Goal: Task Accomplishment & Management: Use online tool/utility

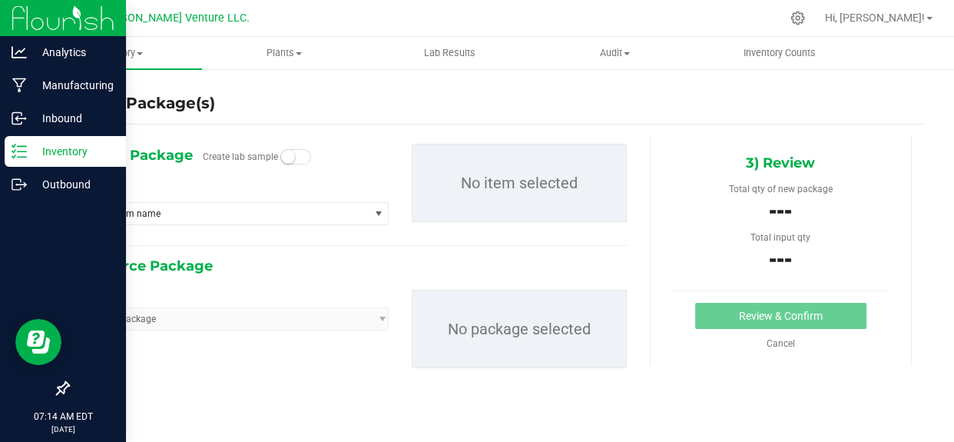
click at [36, 144] on p "Inventory" at bounding box center [73, 151] width 92 height 18
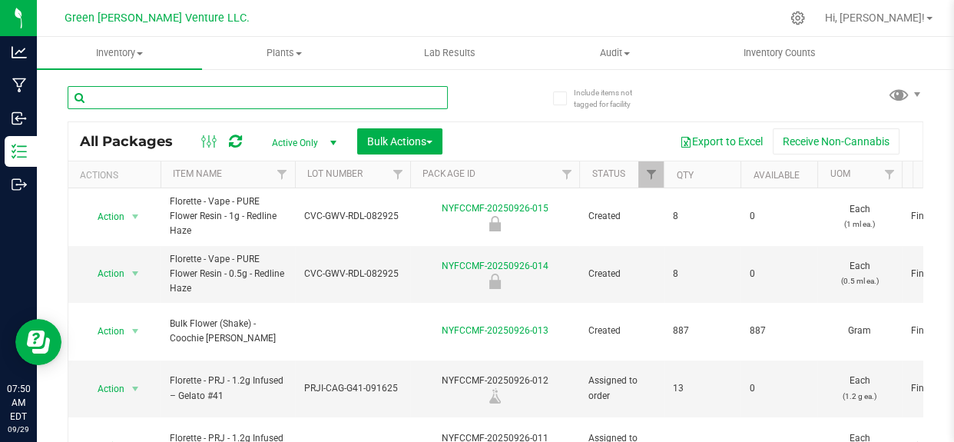
click at [323, 98] on input "text" at bounding box center [258, 97] width 380 height 23
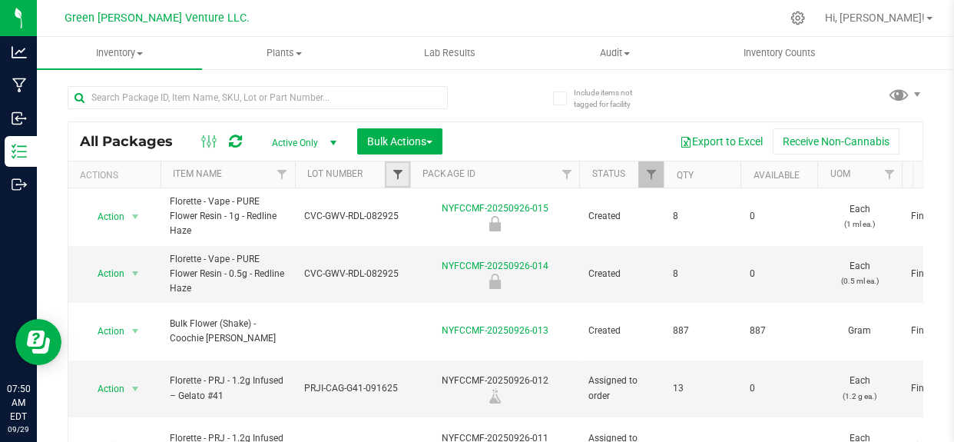
click at [399, 175] on span "Filter" at bounding box center [397, 174] width 12 height 12
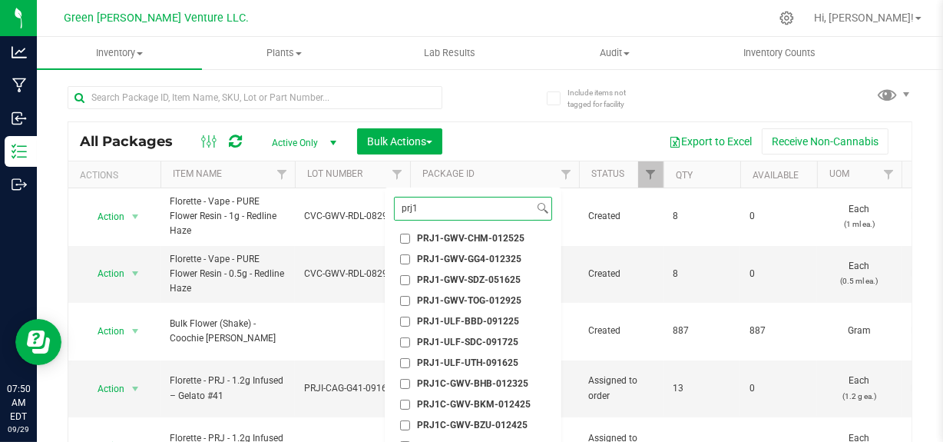
scroll to position [139, 0]
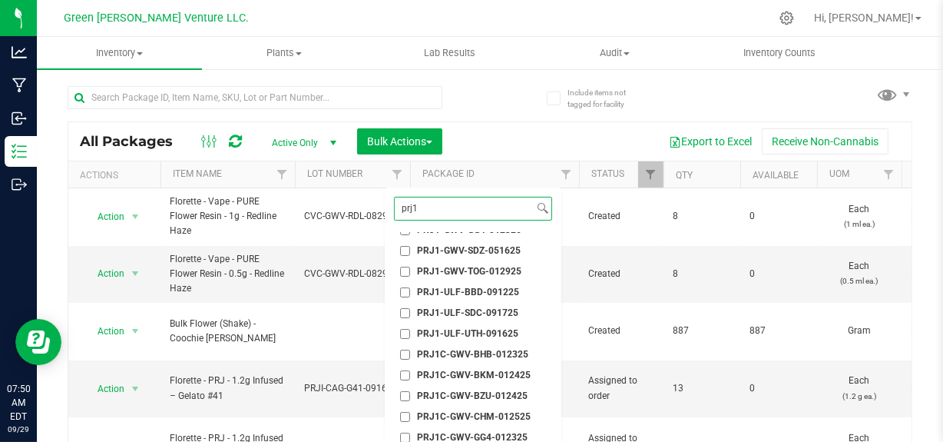
type input "prj1"
click at [474, 326] on li "PRJ1-ULF-UTH-091625" at bounding box center [473, 334] width 158 height 16
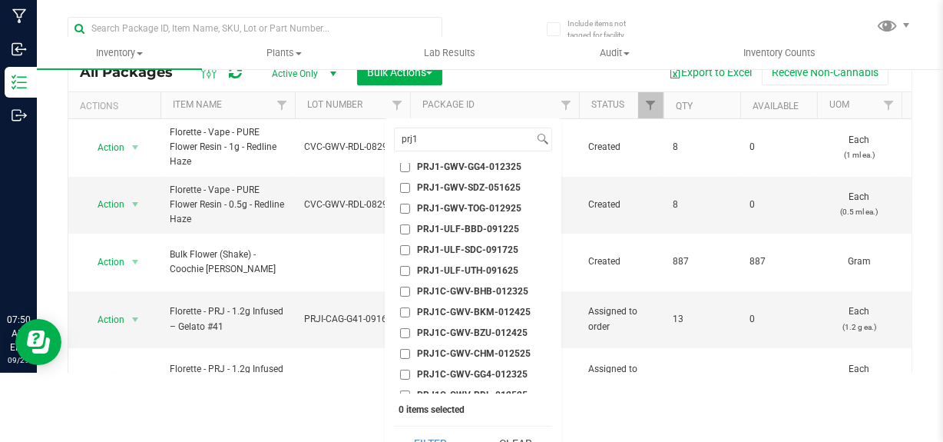
scroll to position [111, 0]
click at [476, 247] on span "PRJ1-ULF-BBD-091225" at bounding box center [468, 250] width 102 height 9
click at [410, 247] on input "PRJ1-ULF-BBD-091225" at bounding box center [405, 251] width 10 height 10
checkbox input "true"
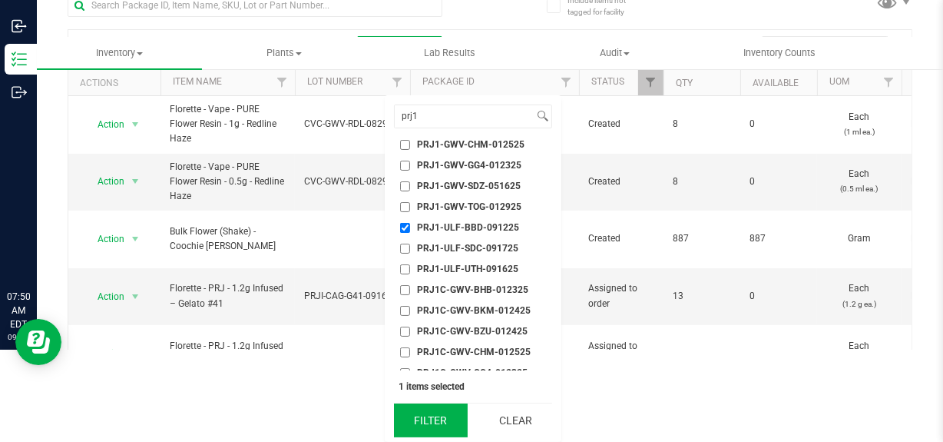
click at [430, 430] on button "Filter" at bounding box center [431, 420] width 74 height 34
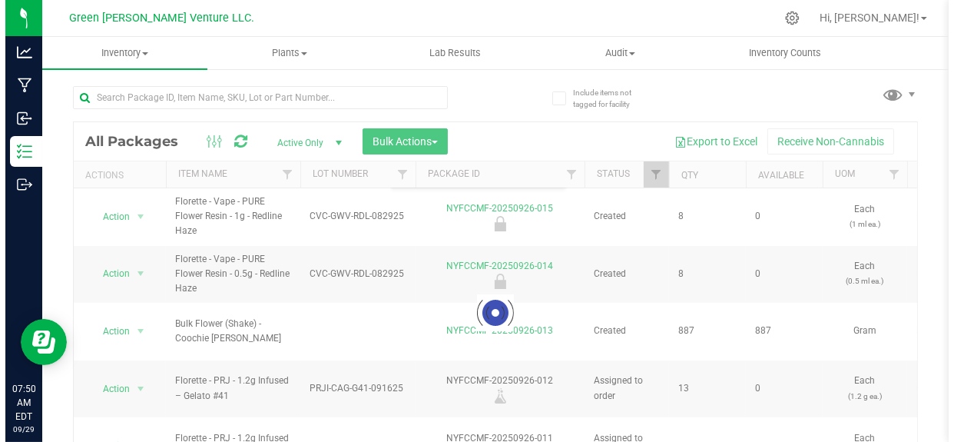
scroll to position [0, 0]
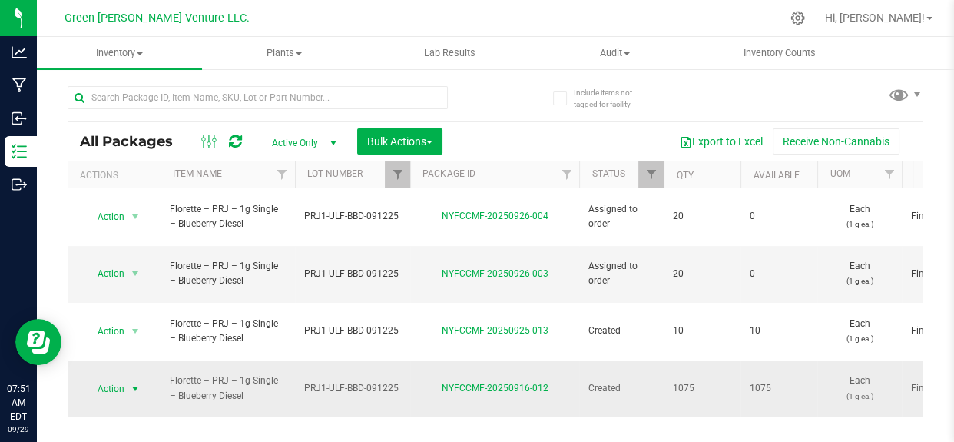
click at [131, 383] on span "select" at bounding box center [135, 389] width 12 height 12
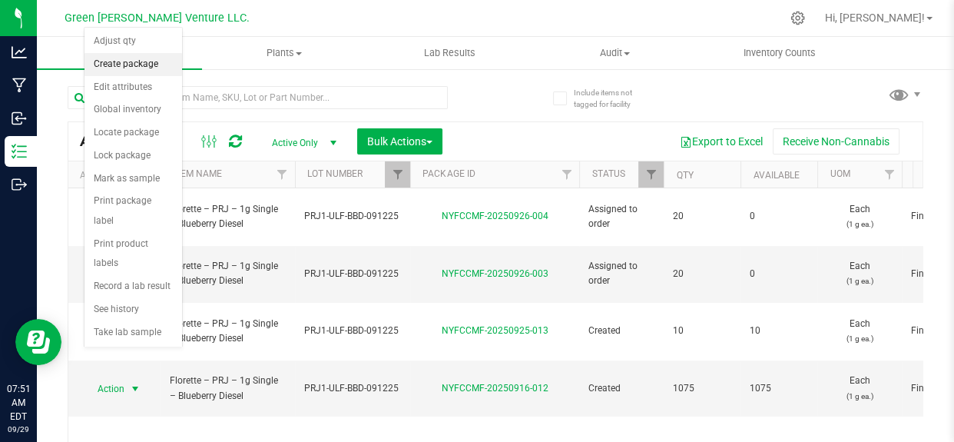
click at [124, 60] on li "Create package" at bounding box center [133, 64] width 98 height 23
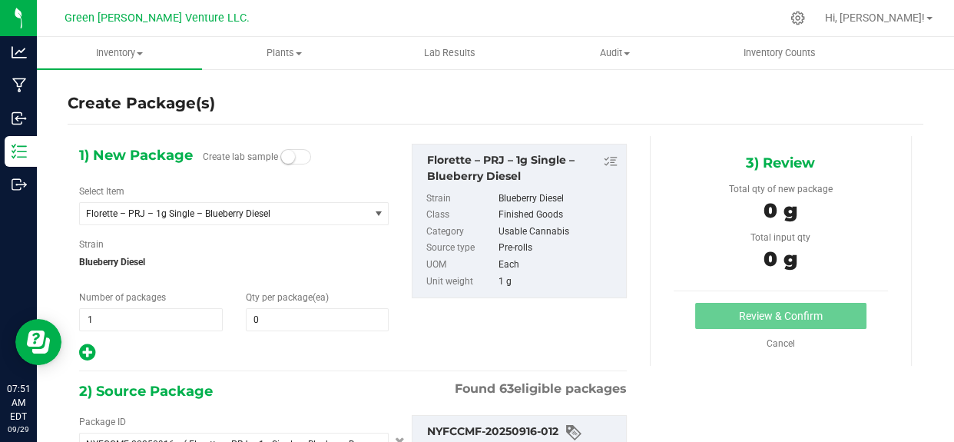
type input "0 ea"
click at [333, 330] on span "0 0" at bounding box center [318, 319] width 144 height 23
click at [280, 310] on span "0 0" at bounding box center [318, 319] width 144 height 23
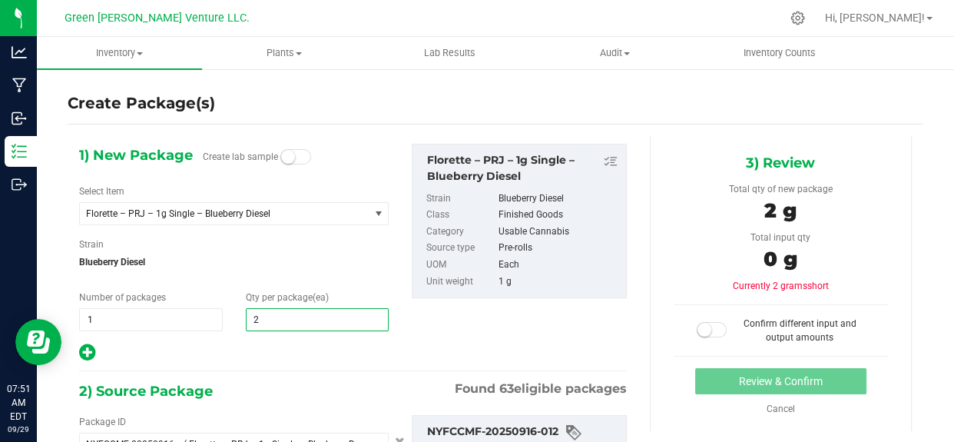
type input "20"
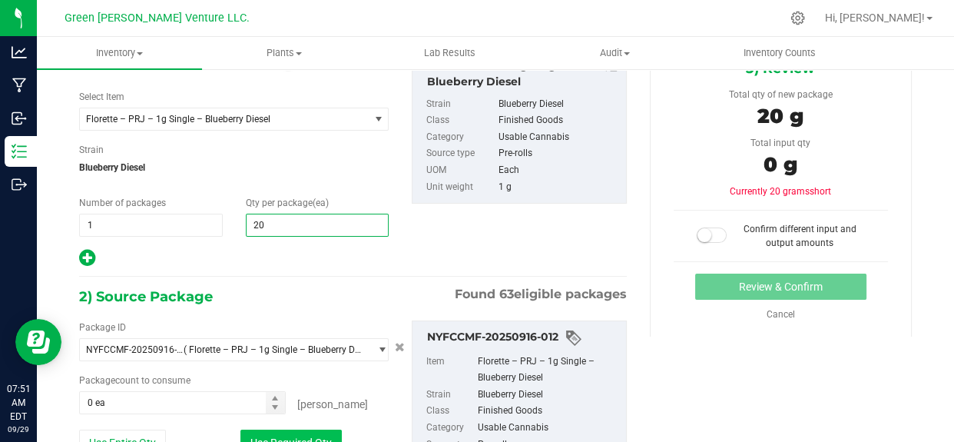
scroll to position [273, 0]
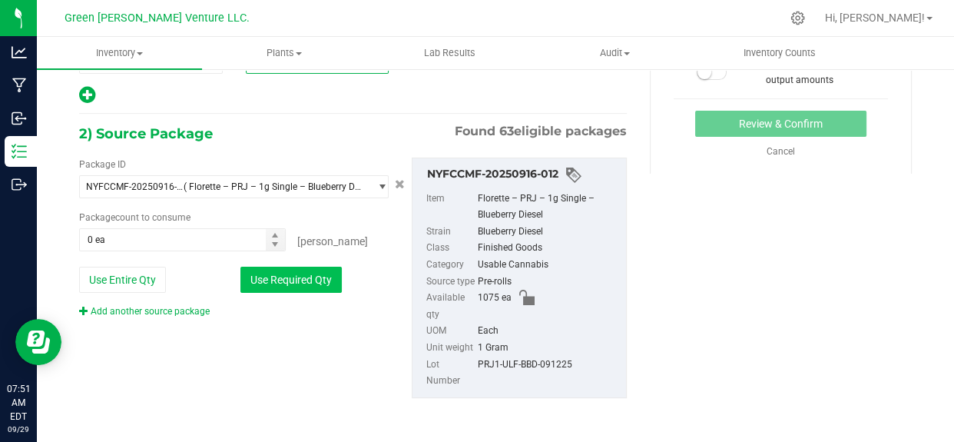
type input "20"
click at [263, 270] on button "Use Required Qty" at bounding box center [290, 280] width 101 height 26
type input "20 ea"
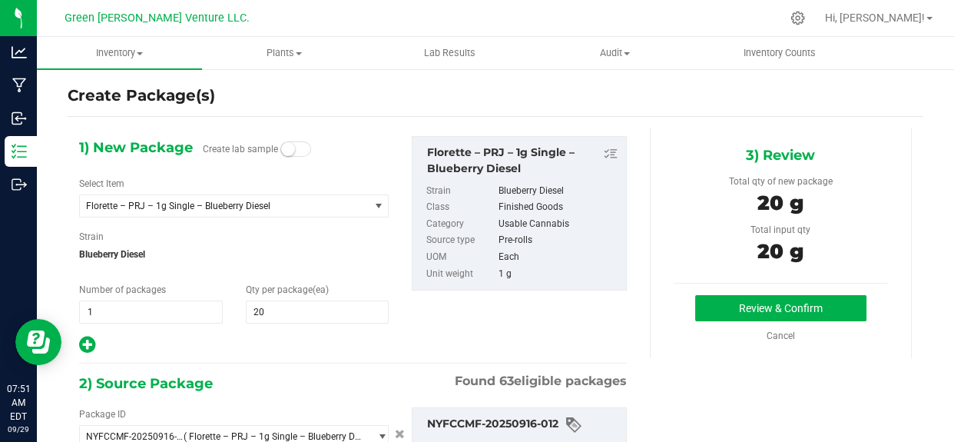
scroll to position [0, 0]
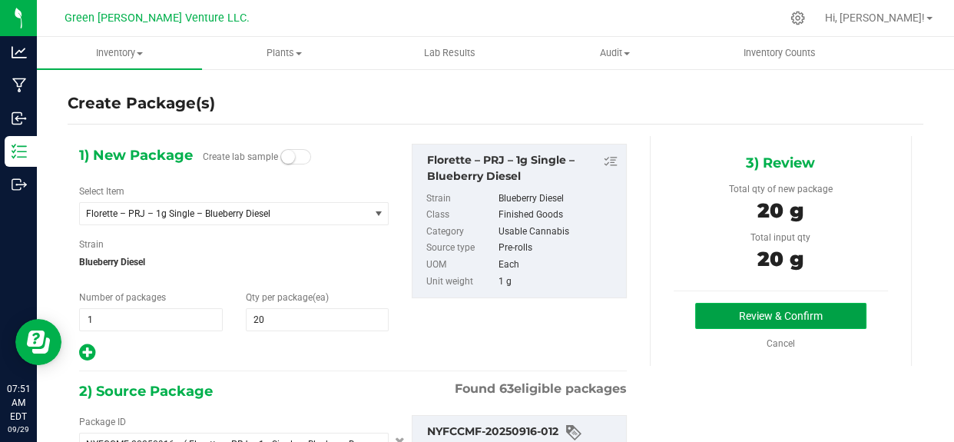
click at [714, 315] on button "Review & Confirm" at bounding box center [780, 316] width 171 height 26
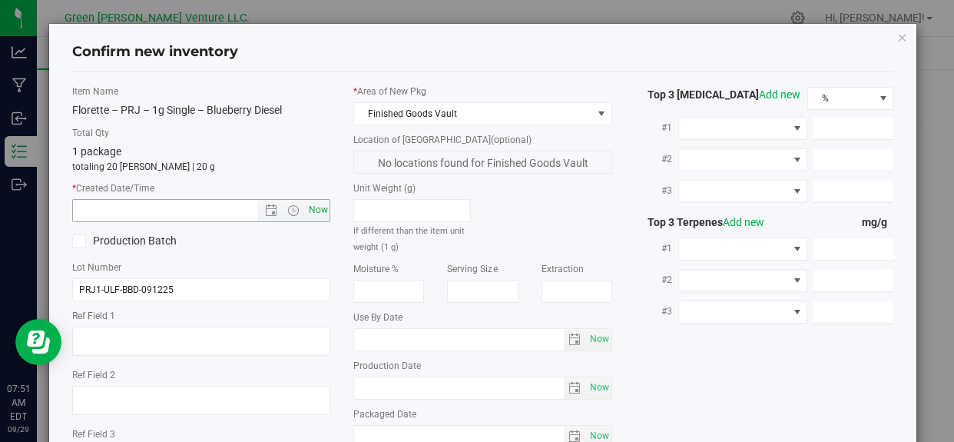
click at [319, 213] on span "Now" at bounding box center [318, 210] width 26 height 22
type input "9/29/2025 7:51 AM"
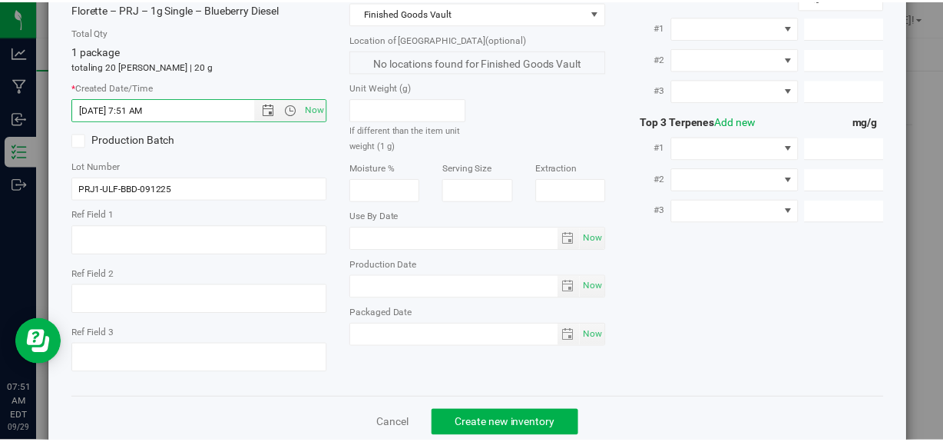
scroll to position [131, 0]
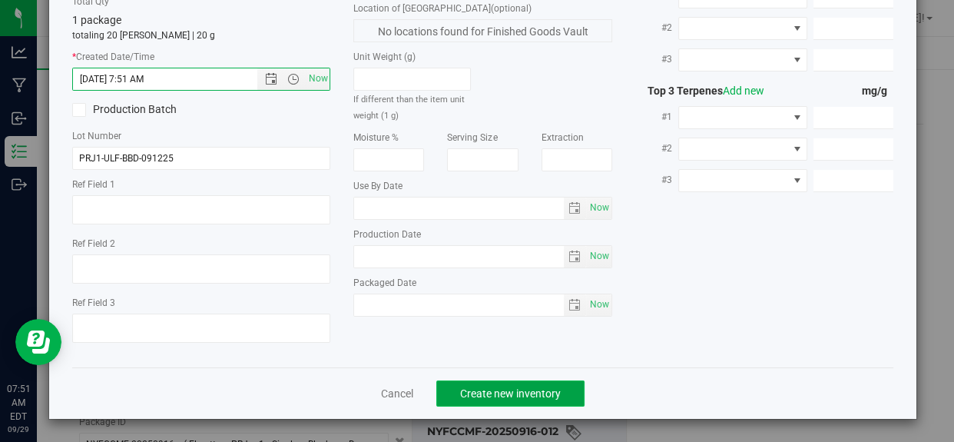
click at [518, 405] on button "Create new inventory" at bounding box center [510, 393] width 148 height 26
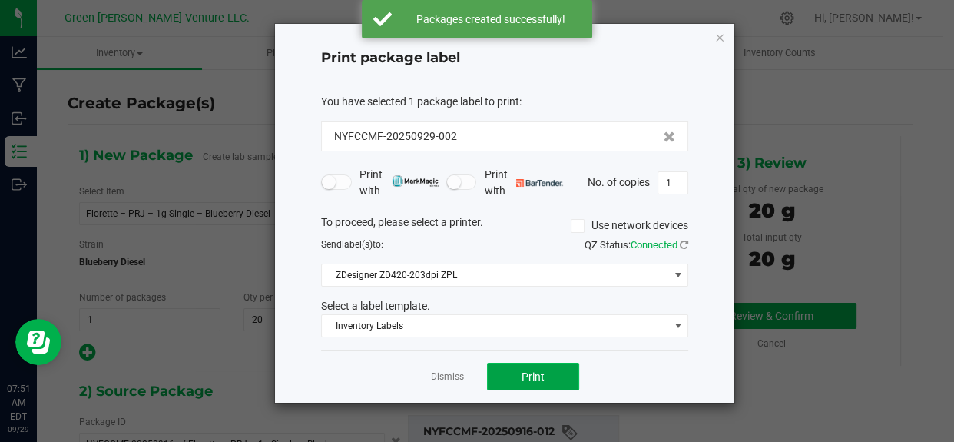
click at [518, 376] on button "Print" at bounding box center [533, 377] width 92 height 28
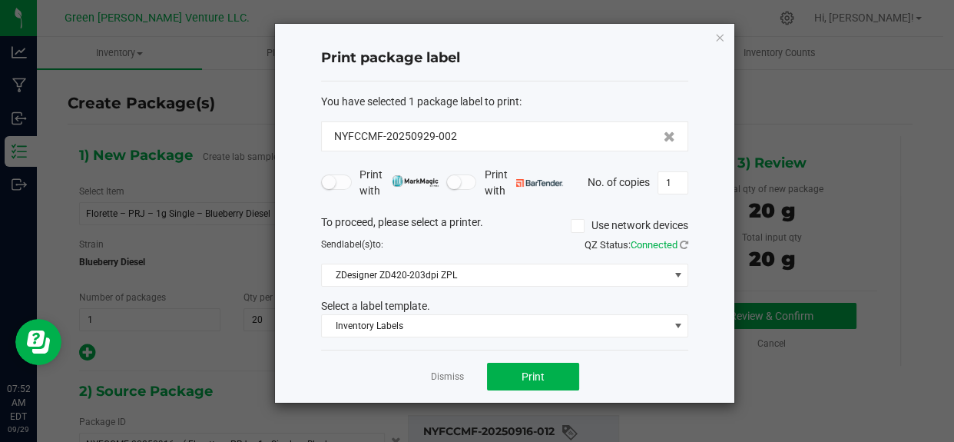
click at [450, 364] on div "Dismiss Print" at bounding box center [504, 375] width 367 height 53
click at [445, 371] on link "Dismiss" at bounding box center [447, 376] width 33 height 13
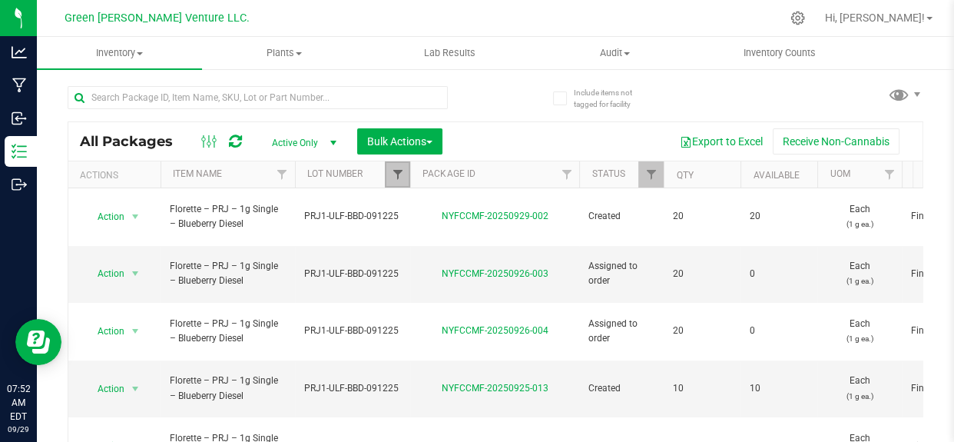
click at [391, 171] on span "Filter" at bounding box center [397, 174] width 12 height 12
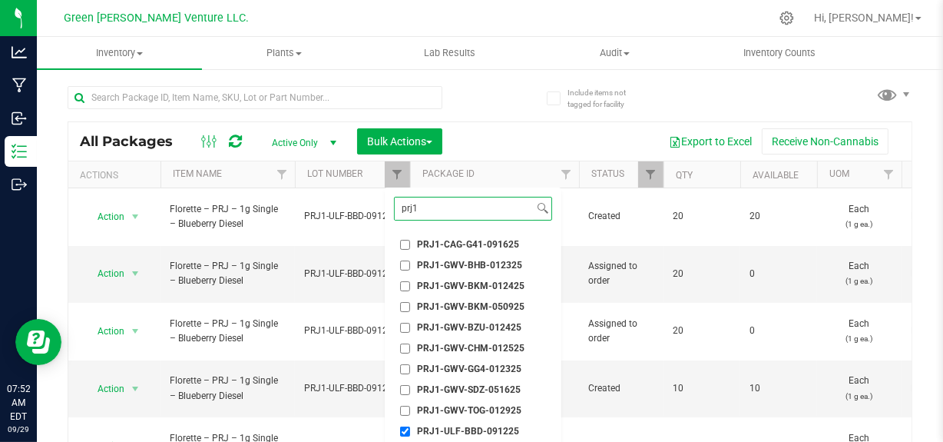
type input "prj1"
click at [403, 428] on input "PRJ1-ULF-BBD-091225" at bounding box center [405, 431] width 10 height 10
checkbox input "false"
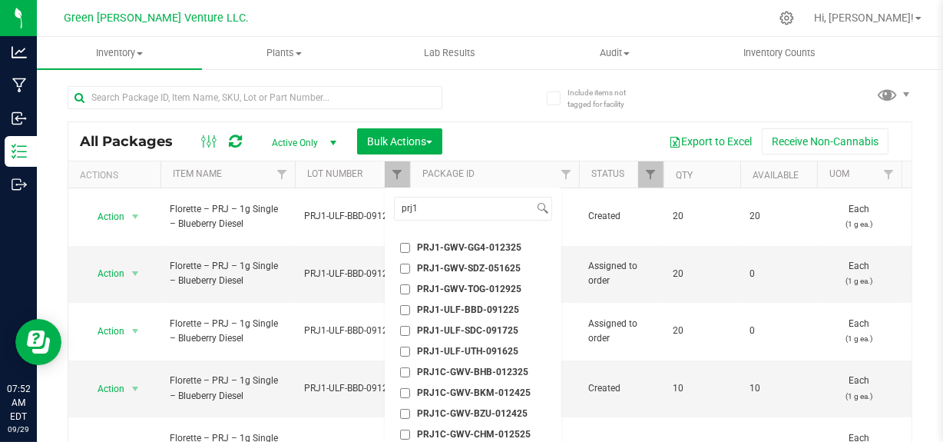
scroll to position [139, 0]
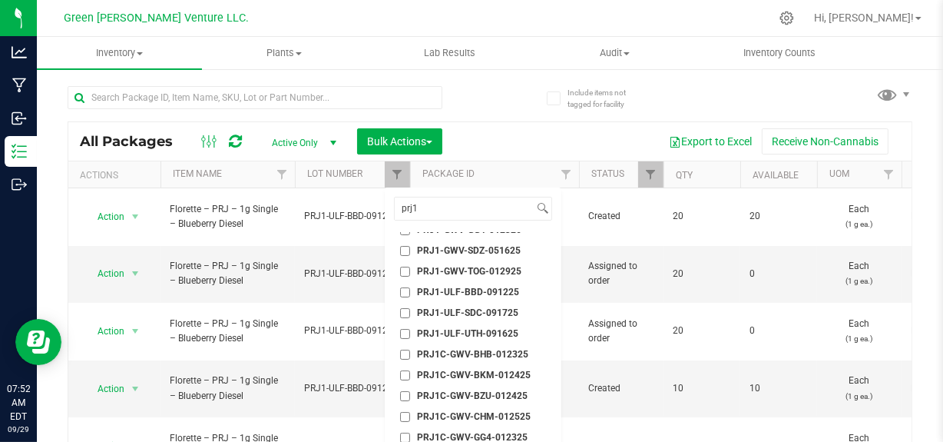
click at [503, 330] on span "PRJ1-ULF-UTH-091625" at bounding box center [467, 333] width 101 height 9
click at [410, 330] on input "PRJ1-ULF-UTH-091625" at bounding box center [405, 334] width 10 height 10
checkbox input "true"
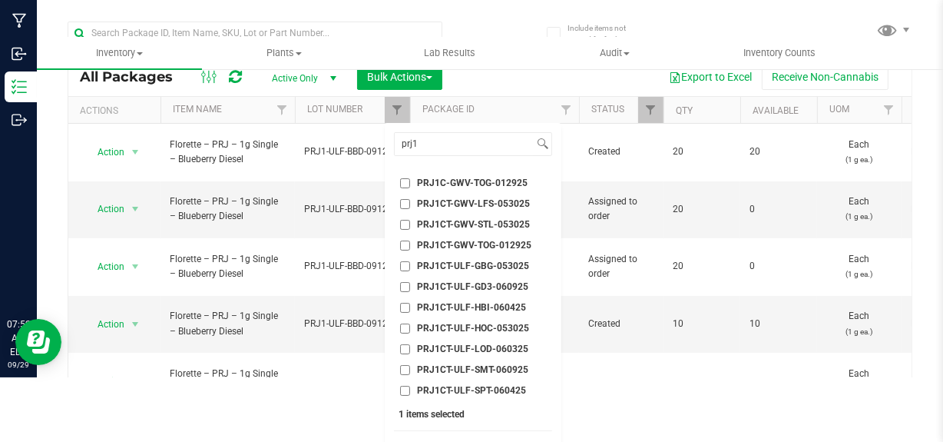
scroll to position [92, 0]
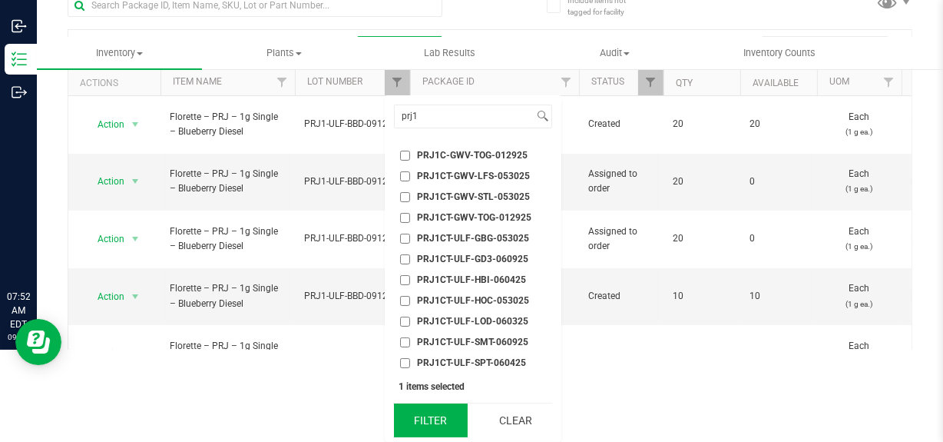
click at [429, 426] on button "Filter" at bounding box center [431, 420] width 74 height 34
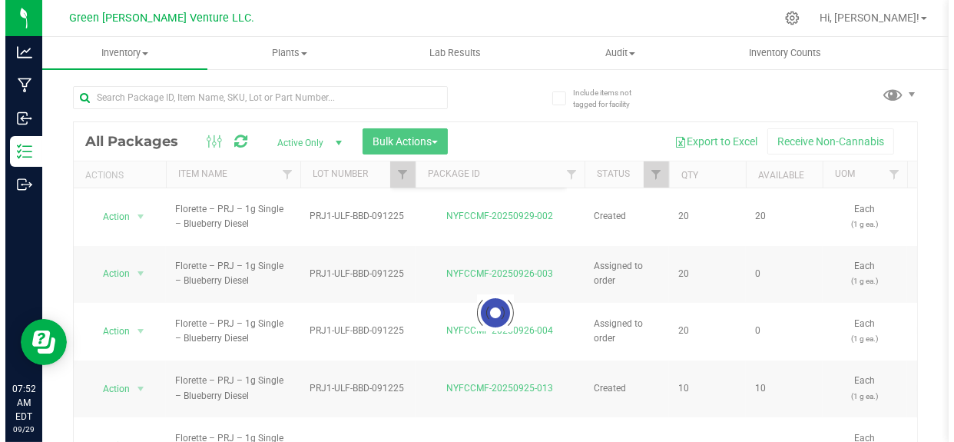
scroll to position [0, 0]
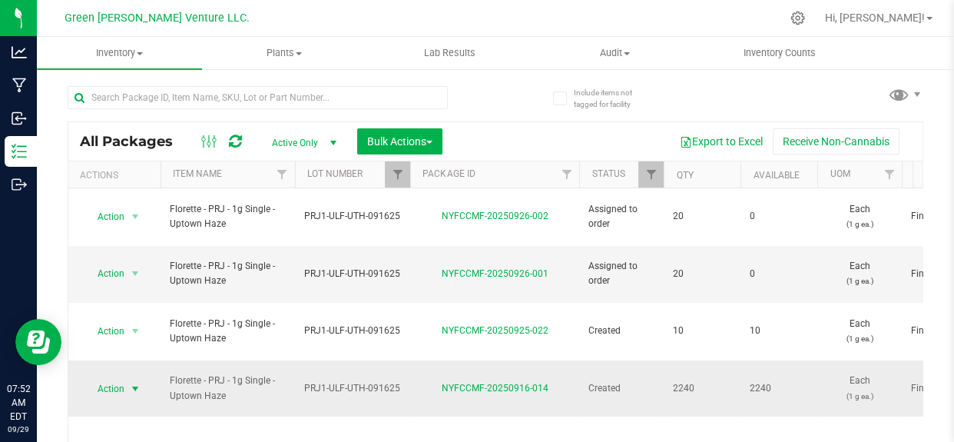
click at [118, 378] on span "Action" at bounding box center [104, 389] width 41 height 22
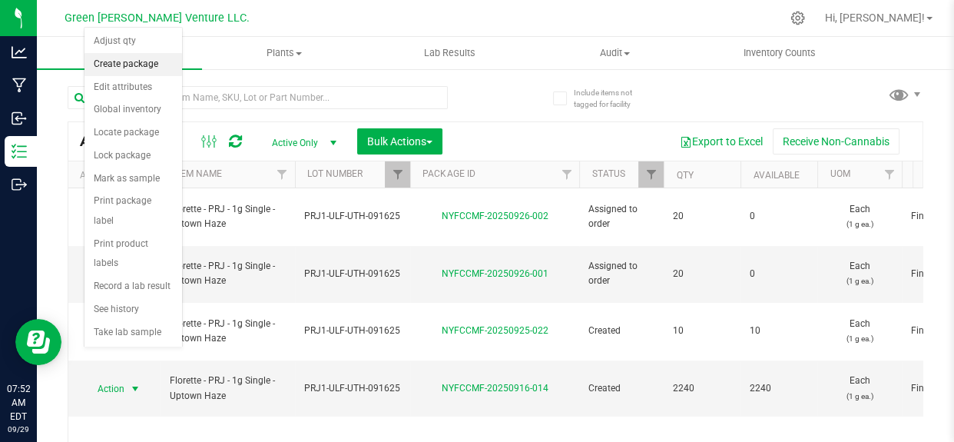
click at [127, 69] on li "Create package" at bounding box center [133, 64] width 98 height 23
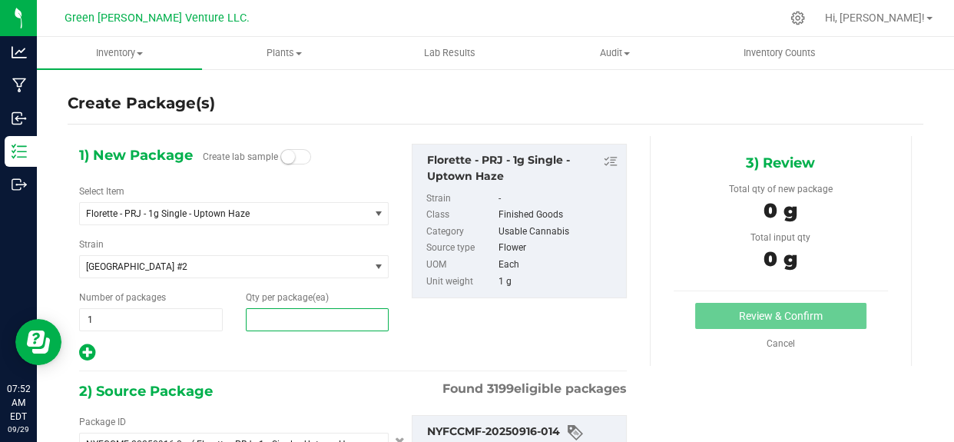
click at [286, 308] on span at bounding box center [318, 319] width 144 height 23
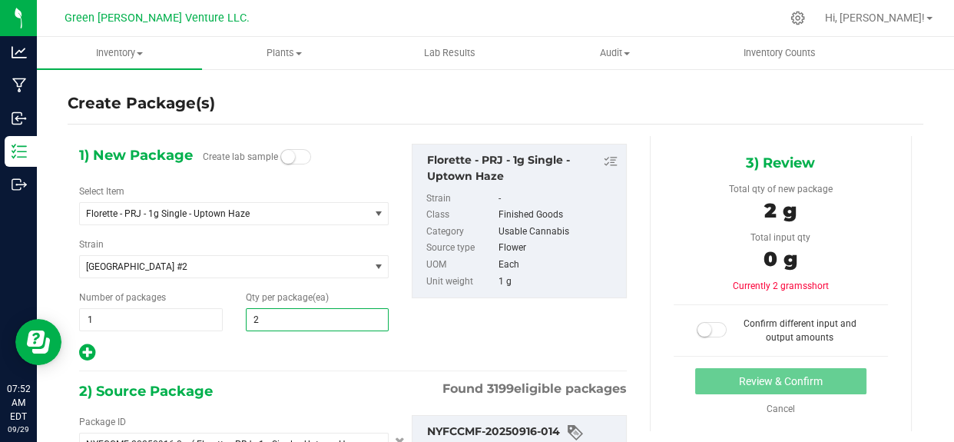
type input "20"
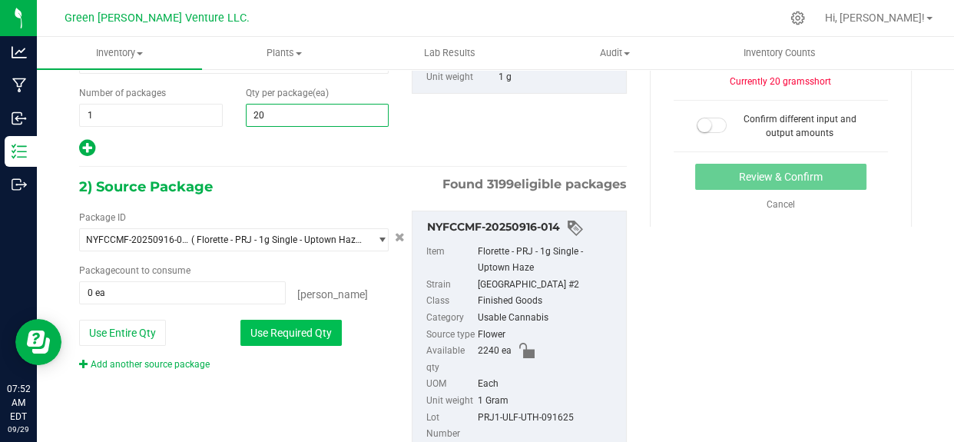
scroll to position [209, 0]
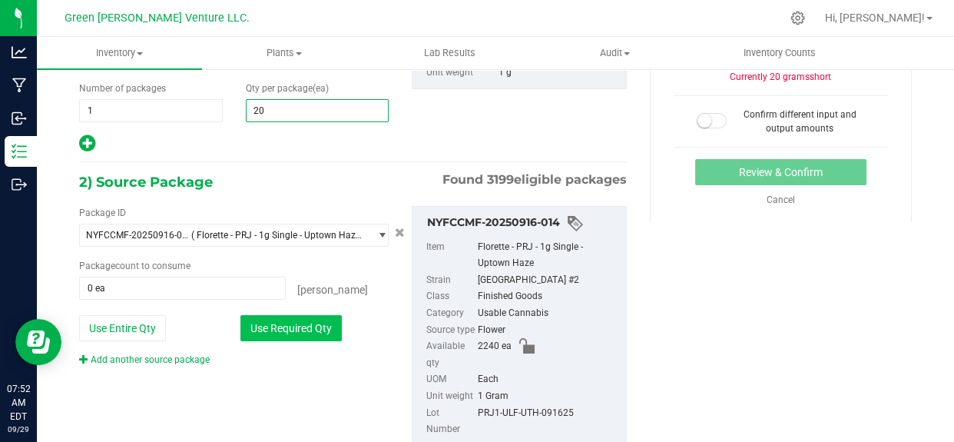
type input "20"
click at [296, 337] on button "Use Required Qty" at bounding box center [290, 328] width 101 height 26
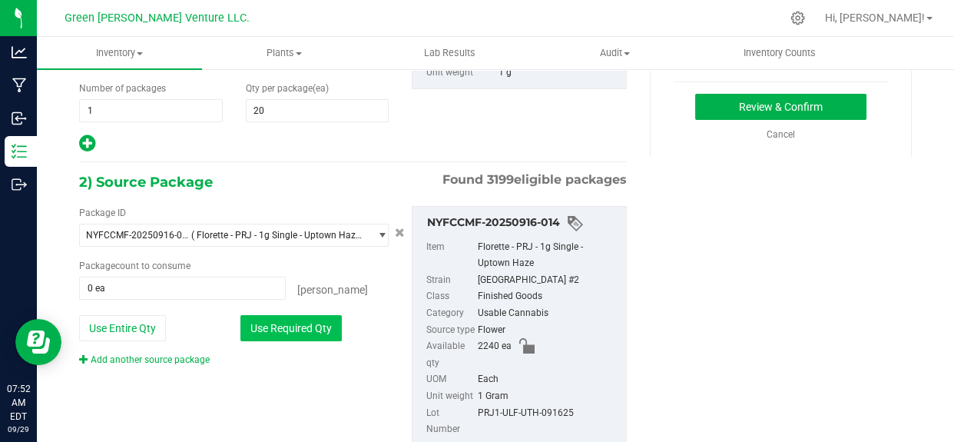
type input "20 ea"
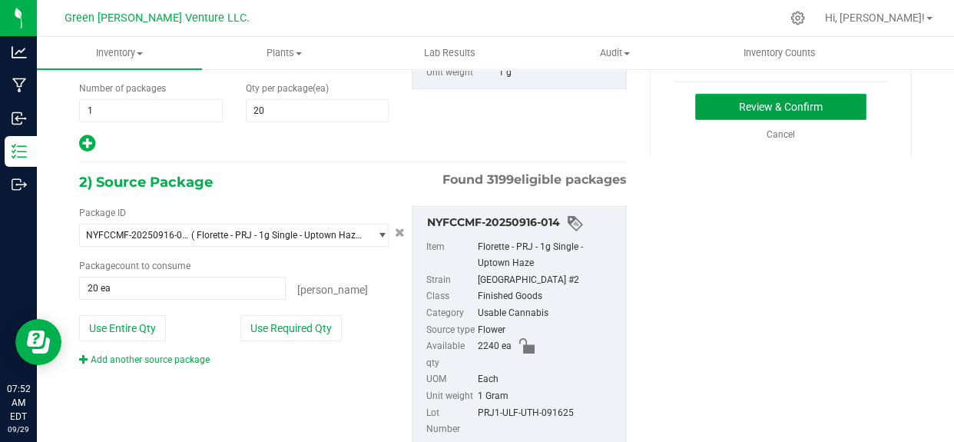
click at [727, 104] on button "Review & Confirm" at bounding box center [780, 107] width 171 height 26
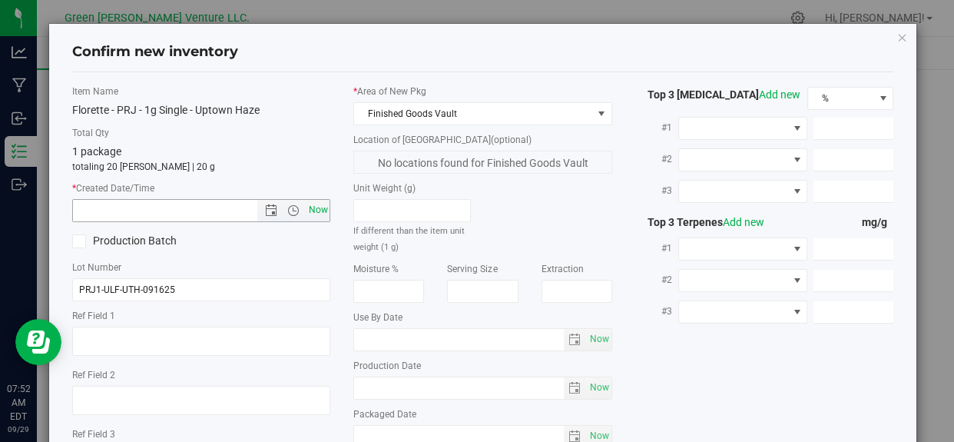
click at [309, 204] on span "Now" at bounding box center [318, 210] width 26 height 22
type input "9/29/2025 7:52 AM"
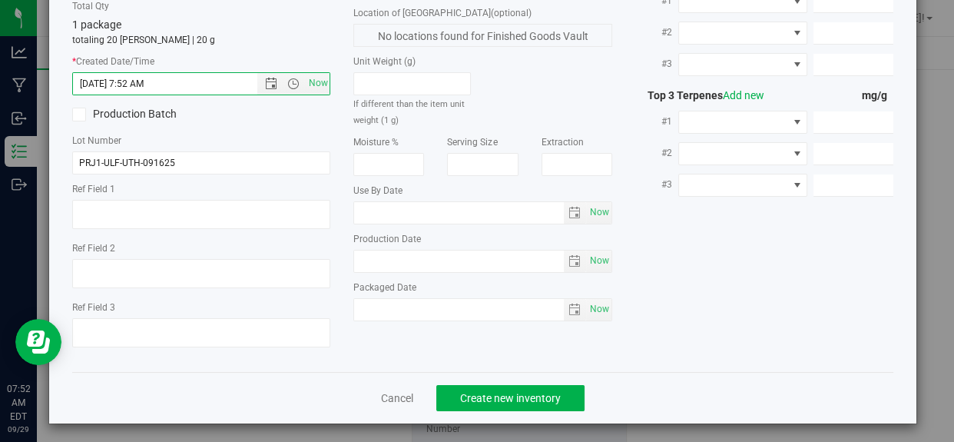
scroll to position [131, 0]
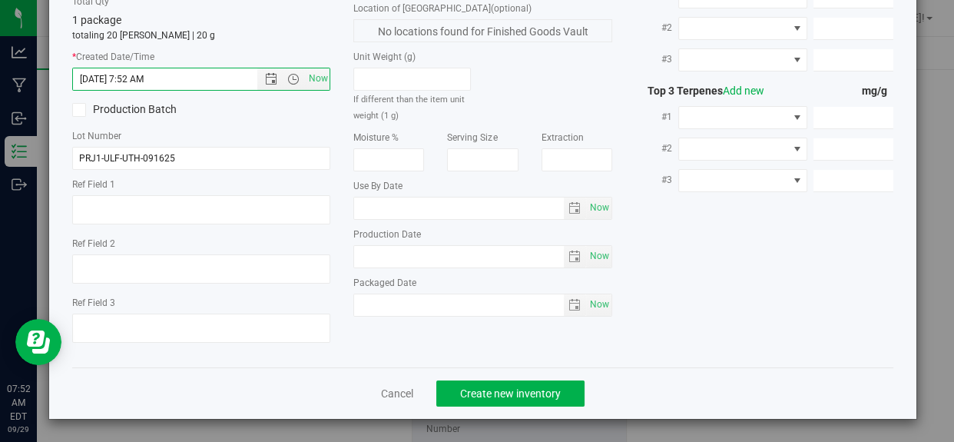
click at [482, 376] on div "Cancel Create new inventory" at bounding box center [482, 392] width 821 height 51
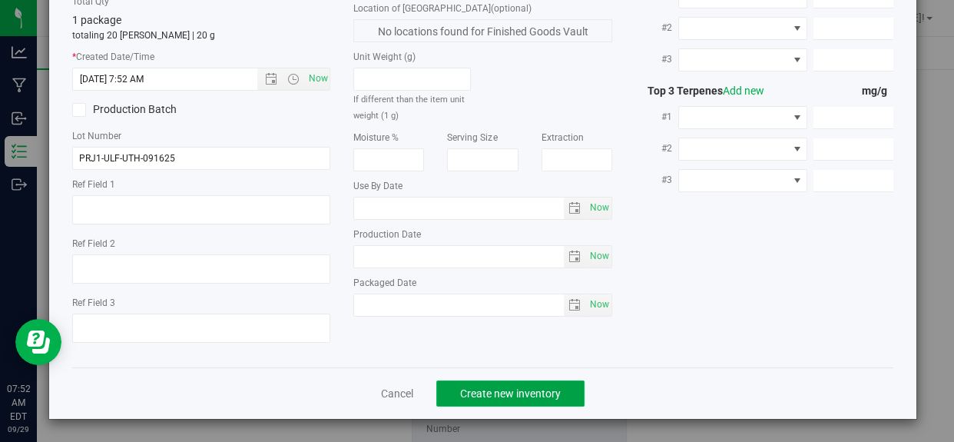
click at [484, 380] on button "Create new inventory" at bounding box center [510, 393] width 148 height 26
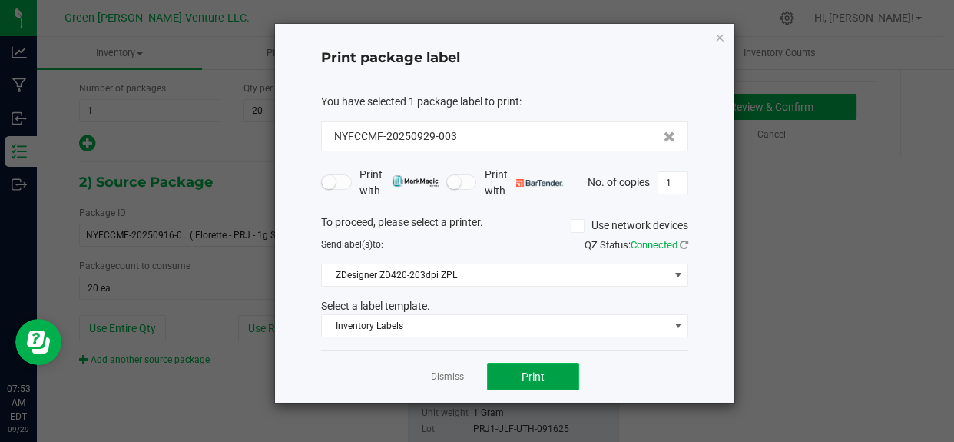
click at [530, 372] on span "Print" at bounding box center [533, 376] width 23 height 12
click at [447, 371] on link "Dismiss" at bounding box center [447, 376] width 33 height 13
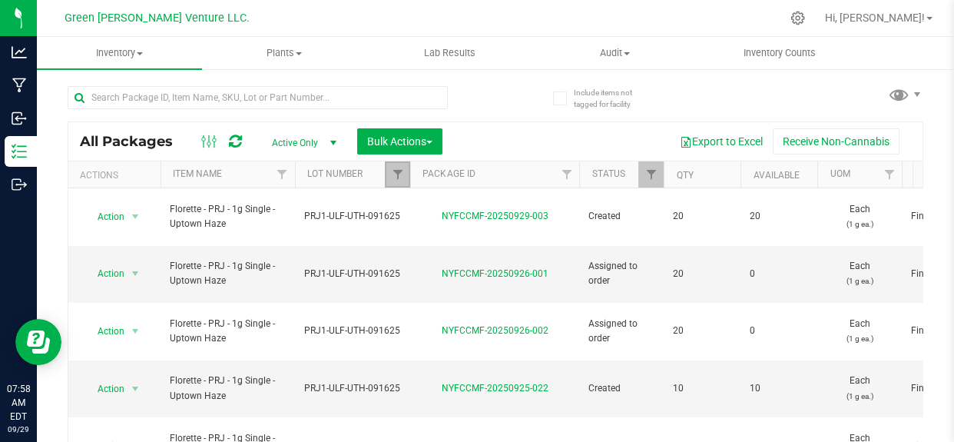
click at [396, 166] on link "Filter" at bounding box center [397, 174] width 25 height 26
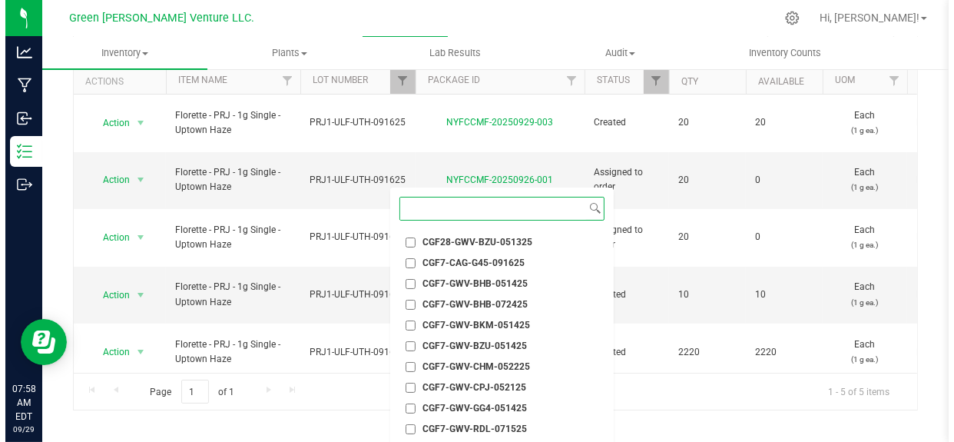
scroll to position [1466, 0]
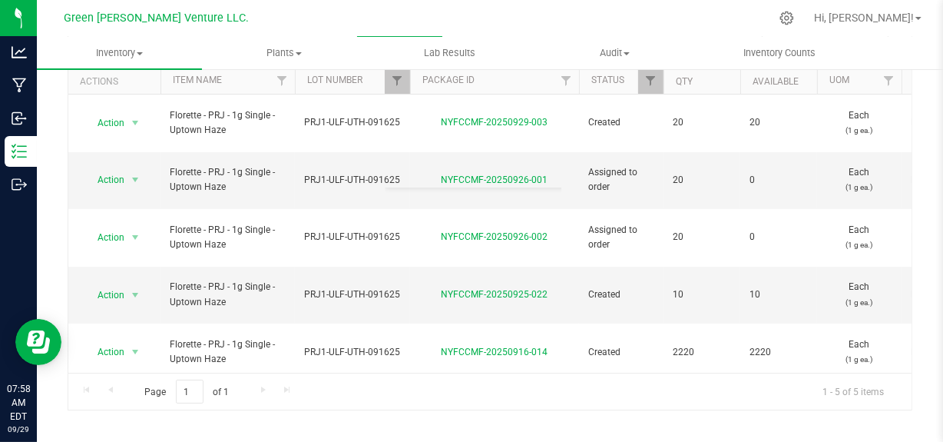
click at [667, 411] on div "Include items not tagged for facility All Packages Active Only Active Only Lab …" at bounding box center [490, 202] width 845 height 449
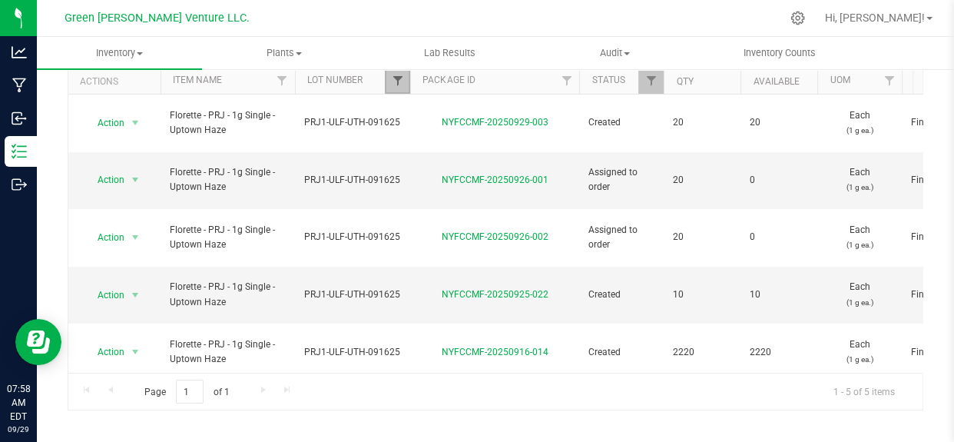
click at [391, 84] on span "Filter" at bounding box center [397, 81] width 12 height 12
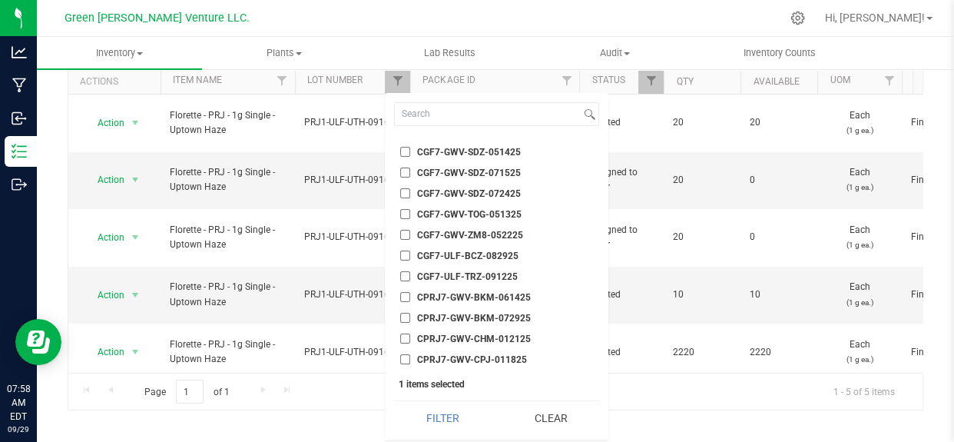
click at [541, 415] on button "Clear" at bounding box center [551, 418] width 98 height 34
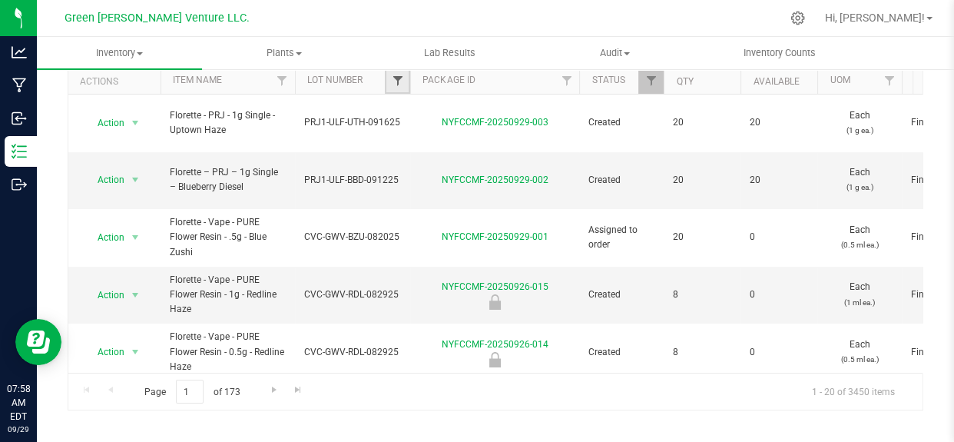
click at [394, 75] on span "Filter" at bounding box center [397, 81] width 12 height 12
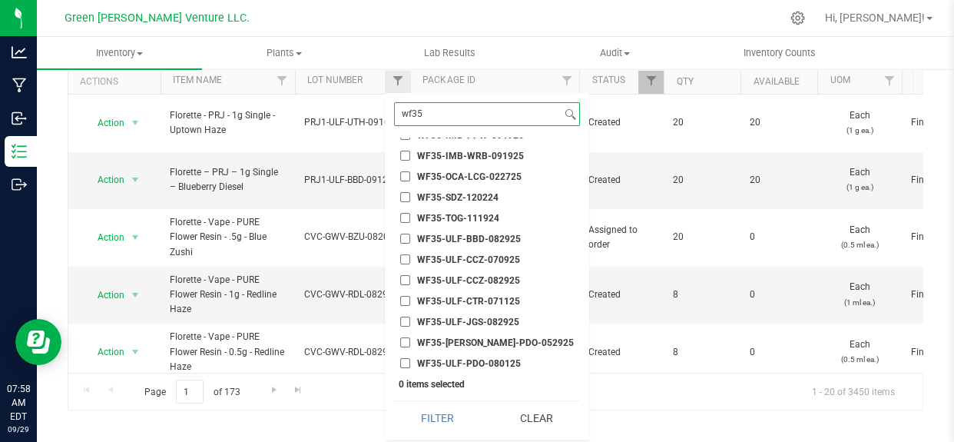
scroll to position [276, 0]
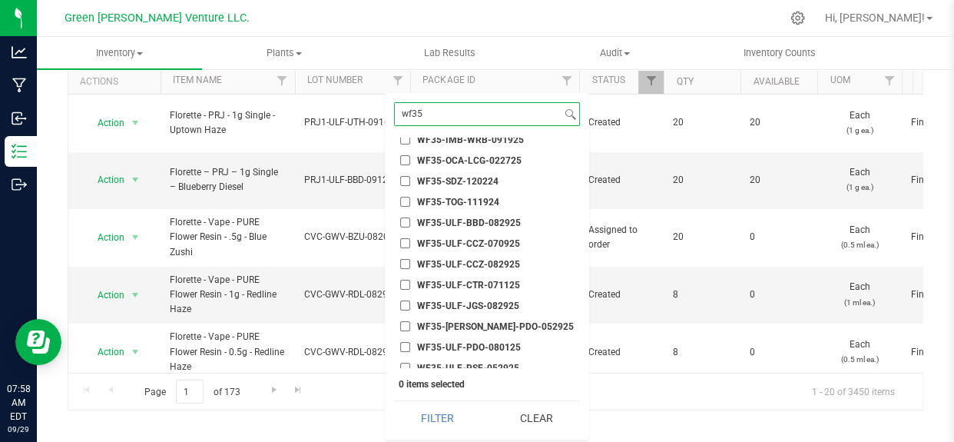
type input "wf35"
click at [476, 240] on span "WF35-ULF-CCZ-070925" at bounding box center [468, 243] width 103 height 9
click at [410, 240] on input "WF35-ULF-CCZ-070925" at bounding box center [405, 243] width 10 height 10
checkbox input "true"
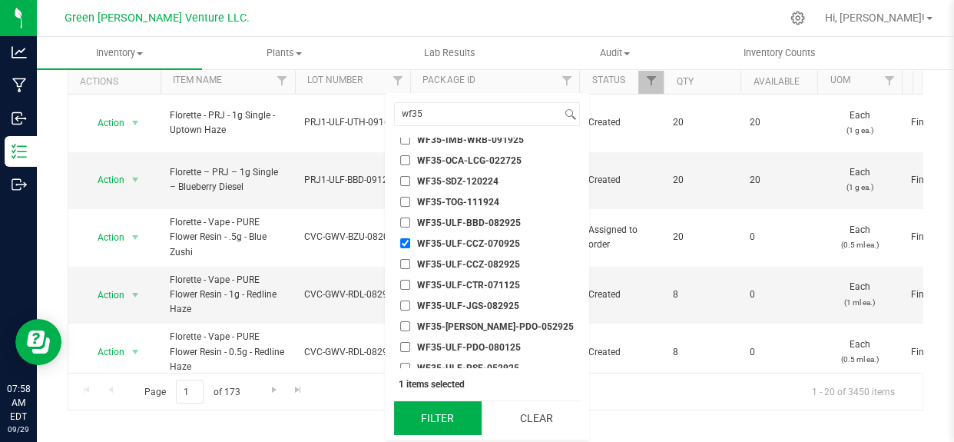
click at [428, 424] on button "Filter" at bounding box center [438, 418] width 88 height 34
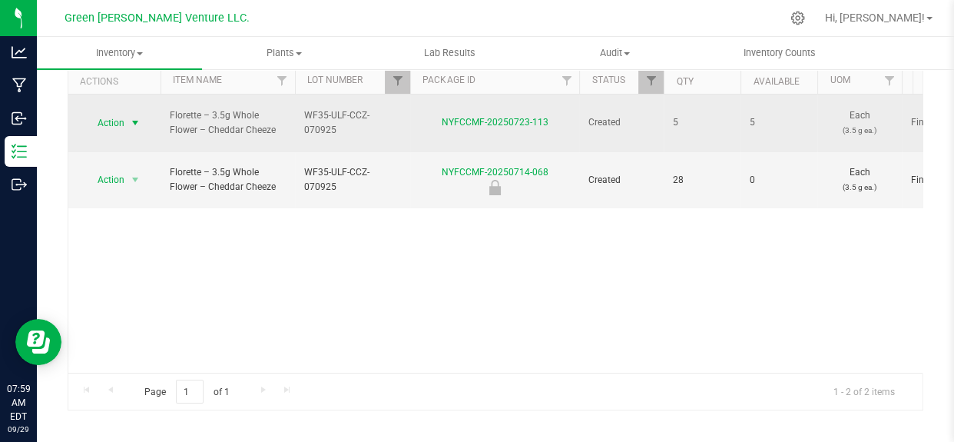
click at [128, 114] on span "select" at bounding box center [135, 123] width 19 height 22
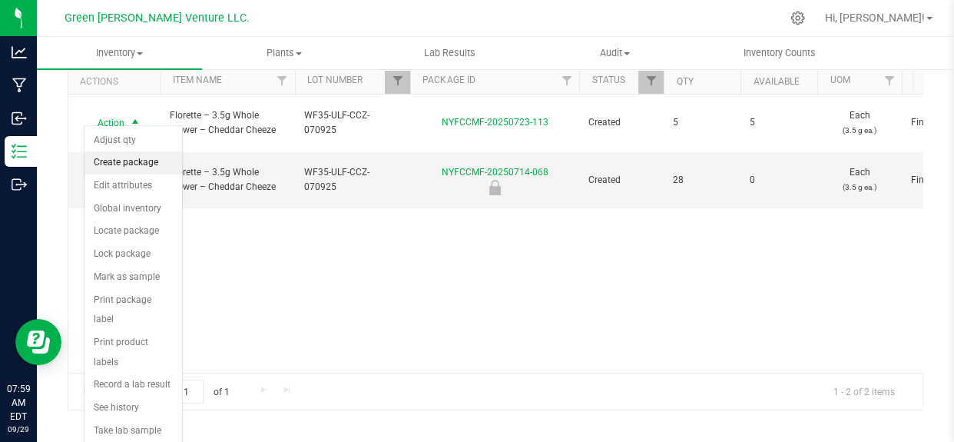
click at [124, 166] on li "Create package" at bounding box center [133, 162] width 98 height 23
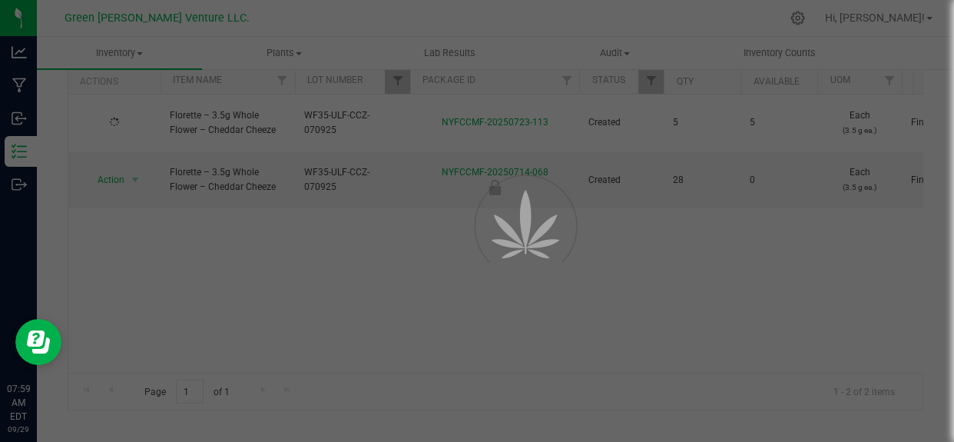
scroll to position [105, 0]
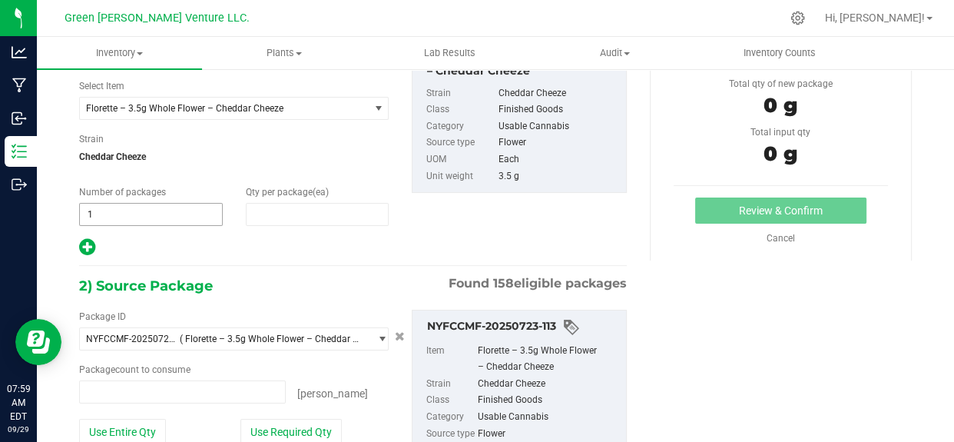
type input "0"
type input "0 ea"
click at [268, 214] on span at bounding box center [318, 214] width 144 height 23
type input "1"
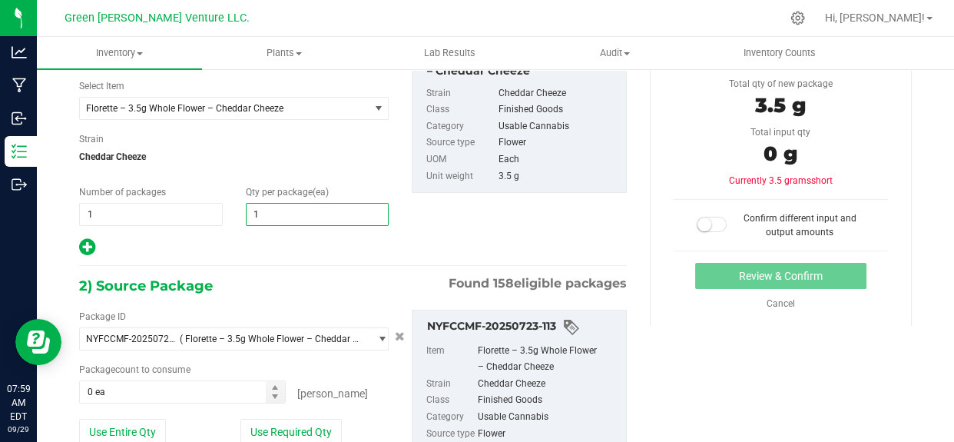
type input "1"
click at [266, 288] on div "2) Source Package Found 158 eligible packages" at bounding box center [353, 285] width 548 height 23
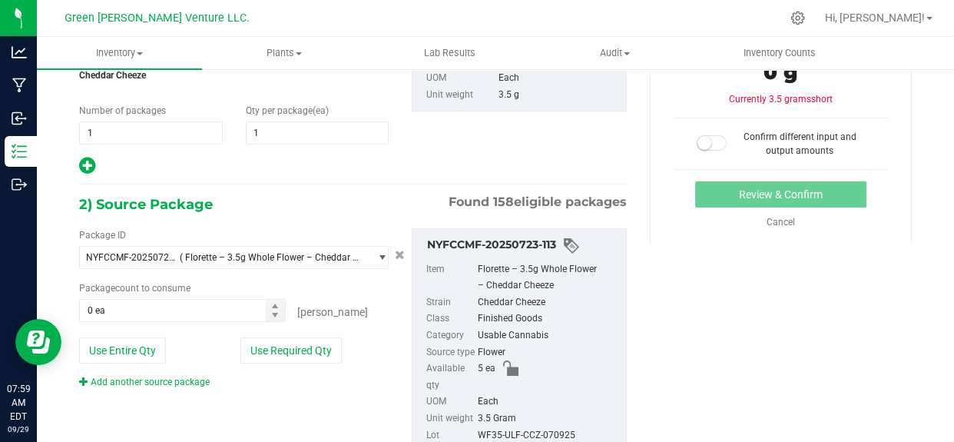
scroll to position [273, 0]
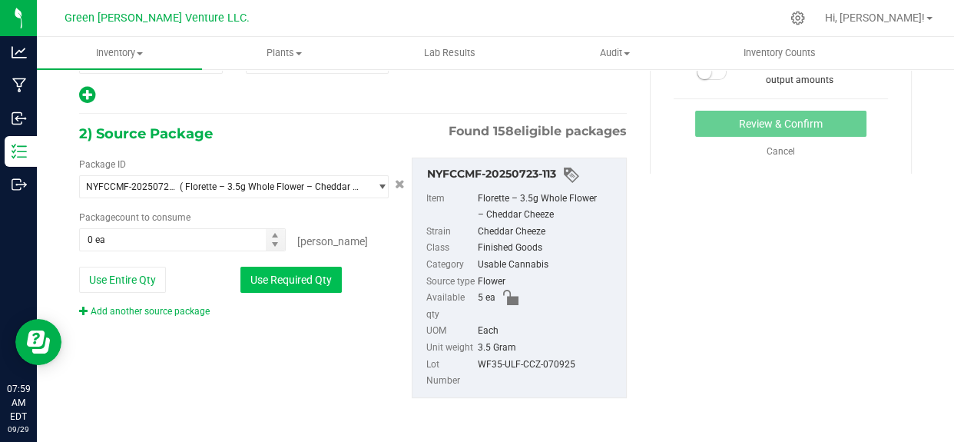
click at [292, 272] on button "Use Required Qty" at bounding box center [290, 280] width 101 height 26
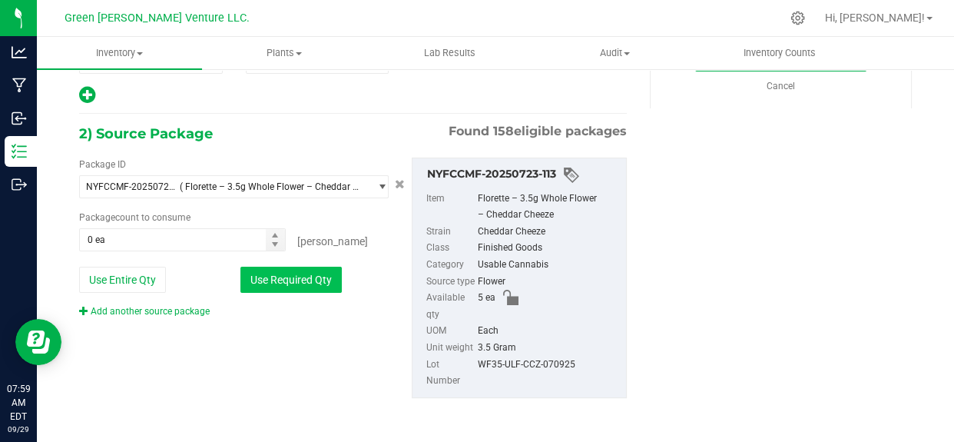
type input "1 ea"
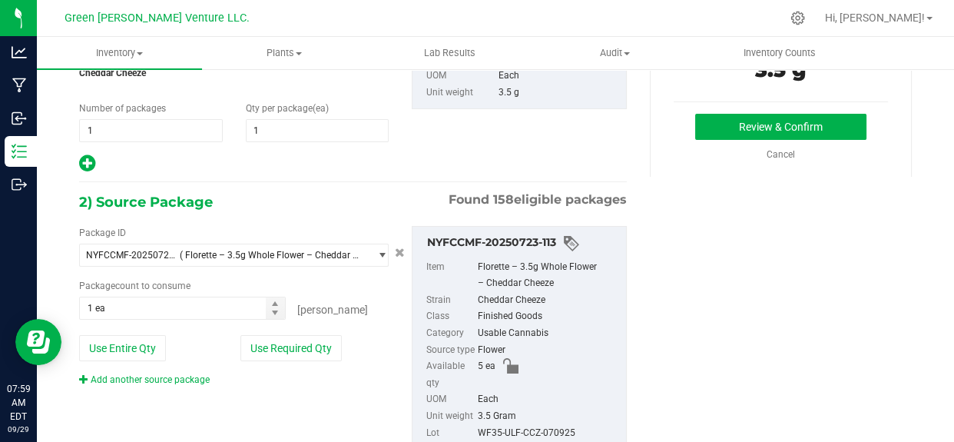
scroll to position [63, 0]
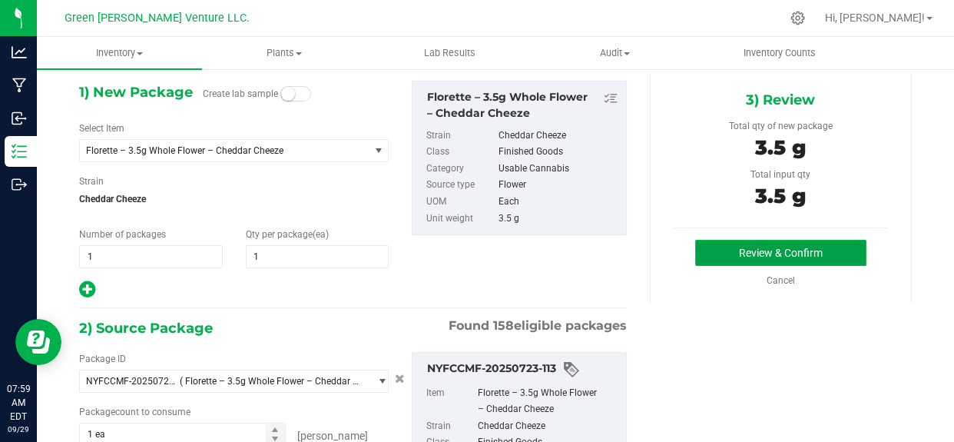
click at [706, 253] on button "Review & Confirm" at bounding box center [780, 253] width 171 height 26
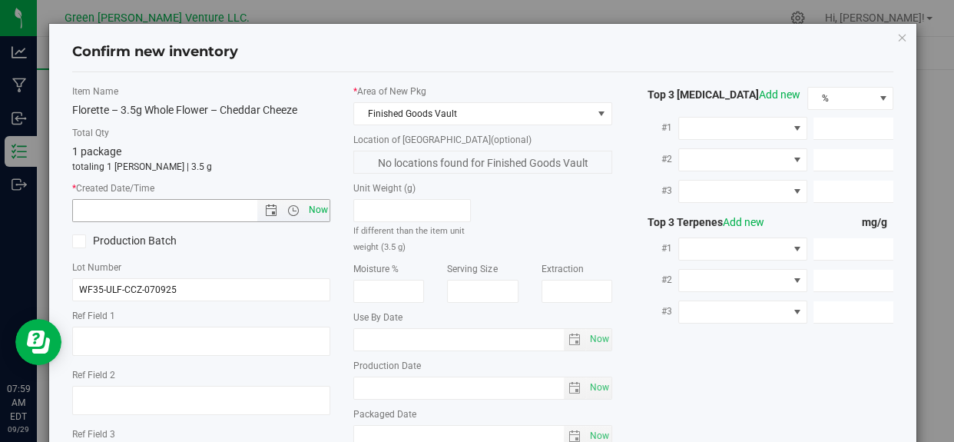
click at [322, 206] on span "Now" at bounding box center [318, 210] width 26 height 22
type input "9/29/2025 7:59 AM"
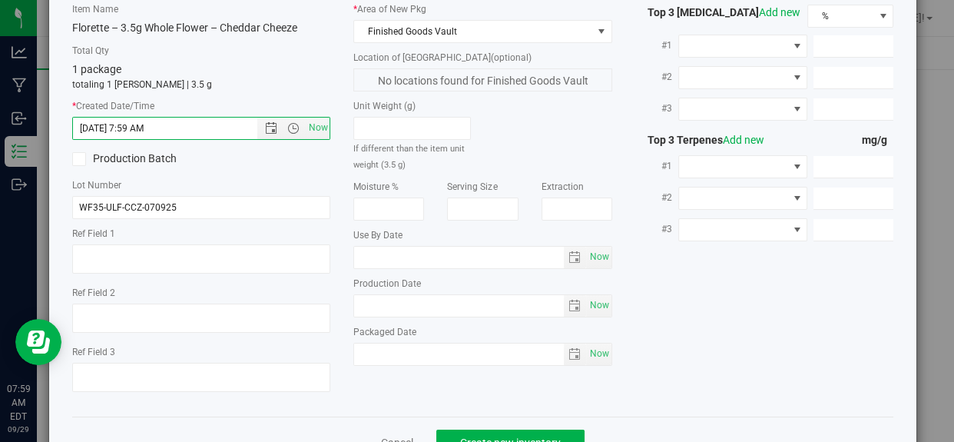
scroll to position [131, 0]
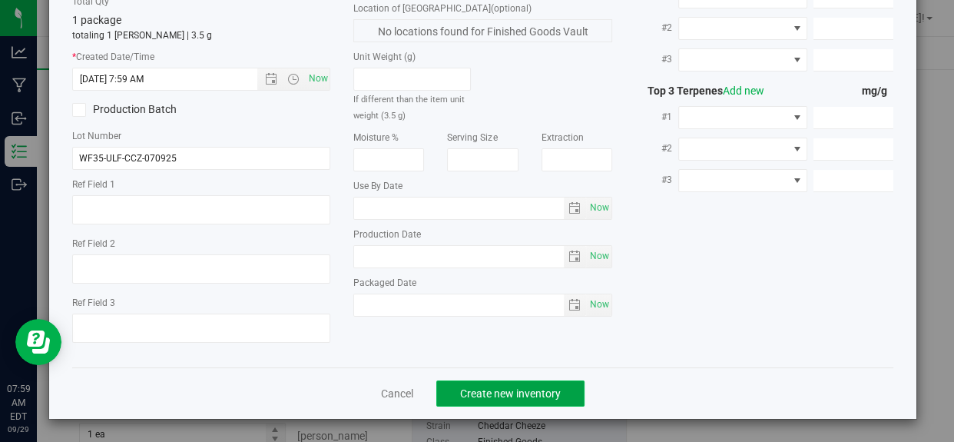
click at [481, 398] on span "Create new inventory" at bounding box center [510, 393] width 101 height 12
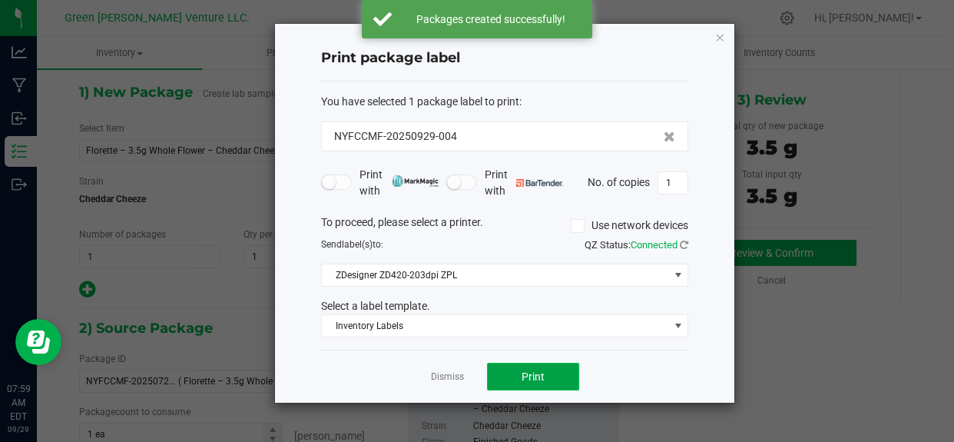
click at [514, 376] on button "Print" at bounding box center [533, 377] width 92 height 28
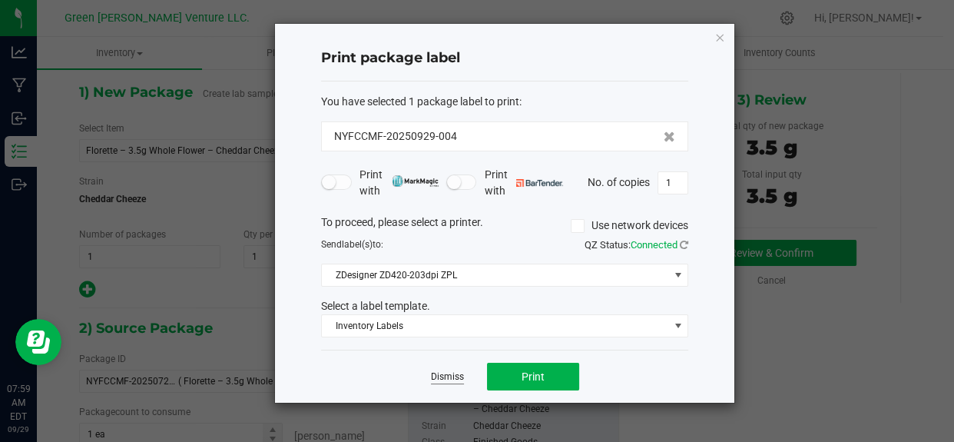
click at [449, 377] on link "Dismiss" at bounding box center [447, 376] width 33 height 13
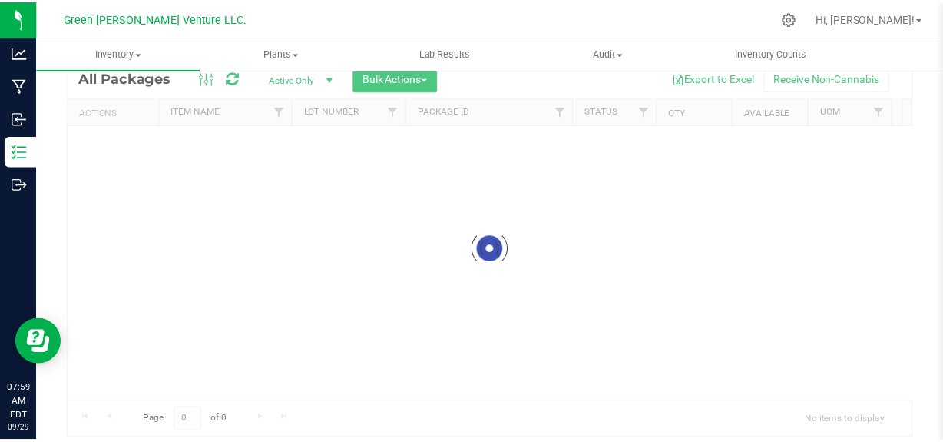
scroll to position [52, 0]
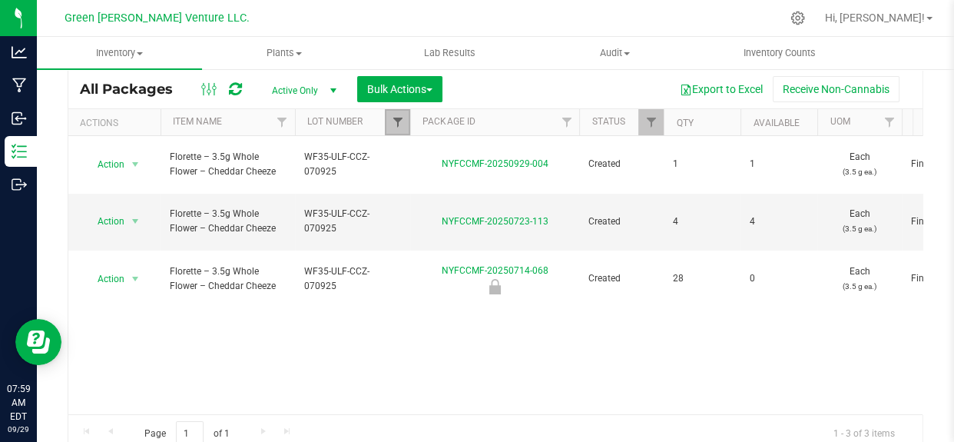
click at [396, 119] on span "Filter" at bounding box center [397, 122] width 12 height 12
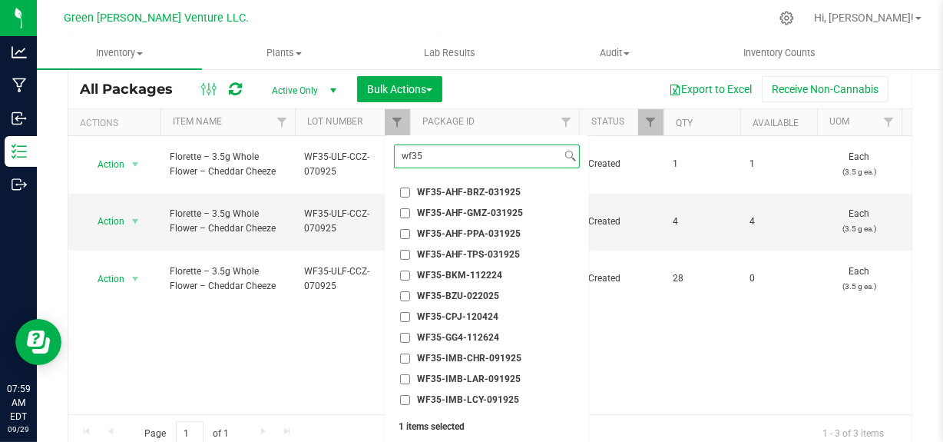
scroll to position [349, 0]
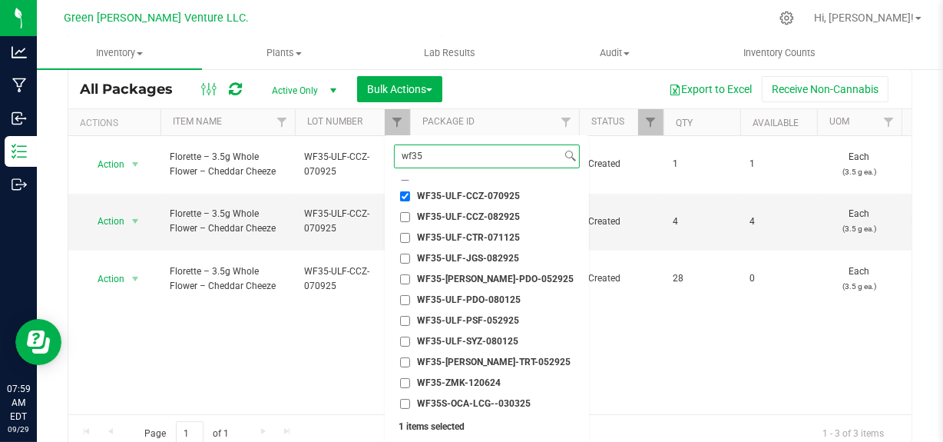
type input "wf35"
click at [402, 193] on input "WF35-ULF-CCZ-070925" at bounding box center [405, 196] width 10 height 10
checkbox input "false"
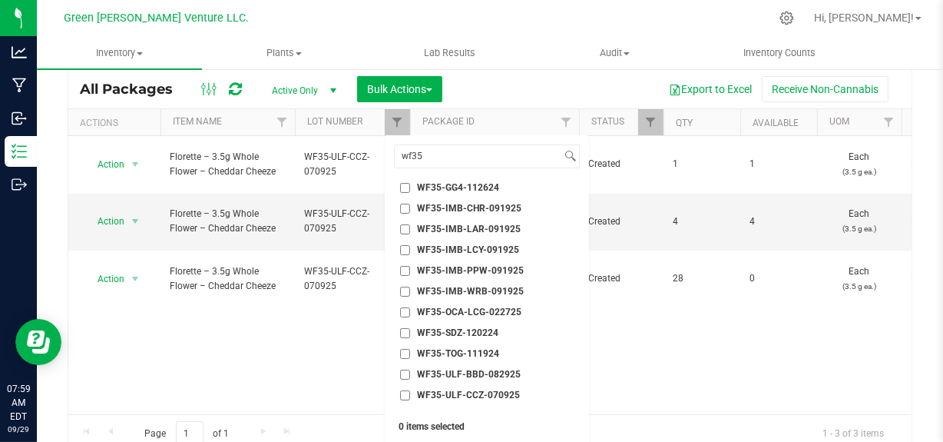
scroll to position [139, 0]
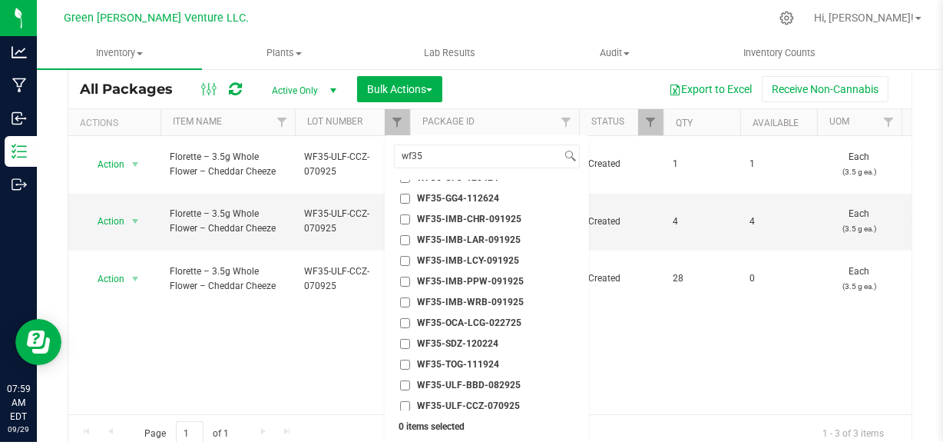
click at [468, 256] on span "WF35-IMB-LCY-091925" at bounding box center [468, 260] width 102 height 9
click at [410, 256] on input "WF35-IMB-LCY-091925" at bounding box center [405, 261] width 10 height 10
checkbox input "true"
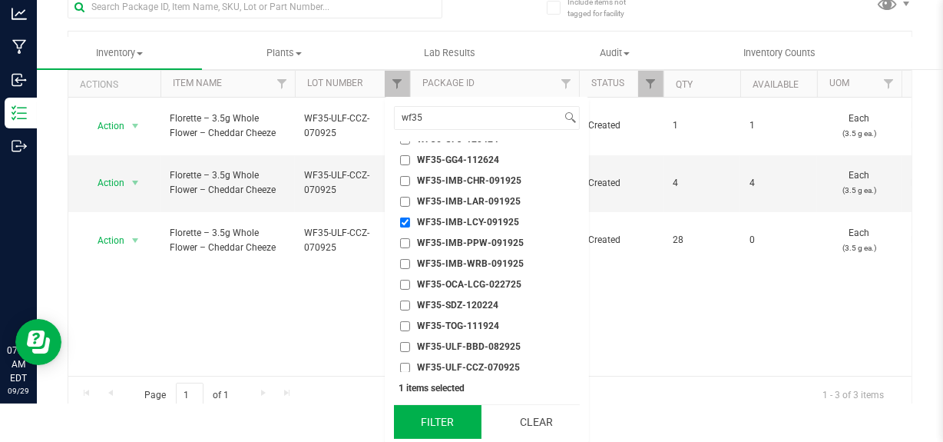
click at [430, 416] on button "Filter" at bounding box center [438, 422] width 88 height 34
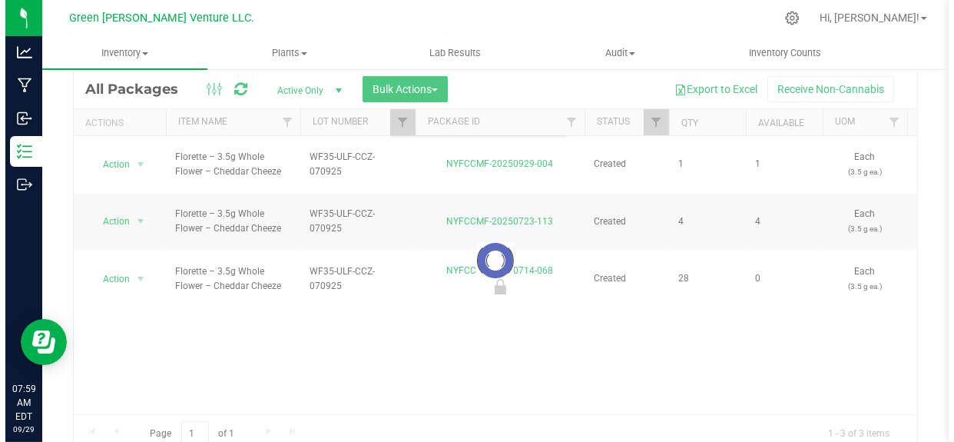
scroll to position [0, 0]
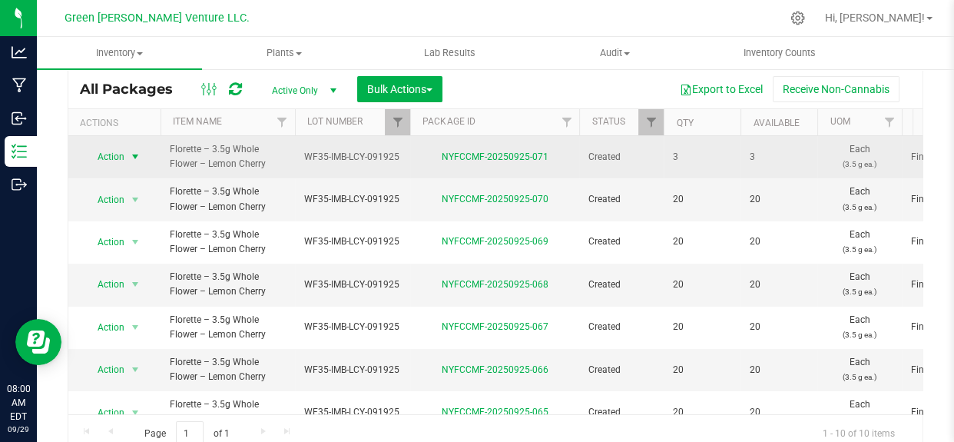
click at [123, 155] on span "Action" at bounding box center [104, 157] width 41 height 22
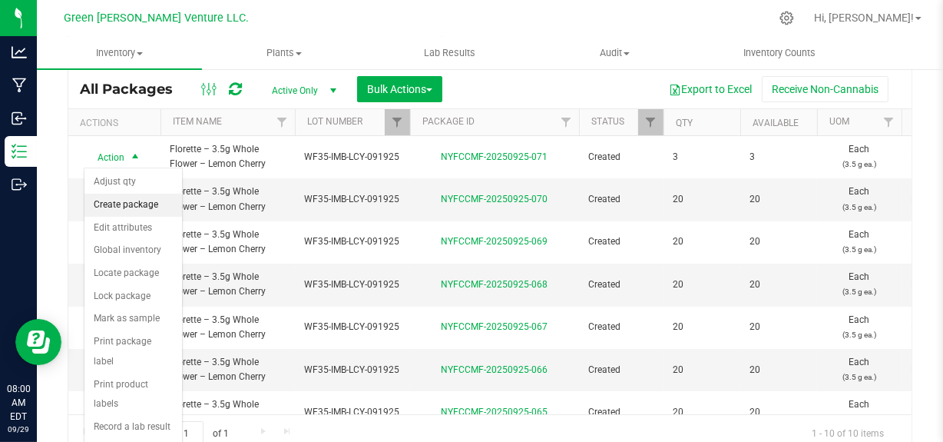
click at [123, 207] on li "Create package" at bounding box center [133, 205] width 98 height 23
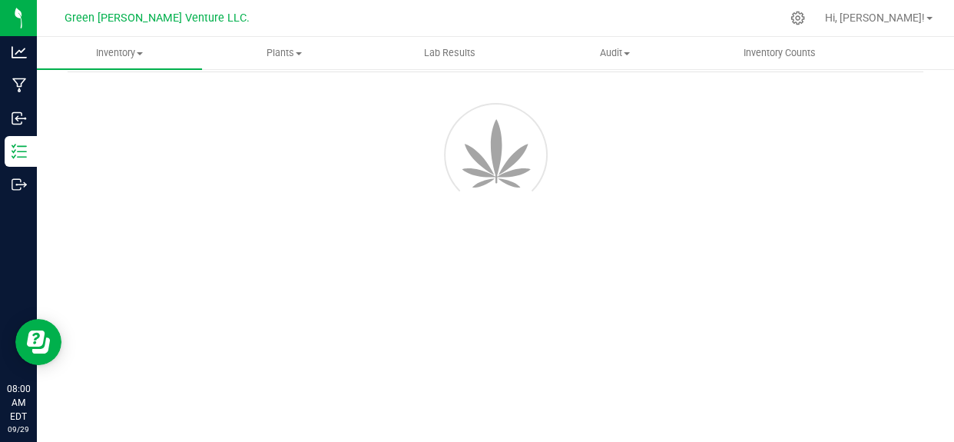
scroll to position [63, 0]
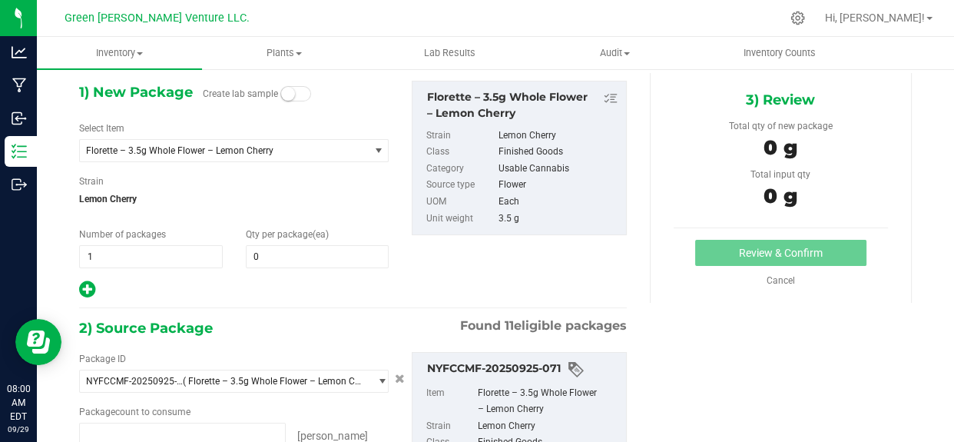
type input "0 ea"
click at [287, 255] on span at bounding box center [318, 256] width 144 height 23
type input "1"
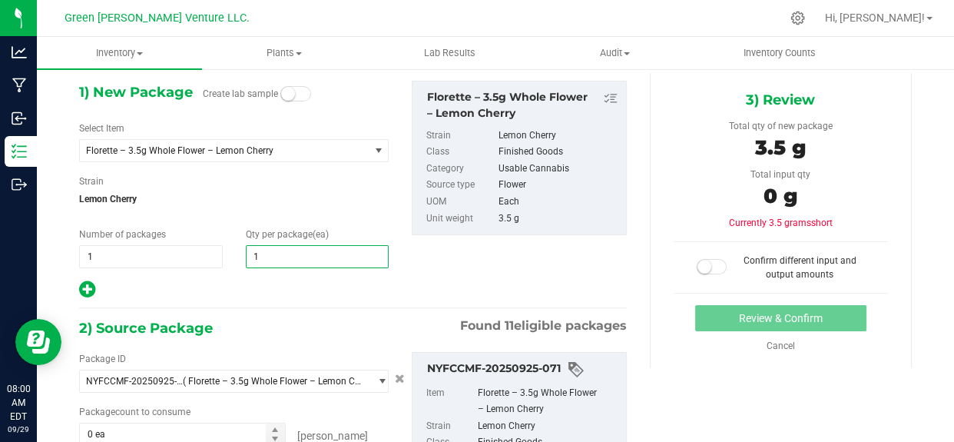
scroll to position [273, 0]
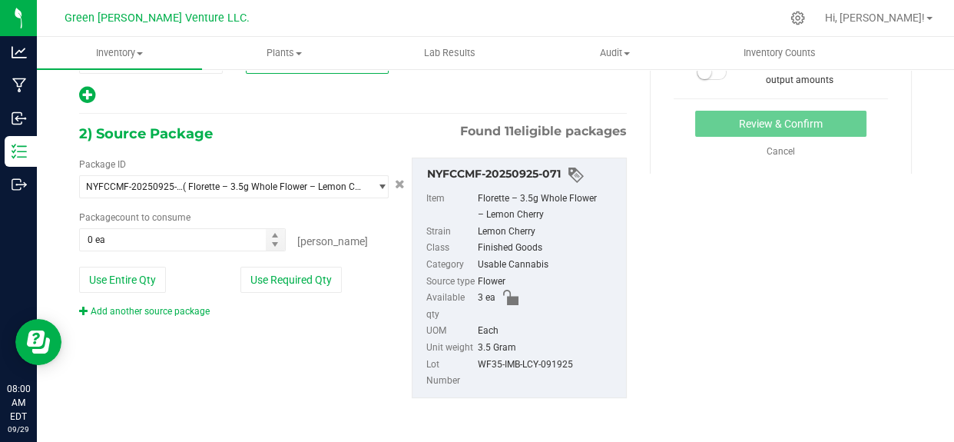
type input "1"
click at [188, 321] on div "Package ID NYFCCMF-20250925-071 ( Florette – 3.5g Whole Flower – Lemon Cherry )…" at bounding box center [353, 277] width 571 height 265
click at [259, 267] on button "Use Required Qty" at bounding box center [290, 280] width 101 height 26
type input "1 ea"
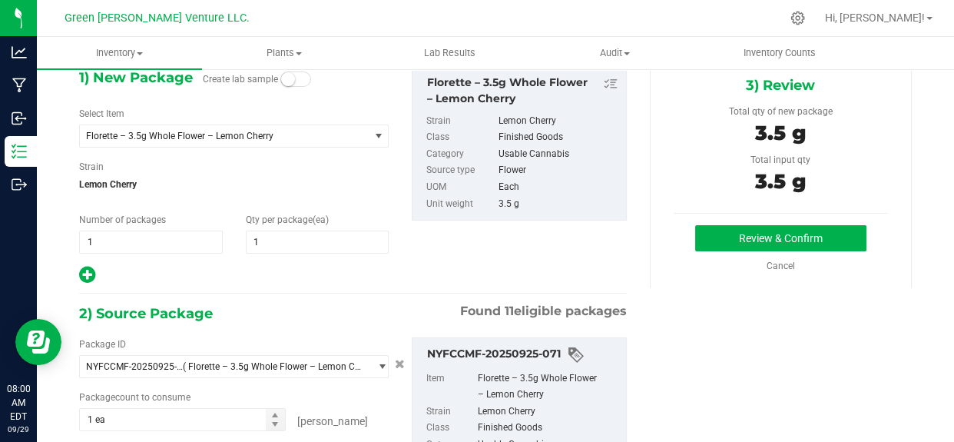
scroll to position [63, 0]
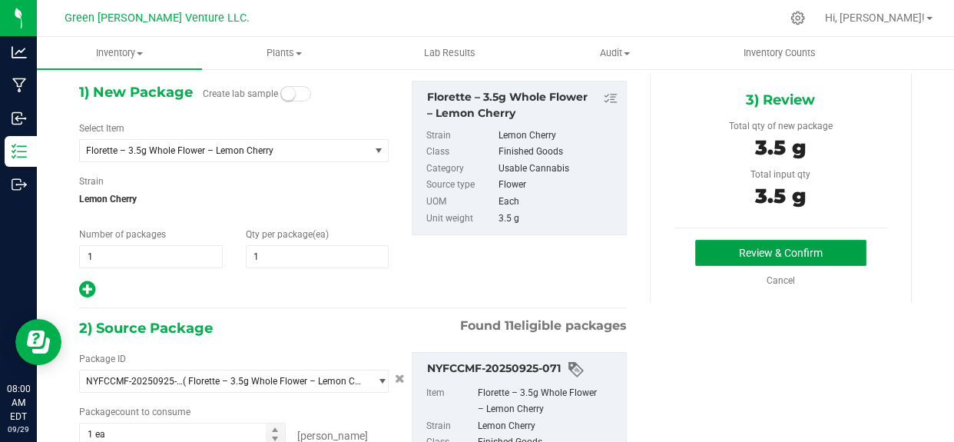
click at [702, 248] on button "Review & Confirm" at bounding box center [780, 253] width 171 height 26
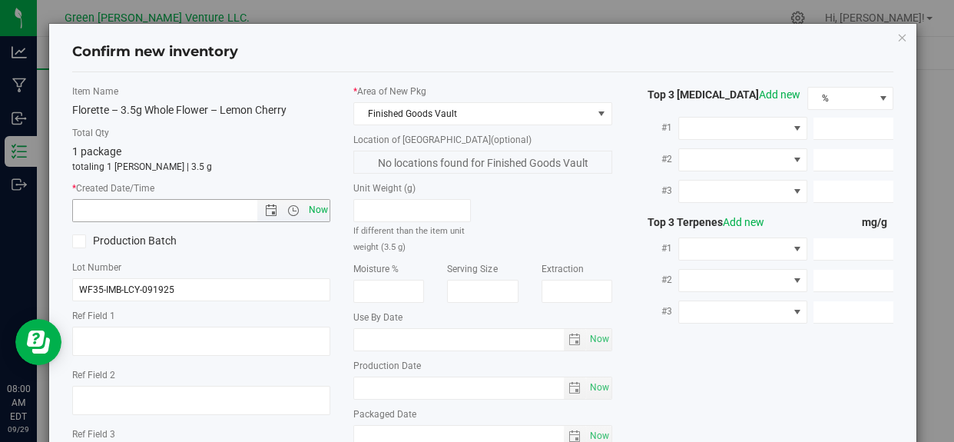
click at [315, 206] on span "Now" at bounding box center [318, 210] width 26 height 22
type input "9/29/2025 8:00 AM"
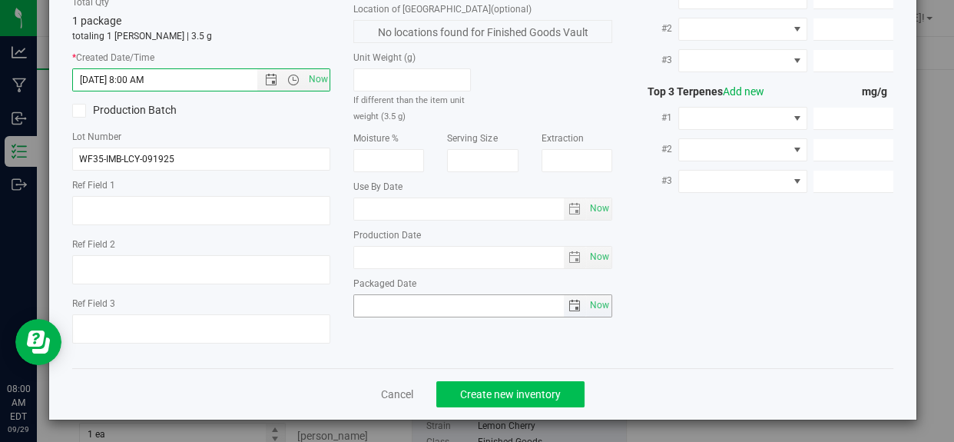
scroll to position [131, 0]
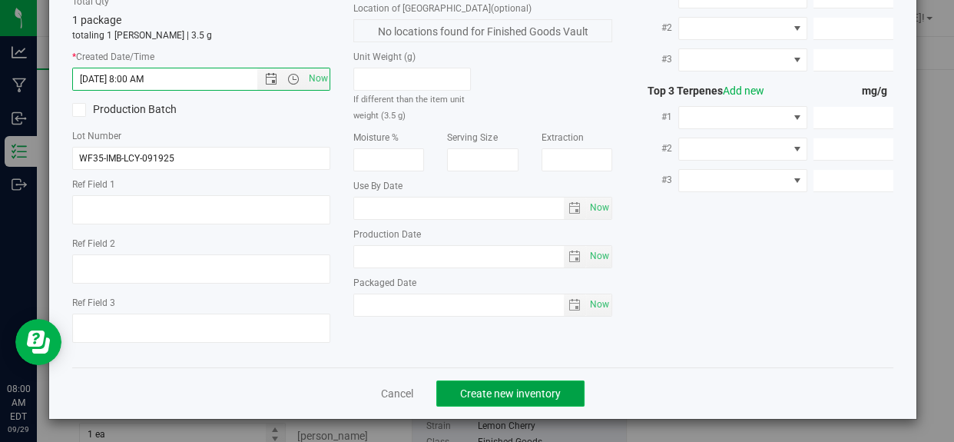
click at [492, 387] on span "Create new inventory" at bounding box center [510, 393] width 101 height 12
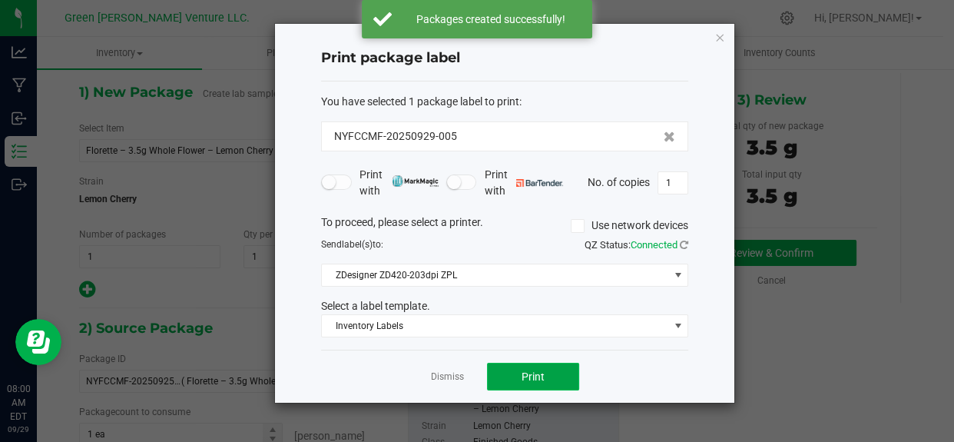
click at [522, 379] on span "Print" at bounding box center [533, 376] width 23 height 12
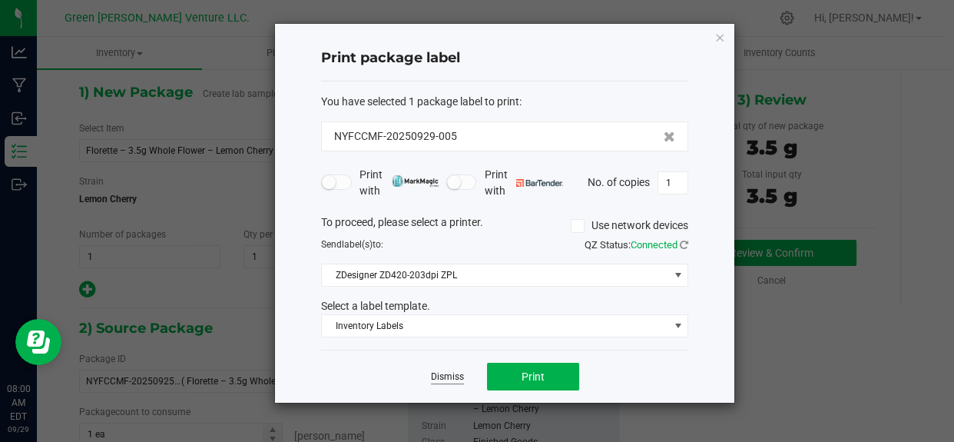
click at [445, 376] on link "Dismiss" at bounding box center [447, 376] width 33 height 13
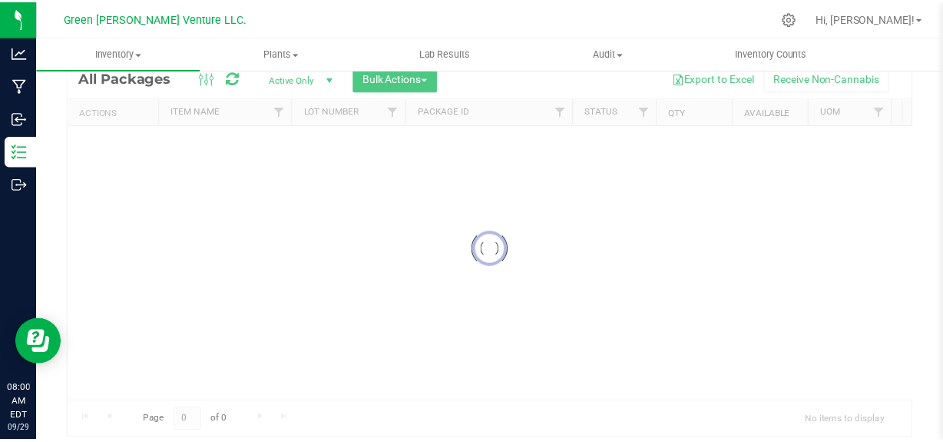
scroll to position [52, 0]
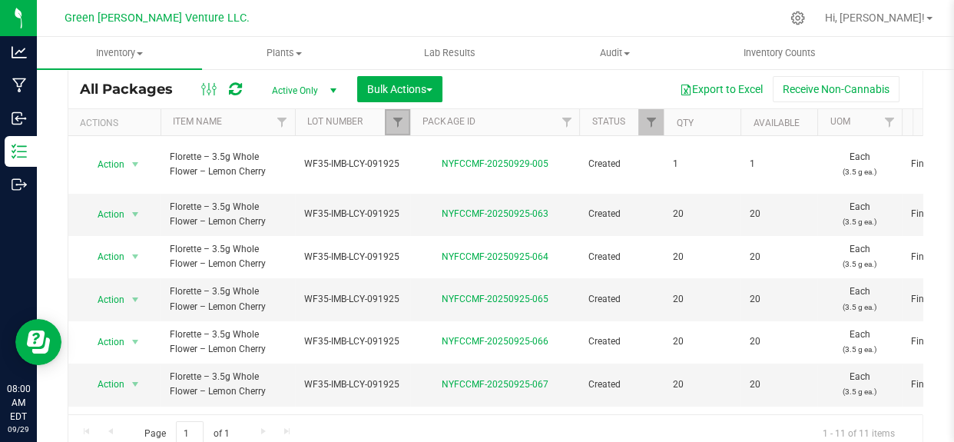
click at [390, 118] on link "Filter" at bounding box center [397, 122] width 25 height 26
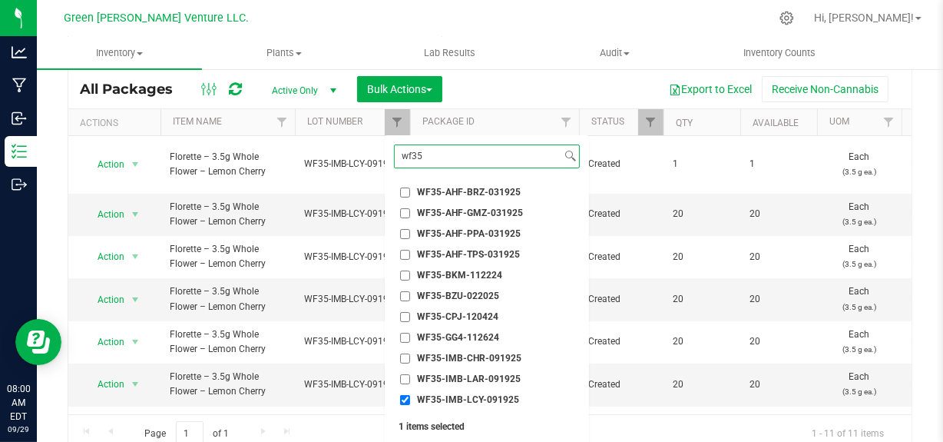
type input "wf35"
click at [404, 399] on input "WF35-IMB-LCY-091925" at bounding box center [405, 400] width 10 height 10
checkbox input "false"
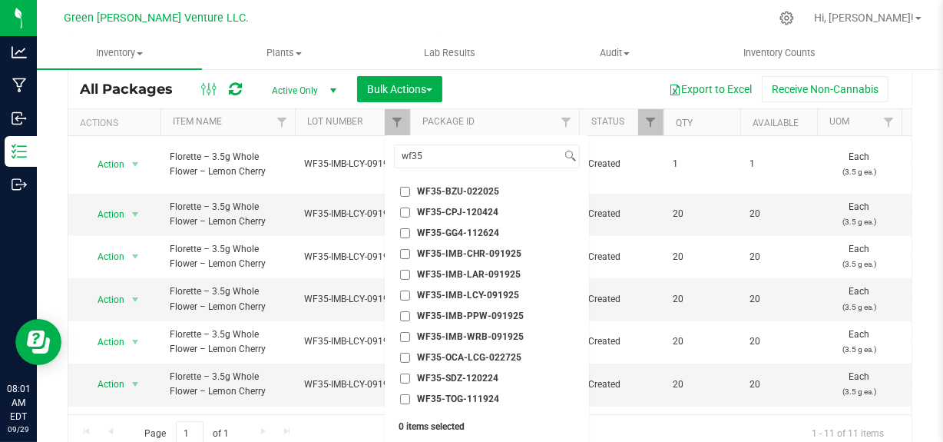
scroll to position [94, 0]
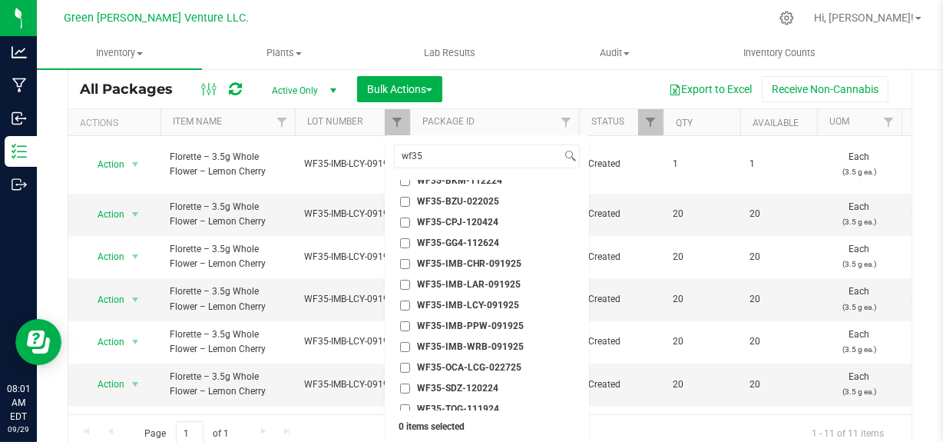
click at [481, 342] on span "WF35-IMB-WRB-091925" at bounding box center [470, 346] width 107 height 9
click at [410, 342] on input "WF35-IMB-WRB-091925" at bounding box center [405, 347] width 10 height 10
checkbox input "true"
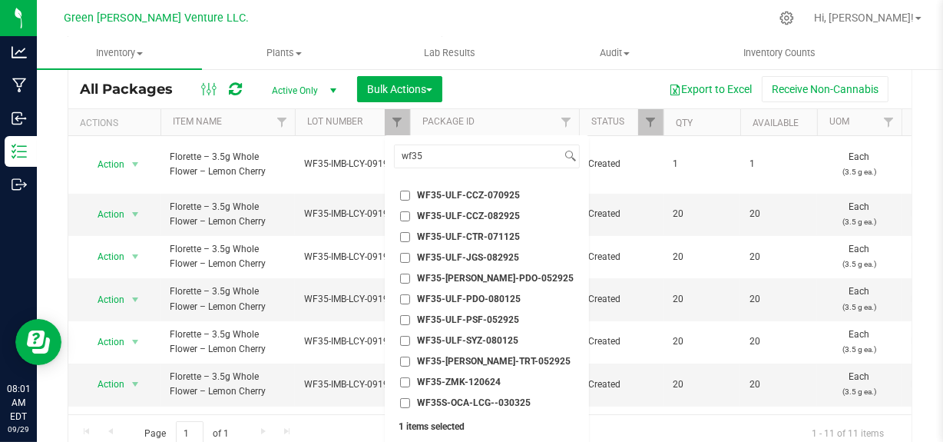
scroll to position [38, 0]
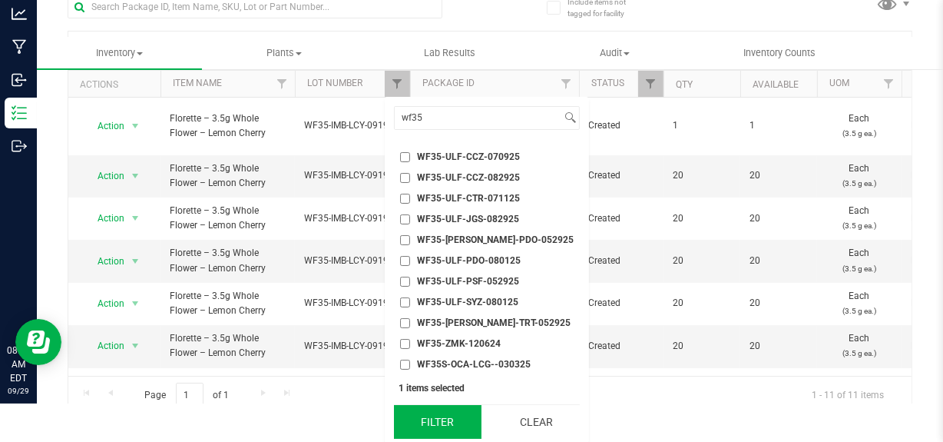
click at [433, 420] on button "Filter" at bounding box center [438, 422] width 88 height 34
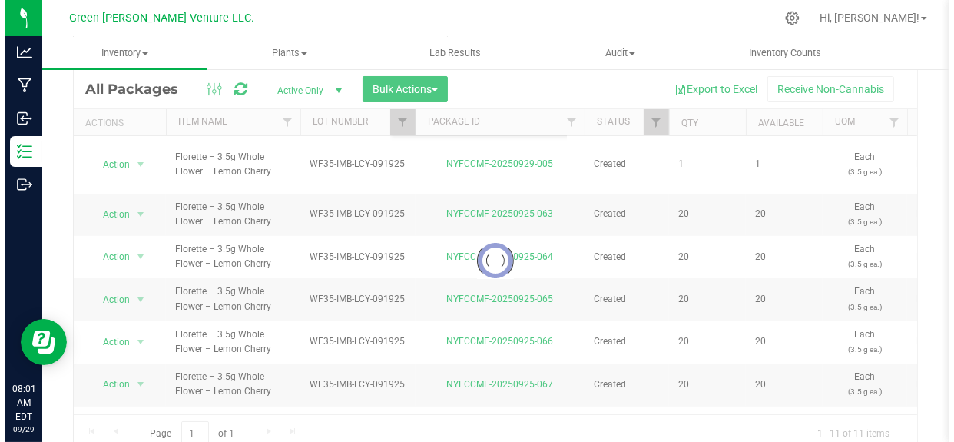
scroll to position [0, 0]
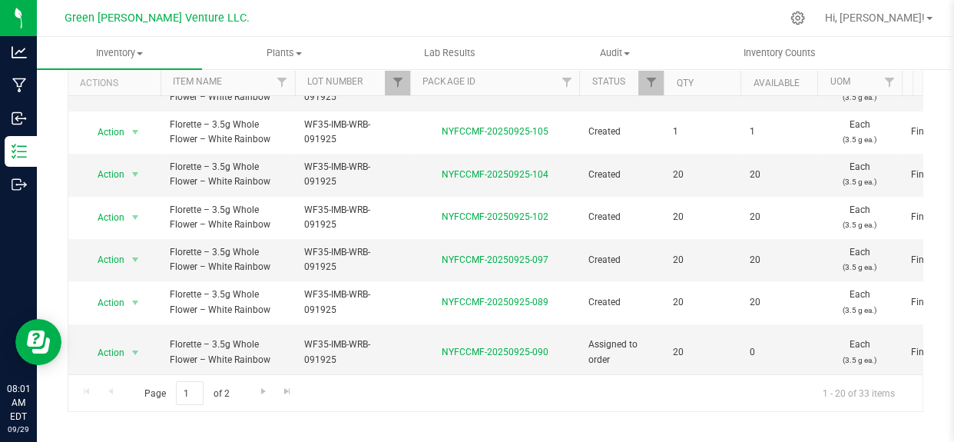
scroll to position [94, 0]
click at [260, 384] on span "Go to the next page" at bounding box center [263, 389] width 12 height 12
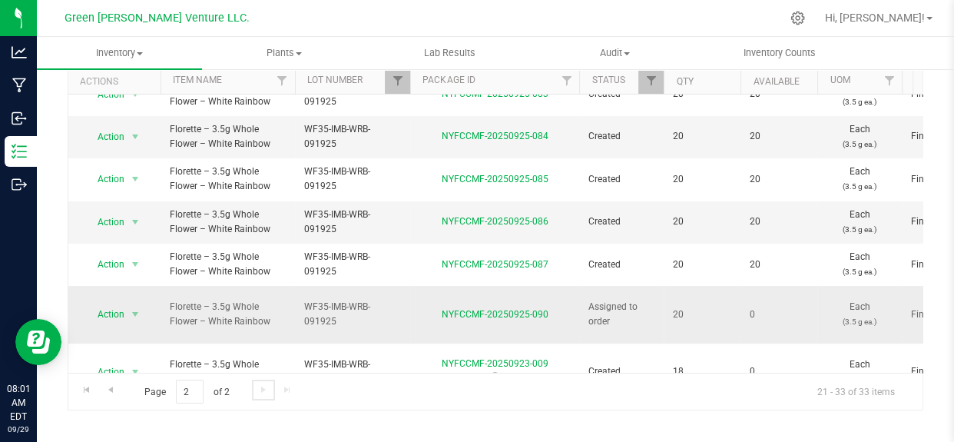
scroll to position [284, 0]
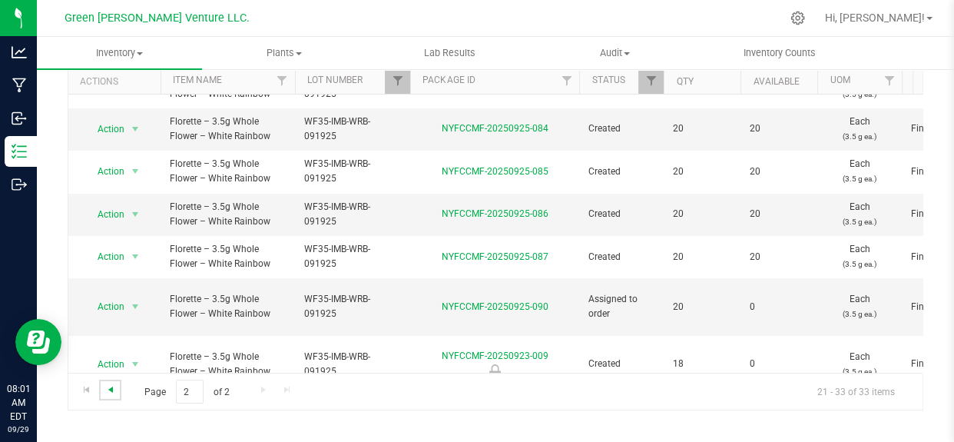
click at [115, 389] on span "Go to the previous page" at bounding box center [110, 389] width 12 height 12
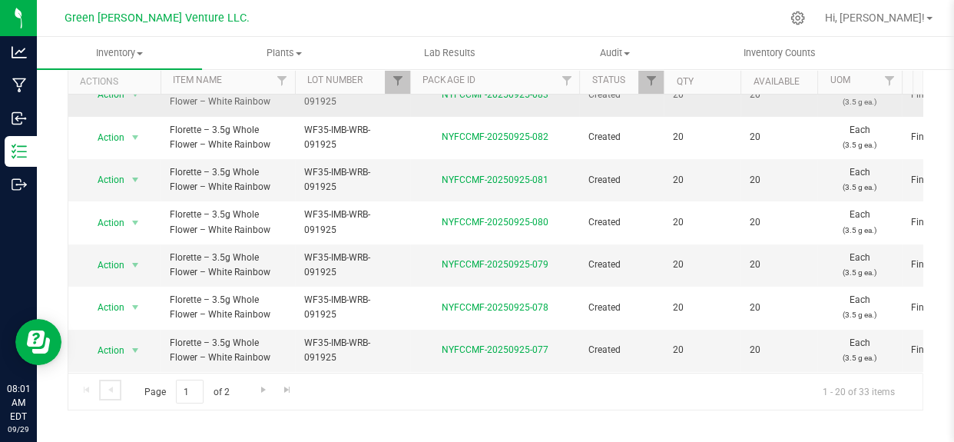
scroll to position [92, 0]
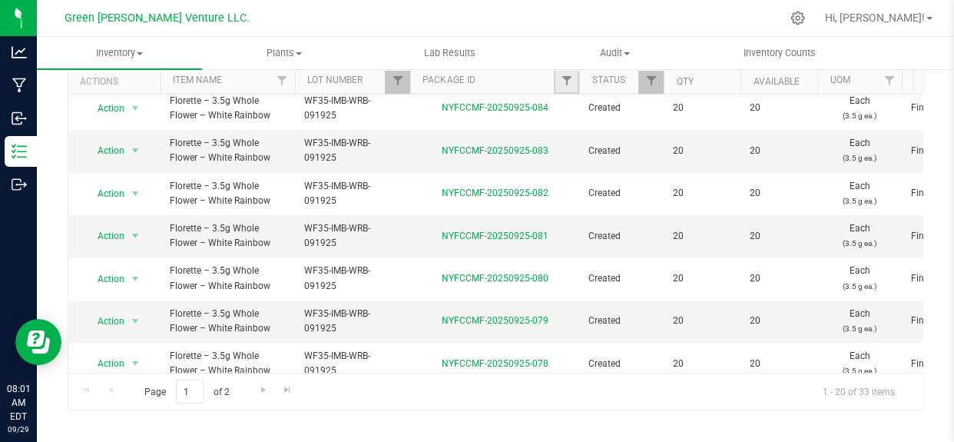
click at [554, 77] on link "Filter" at bounding box center [566, 81] width 25 height 26
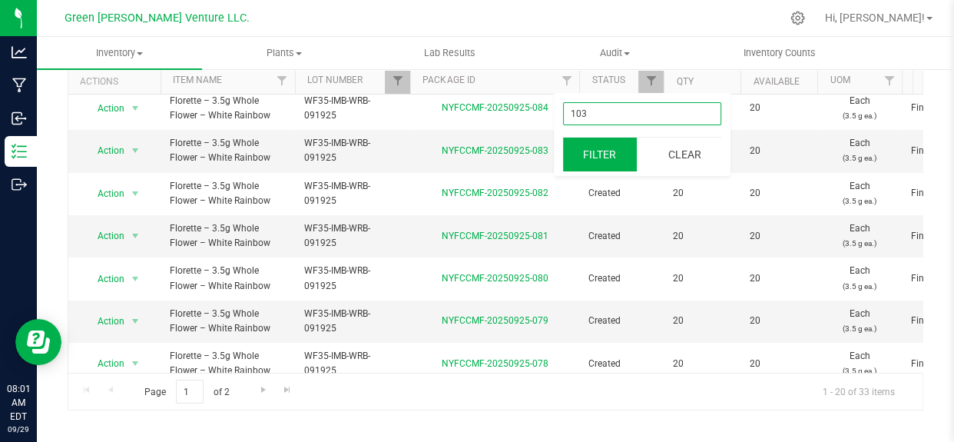
type input "103"
click at [602, 150] on button "Filter" at bounding box center [600, 154] width 74 height 34
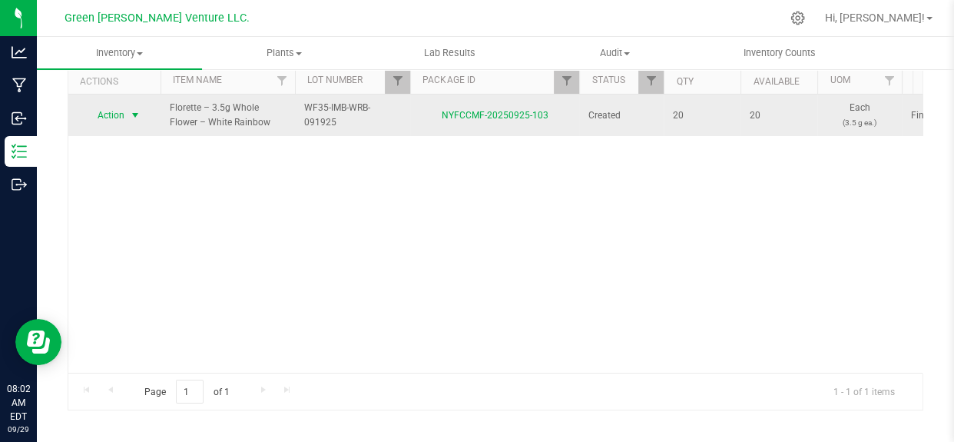
click at [110, 110] on span "Action" at bounding box center [104, 115] width 41 height 22
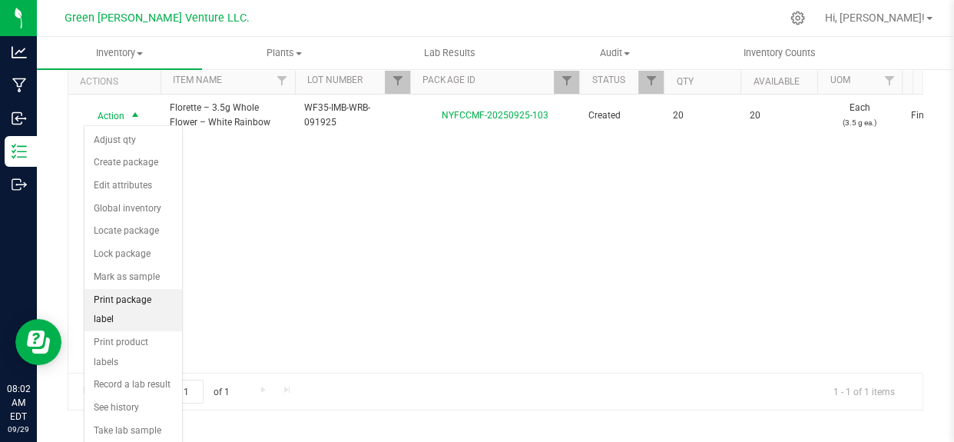
click at [140, 300] on li "Print package label" at bounding box center [133, 310] width 98 height 42
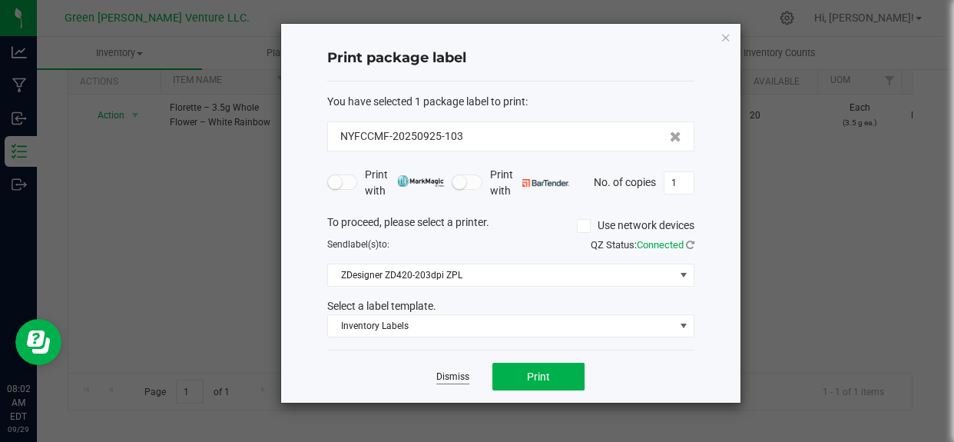
click at [452, 372] on link "Dismiss" at bounding box center [452, 376] width 33 height 13
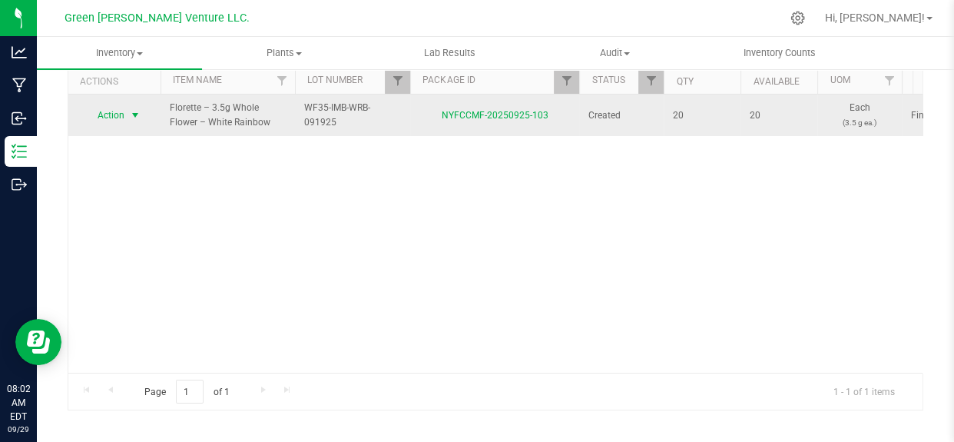
click at [117, 115] on span "Action" at bounding box center [104, 115] width 41 height 22
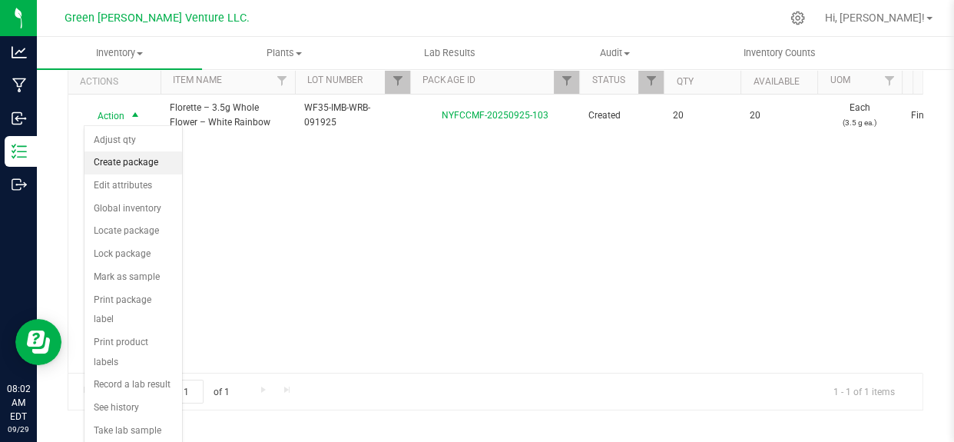
click at [118, 162] on li "Create package" at bounding box center [133, 162] width 98 height 23
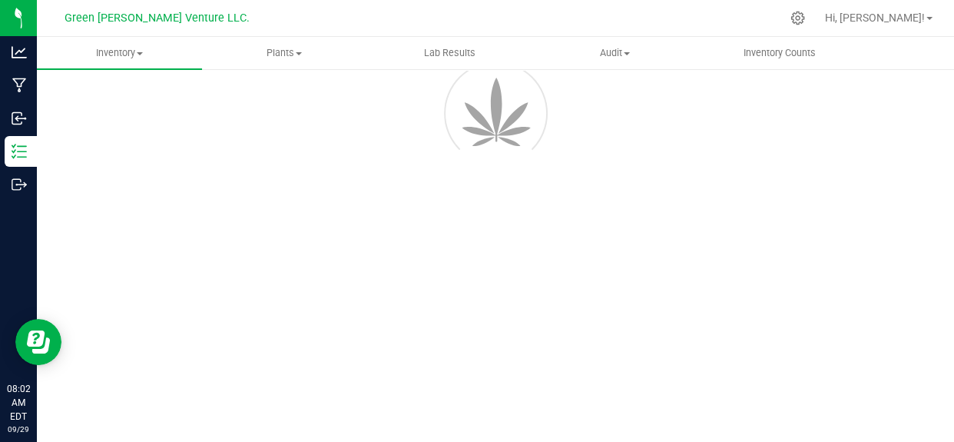
scroll to position [105, 0]
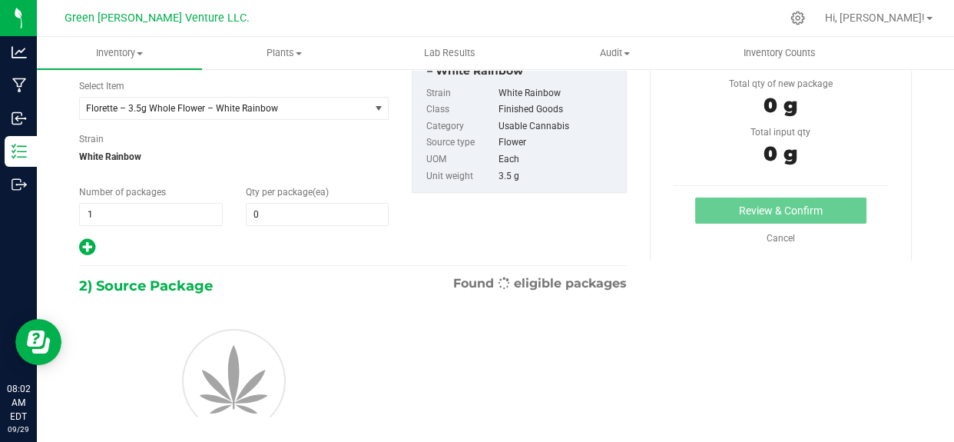
type input "0"
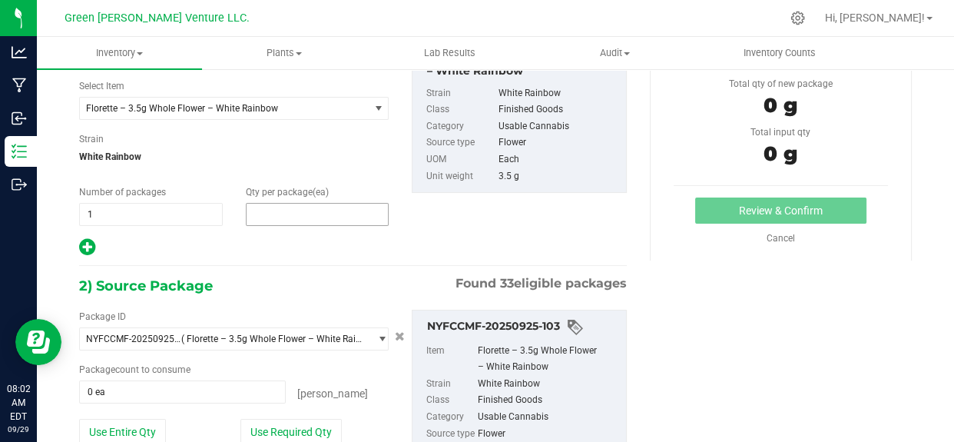
click at [283, 204] on span at bounding box center [318, 214] width 144 height 23
type input "1"
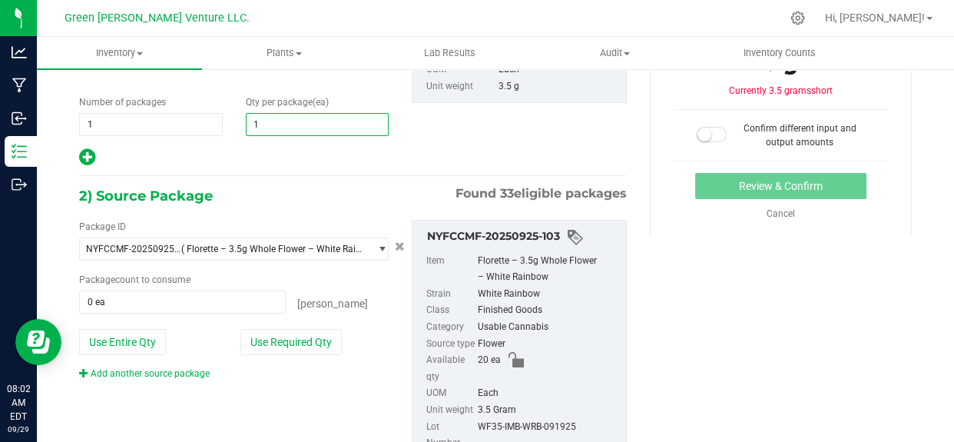
scroll to position [245, 0]
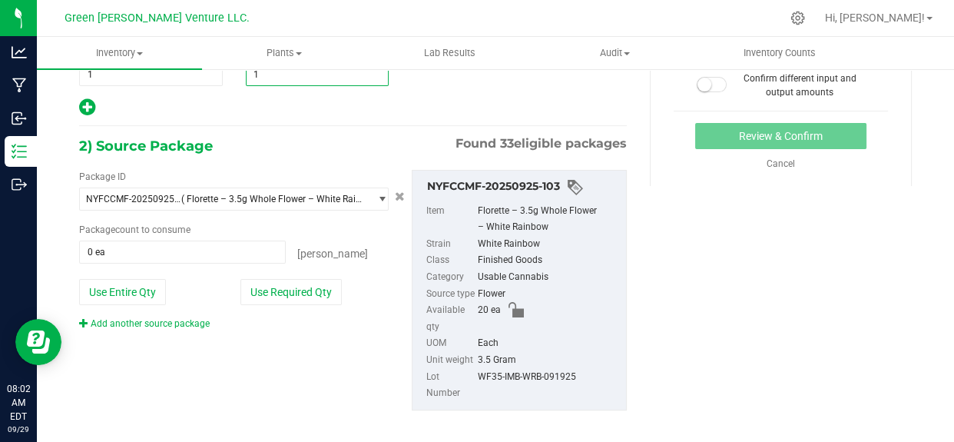
type input "1"
click at [259, 397] on div "Package ID NYFCCMF-20250925-103 ( Florette – 3.5g Whole Flower – White Rainbow …" at bounding box center [353, 289] width 571 height 265
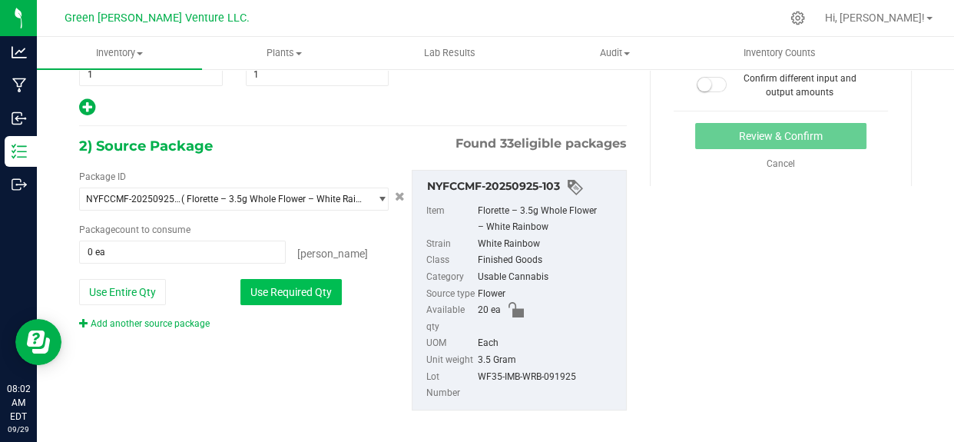
click at [278, 281] on button "Use Required Qty" at bounding box center [290, 292] width 101 height 26
type input "1 ea"
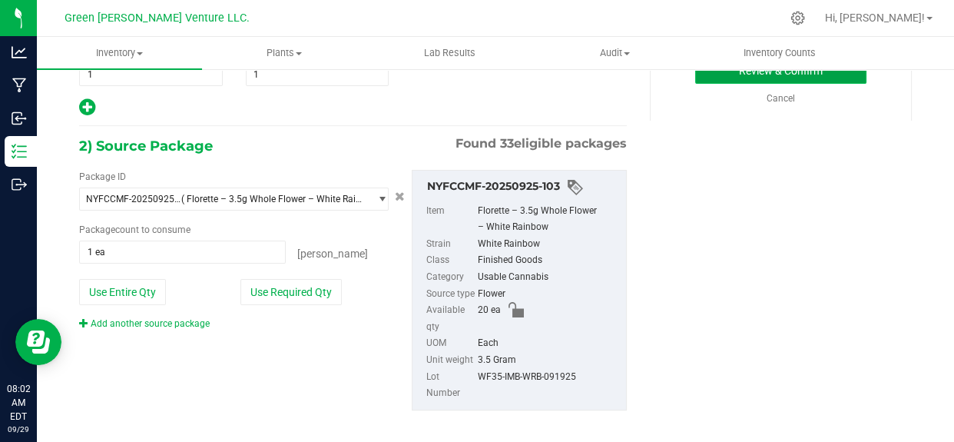
click at [721, 72] on button "Review & Confirm" at bounding box center [780, 71] width 171 height 26
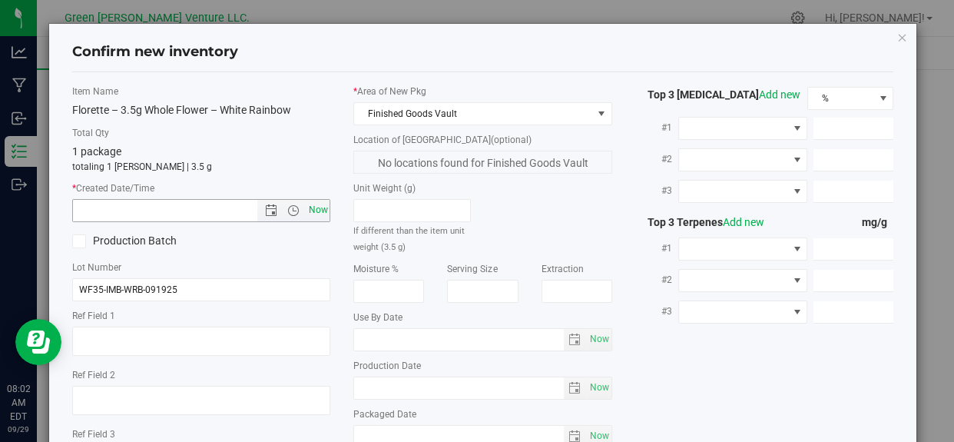
click at [316, 204] on span "Now" at bounding box center [318, 210] width 26 height 22
type input "9/29/2025 8:02 AM"
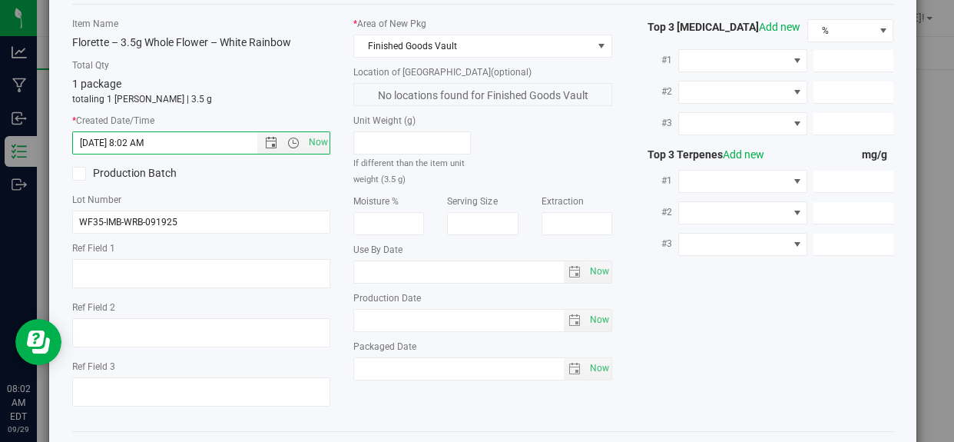
scroll to position [131, 0]
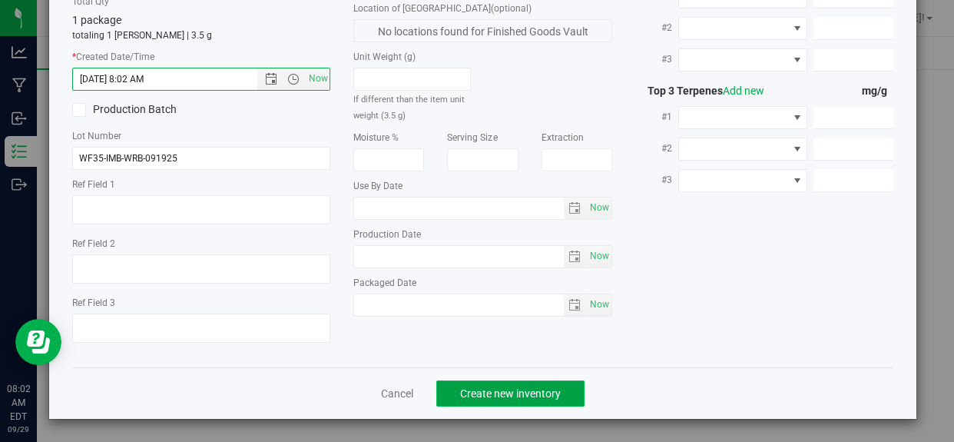
click at [487, 387] on span "Create new inventory" at bounding box center [510, 393] width 101 height 12
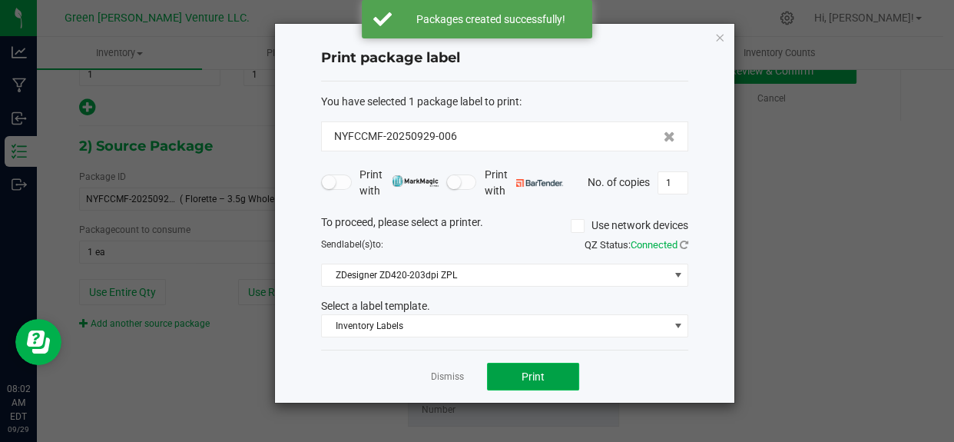
click at [527, 370] on span "Print" at bounding box center [533, 376] width 23 height 12
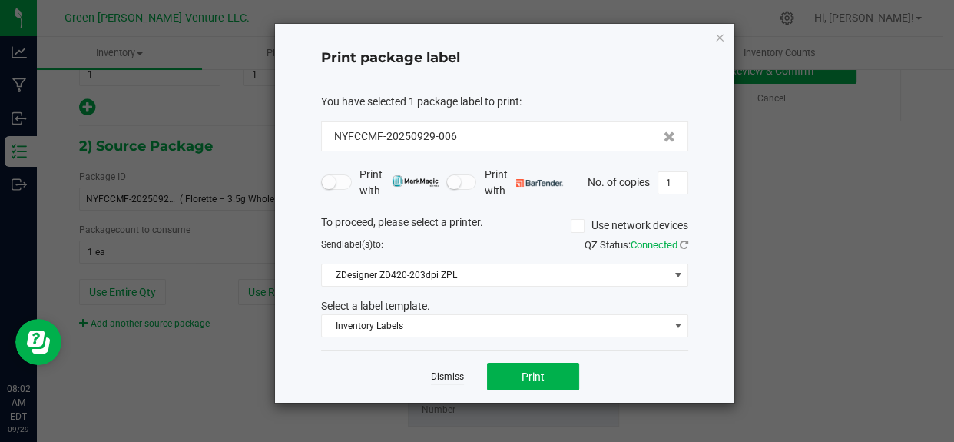
click at [440, 374] on link "Dismiss" at bounding box center [447, 376] width 33 height 13
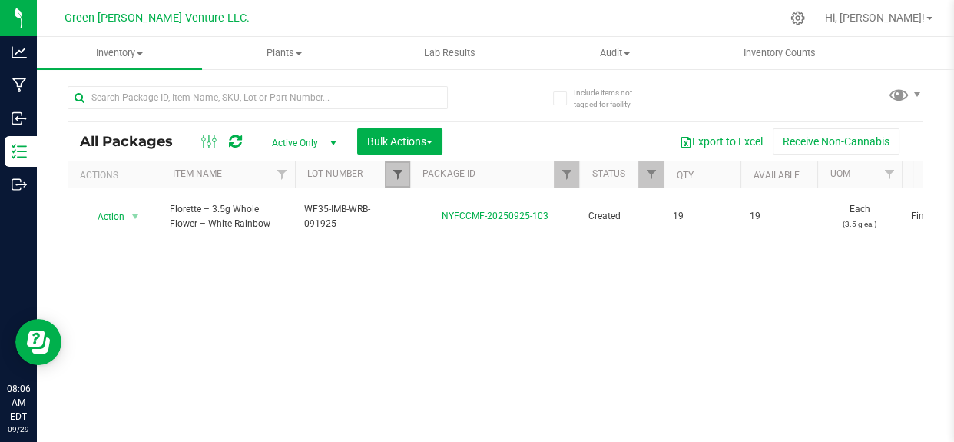
click at [391, 168] on span "Filter" at bounding box center [397, 174] width 12 height 12
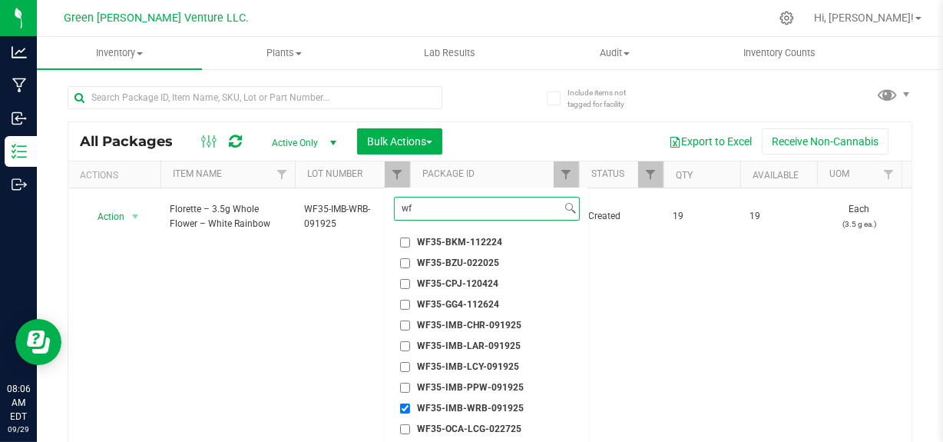
scroll to position [148, 0]
type input "wf35"
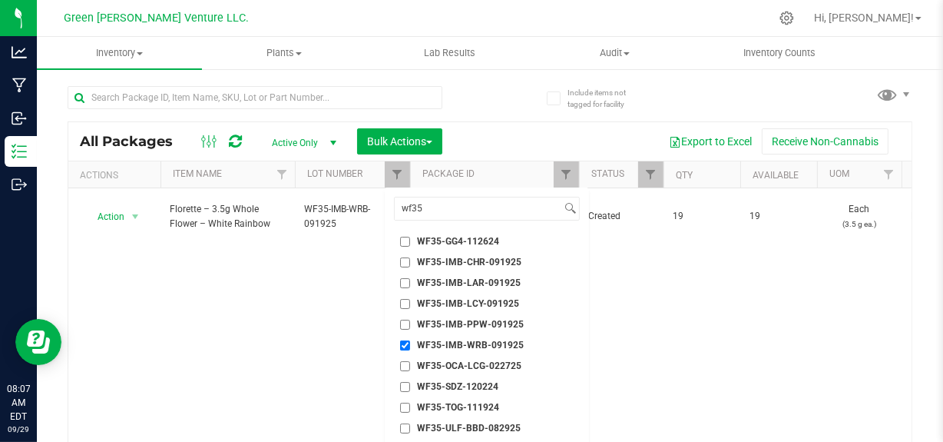
click at [402, 340] on input "WF35-IMB-WRB-091925" at bounding box center [405, 345] width 10 height 10
checkbox input "false"
click at [404, 278] on input "WF35-IMB-LAR-091925" at bounding box center [405, 283] width 10 height 10
checkbox input "true"
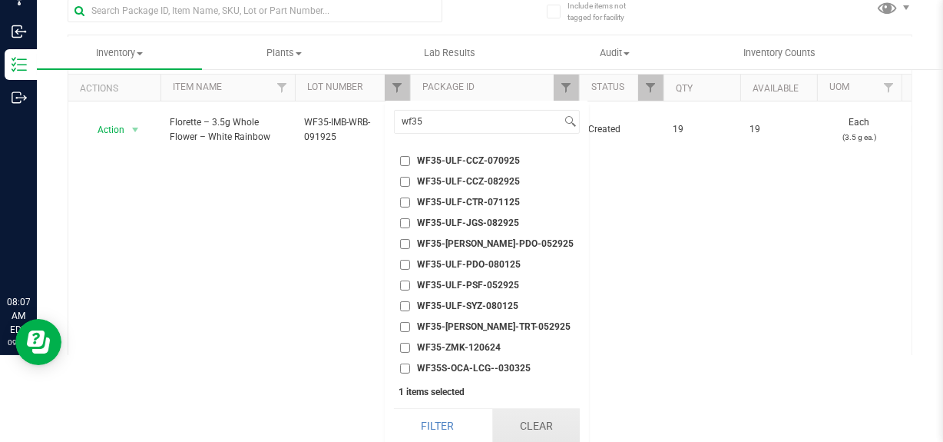
scroll to position [92, 0]
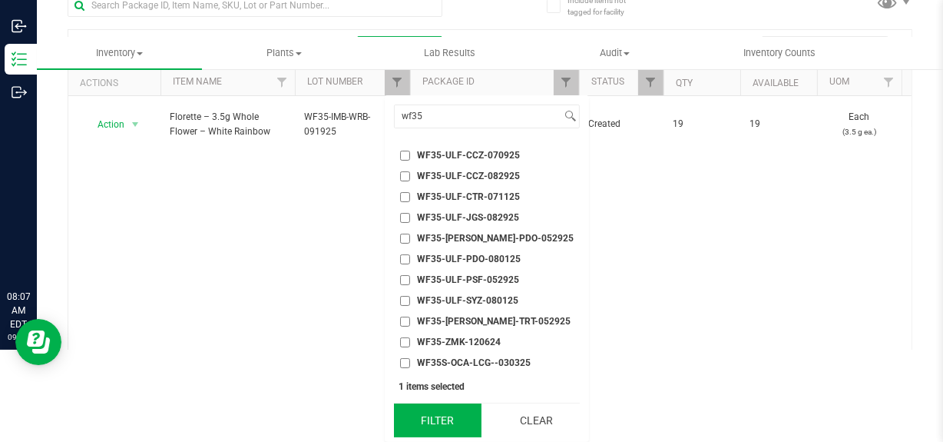
click at [443, 421] on button "Filter" at bounding box center [438, 420] width 88 height 34
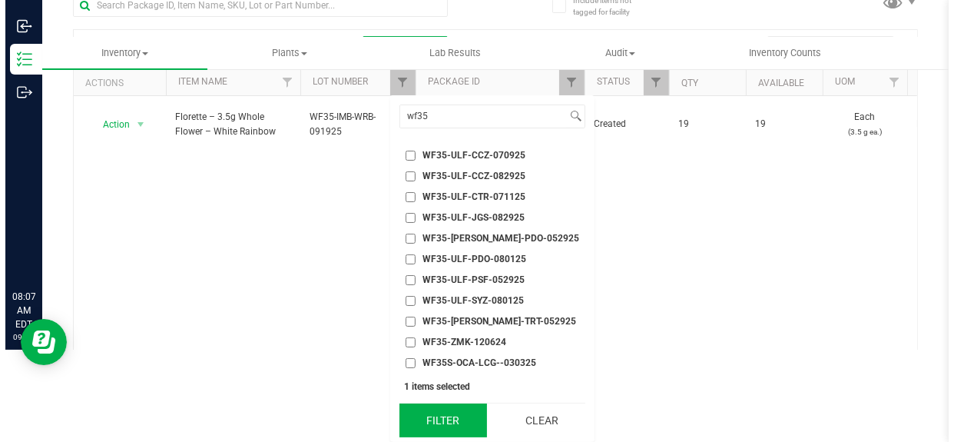
scroll to position [0, 0]
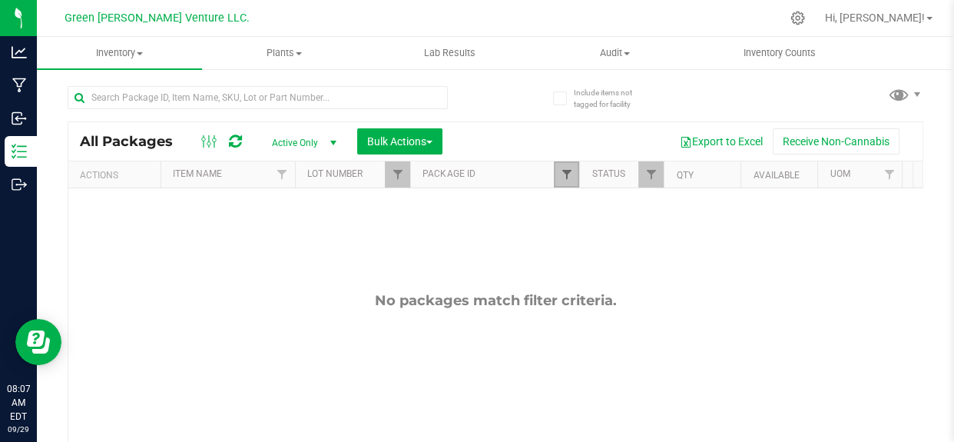
click at [565, 175] on span "Filter" at bounding box center [566, 174] width 12 height 12
click at [693, 253] on button "Clear" at bounding box center [684, 249] width 74 height 34
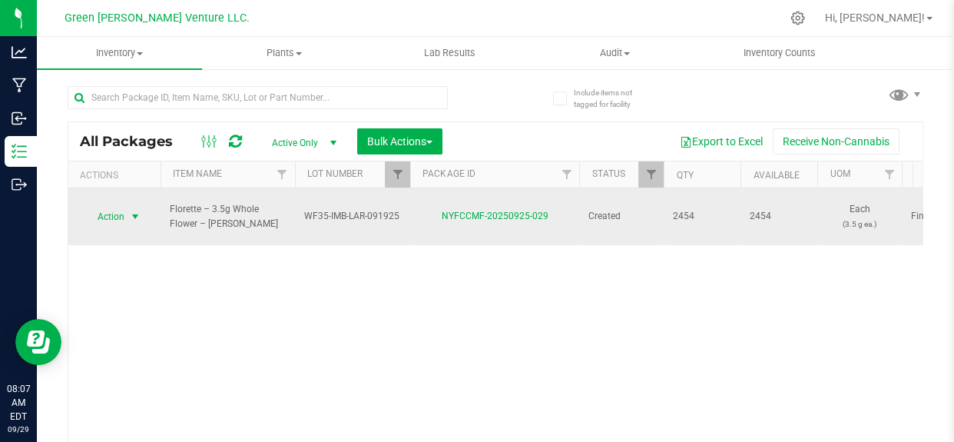
click at [114, 210] on span "Action" at bounding box center [104, 217] width 41 height 22
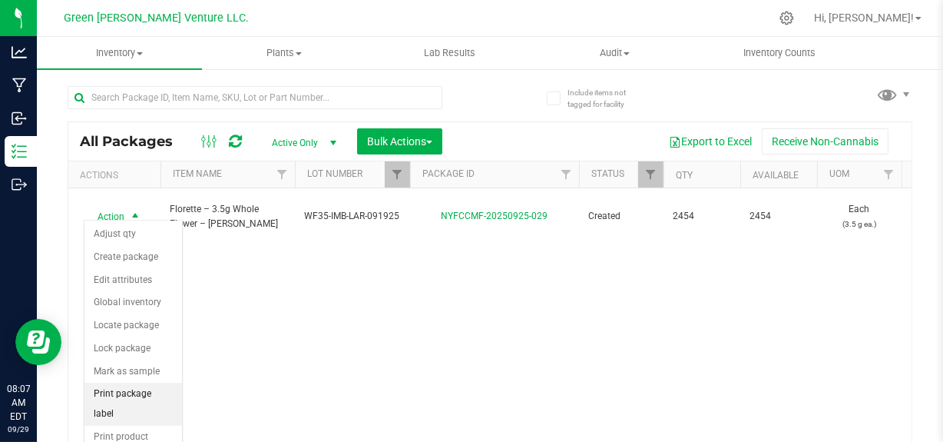
click at [108, 393] on li "Print package label" at bounding box center [133, 404] width 98 height 42
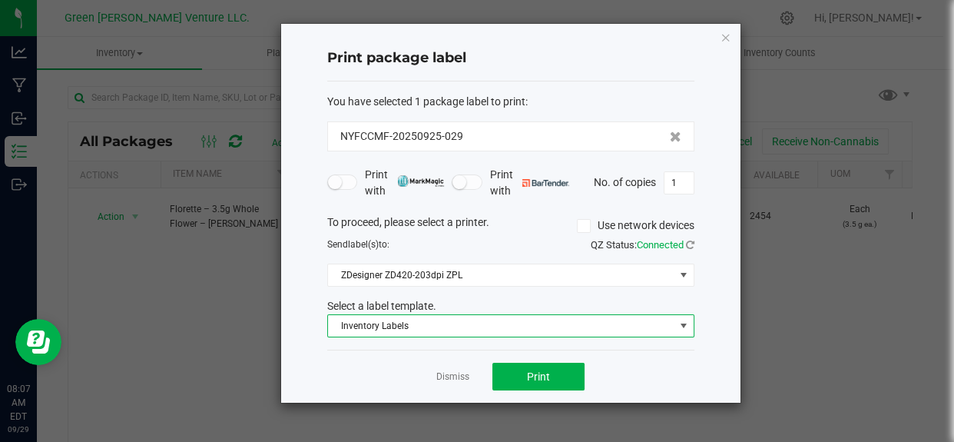
click at [369, 330] on span "Inventory Labels" at bounding box center [501, 326] width 346 height 22
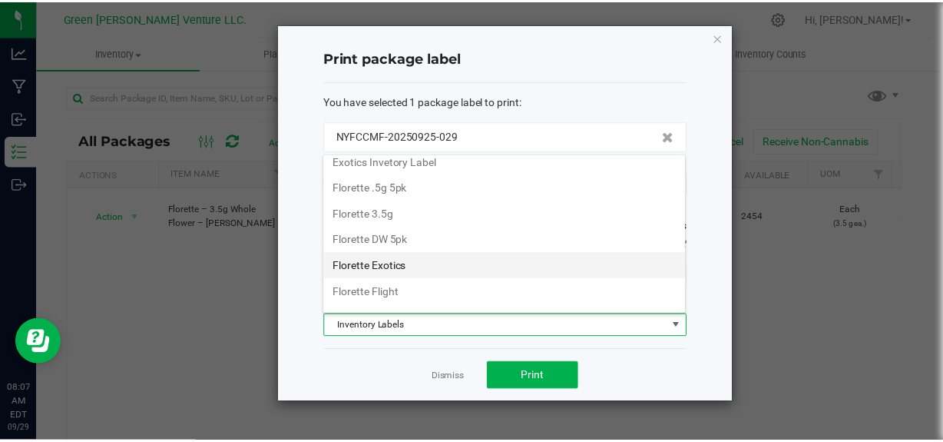
scroll to position [122, 0]
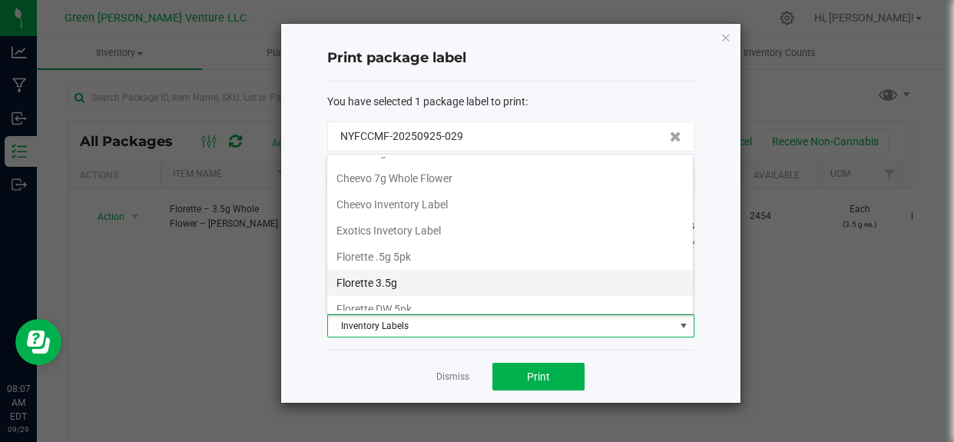
click at [388, 272] on li "Florette 3.5g" at bounding box center [510, 283] width 366 height 26
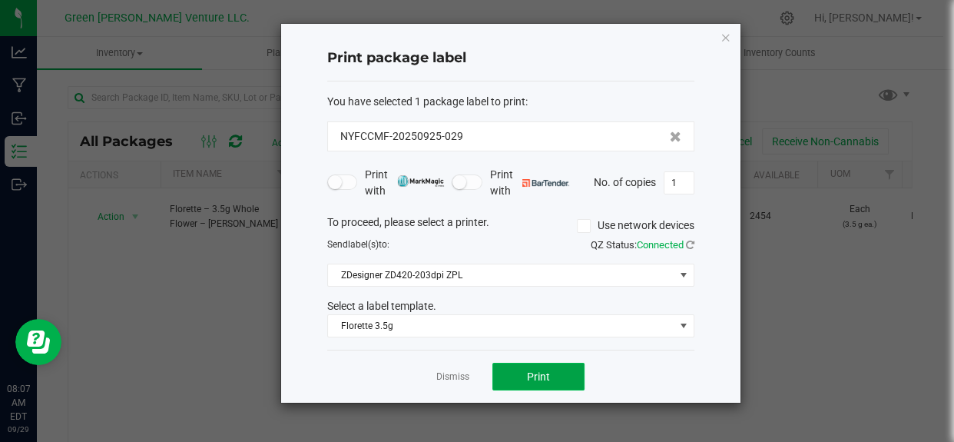
click at [557, 376] on button "Print" at bounding box center [538, 377] width 92 height 28
click at [681, 190] on input "1" at bounding box center [678, 183] width 29 height 22
type input "249"
click at [544, 376] on span "Print" at bounding box center [538, 376] width 23 height 12
click at [450, 374] on link "Dismiss" at bounding box center [452, 376] width 33 height 13
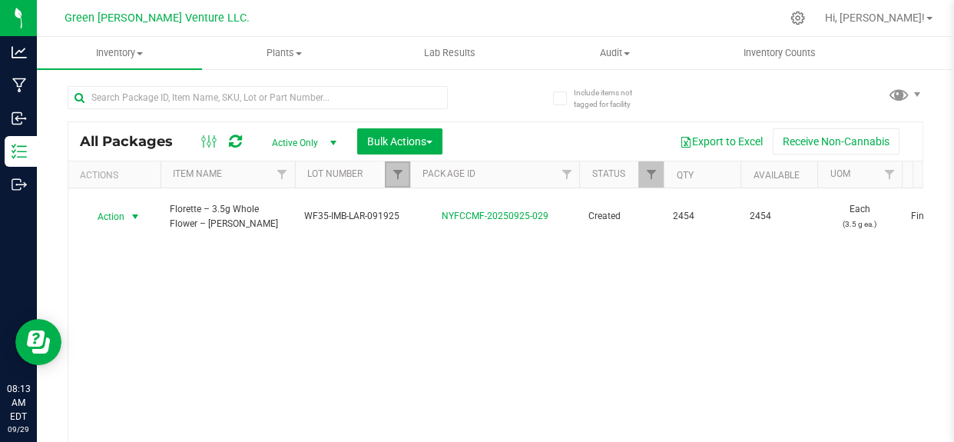
click at [396, 181] on link "Filter" at bounding box center [397, 174] width 25 height 26
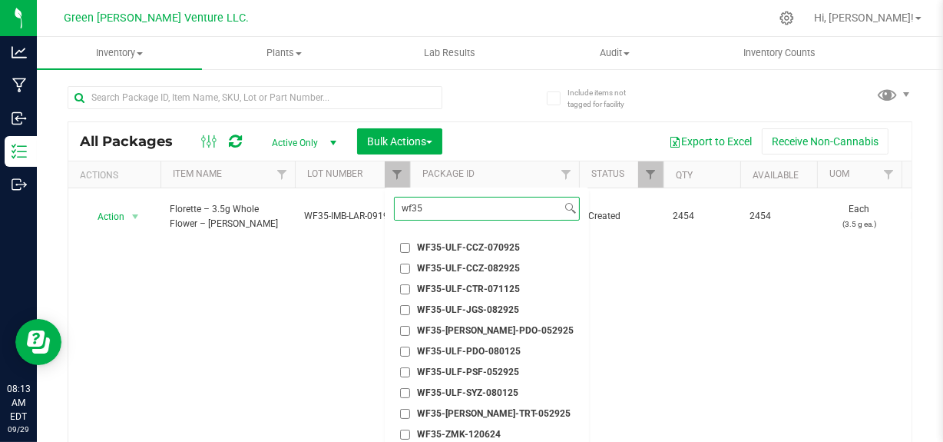
scroll to position [92, 0]
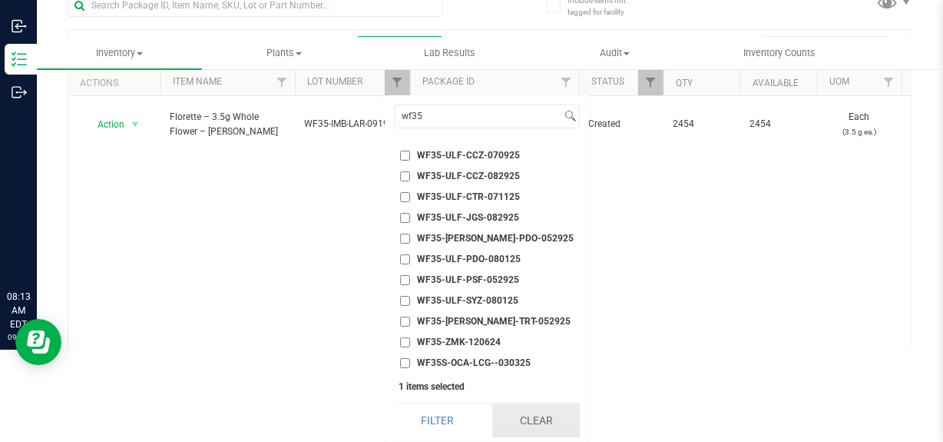
click at [528, 426] on button "Clear" at bounding box center [536, 420] width 88 height 34
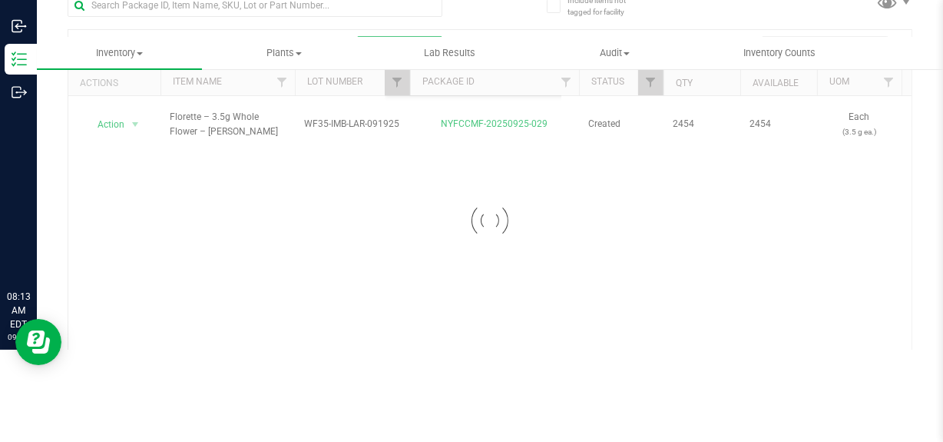
scroll to position [0, 0]
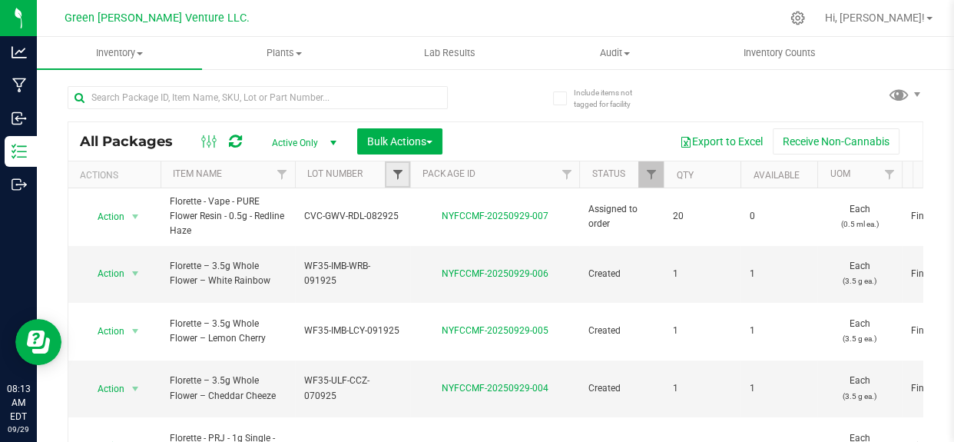
click at [395, 170] on span "Filter" at bounding box center [397, 174] width 12 height 12
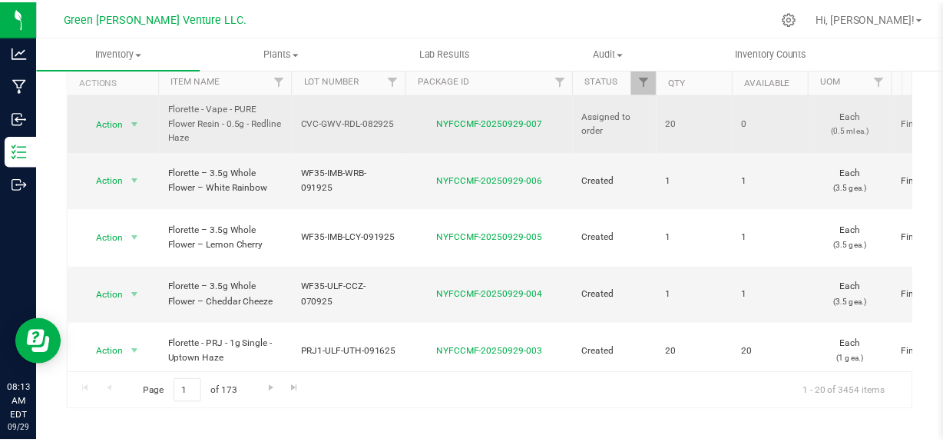
scroll to position [24, 0]
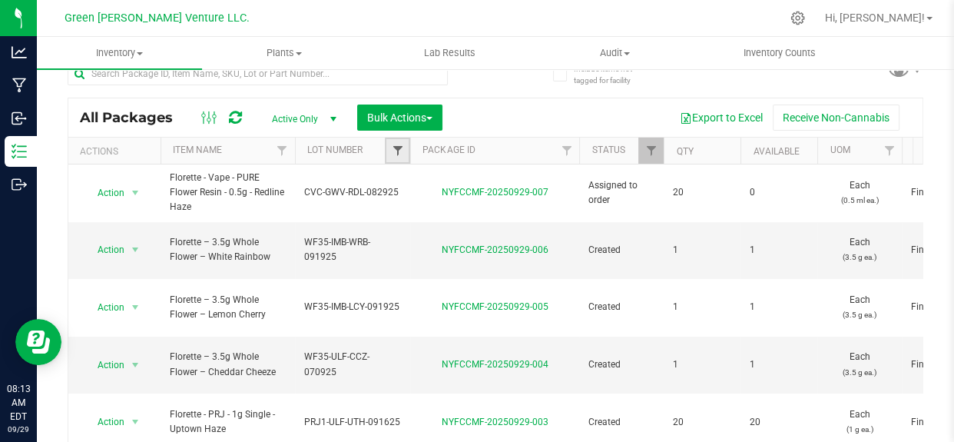
click at [399, 146] on span "Filter" at bounding box center [397, 150] width 12 height 12
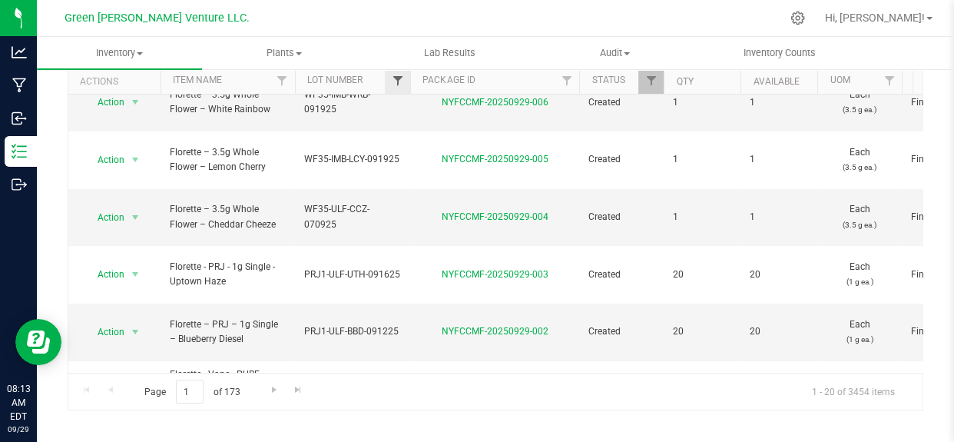
scroll to position [69, 0]
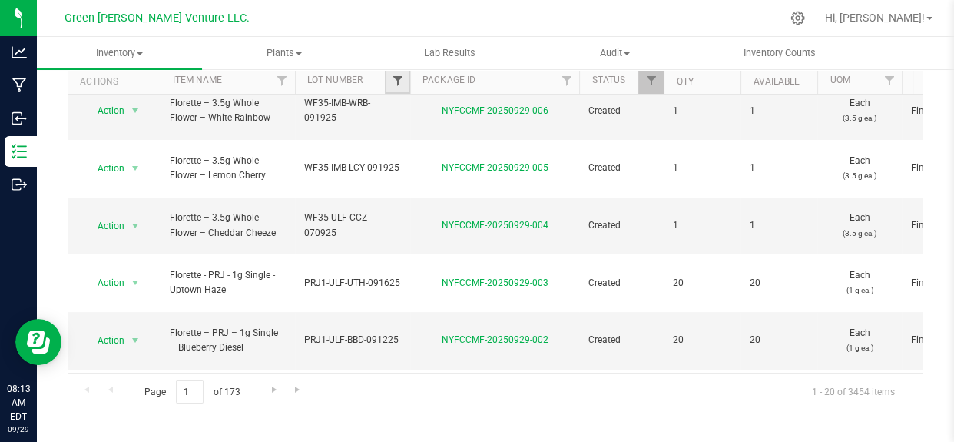
click at [395, 81] on span "Filter" at bounding box center [397, 81] width 12 height 12
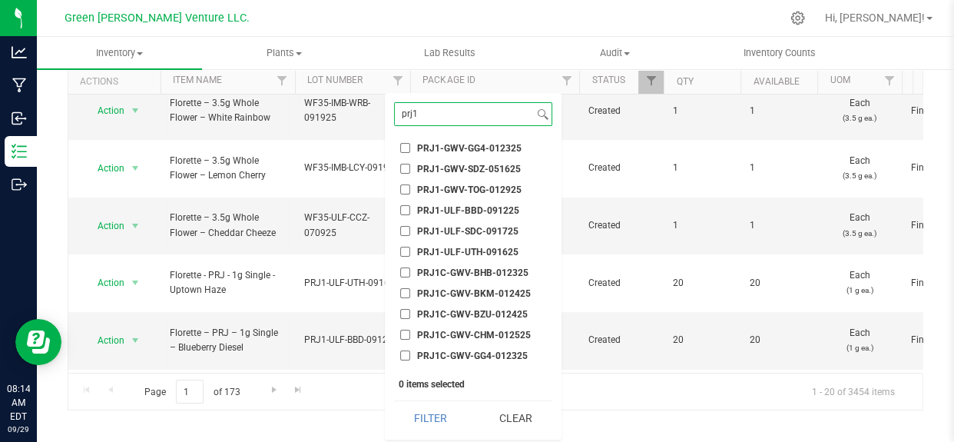
scroll to position [132, 0]
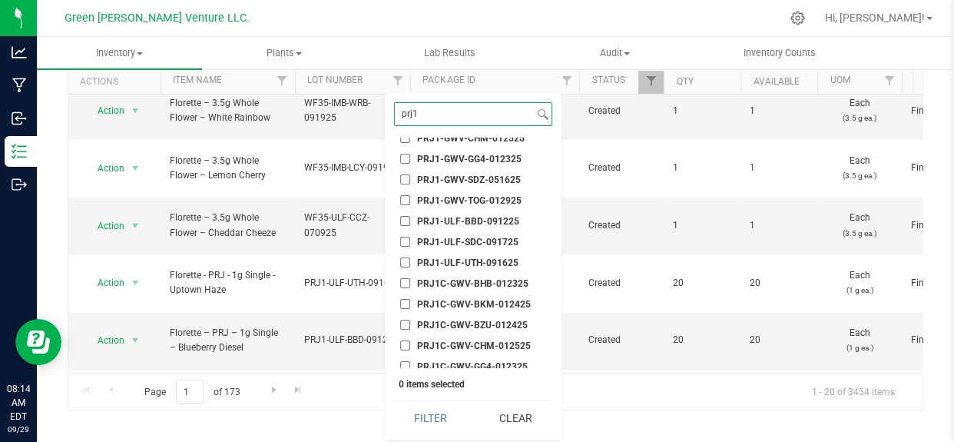
type input "prj1"
click at [479, 220] on span "PRJ1-ULF-BBD-091225" at bounding box center [468, 221] width 102 height 9
click at [410, 220] on input "PRJ1-ULF-BBD-091225" at bounding box center [405, 221] width 10 height 10
checkbox input "true"
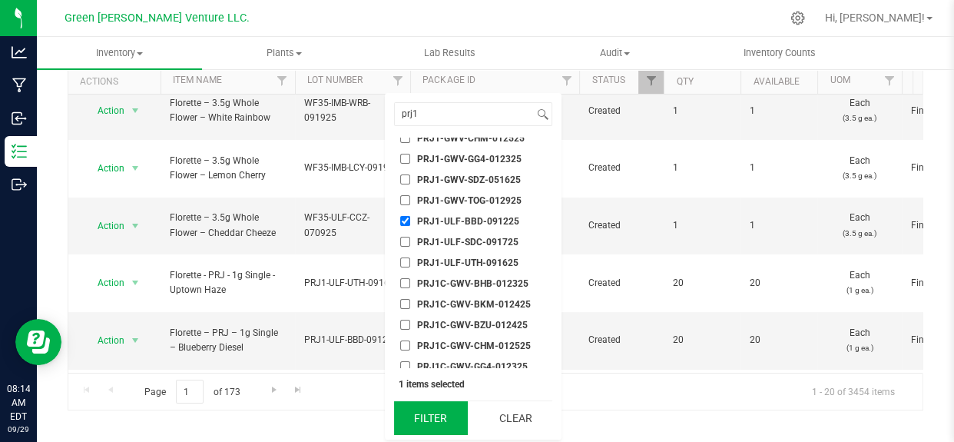
click at [431, 418] on button "Filter" at bounding box center [431, 418] width 74 height 34
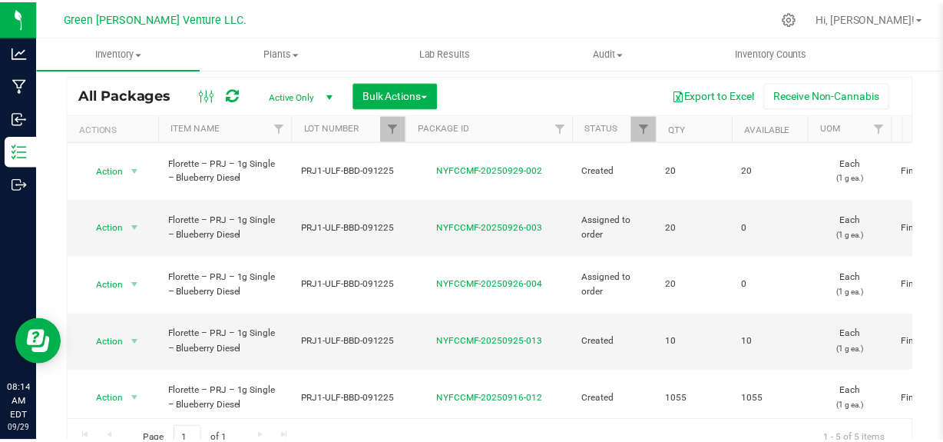
scroll to position [94, 0]
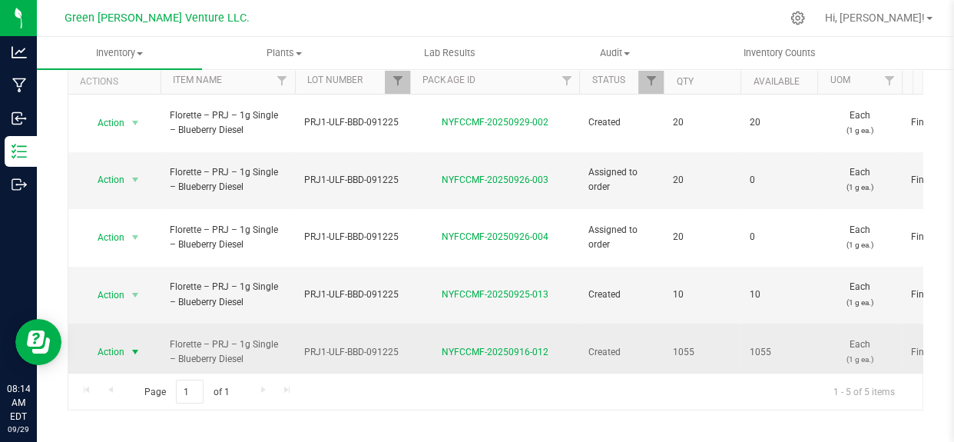
click at [100, 341] on span "Action" at bounding box center [104, 352] width 41 height 22
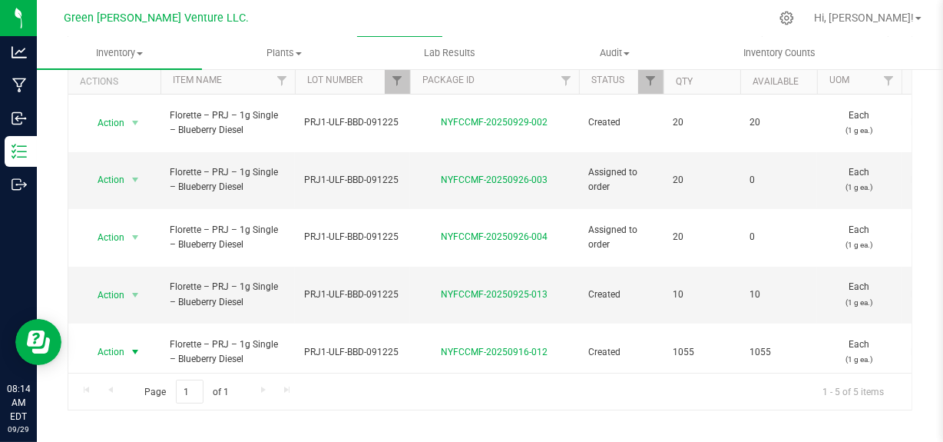
scroll to position [0, 0]
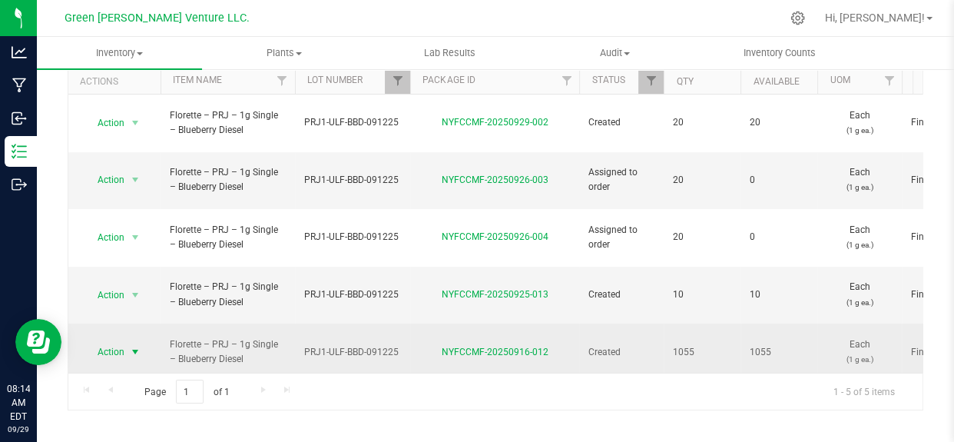
click at [122, 341] on span "Action" at bounding box center [104, 352] width 41 height 22
click at [127, 341] on span "select" at bounding box center [135, 352] width 19 height 22
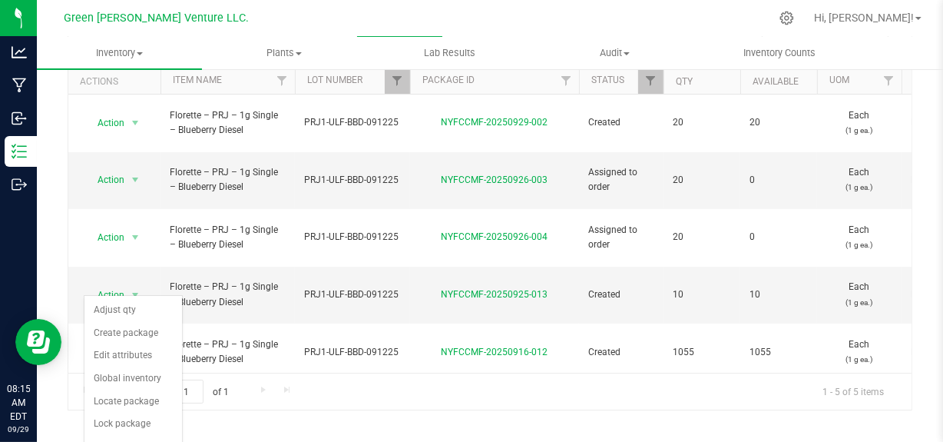
click at [374, 345] on div "Action Action Adjust qty Create package Edit attributes Global inventory Locate…" at bounding box center [489, 233] width 843 height 278
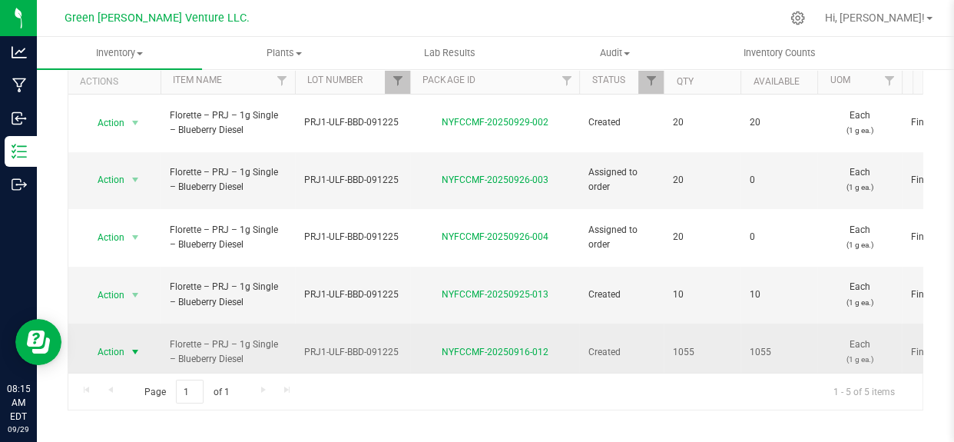
click at [137, 346] on span "select" at bounding box center [135, 352] width 12 height 12
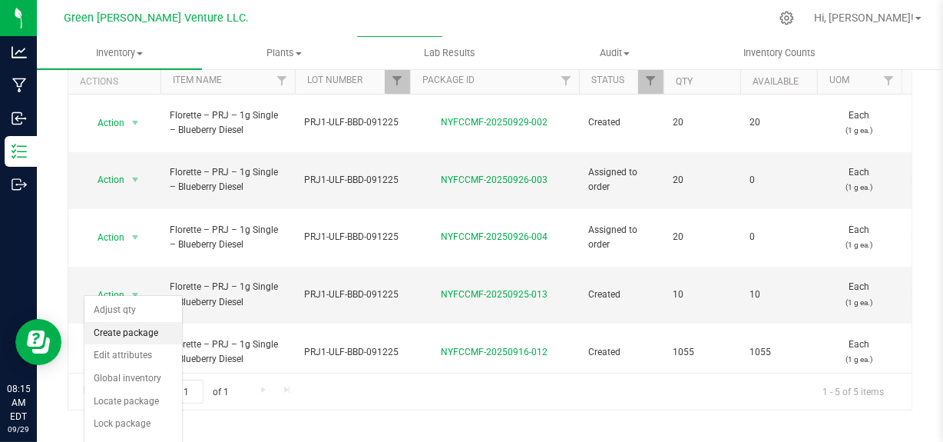
click at [137, 336] on li "Create package" at bounding box center [133, 333] width 98 height 23
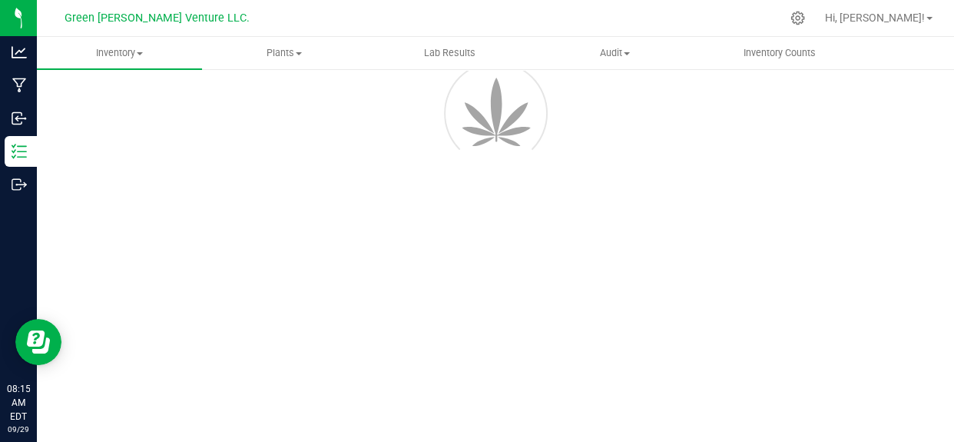
scroll to position [105, 0]
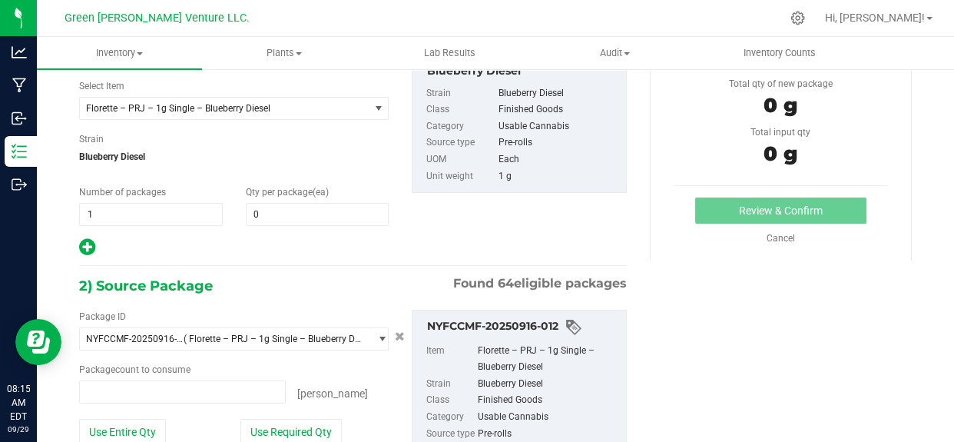
type input "0 ea"
click at [284, 211] on span at bounding box center [318, 214] width 144 height 23
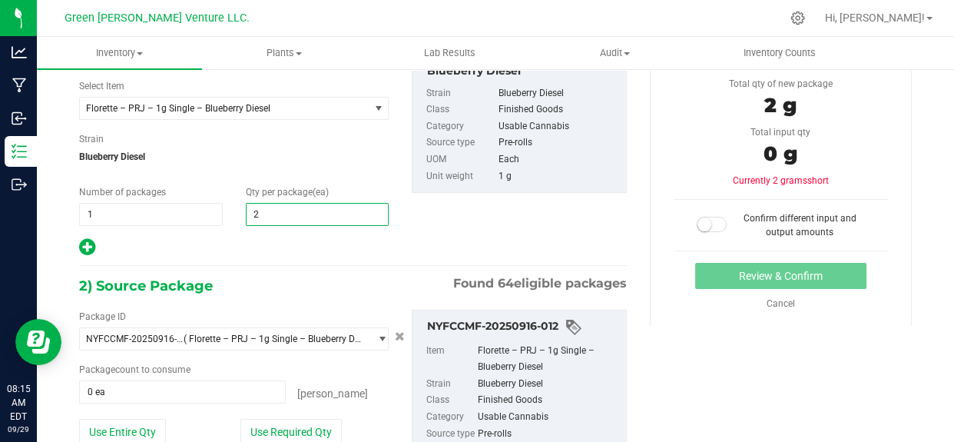
type input "20"
click at [138, 207] on span "1 1" at bounding box center [151, 214] width 144 height 23
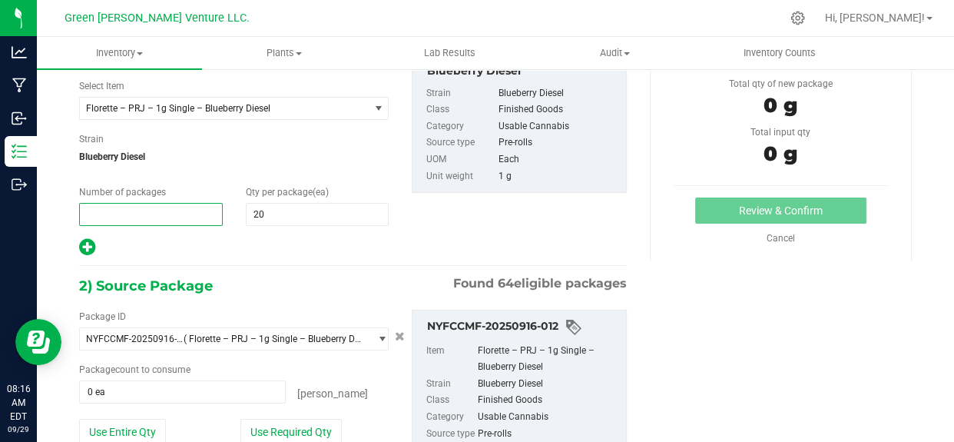
type input "2"
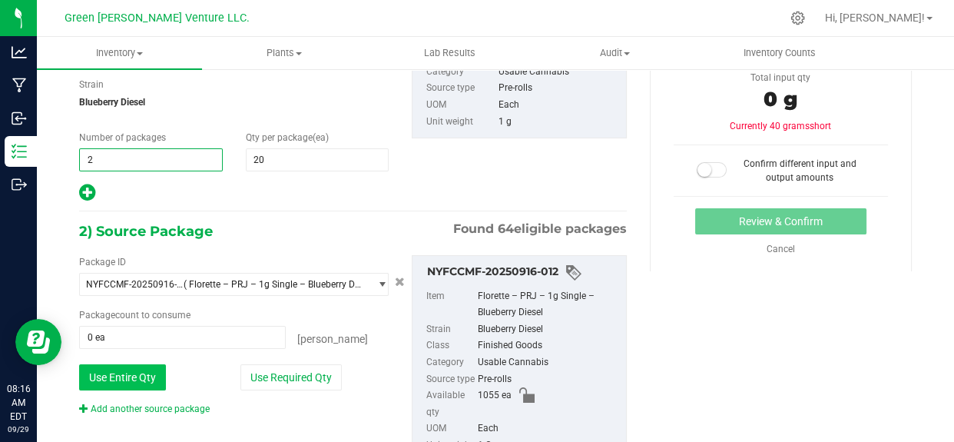
scroll to position [175, 0]
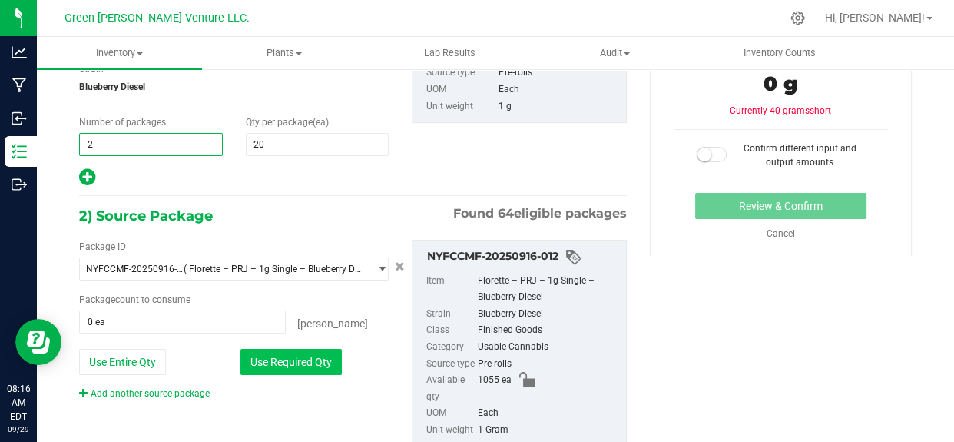
click at [281, 363] on button "Use Required Qty" at bounding box center [290, 362] width 101 height 26
type input "2"
type input "40 ea"
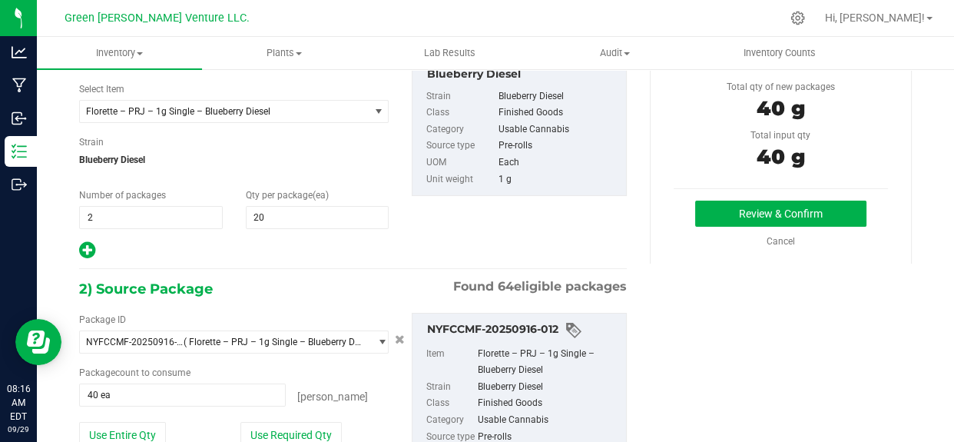
scroll to position [35, 0]
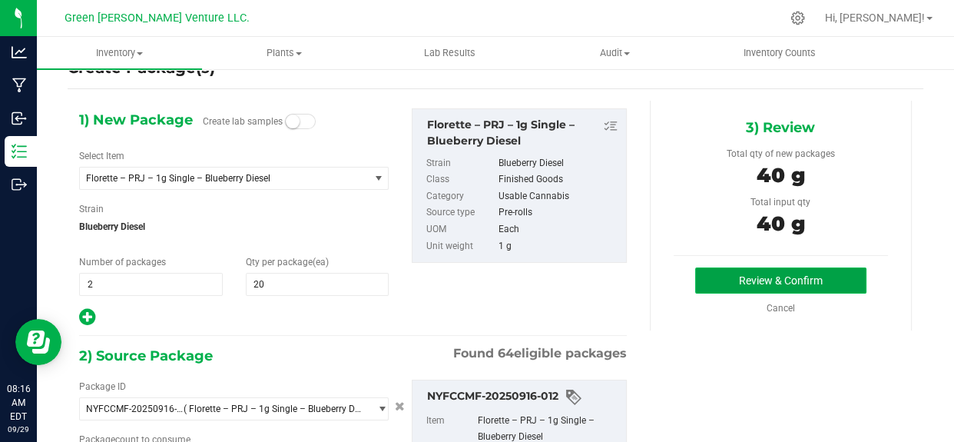
click at [707, 276] on button "Review & Confirm" at bounding box center [780, 280] width 171 height 26
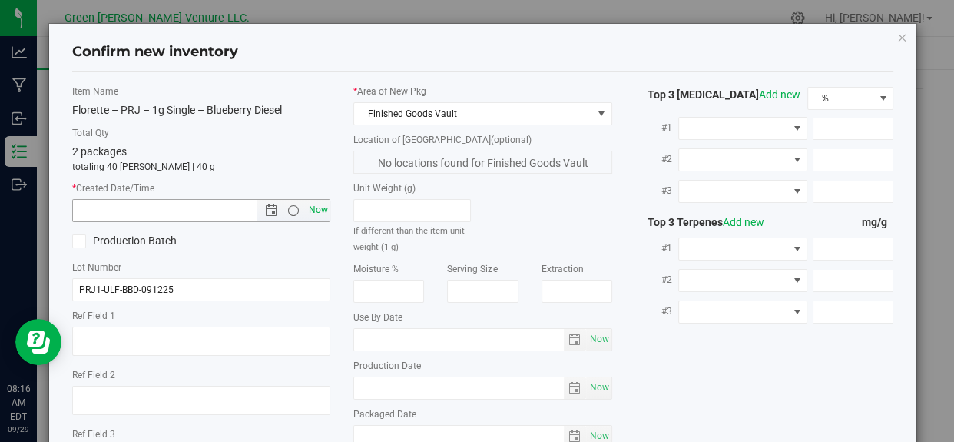
click at [312, 207] on span "Now" at bounding box center [318, 210] width 26 height 22
type input "9/29/2025 8:16 AM"
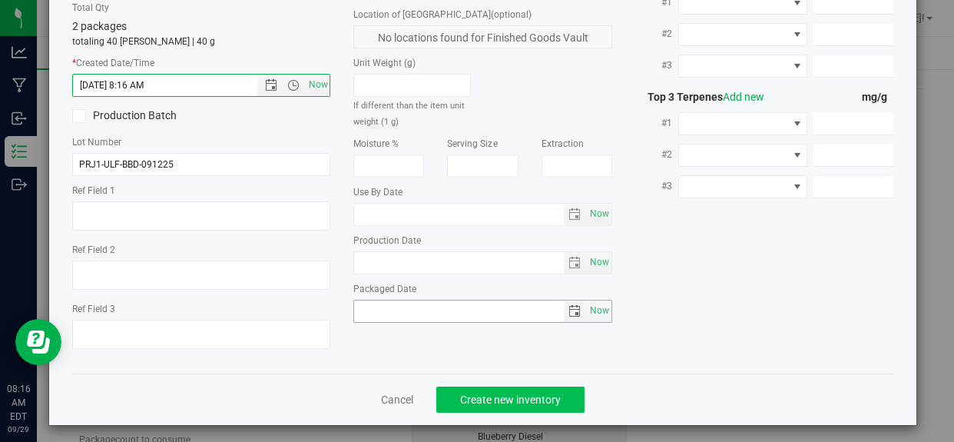
scroll to position [131, 0]
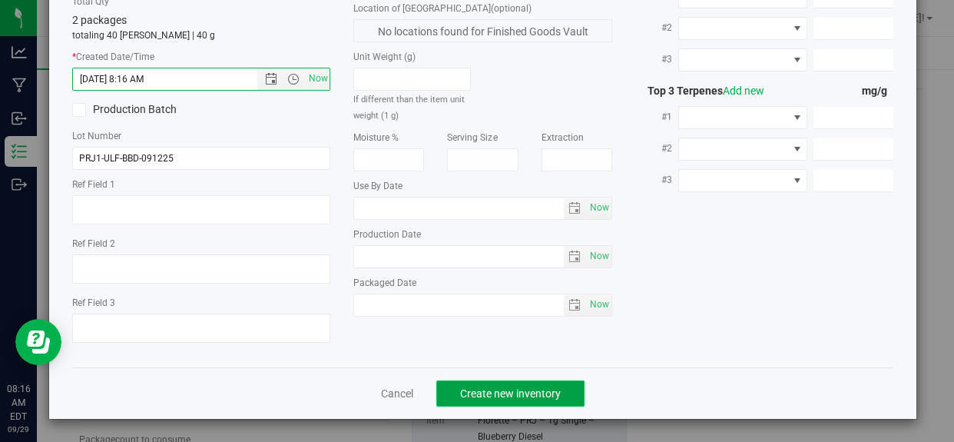
click at [492, 387] on span "Create new inventory" at bounding box center [510, 393] width 101 height 12
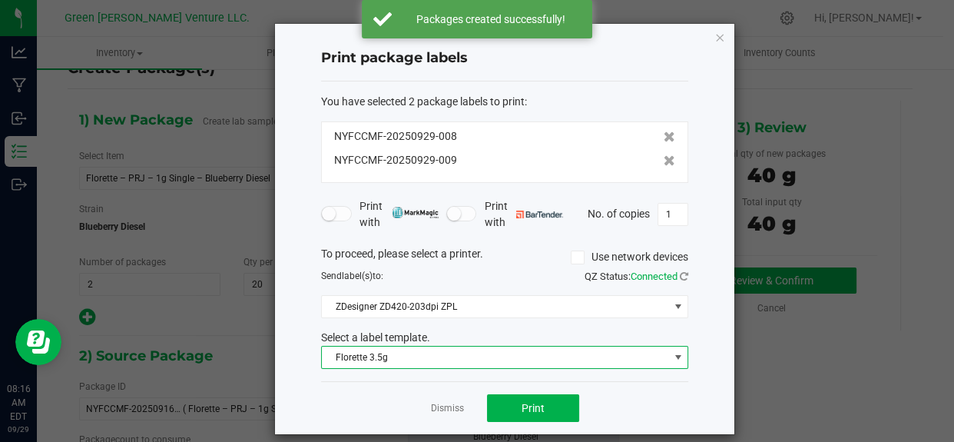
click at [484, 353] on span "Florette 3.5g" at bounding box center [495, 357] width 346 height 22
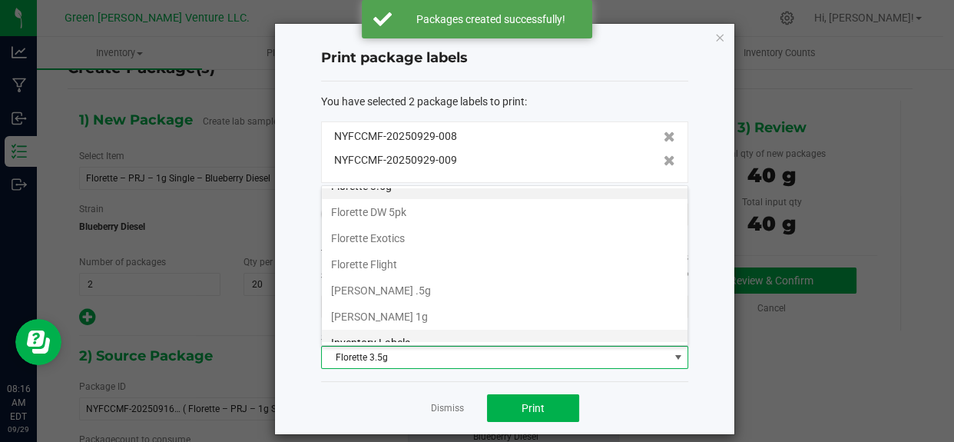
scroll to position [261, 0]
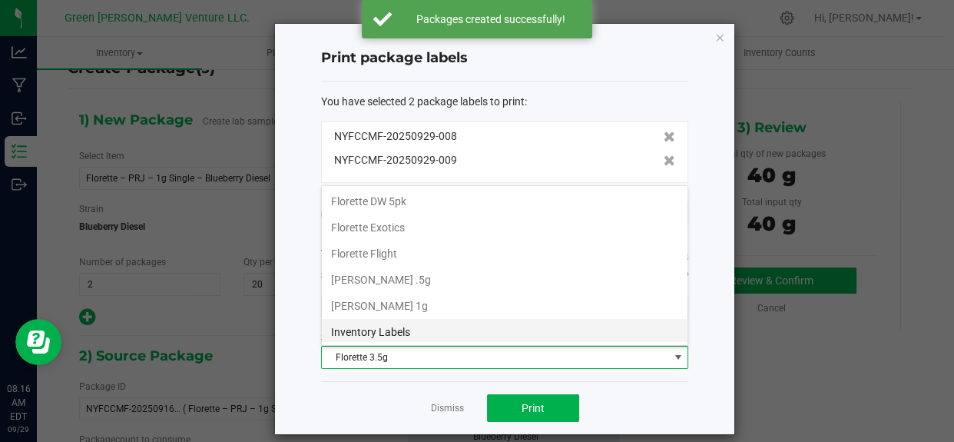
click at [403, 326] on li "Inventory Labels" at bounding box center [505, 332] width 366 height 26
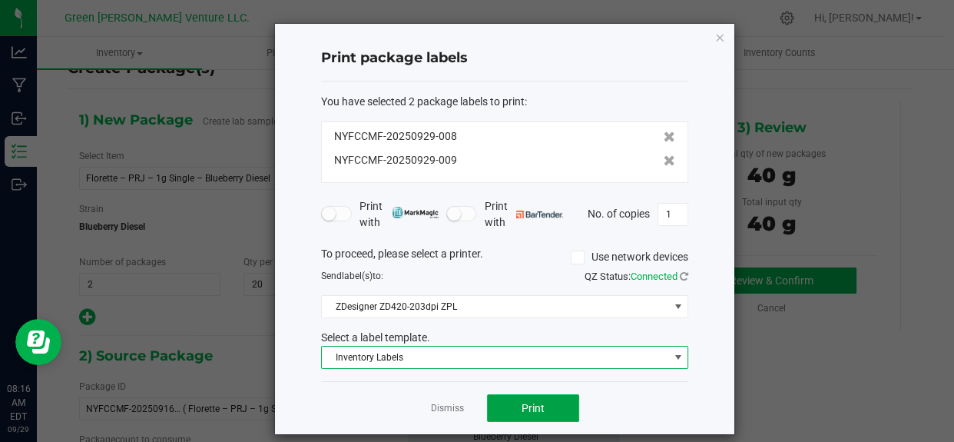
click at [535, 407] on span "Print" at bounding box center [533, 408] width 23 height 12
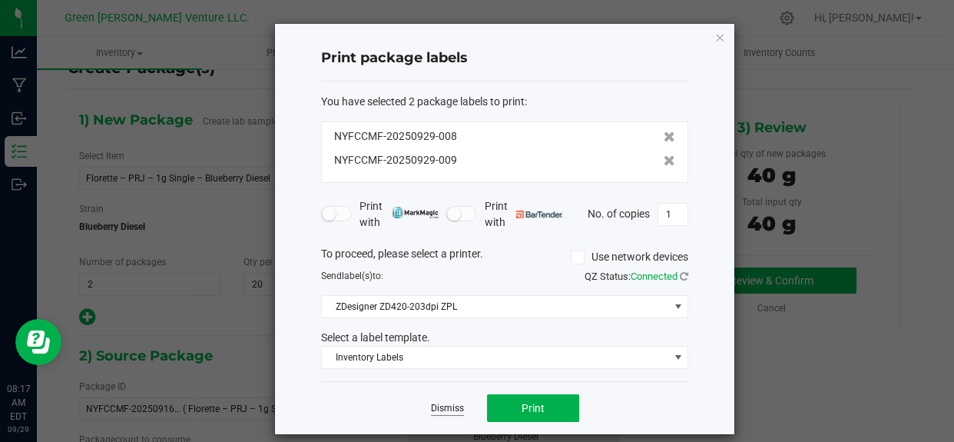
click at [457, 412] on link "Dismiss" at bounding box center [447, 408] width 33 height 13
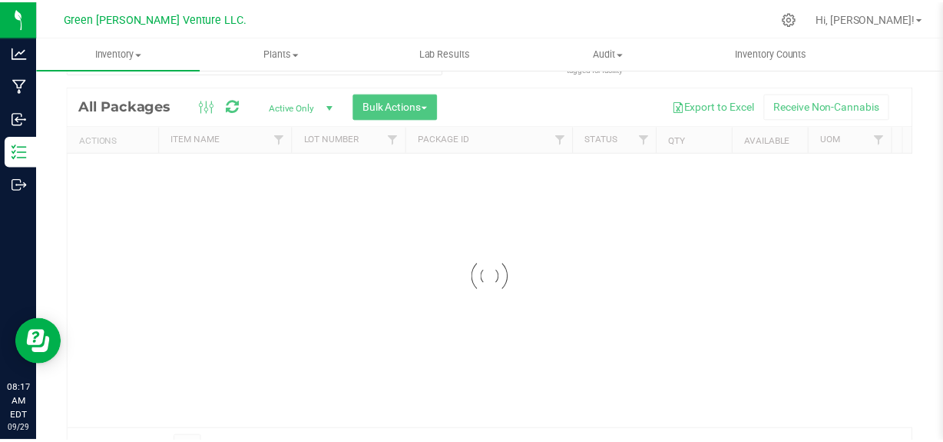
scroll to position [24, 0]
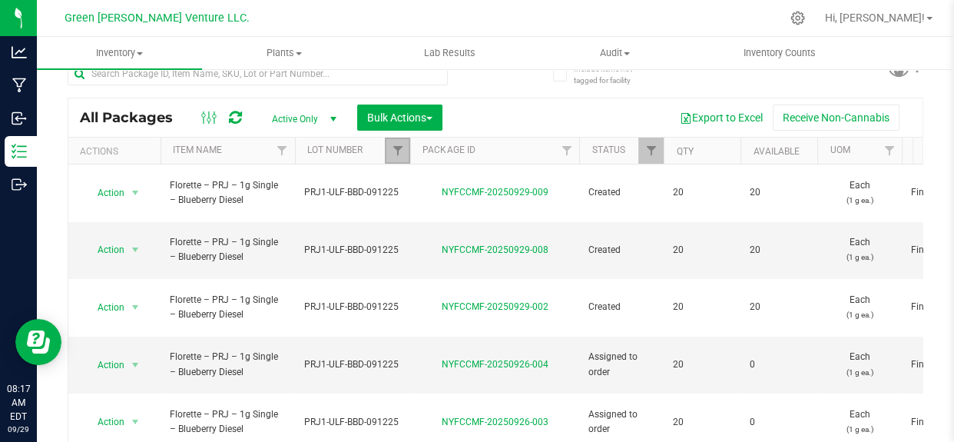
click at [393, 141] on link "Filter" at bounding box center [397, 150] width 25 height 26
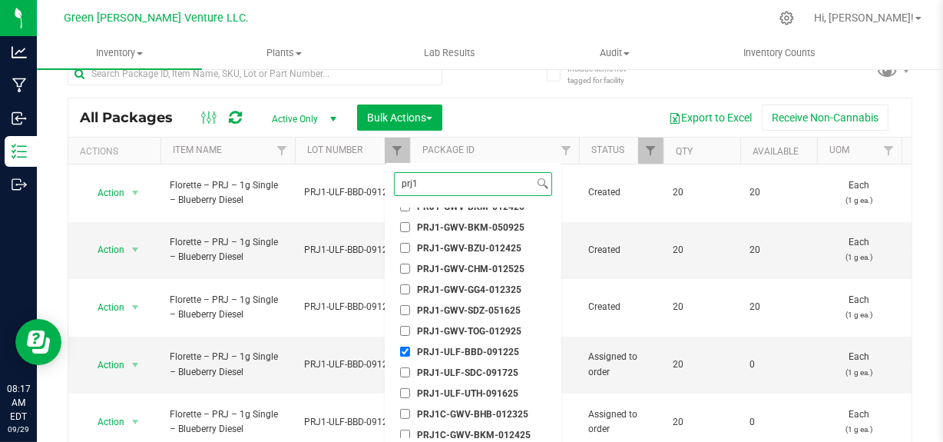
scroll to position [69, 0]
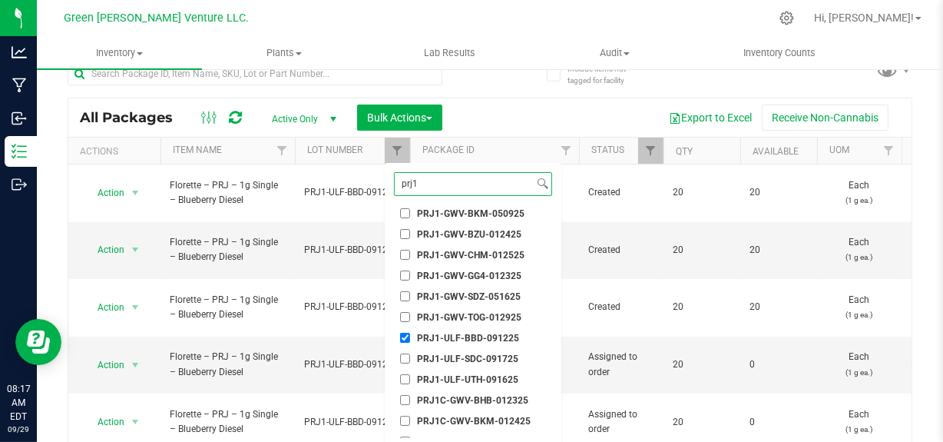
type input "prj1"
click at [405, 336] on input "PRJ1-ULF-BBD-091225" at bounding box center [405, 338] width 10 height 10
checkbox input "false"
click at [405, 375] on input "PRJ1-ULF-UTH-091625" at bounding box center [405, 379] width 10 height 10
checkbox input "true"
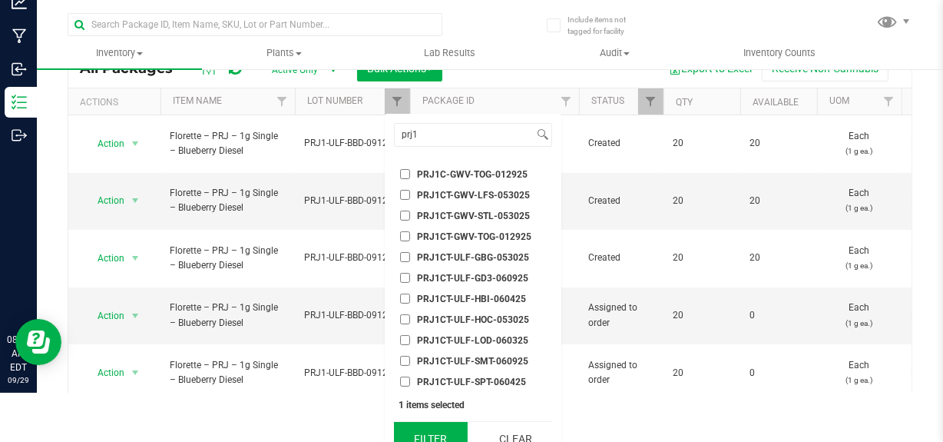
scroll to position [68, 0]
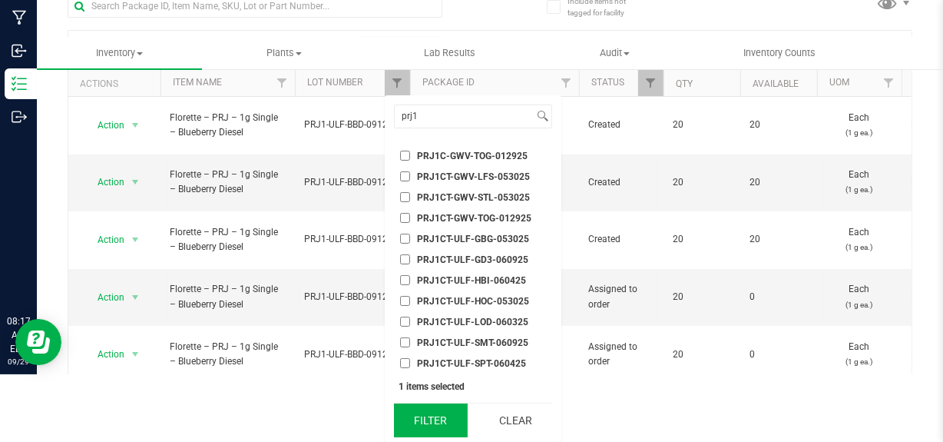
click at [430, 430] on button "Filter" at bounding box center [431, 420] width 74 height 34
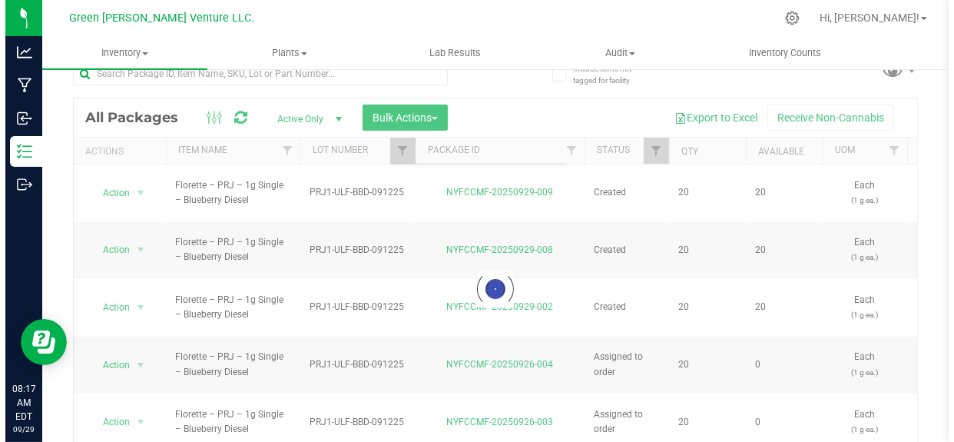
scroll to position [0, 0]
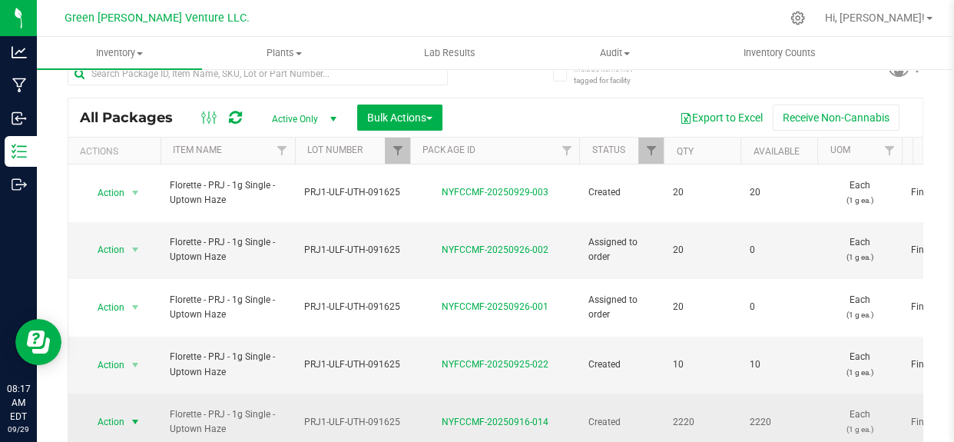
click at [141, 411] on span "select" at bounding box center [135, 422] width 19 height 22
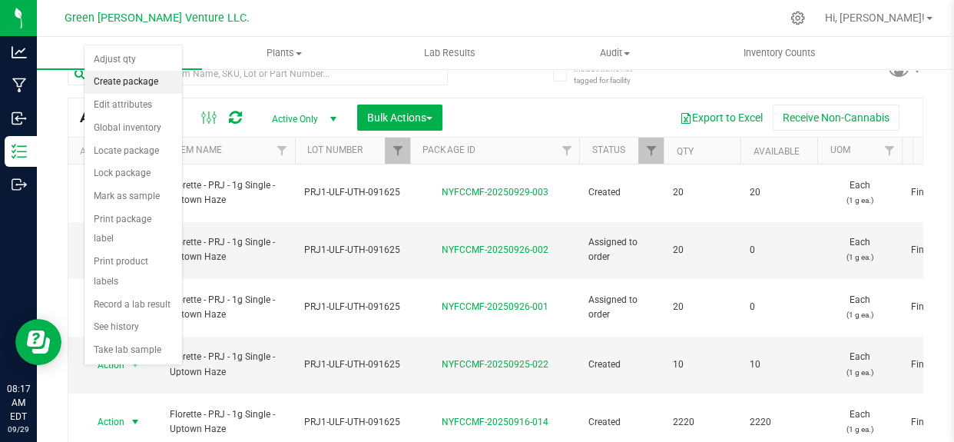
click at [128, 77] on li "Create package" at bounding box center [133, 82] width 98 height 23
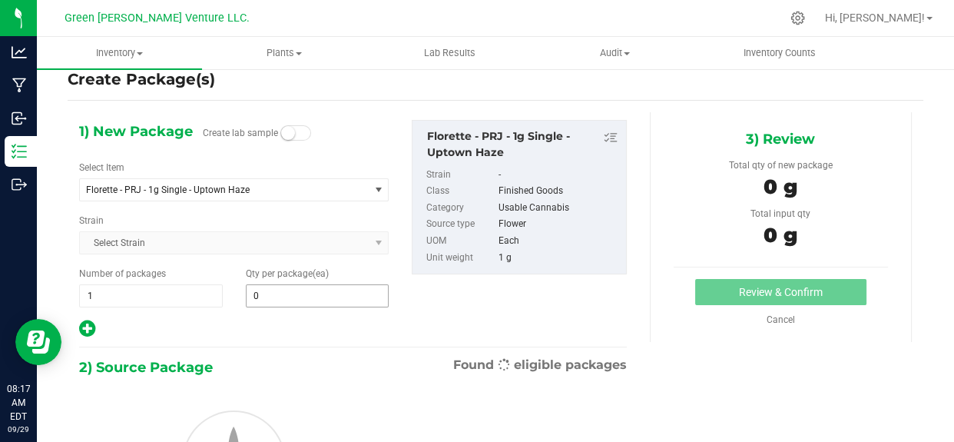
click at [259, 301] on input "0" at bounding box center [318, 296] width 142 height 22
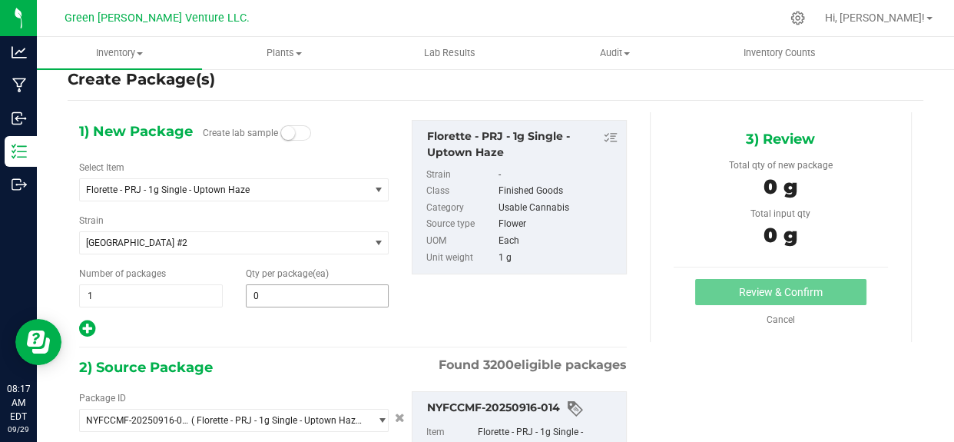
click at [262, 300] on span "0 0" at bounding box center [318, 295] width 144 height 23
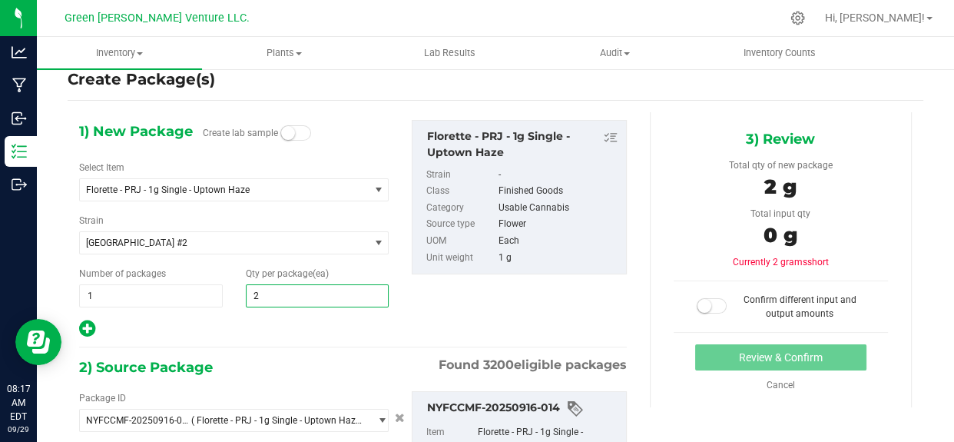
type input "20"
click at [93, 302] on span "1 1" at bounding box center [151, 295] width 144 height 23
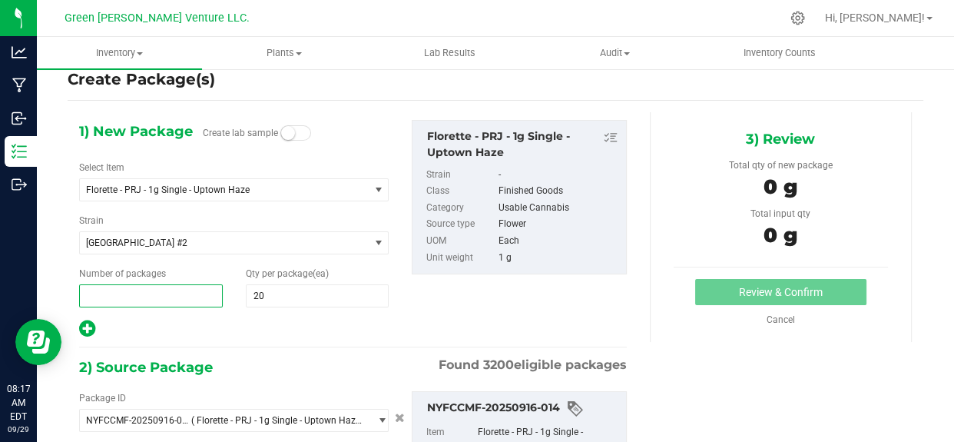
type input "2"
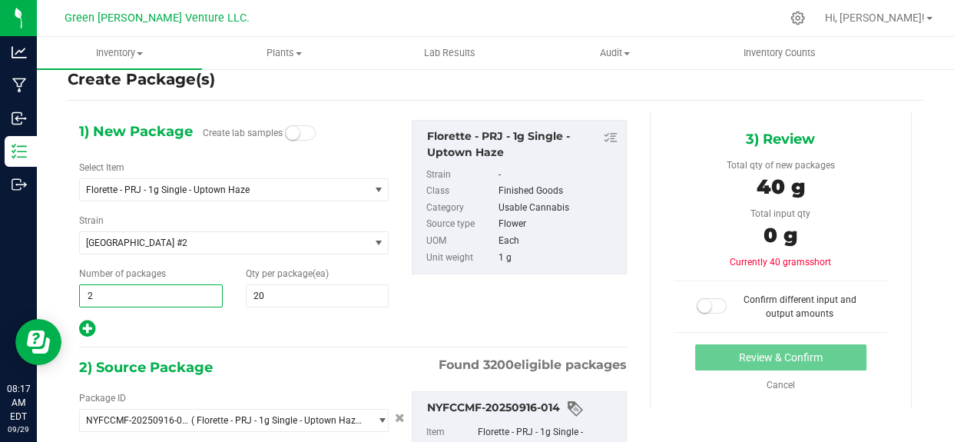
scroll to position [94, 0]
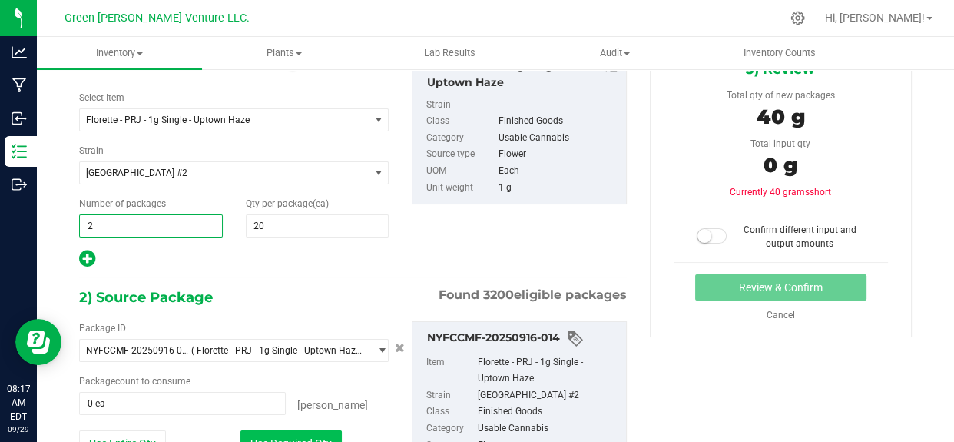
type input "2"
click at [303, 432] on button "Use Required Qty" at bounding box center [290, 443] width 101 height 26
type input "40 ea"
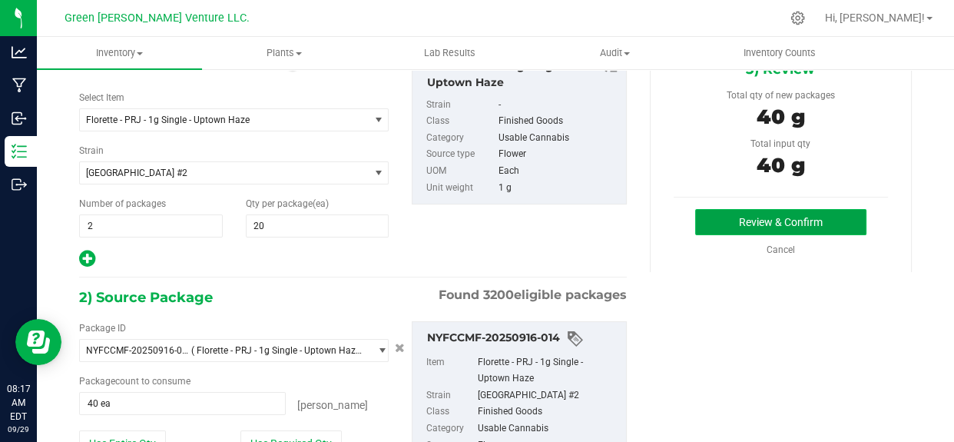
click at [697, 219] on button "Review & Confirm" at bounding box center [780, 222] width 171 height 26
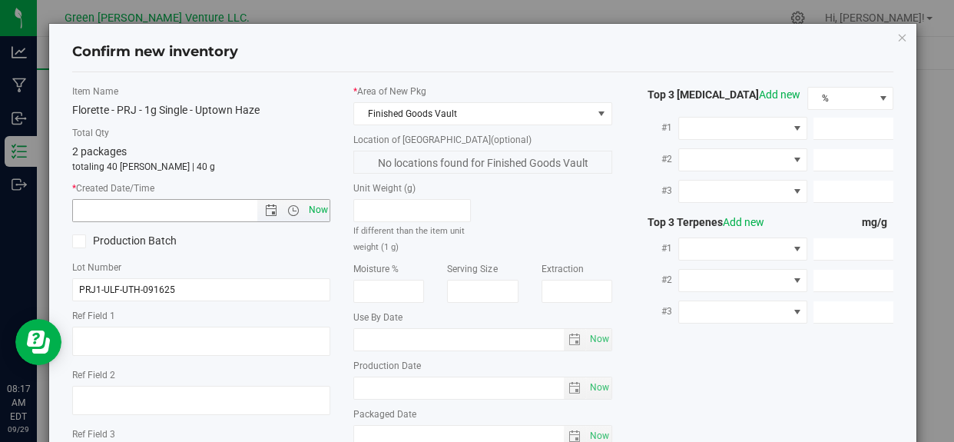
click at [312, 201] on span "Now" at bounding box center [318, 210] width 26 height 22
type input "9/29/2025 8:17 AM"
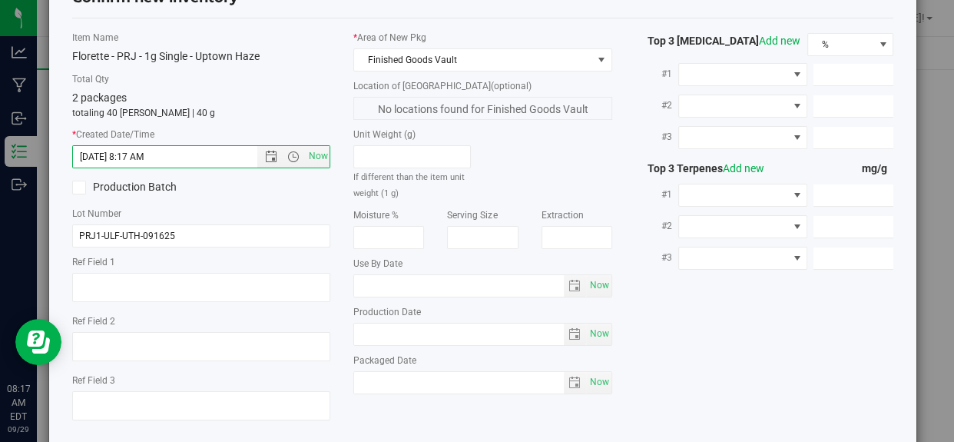
scroll to position [131, 0]
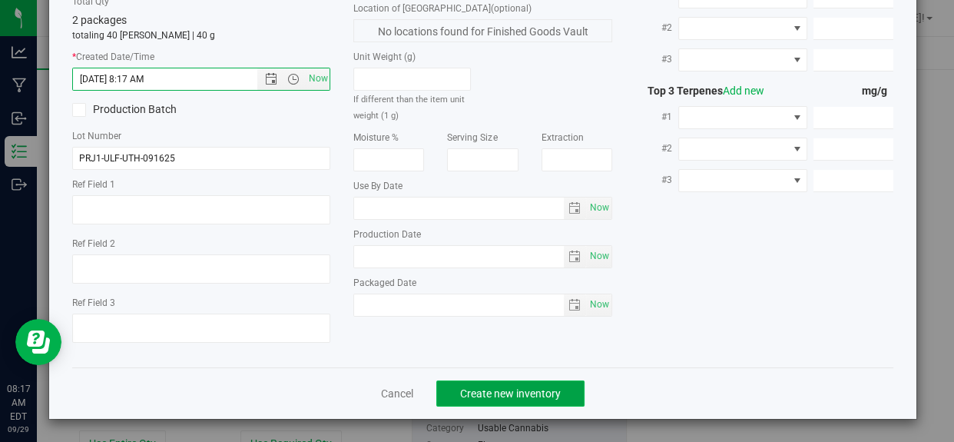
click at [510, 401] on button "Create new inventory" at bounding box center [510, 393] width 148 height 26
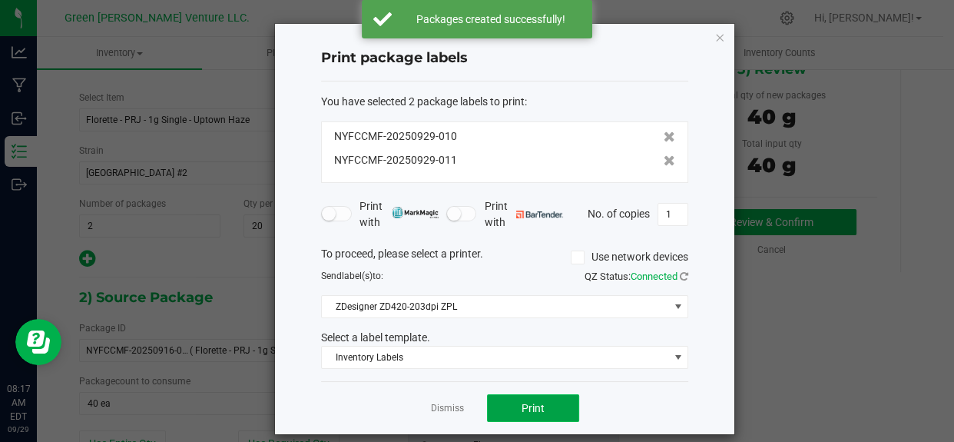
click at [516, 404] on button "Print" at bounding box center [533, 408] width 92 height 28
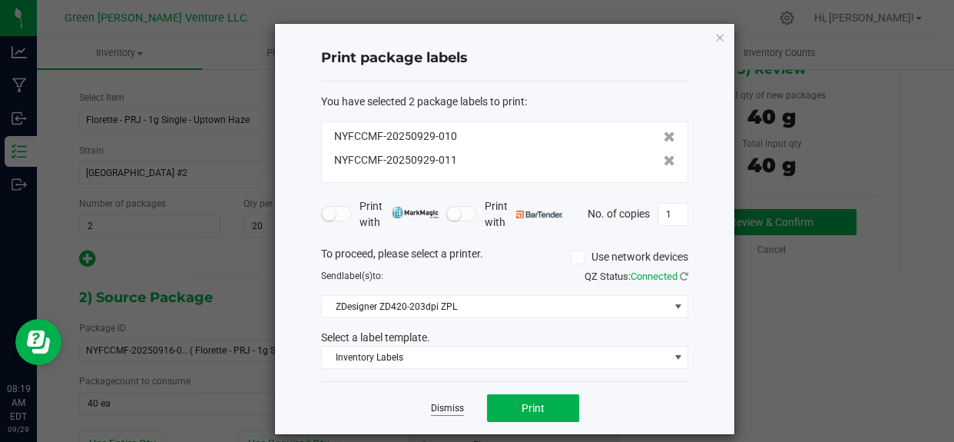
click at [446, 404] on link "Dismiss" at bounding box center [447, 408] width 33 height 13
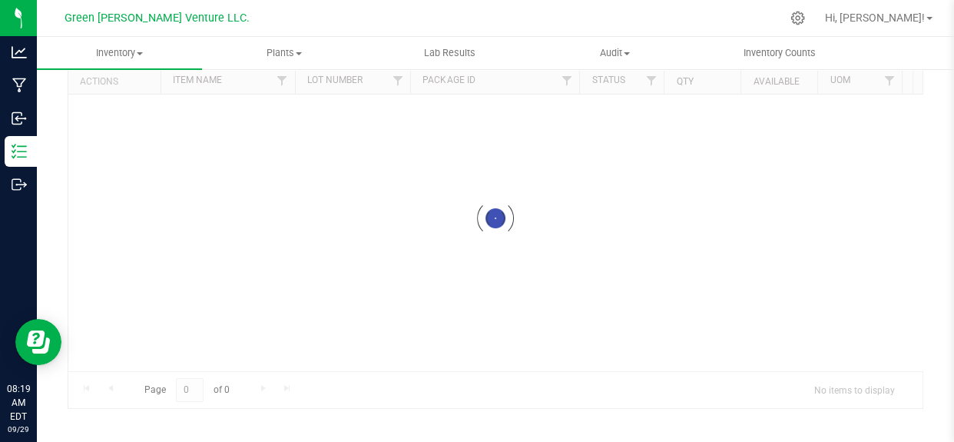
scroll to position [83, 0]
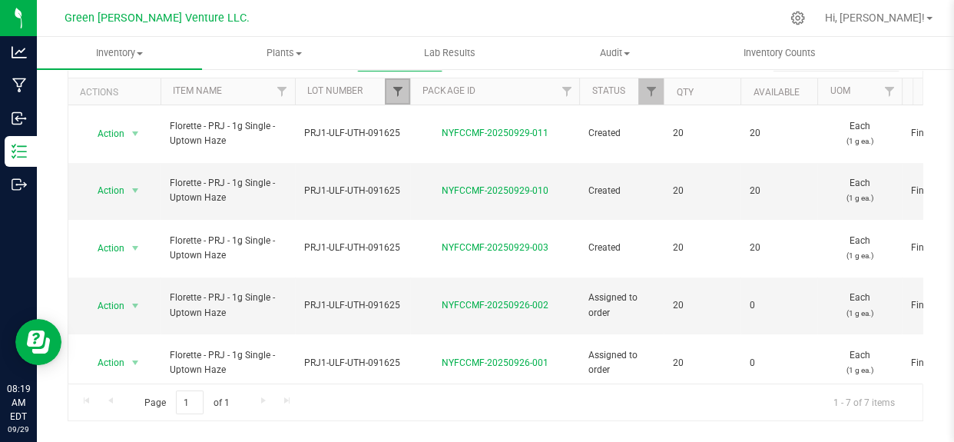
click at [398, 86] on span "Filter" at bounding box center [397, 91] width 12 height 12
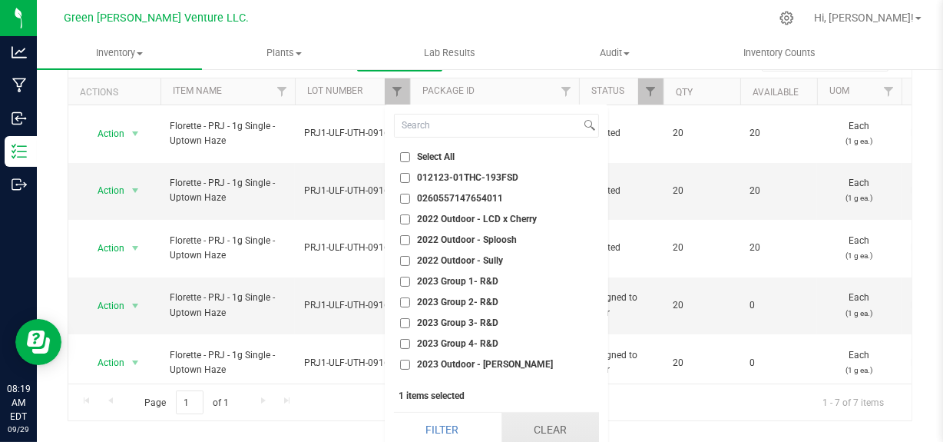
click at [541, 428] on button "Clear" at bounding box center [551, 429] width 98 height 34
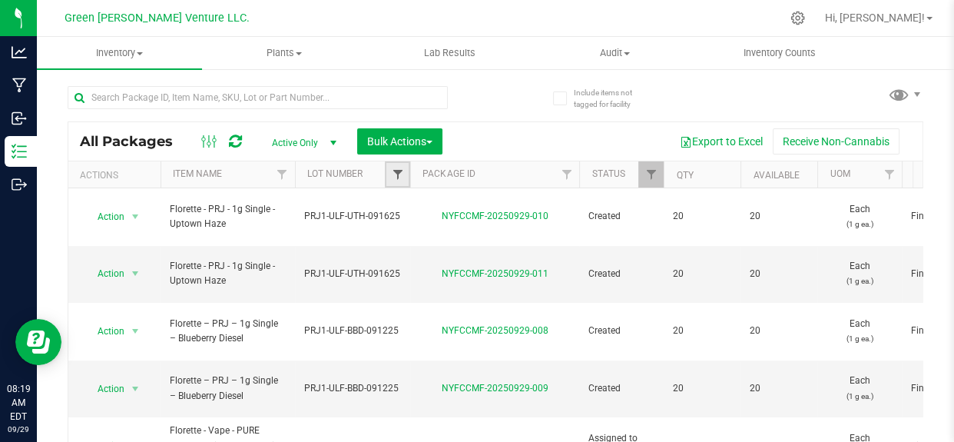
click at [392, 171] on span "Filter" at bounding box center [397, 174] width 12 height 12
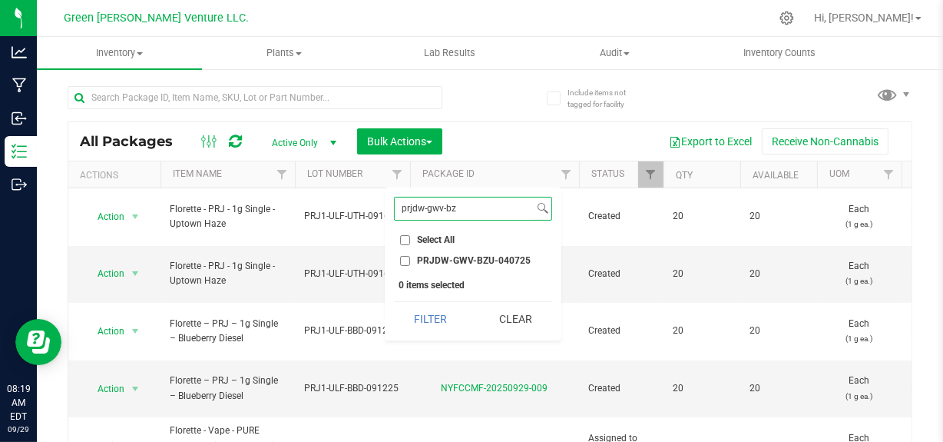
type input "prjdw-gwv-bz"
click at [482, 257] on span "PRJDW-GWV-BZU-040725" at bounding box center [474, 260] width 114 height 9
click at [410, 257] on input "PRJDW-GWV-BZU-040725" at bounding box center [405, 261] width 10 height 10
checkbox input "true"
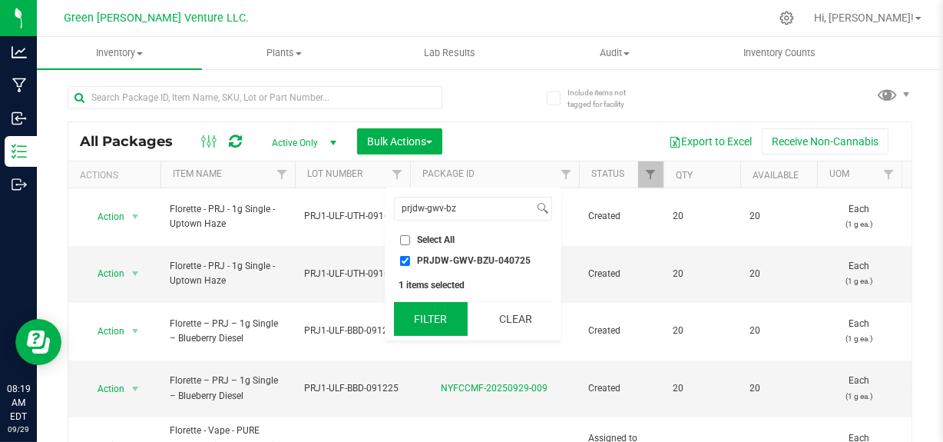
click at [430, 327] on button "Filter" at bounding box center [431, 319] width 74 height 34
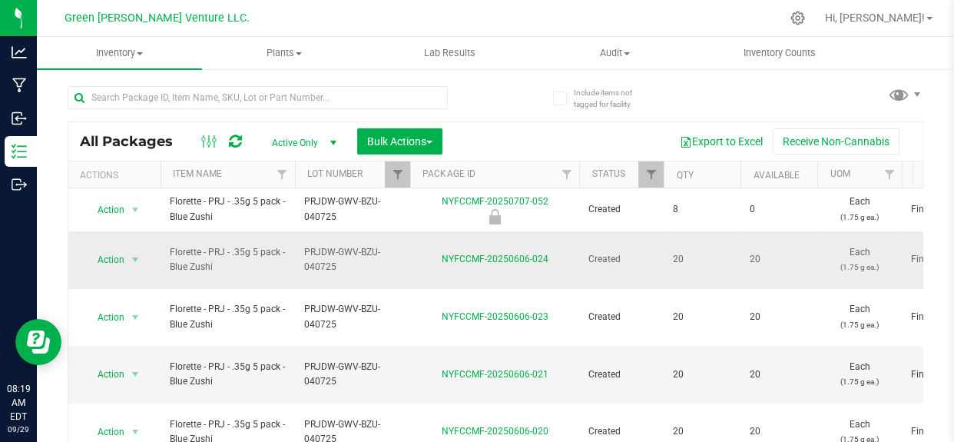
click at [107, 253] on span "Action" at bounding box center [104, 260] width 41 height 22
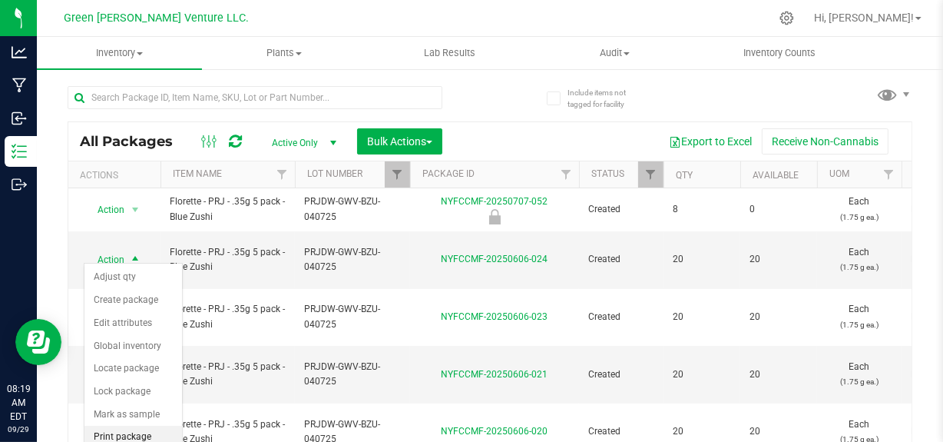
click at [130, 434] on li "Print package label" at bounding box center [133, 447] width 98 height 42
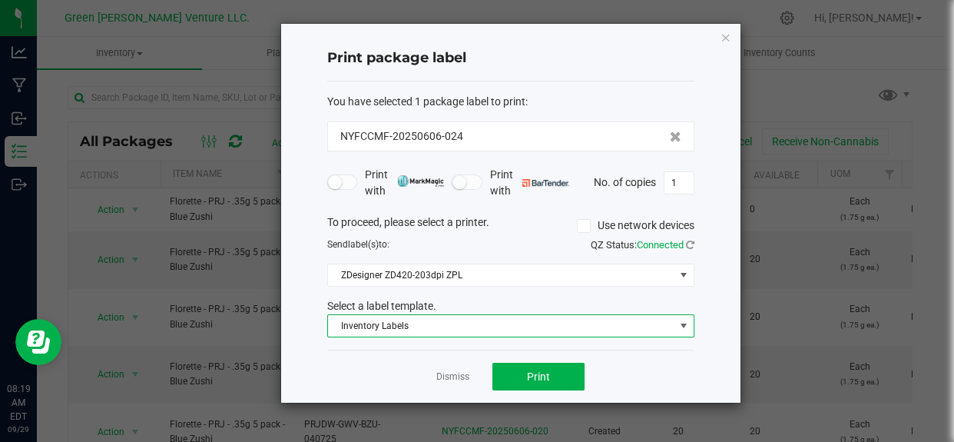
click at [460, 325] on span "Inventory Labels" at bounding box center [501, 326] width 346 height 22
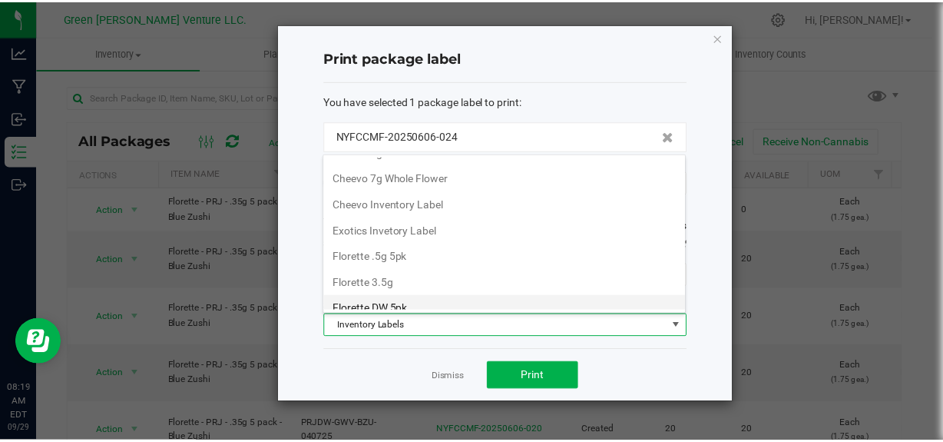
scroll to position [192, 0]
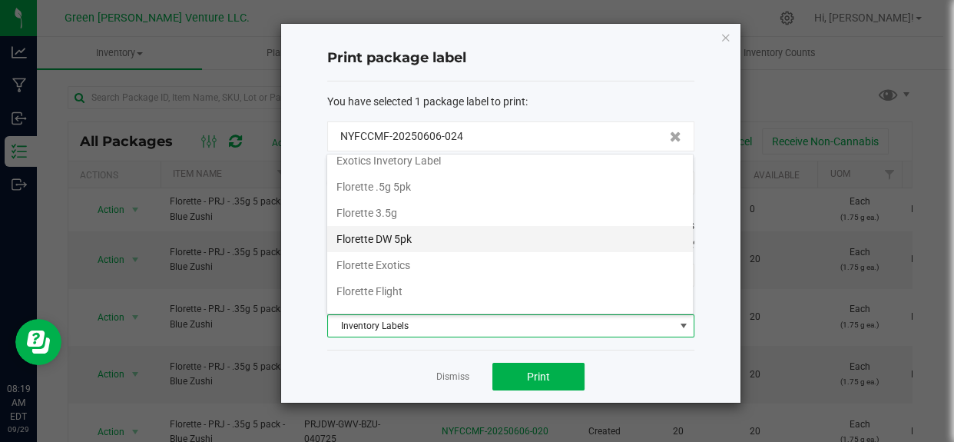
click at [419, 246] on li "Florette DW 5pk" at bounding box center [510, 239] width 366 height 26
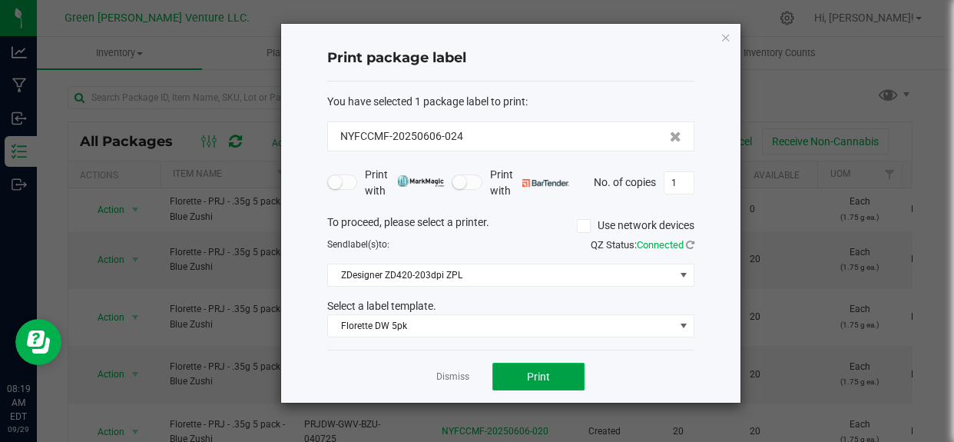
click at [560, 376] on button "Print" at bounding box center [538, 377] width 92 height 28
click at [448, 371] on link "Dismiss" at bounding box center [452, 376] width 33 height 13
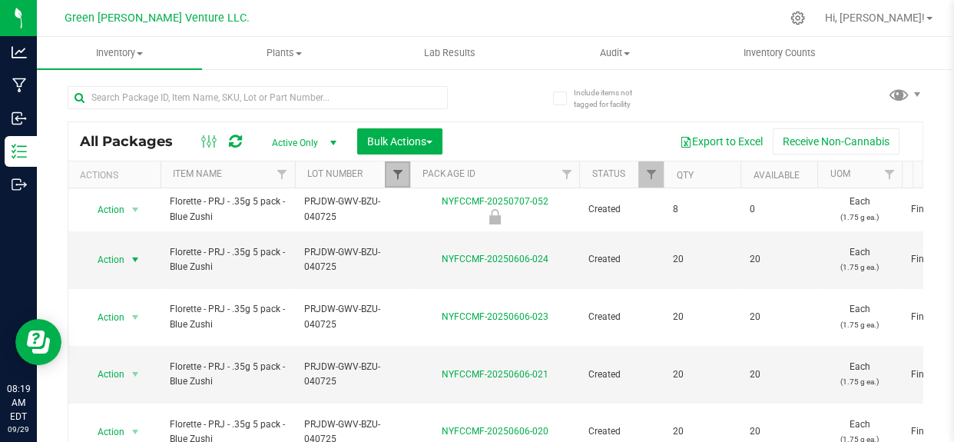
click at [397, 176] on span "Filter" at bounding box center [397, 174] width 12 height 12
checkbox input "true"
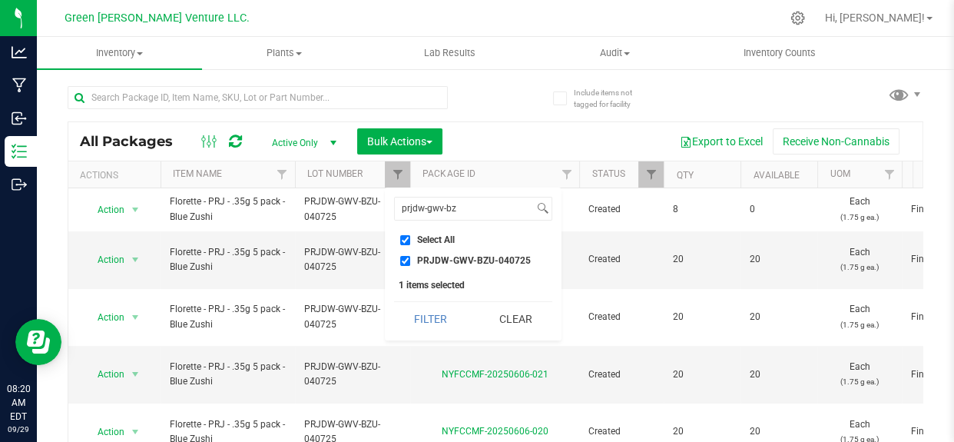
click at [409, 263] on input "PRJDW-GWV-BZU-040725" at bounding box center [405, 261] width 10 height 10
checkbox input "false"
click at [492, 204] on input "prjdw-gwv-bz" at bounding box center [464, 208] width 139 height 22
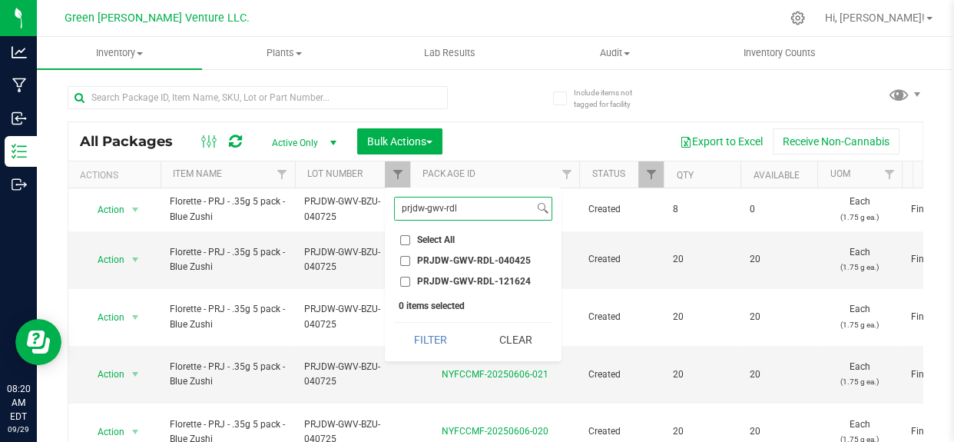
type input "prjdw-gwv-rdl"
click at [459, 264] on span "PRJDW-GWV-RDL-040425" at bounding box center [474, 260] width 114 height 9
click at [410, 264] on input "PRJDW-GWV-RDL-040425" at bounding box center [405, 261] width 10 height 10
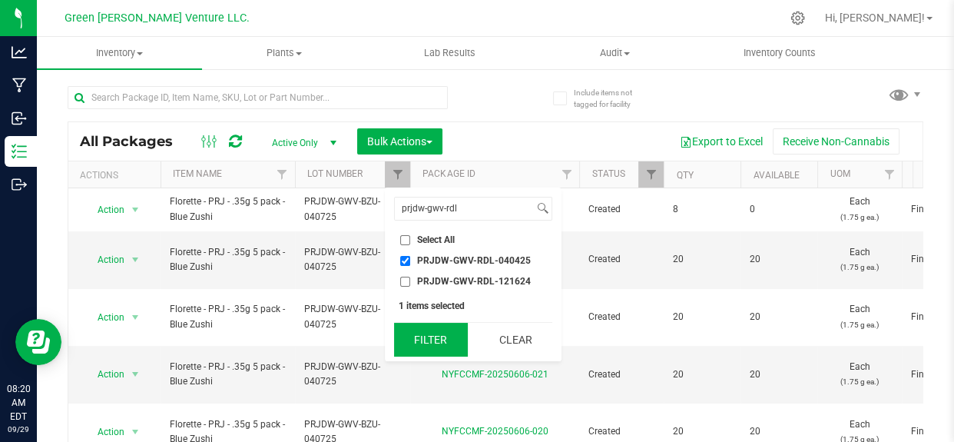
click at [444, 341] on button "Filter" at bounding box center [431, 340] width 74 height 34
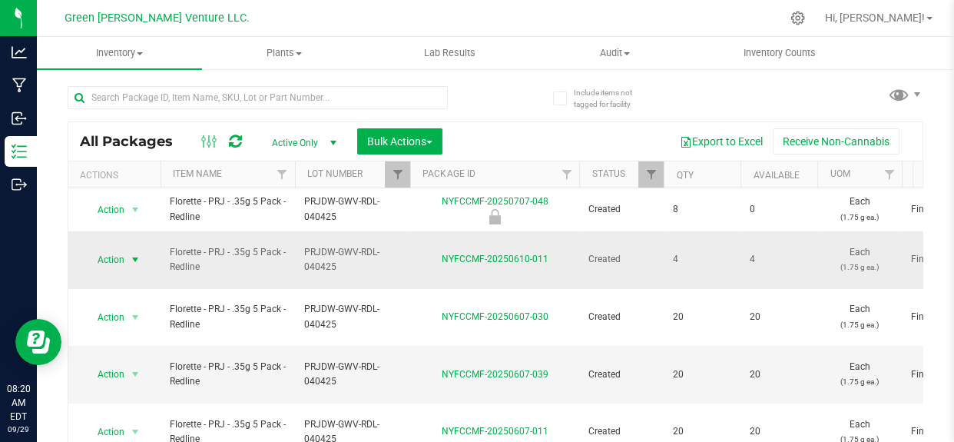
click at [114, 260] on span "Action" at bounding box center [104, 260] width 41 height 22
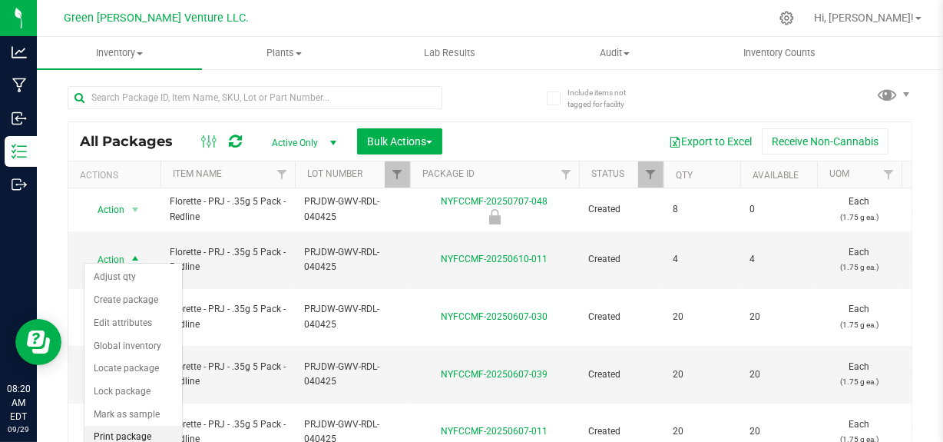
click at [120, 431] on li "Print package label" at bounding box center [133, 447] width 98 height 42
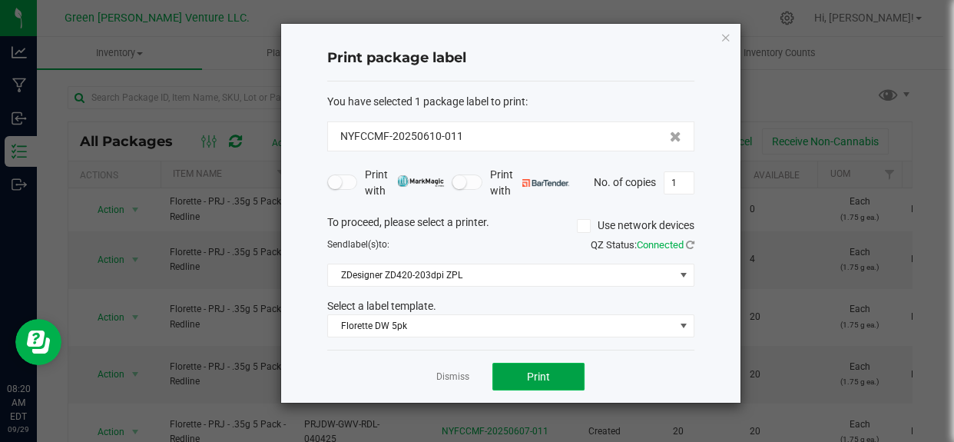
click at [540, 383] on button "Print" at bounding box center [538, 377] width 92 height 28
click at [441, 370] on link "Dismiss" at bounding box center [452, 376] width 33 height 13
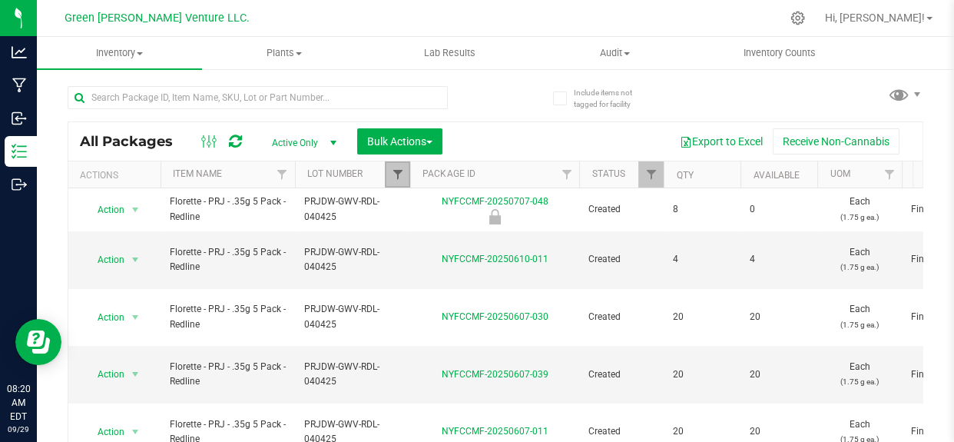
click at [391, 171] on span "Filter" at bounding box center [397, 174] width 12 height 12
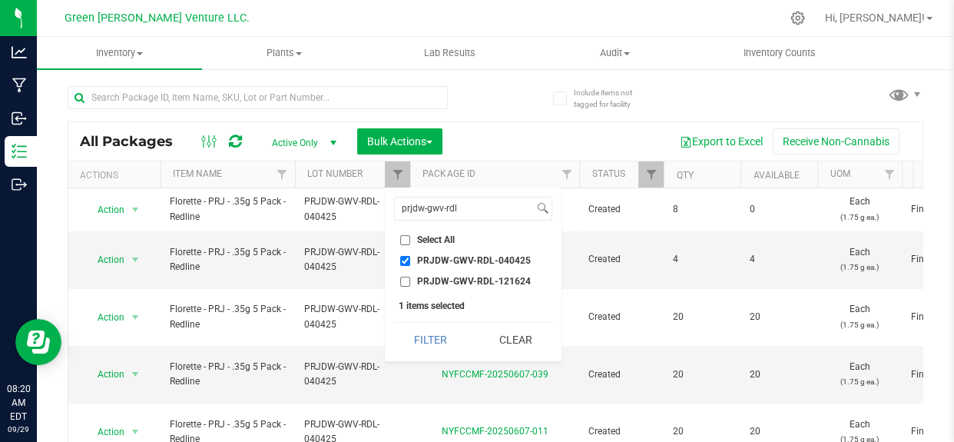
click at [406, 261] on input "PRJDW-GWV-RDL-040425" at bounding box center [405, 261] width 10 height 10
checkbox input "false"
click at [469, 210] on input "prjdw-gwv-rdl" at bounding box center [464, 208] width 139 height 22
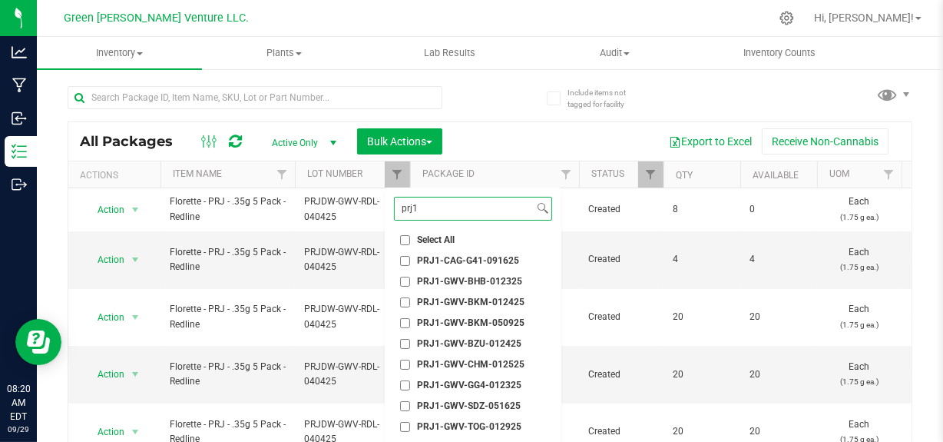
type input "prj1"
click at [462, 408] on span "PRJ1-GWV-SDZ-051625" at bounding box center [469, 405] width 104 height 9
click at [410, 408] on input "PRJ1-GWV-SDZ-051625" at bounding box center [405, 406] width 10 height 10
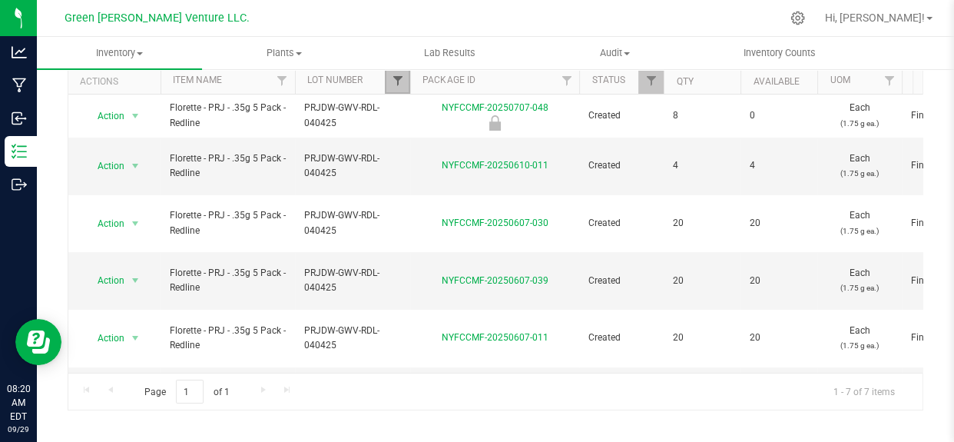
click at [399, 81] on span "Filter" at bounding box center [397, 81] width 12 height 12
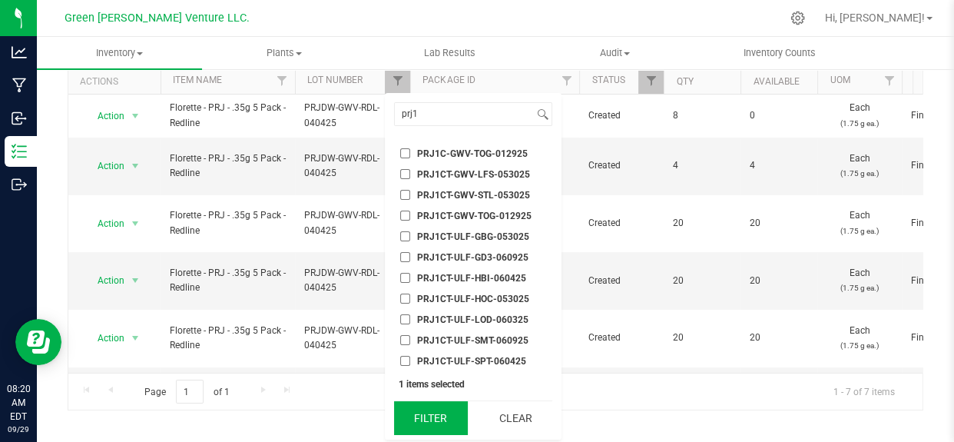
click at [440, 415] on button "Filter" at bounding box center [431, 418] width 74 height 34
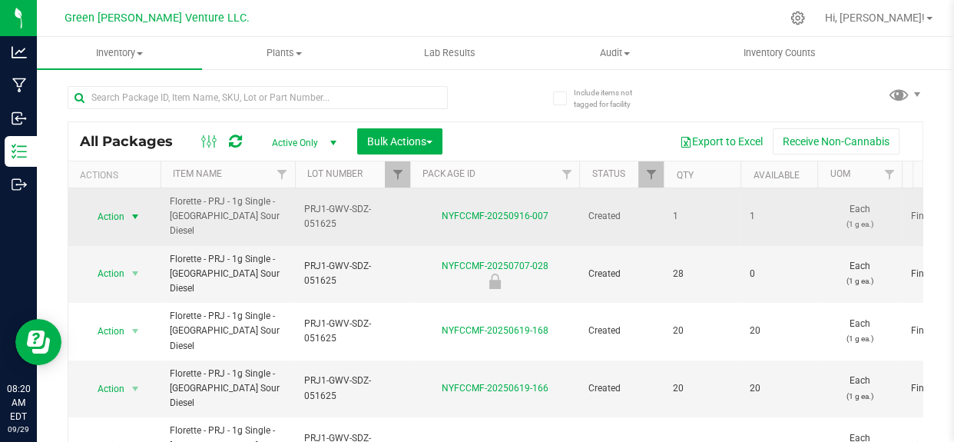
click at [97, 207] on span "Action" at bounding box center [104, 217] width 41 height 22
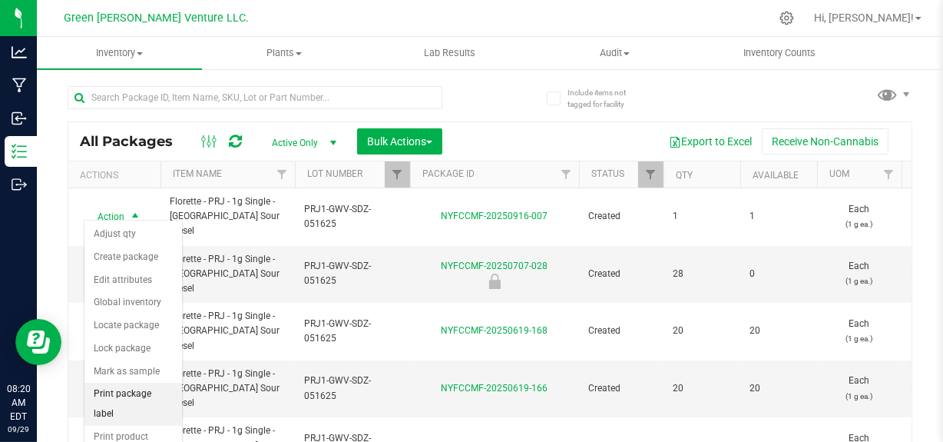
click at [153, 395] on li "Print package label" at bounding box center [133, 404] width 98 height 42
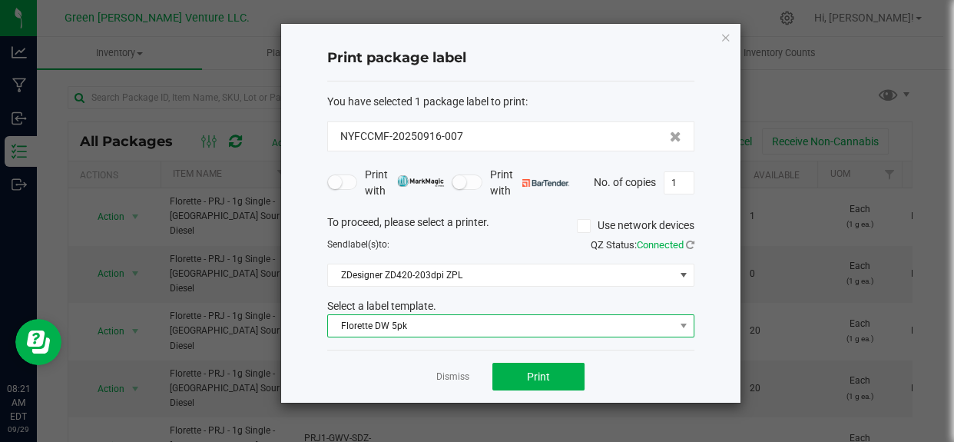
click at [520, 329] on span "Florette DW 5pk" at bounding box center [501, 326] width 346 height 22
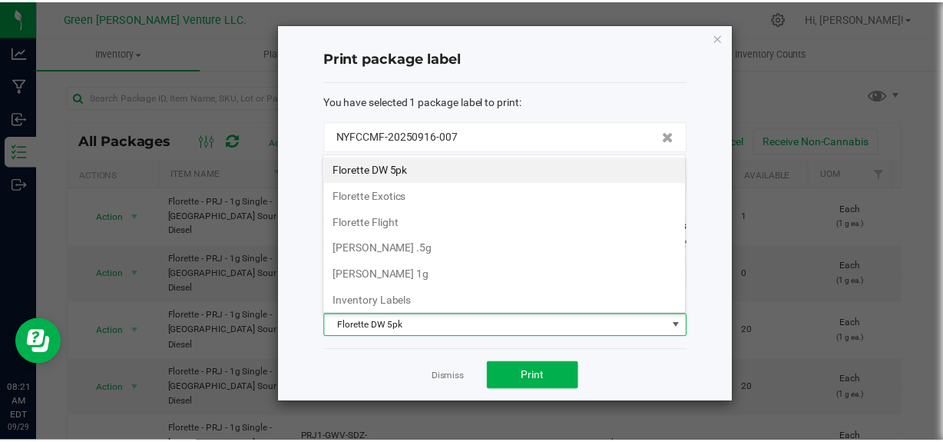
scroll to position [261, 0]
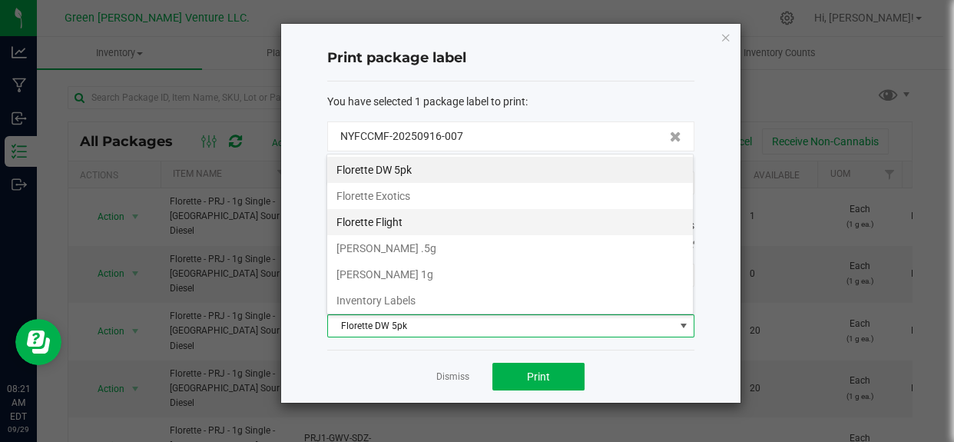
click at [406, 225] on li "Florette Flight" at bounding box center [510, 222] width 366 height 26
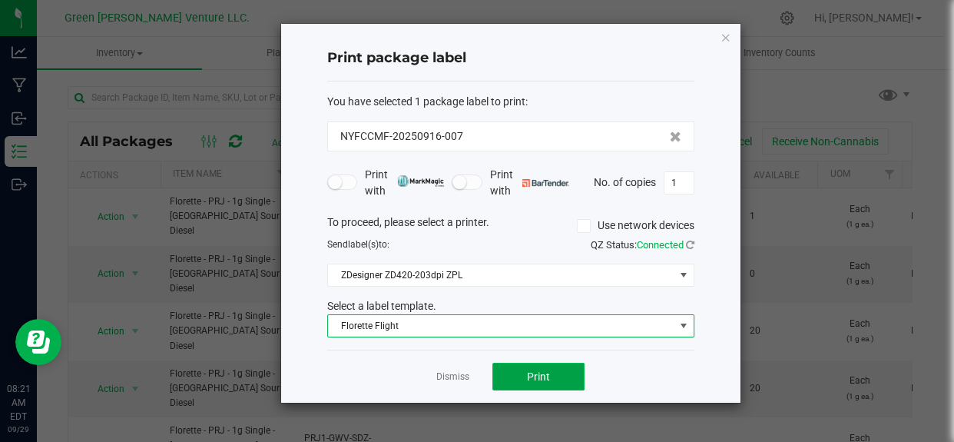
click at [532, 379] on span "Print" at bounding box center [538, 376] width 23 height 12
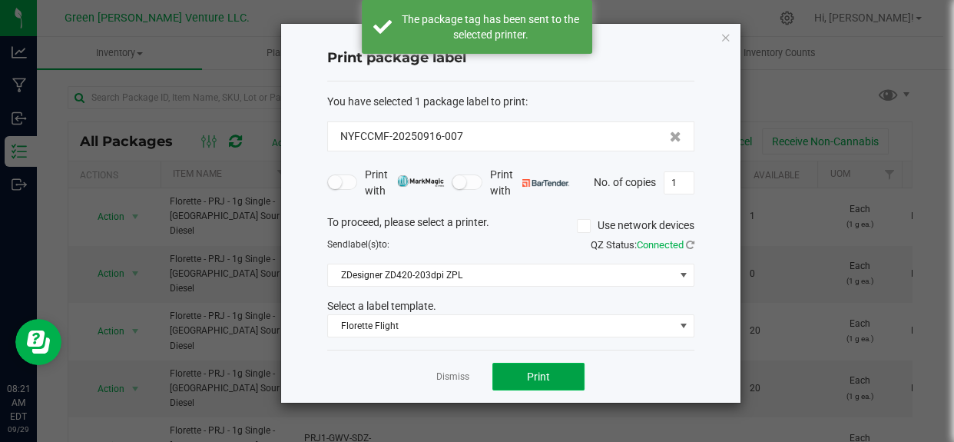
click at [532, 379] on span "Print" at bounding box center [538, 376] width 23 height 12
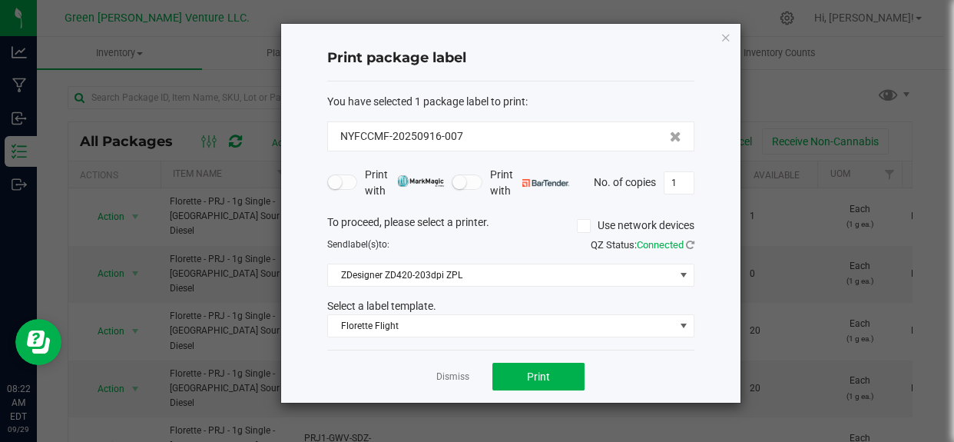
click at [431, 377] on div "Dismiss Print" at bounding box center [510, 375] width 367 height 53
click at [439, 376] on link "Dismiss" at bounding box center [452, 376] width 33 height 13
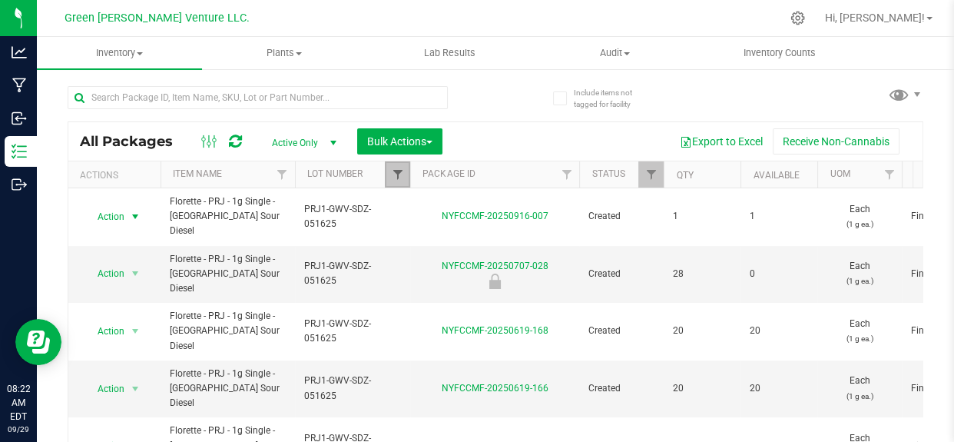
click at [392, 178] on span "Filter" at bounding box center [397, 174] width 12 height 12
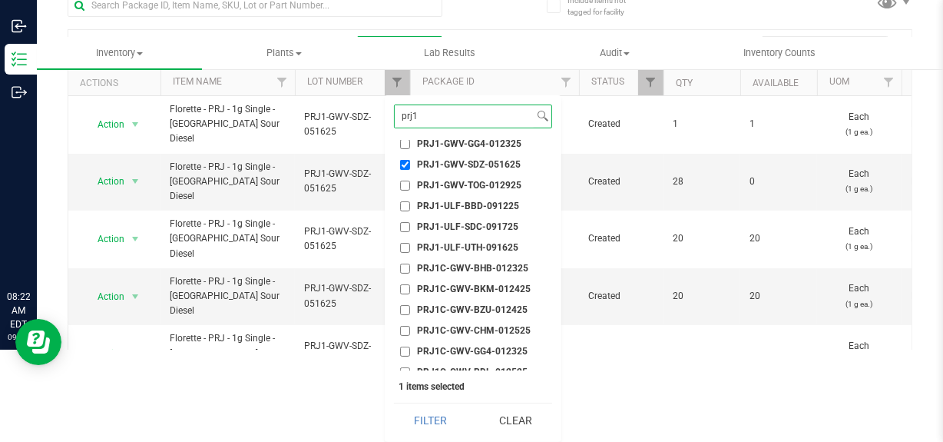
scroll to position [128, 0]
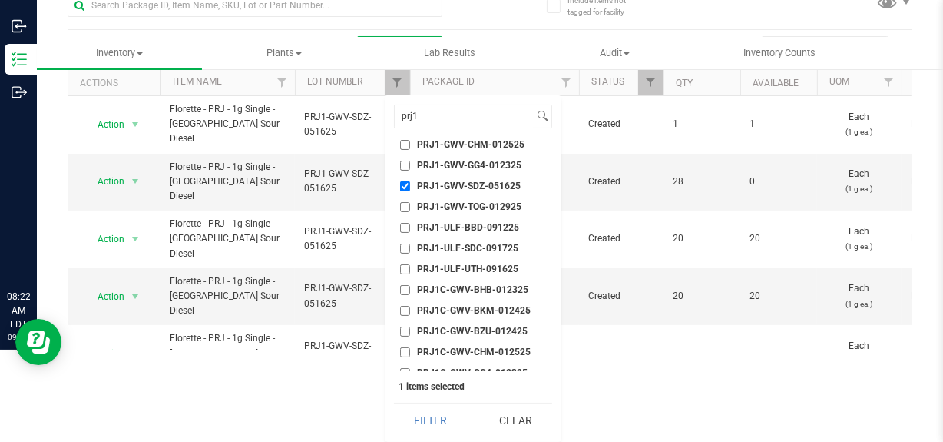
click at [400, 184] on input "PRJ1-GWV-SDZ-051625" at bounding box center [405, 186] width 10 height 10
checkbox input "false"
click at [497, 146] on span "PRJ1-GWV-CHM-012525" at bounding box center [471, 144] width 108 height 9
click at [410, 146] on input "PRJ1-GWV-CHM-012525" at bounding box center [405, 145] width 10 height 10
checkbox input "true"
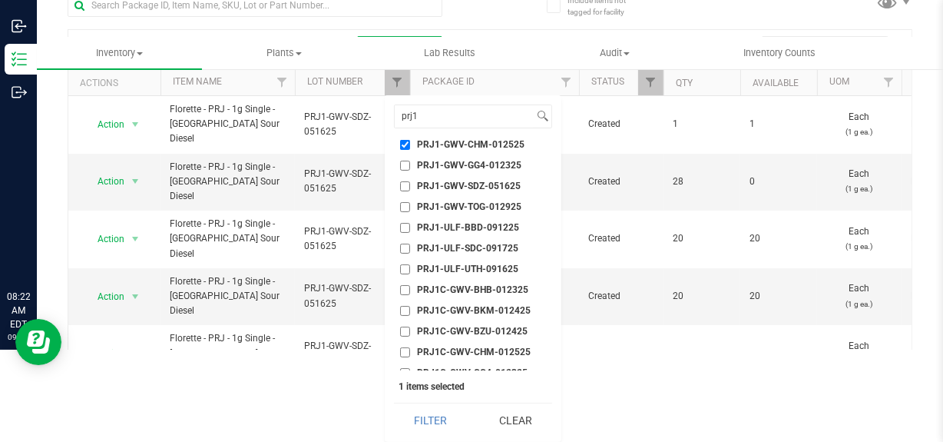
scroll to position [127, 0]
click at [433, 425] on button "Filter" at bounding box center [431, 420] width 74 height 34
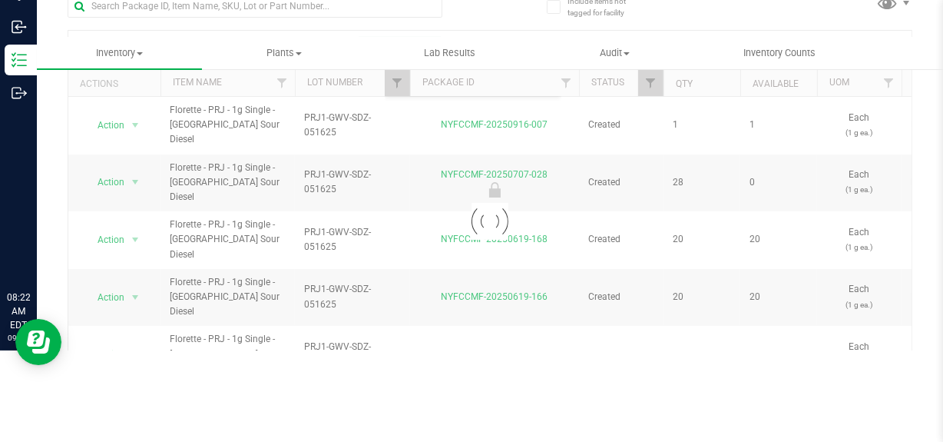
scroll to position [0, 0]
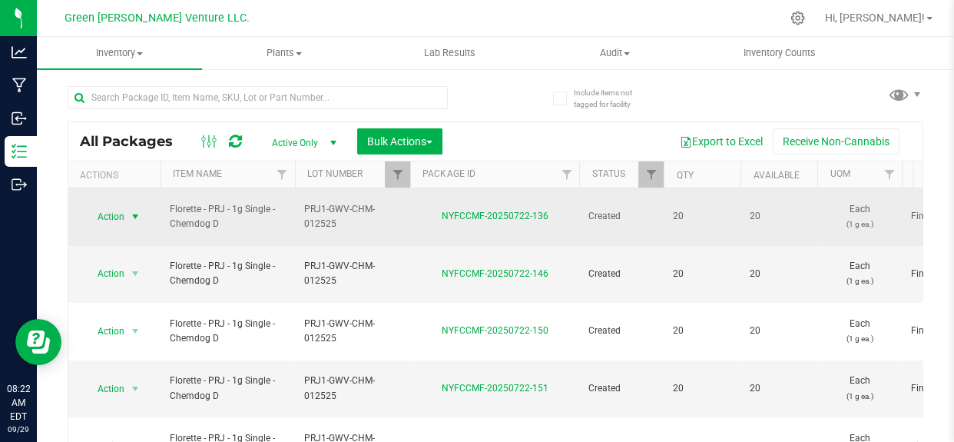
click at [111, 207] on span "Action" at bounding box center [104, 217] width 41 height 22
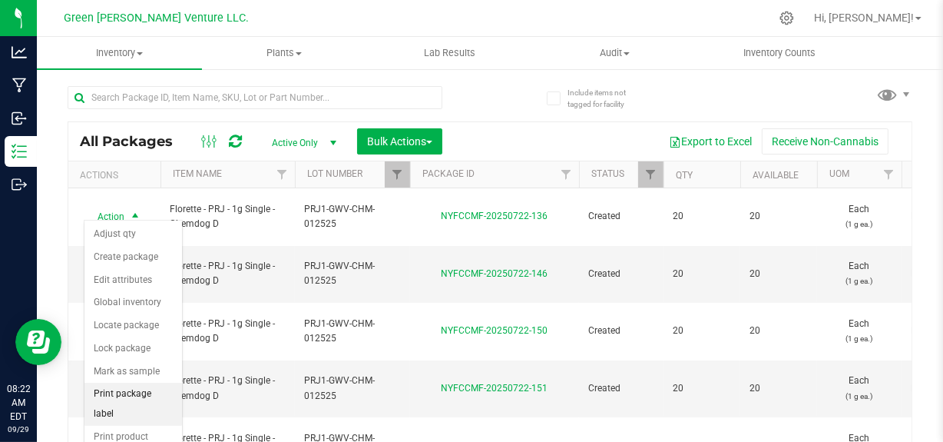
click at [138, 392] on li "Print package label" at bounding box center [133, 404] width 98 height 42
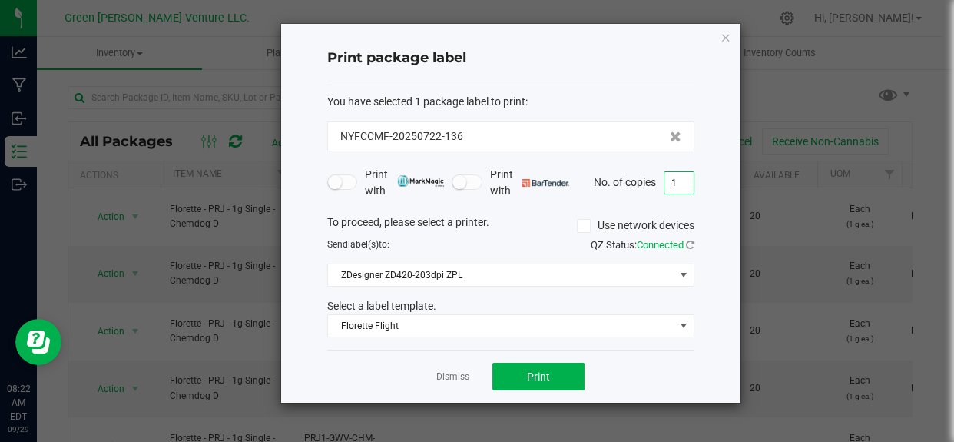
click at [681, 184] on input "1" at bounding box center [678, 183] width 29 height 22
type input "2"
click at [558, 376] on button "Print" at bounding box center [538, 377] width 92 height 28
click at [442, 373] on link "Dismiss" at bounding box center [452, 376] width 33 height 13
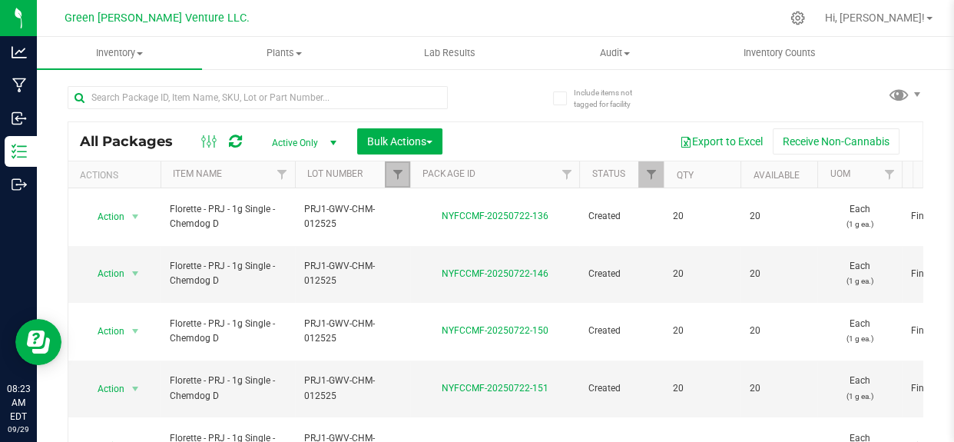
click at [385, 174] on link "Filter" at bounding box center [397, 174] width 25 height 26
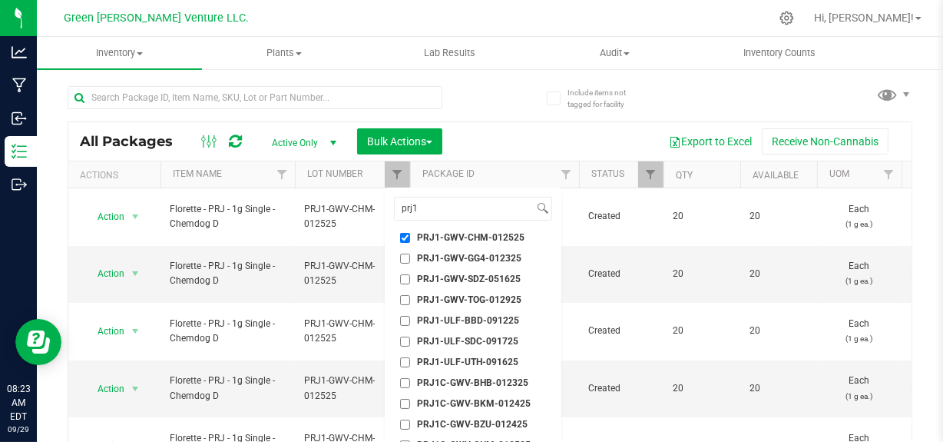
click at [406, 235] on input "PRJ1-GWV-CHM-012525" at bounding box center [405, 238] width 10 height 10
checkbox input "false"
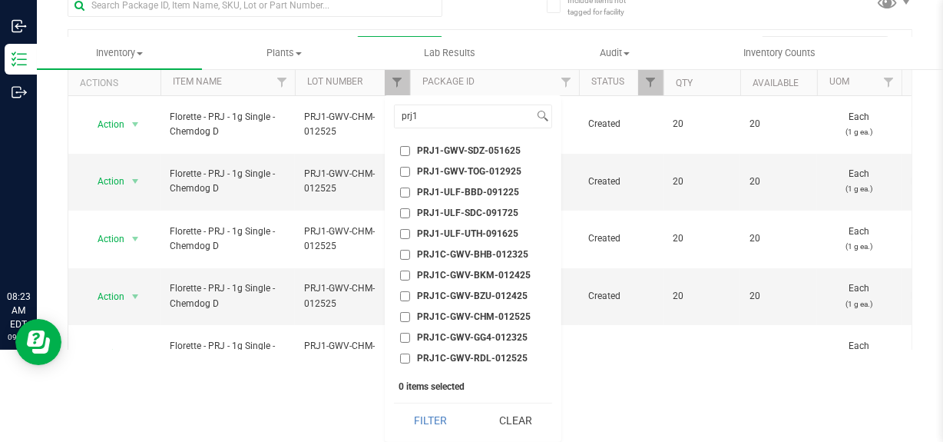
scroll to position [128, 0]
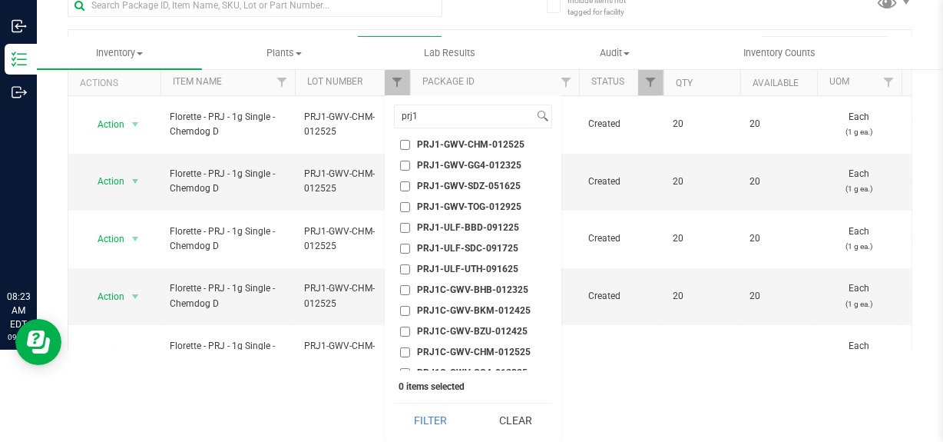
click at [499, 178] on li "PRJ1-GWV-SDZ-051625" at bounding box center [473, 186] width 158 height 16
click at [453, 181] on span "PRJ1-GWV-SDZ-051625" at bounding box center [469, 185] width 104 height 9
click at [410, 181] on input "PRJ1-GWV-SDZ-051625" at bounding box center [405, 186] width 10 height 10
checkbox input "true"
click at [426, 422] on button "Filter" at bounding box center [431, 420] width 74 height 34
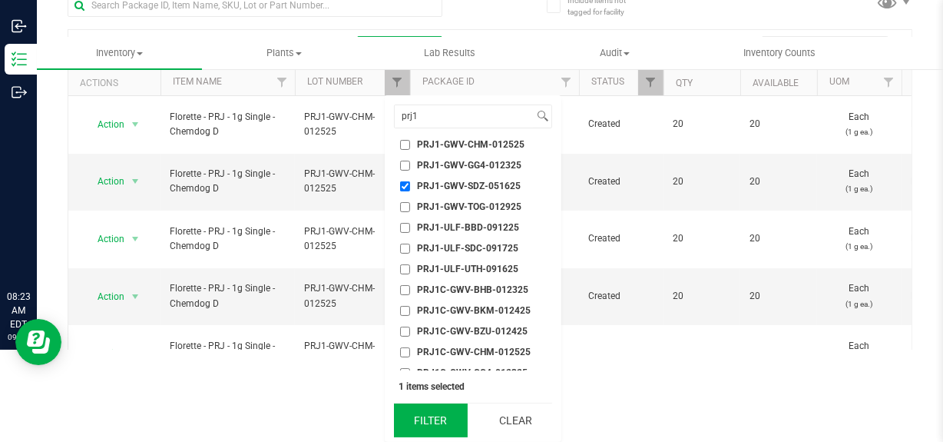
scroll to position [91, 0]
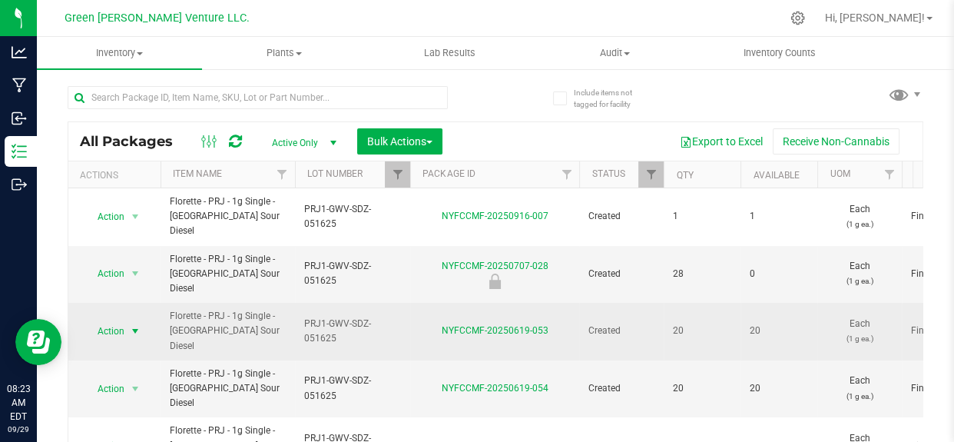
click at [114, 320] on span "Action" at bounding box center [104, 331] width 41 height 22
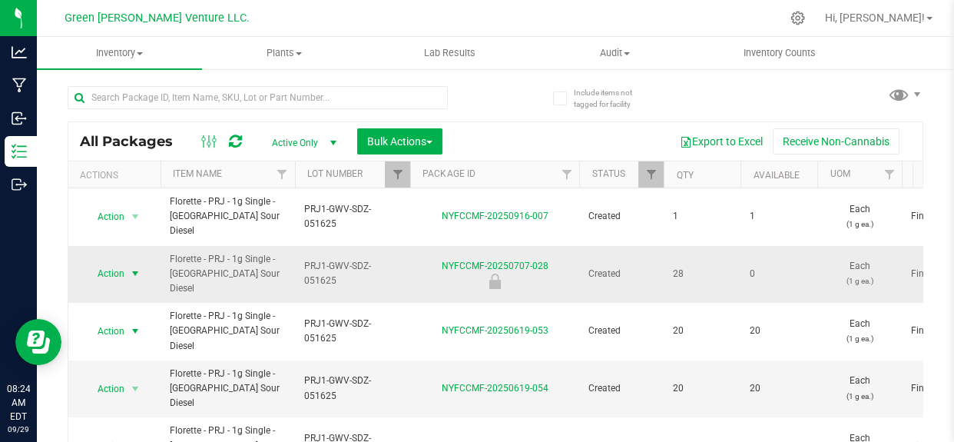
click at [133, 263] on span "select" at bounding box center [135, 274] width 19 height 22
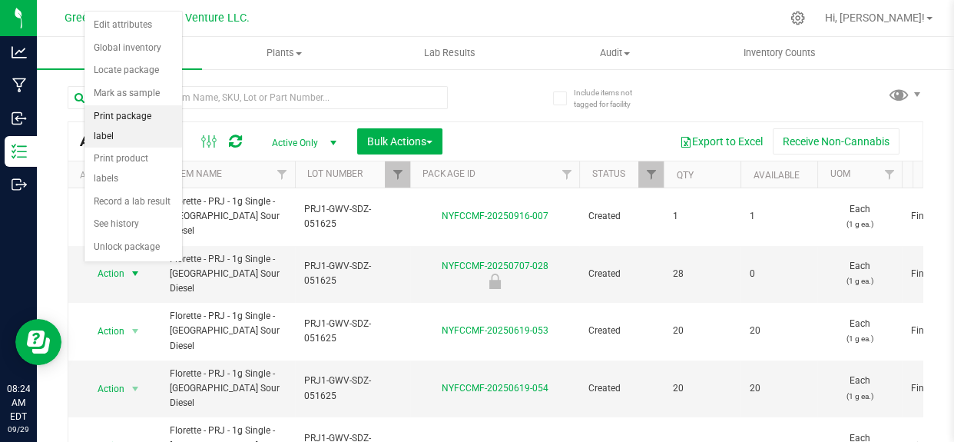
click at [141, 114] on li "Print package label" at bounding box center [133, 126] width 98 height 42
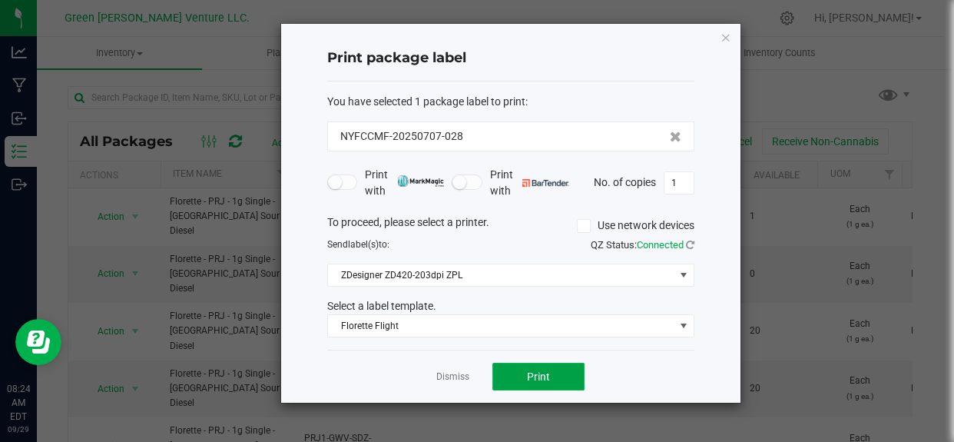
click at [538, 370] on span "Print" at bounding box center [538, 376] width 23 height 12
click at [446, 376] on link "Dismiss" at bounding box center [452, 376] width 33 height 13
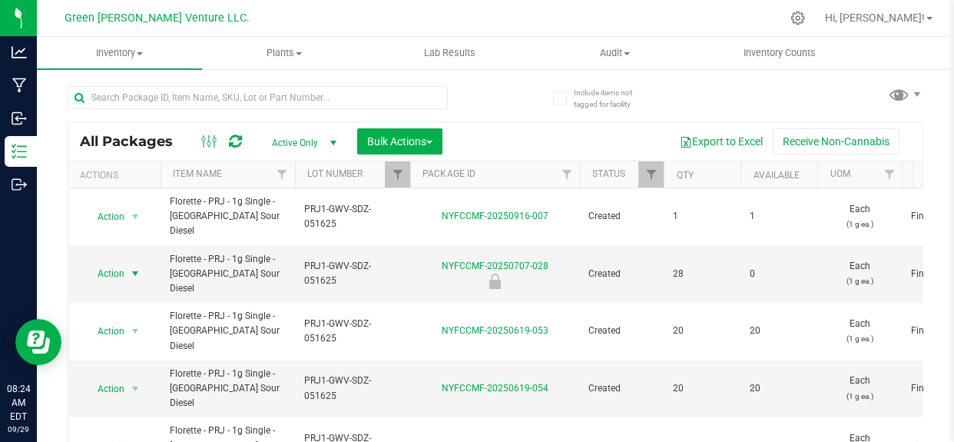
click at [407, 176] on div at bounding box center [410, 174] width 7 height 27
click at [389, 172] on link "Filter" at bounding box center [397, 174] width 25 height 26
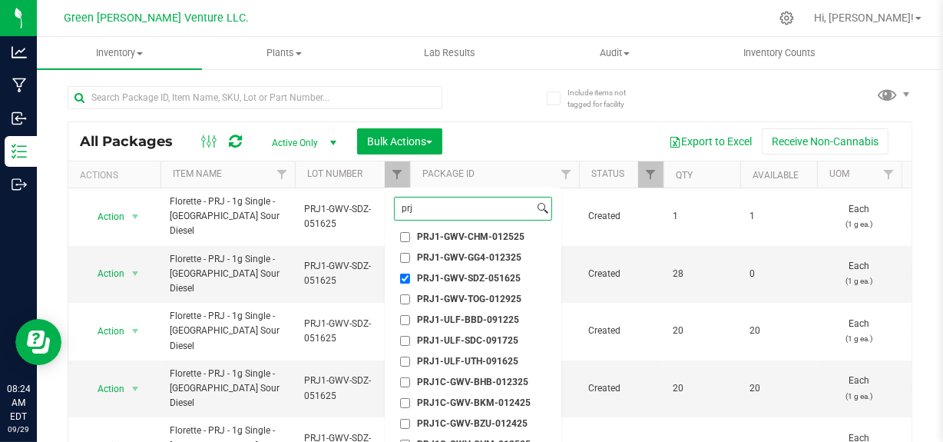
scroll to position [874, 0]
type input "prj"
click at [404, 277] on input "PRJ1-GWV-SDZ-051625" at bounding box center [405, 278] width 10 height 10
checkbox input "false"
click at [437, 207] on input "prj" at bounding box center [464, 208] width 139 height 22
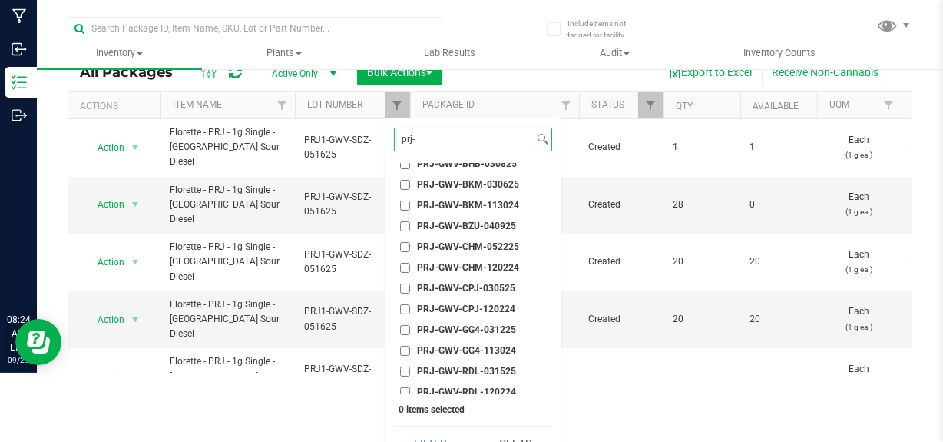
scroll to position [47, 0]
type input "prj-"
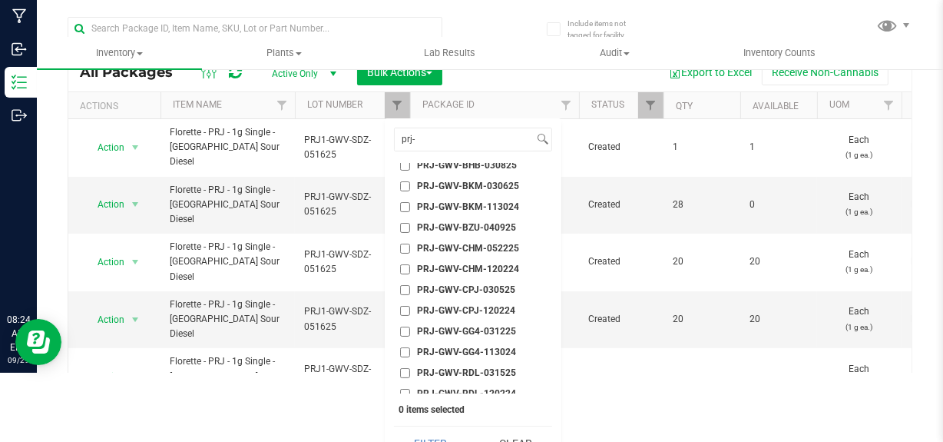
click at [490, 226] on span "PRJ-GWV-BZU-040925" at bounding box center [466, 227] width 99 height 9
click at [410, 226] on input "PRJ-GWV-BZU-040925" at bounding box center [405, 228] width 10 height 10
checkbox input "true"
click at [425, 432] on button "Filter" at bounding box center [431, 443] width 74 height 34
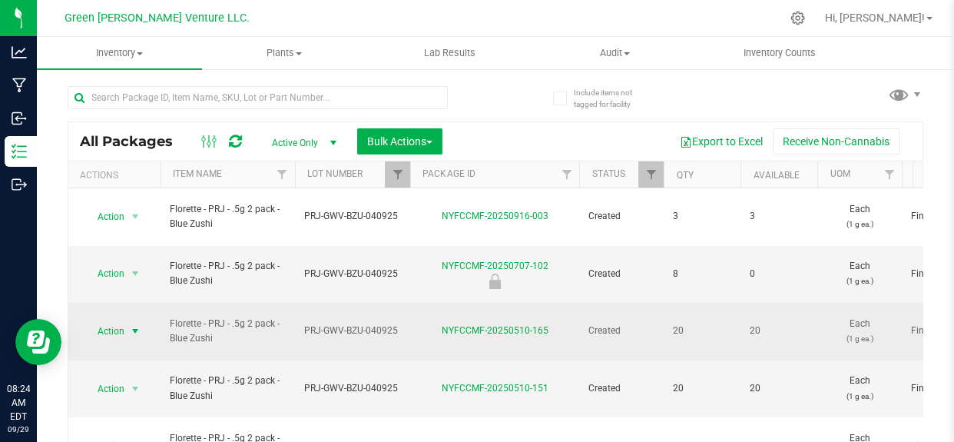
click at [121, 320] on span "Action" at bounding box center [104, 331] width 41 height 22
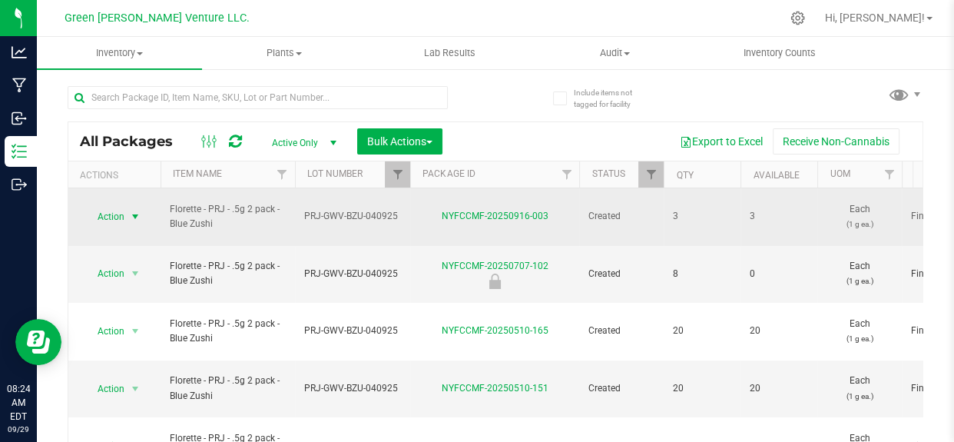
click at [111, 213] on span "Action" at bounding box center [104, 217] width 41 height 22
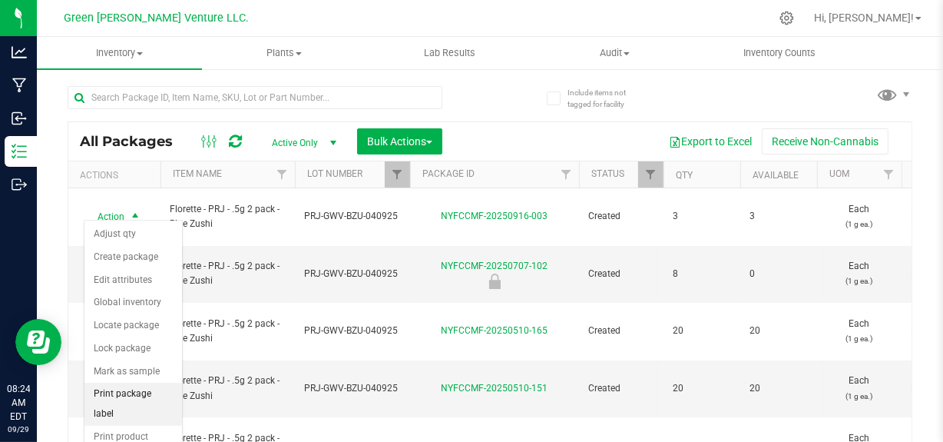
click at [129, 390] on li "Print package label" at bounding box center [133, 404] width 98 height 42
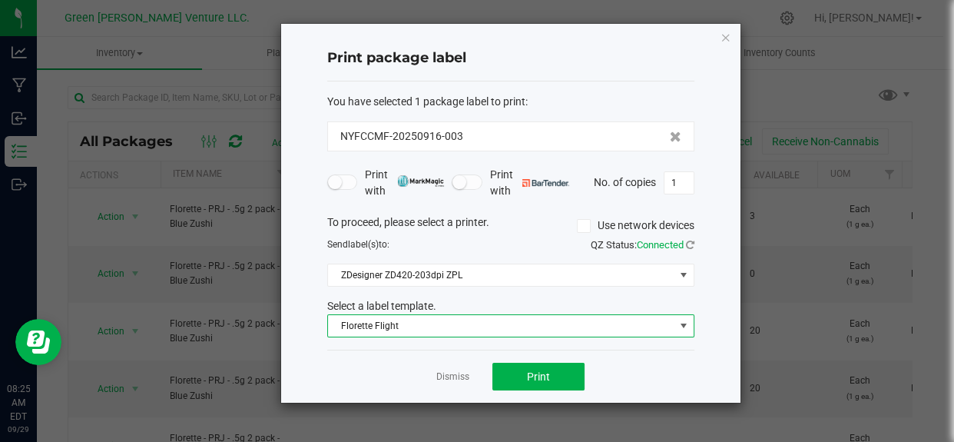
click at [389, 329] on span "Florette Flight" at bounding box center [501, 326] width 346 height 22
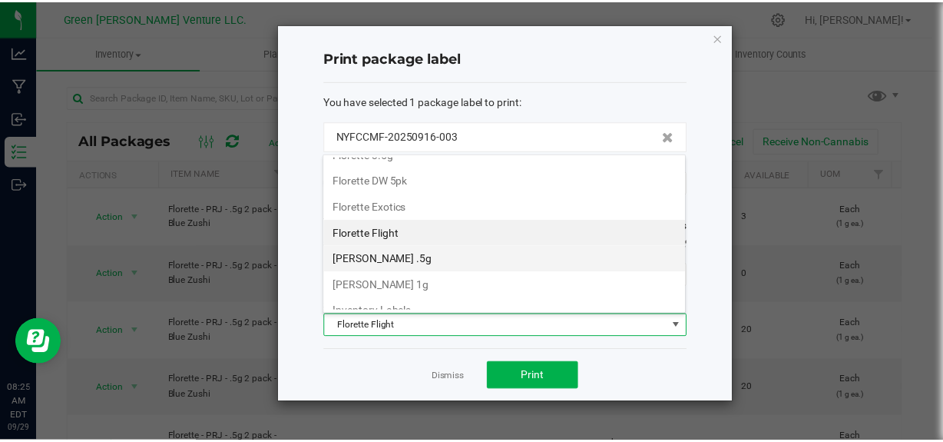
scroll to position [261, 0]
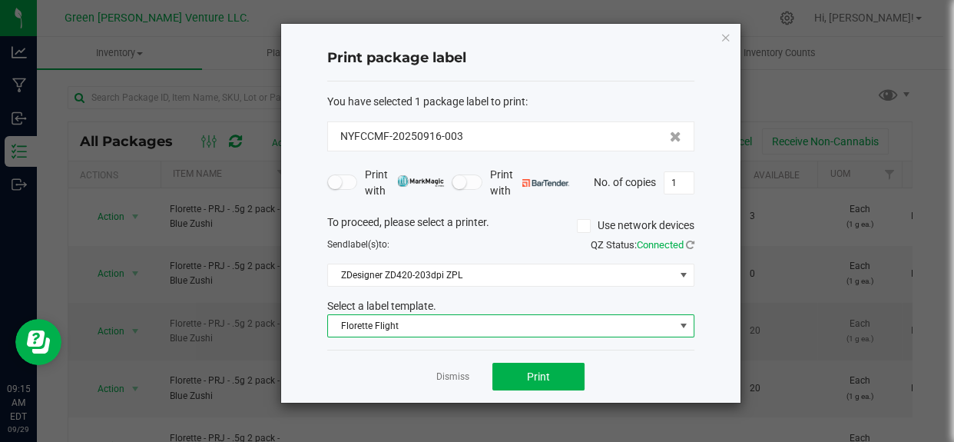
drag, startPoint x: 451, startPoint y: 376, endPoint x: 399, endPoint y: 293, distance: 97.4
click at [451, 376] on link "Dismiss" at bounding box center [452, 376] width 33 height 13
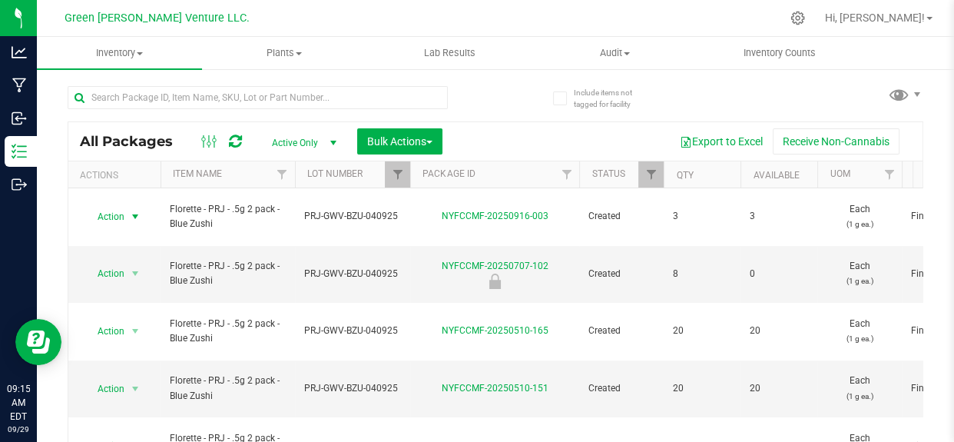
click at [388, 159] on div "All Packages Active Only Active Only Lab Samples Locked All Bulk Actions Add to…" at bounding box center [495, 141] width 854 height 38
click at [400, 168] on link "Filter" at bounding box center [397, 174] width 25 height 26
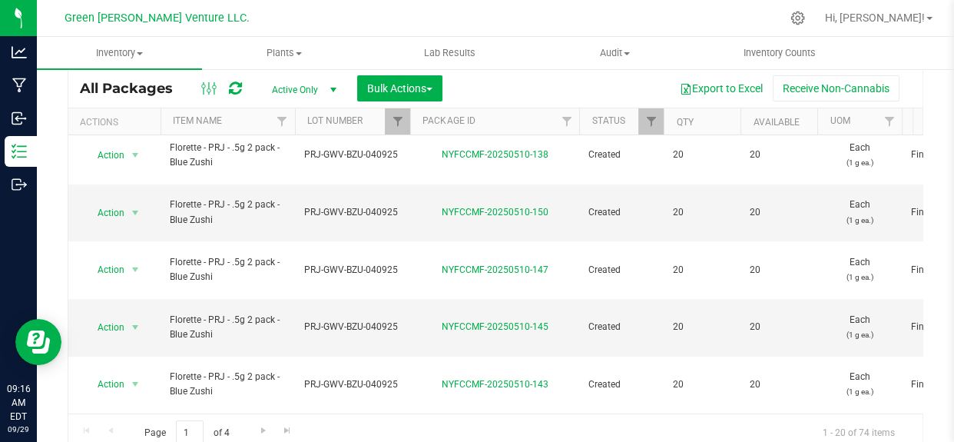
scroll to position [94, 0]
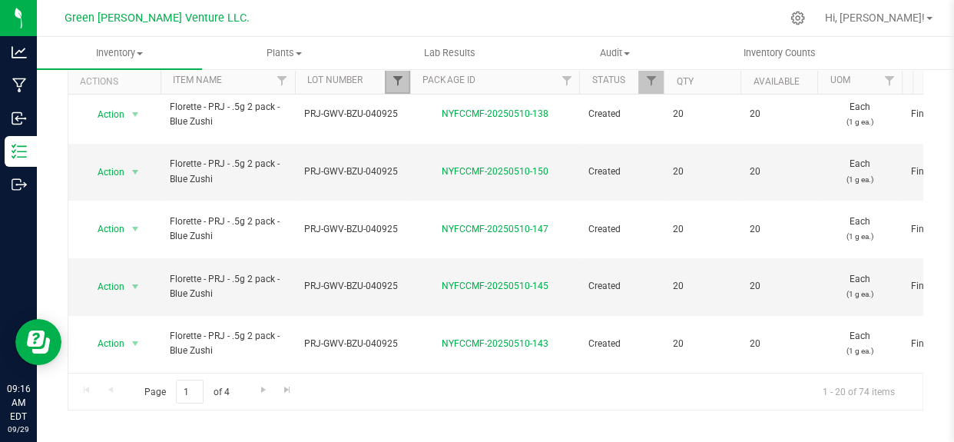
click at [396, 77] on span "Filter" at bounding box center [397, 81] width 12 height 12
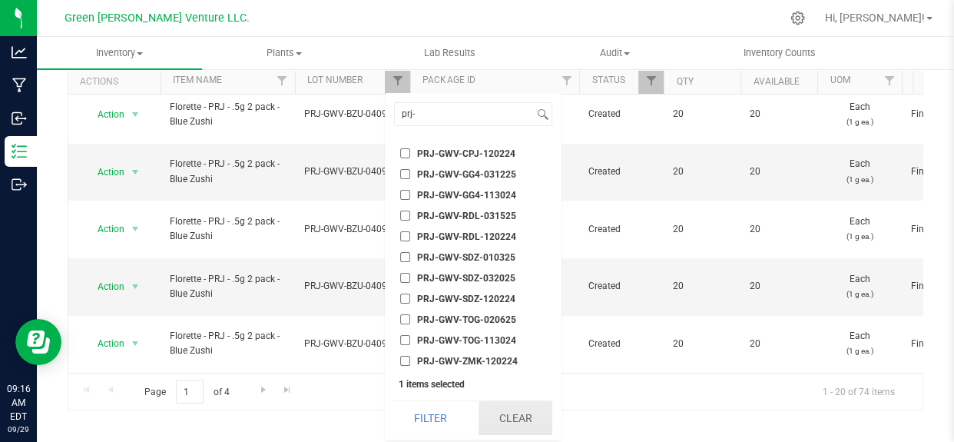
click at [507, 422] on button "Clear" at bounding box center [516, 418] width 74 height 34
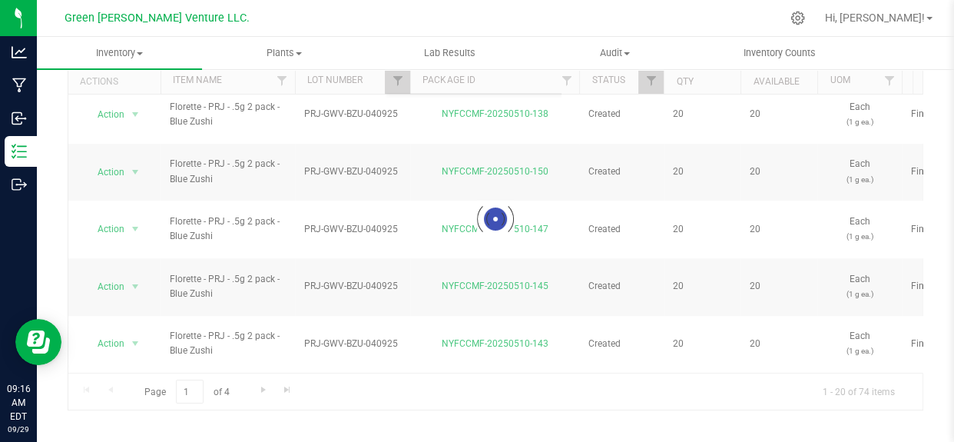
scroll to position [4219, 0]
click at [399, 82] on span "Filter" at bounding box center [397, 81] width 12 height 12
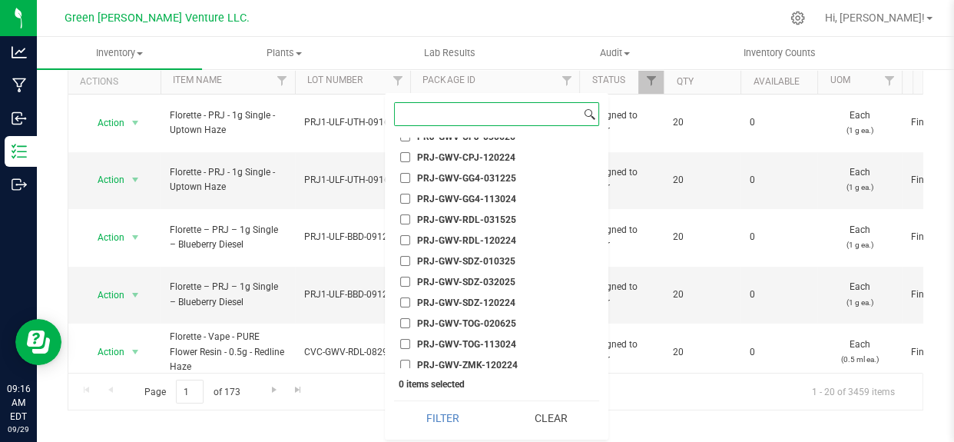
paste input "PRJI-CAG-G41-091625"
type input "PRJI-CAG-G41-091625"
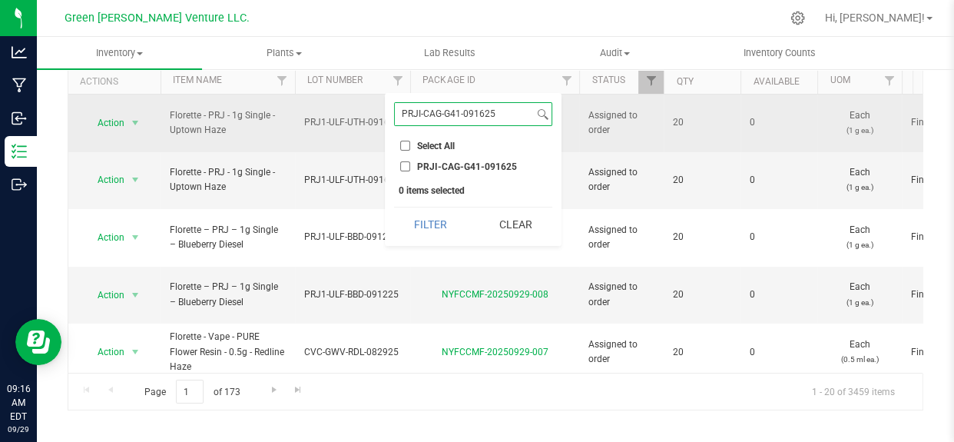
drag, startPoint x: 502, startPoint y: 115, endPoint x: 353, endPoint y: 120, distance: 149.1
click at [356, 120] on body "Analytics Manufacturing Inbound Inventory Outbound 09:16 AM EDT 09/29/2025 09/2…" at bounding box center [477, 221] width 954 height 442
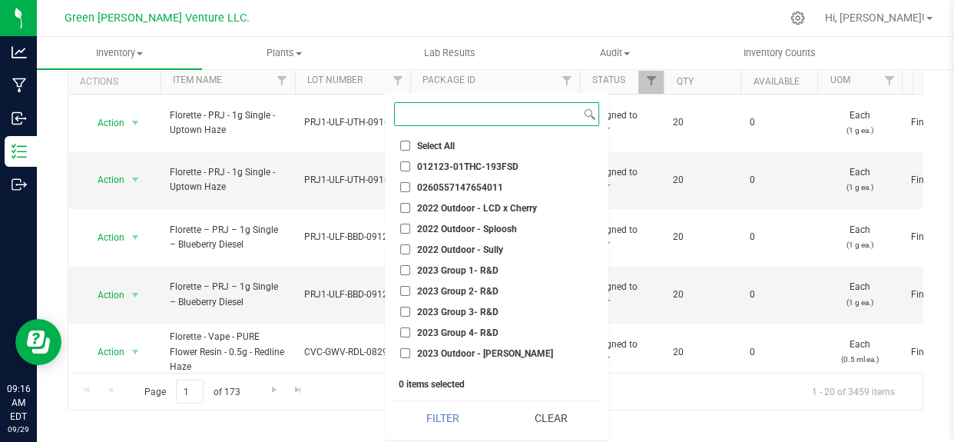
paste input "CVC-ULF-UTH-091725"
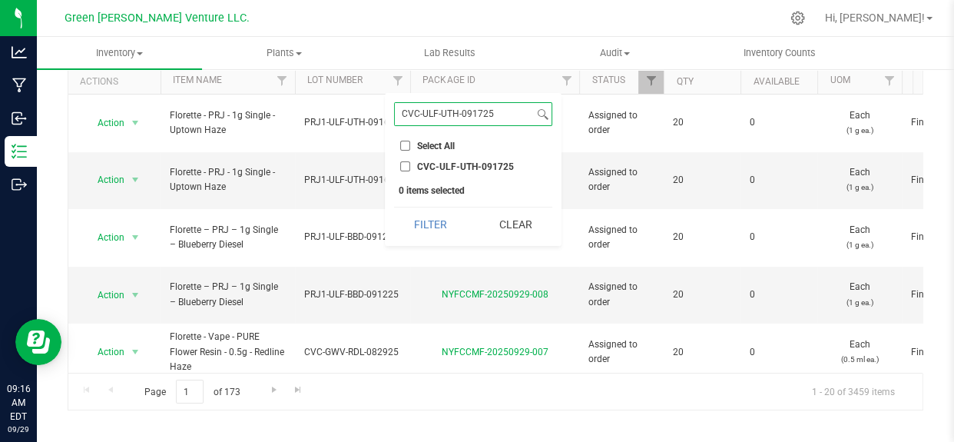
type input "CVC-ULF-UTH-091725"
click at [409, 163] on input "CVC-ULF-UTH-091725" at bounding box center [405, 166] width 10 height 10
checkbox input "true"
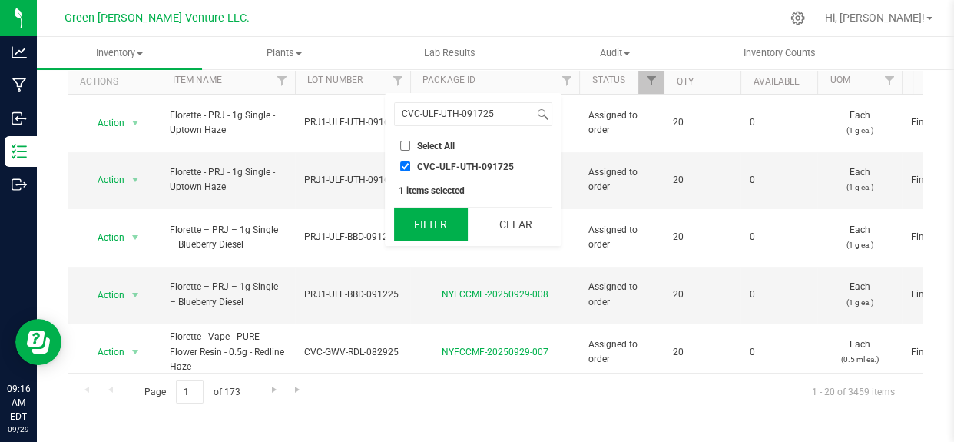
click at [408, 216] on button "Filter" at bounding box center [431, 224] width 74 height 34
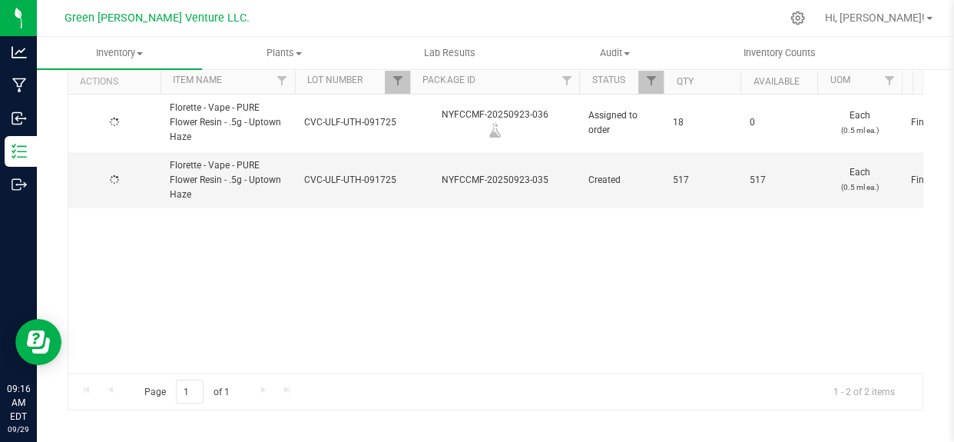
type input "2025-09-17"
click at [644, 81] on link "Filter" at bounding box center [650, 81] width 25 height 26
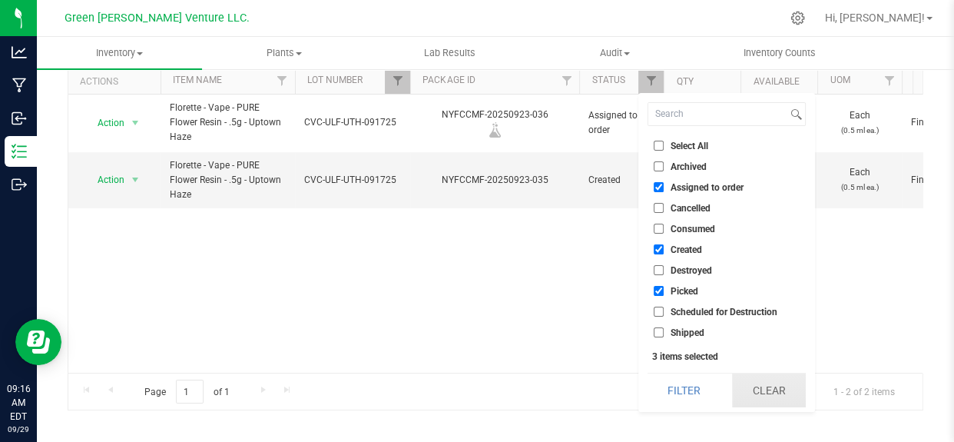
click at [760, 397] on button "Clear" at bounding box center [769, 390] width 74 height 34
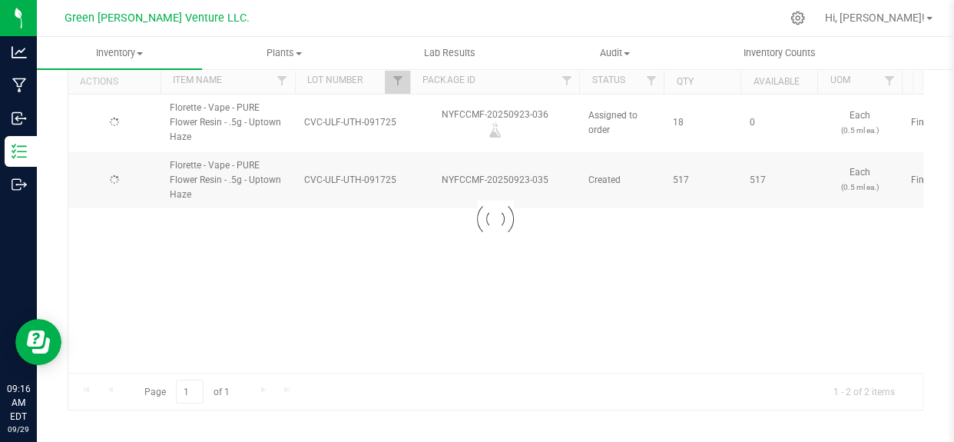
type input "2025-09-17"
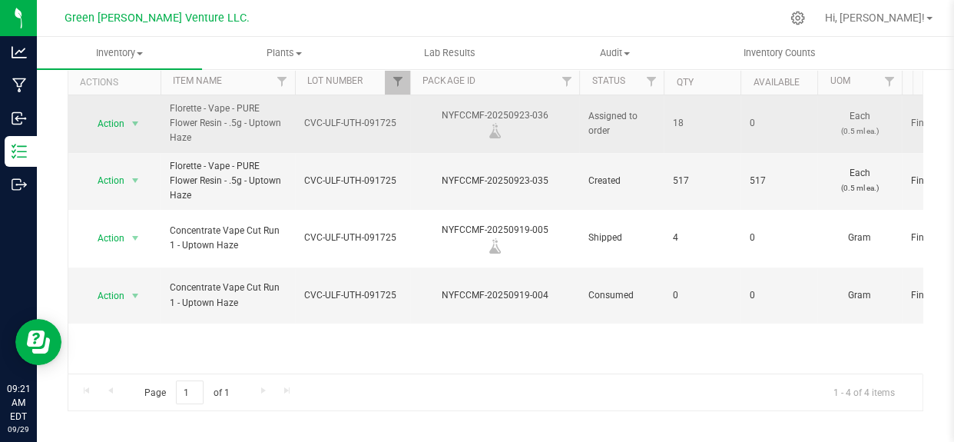
scroll to position [94, 0]
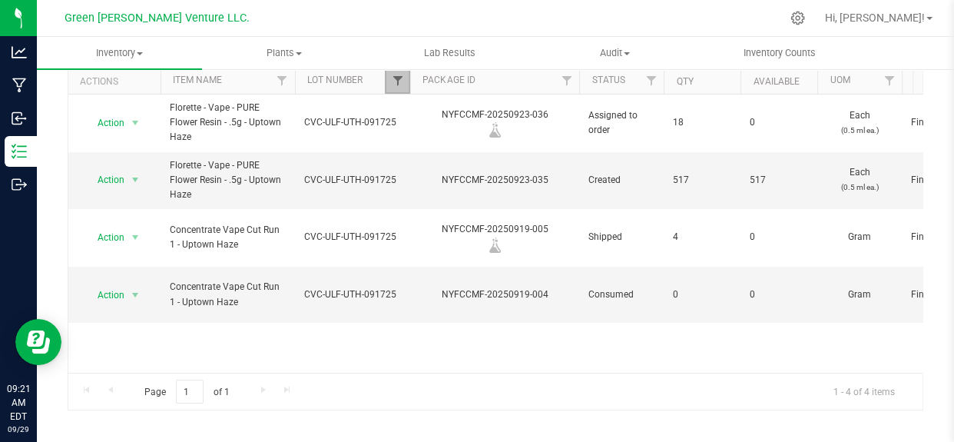
click at [398, 79] on span "Filter" at bounding box center [397, 81] width 12 height 12
checkbox input "true"
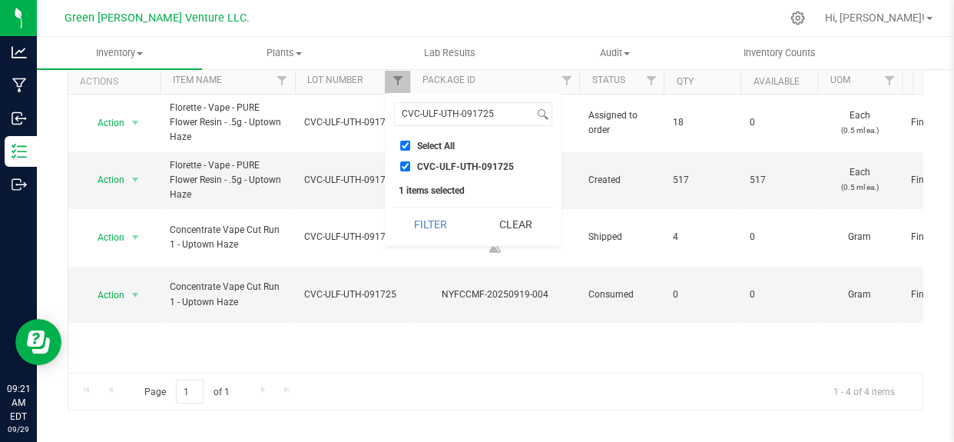
drag, startPoint x: 508, startPoint y: 230, endPoint x: 442, endPoint y: 223, distance: 65.7
click at [509, 230] on button "Clear" at bounding box center [516, 224] width 74 height 34
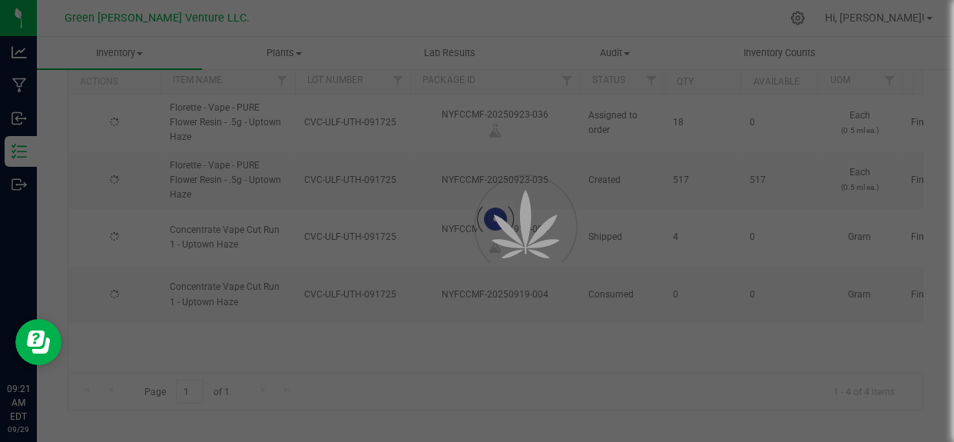
type input "2025-09-17"
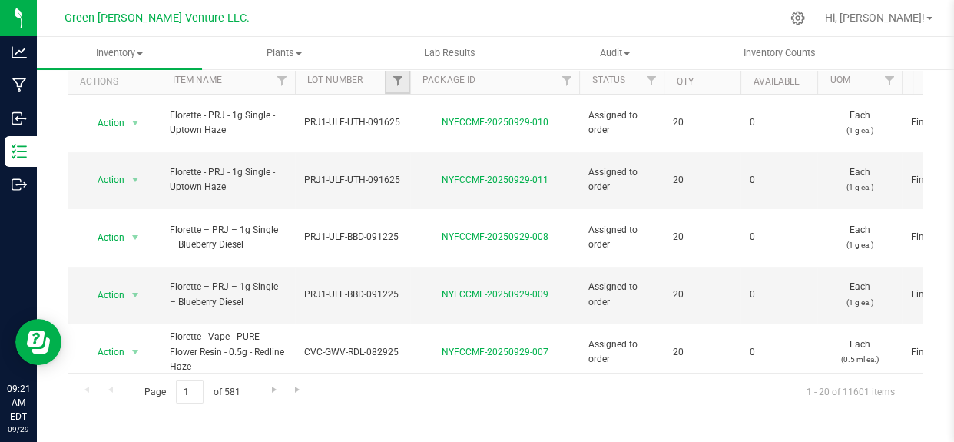
click at [396, 89] on link "Filter" at bounding box center [397, 81] width 25 height 26
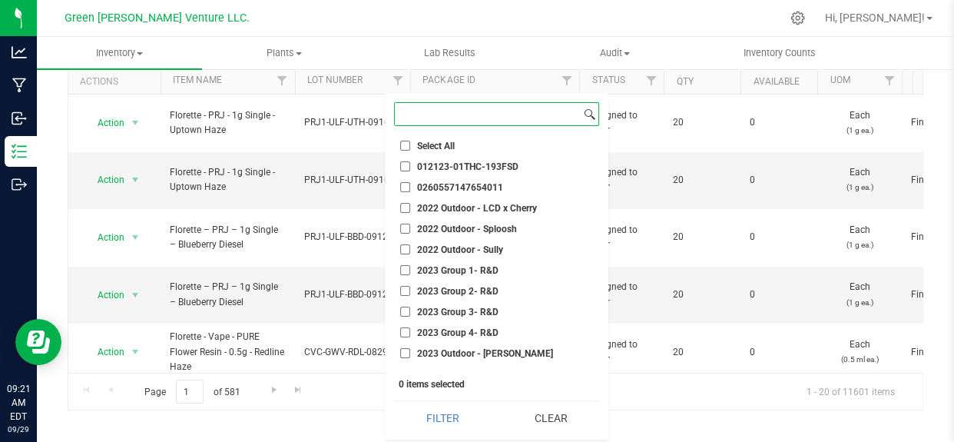
paste input "CWF14-ULF-LFS-090225"
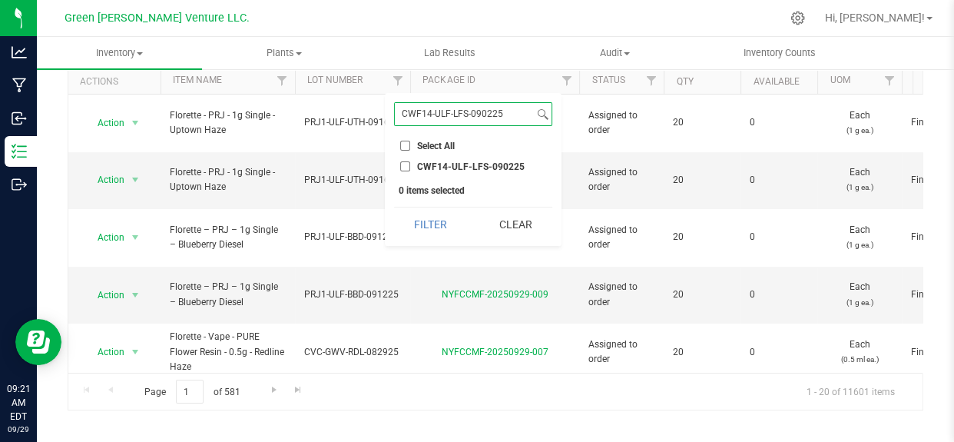
type input "CWF14-ULF-LFS-090225"
click at [436, 162] on span "CWF14-ULF-LFS-090225" at bounding box center [471, 166] width 108 height 9
click at [410, 161] on input "CWF14-ULF-LFS-090225" at bounding box center [405, 166] width 10 height 10
checkbox input "true"
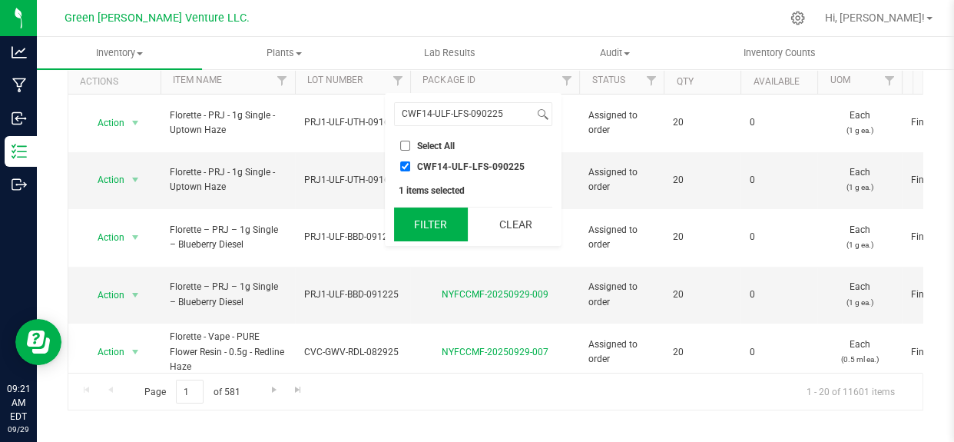
click at [422, 216] on button "Filter" at bounding box center [431, 224] width 74 height 34
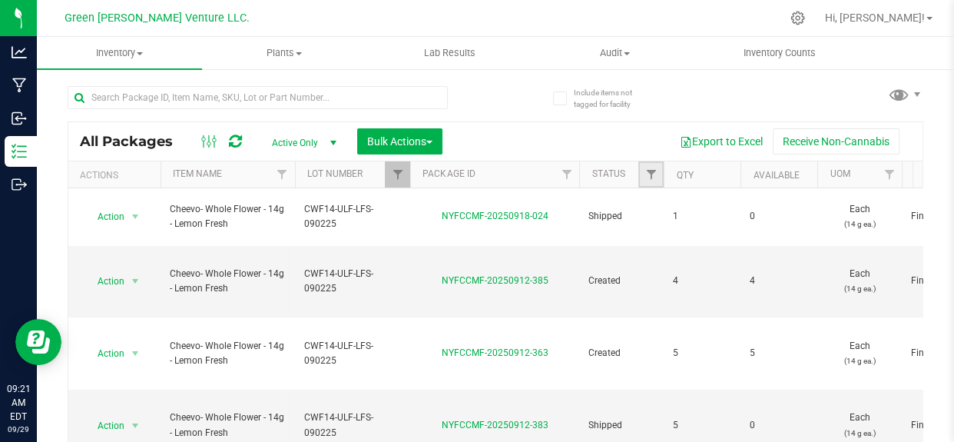
click at [640, 177] on link "Filter" at bounding box center [650, 174] width 25 height 26
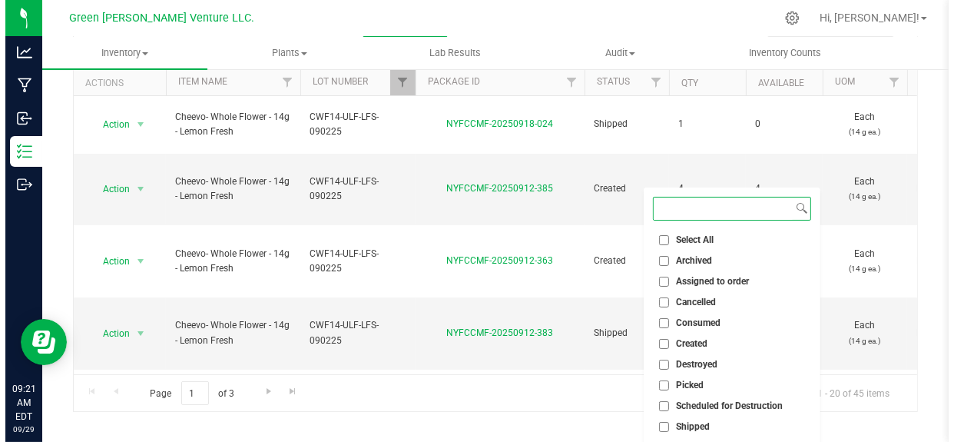
scroll to position [94, 0]
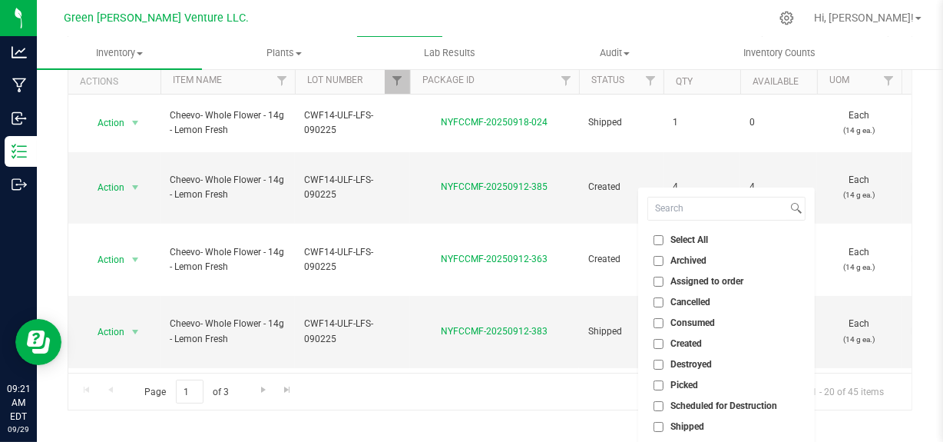
click at [445, 408] on div "Page 1 of 3 1 - 20 of 45 items" at bounding box center [489, 391] width 843 height 37
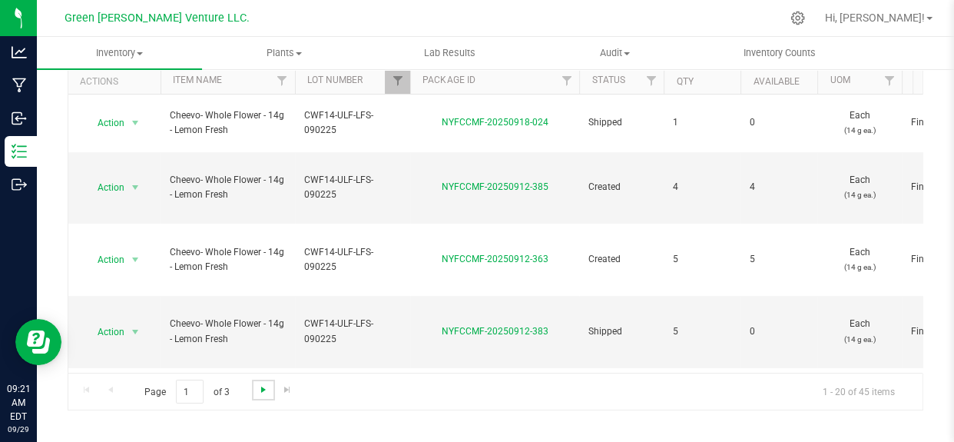
click at [263, 391] on span "Go to the next page" at bounding box center [263, 389] width 12 height 12
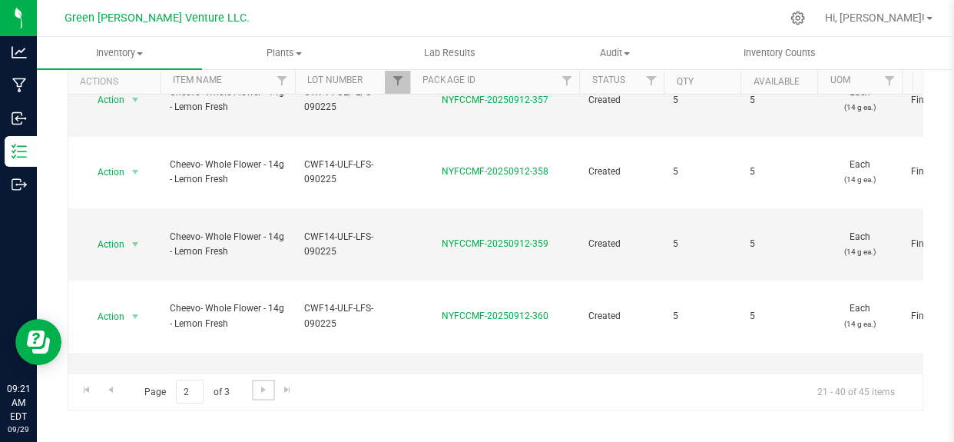
scroll to position [581, 0]
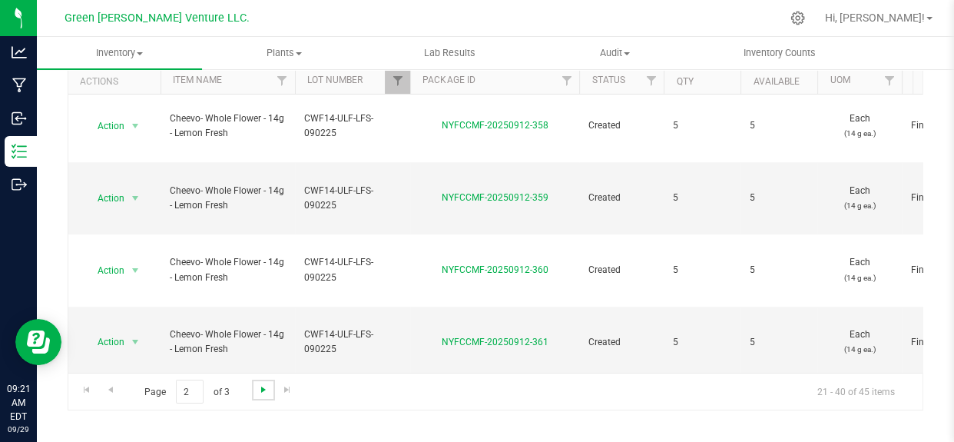
click at [257, 386] on span "Go to the next page" at bounding box center [263, 389] width 12 height 12
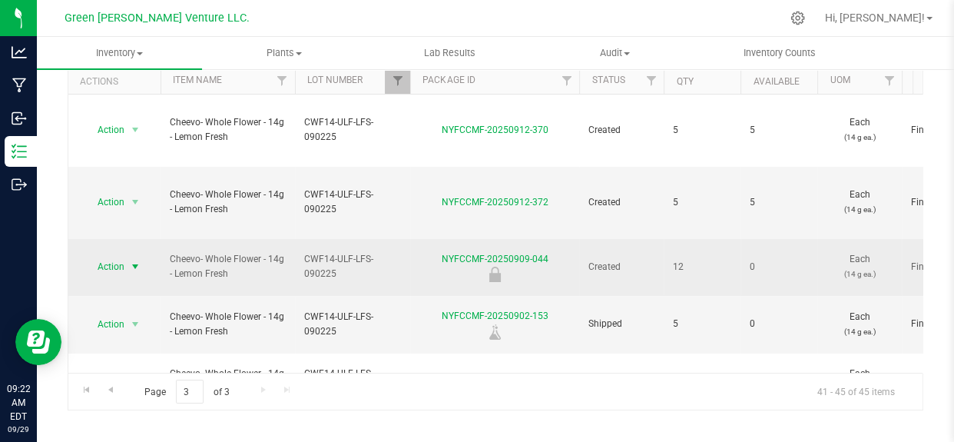
click at [108, 256] on span "Action" at bounding box center [104, 267] width 41 height 22
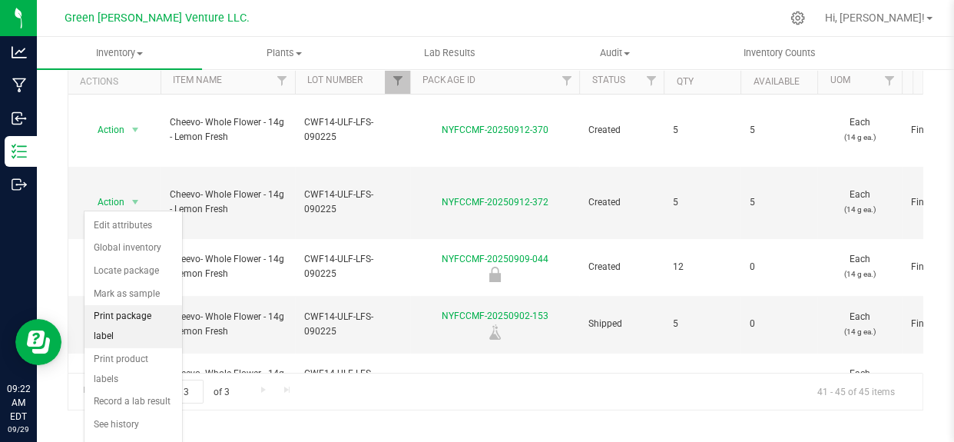
click at [141, 313] on li "Print package label" at bounding box center [133, 326] width 98 height 42
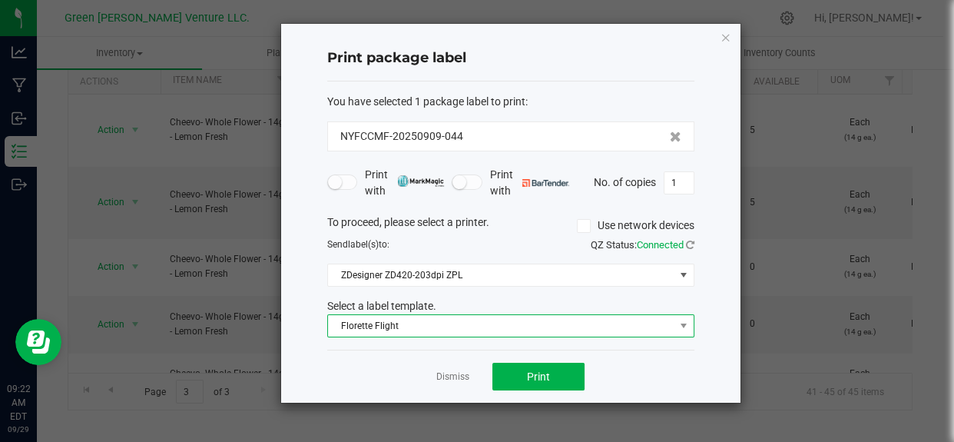
click at [391, 323] on span "Florette Flight" at bounding box center [501, 326] width 346 height 22
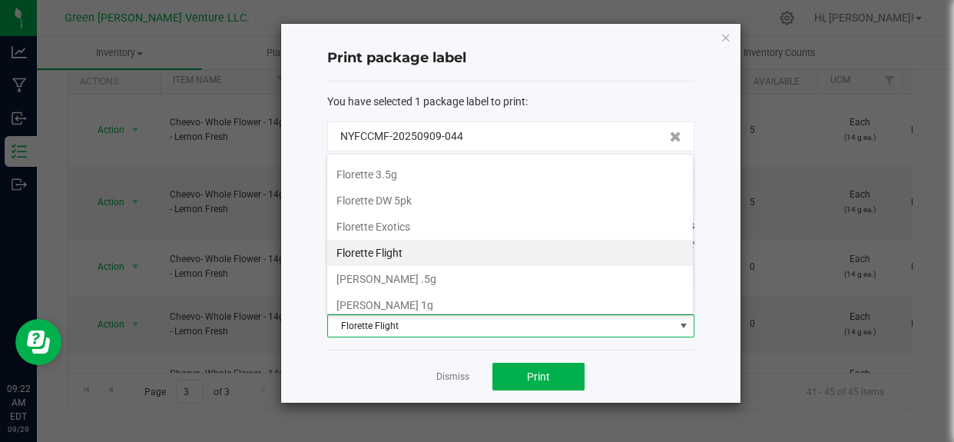
scroll to position [261, 0]
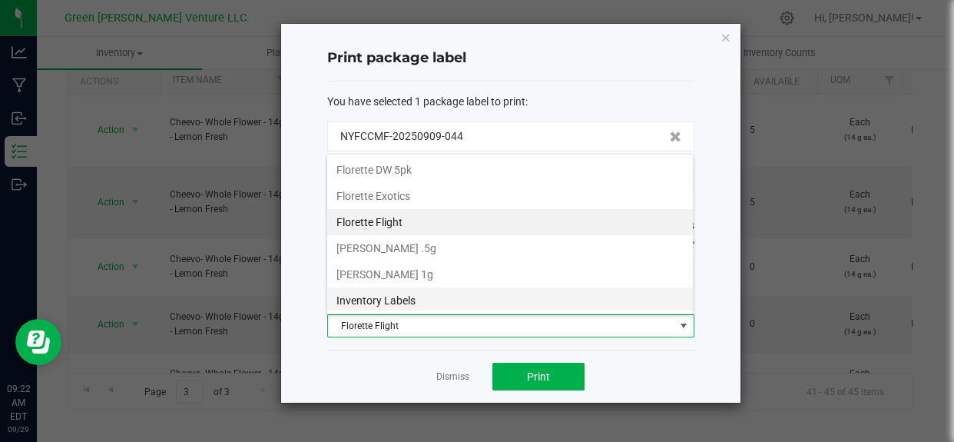
click at [412, 296] on li "Inventory Labels" at bounding box center [510, 300] width 366 height 26
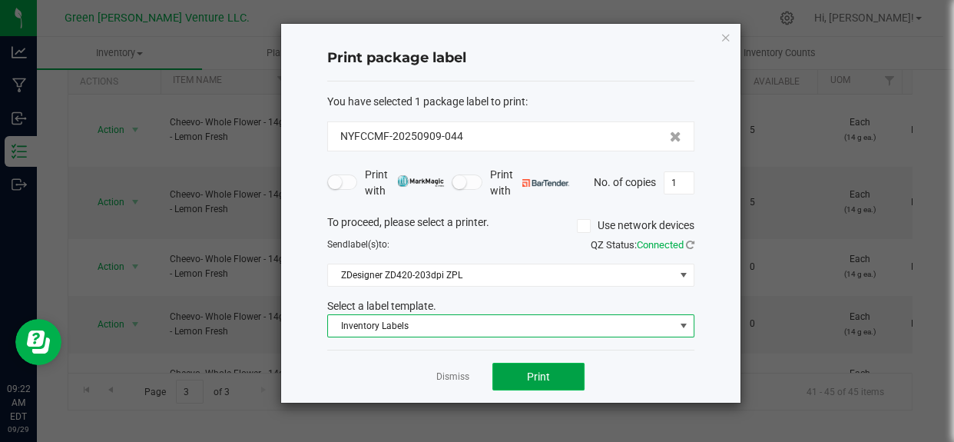
click at [528, 376] on span "Print" at bounding box center [538, 376] width 23 height 12
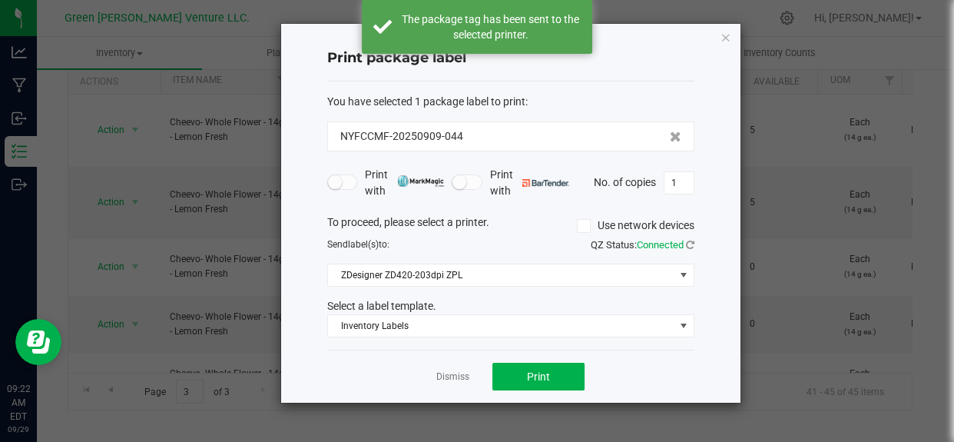
click at [468, 366] on div "Dismiss Print" at bounding box center [510, 375] width 367 height 53
click at [452, 375] on link "Dismiss" at bounding box center [452, 376] width 33 height 13
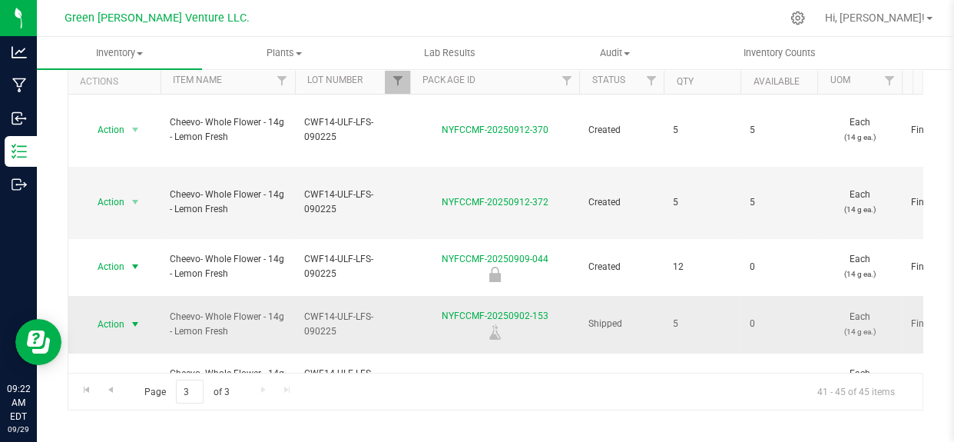
click at [116, 313] on span "Action" at bounding box center [104, 324] width 41 height 22
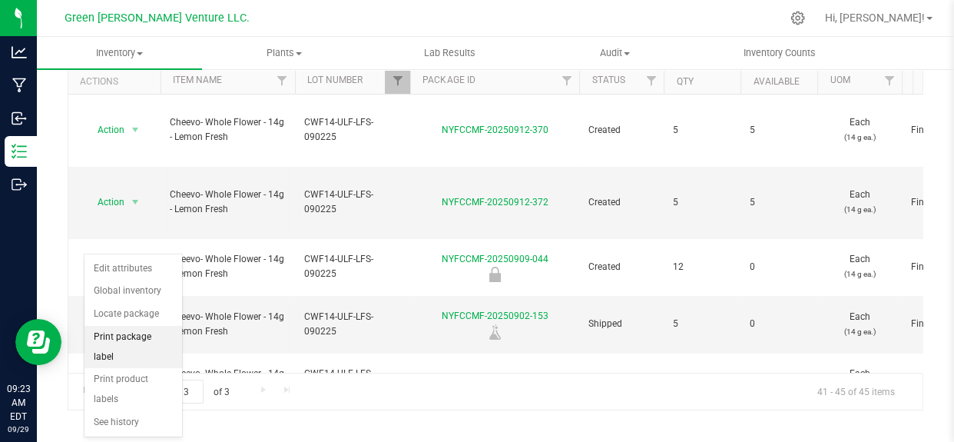
click at [136, 338] on li "Print package label" at bounding box center [133, 347] width 98 height 42
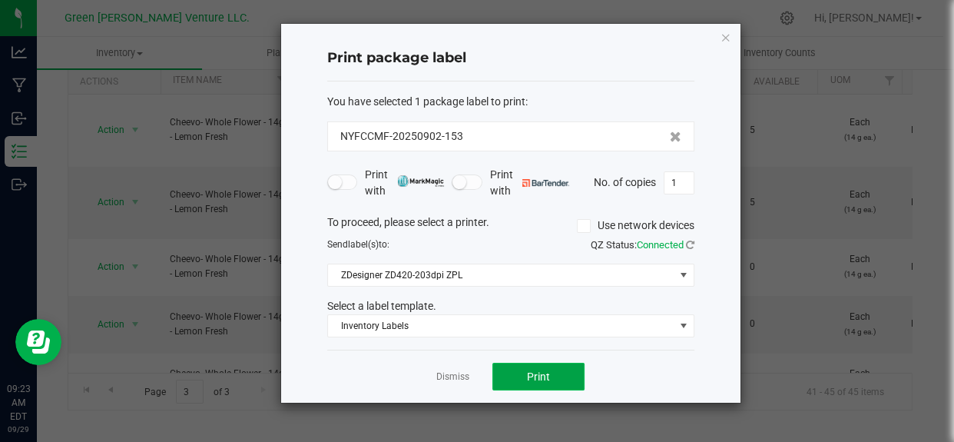
click at [538, 379] on span "Print" at bounding box center [538, 376] width 23 height 12
click at [452, 372] on link "Dismiss" at bounding box center [452, 376] width 33 height 13
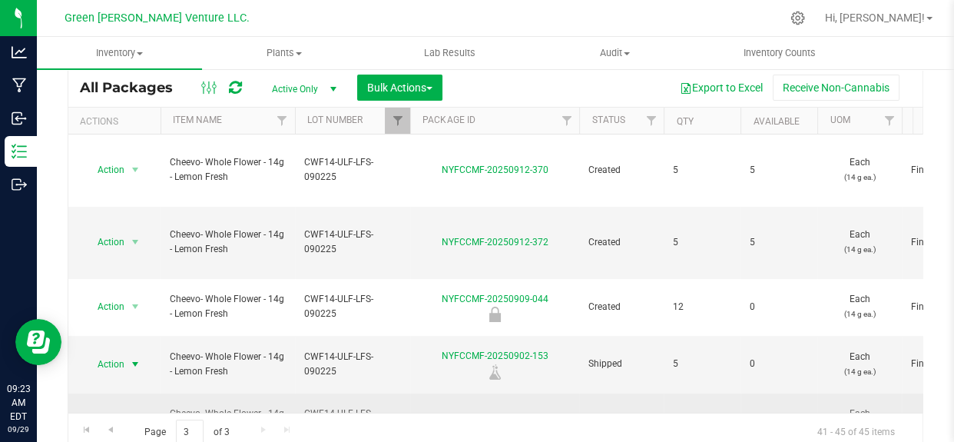
scroll to position [94, 0]
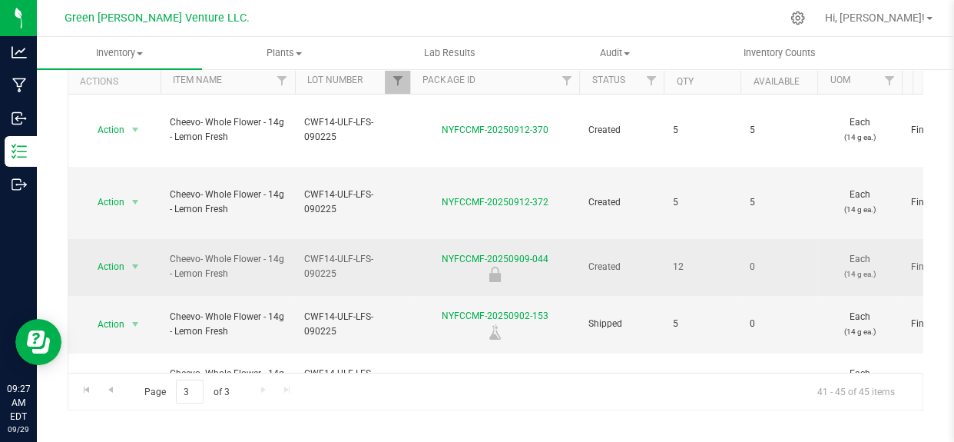
drag, startPoint x: 230, startPoint y: 205, endPoint x: 165, endPoint y: 190, distance: 67.1
click at [165, 239] on td "Cheevo- Whole Flower - 14g - Lemon Fresh" at bounding box center [228, 268] width 134 height 58
copy span "Cheevo- Whole Flower - 14g - Lemon Fresh"
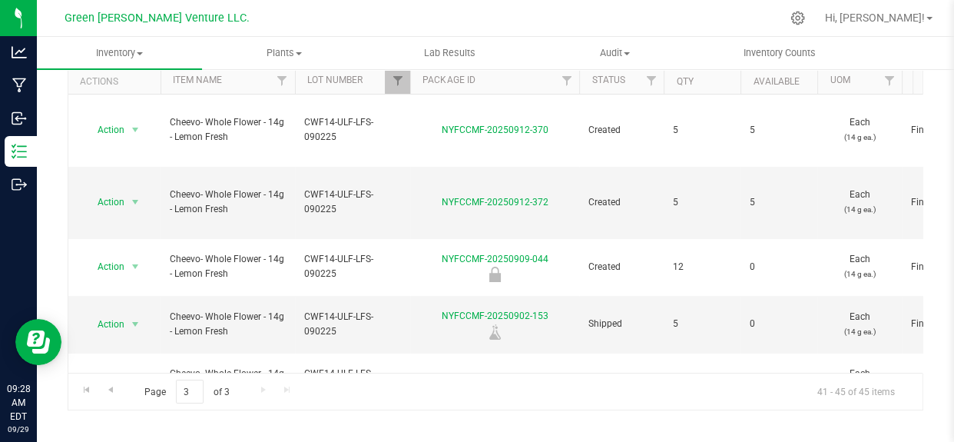
click at [346, 353] on div "Action Action Adjust qty Create package Edit attributes Global inventory Locate…" at bounding box center [495, 233] width 854 height 278
click at [395, 67] on uib-tab-heading "Lab Results" at bounding box center [450, 53] width 164 height 31
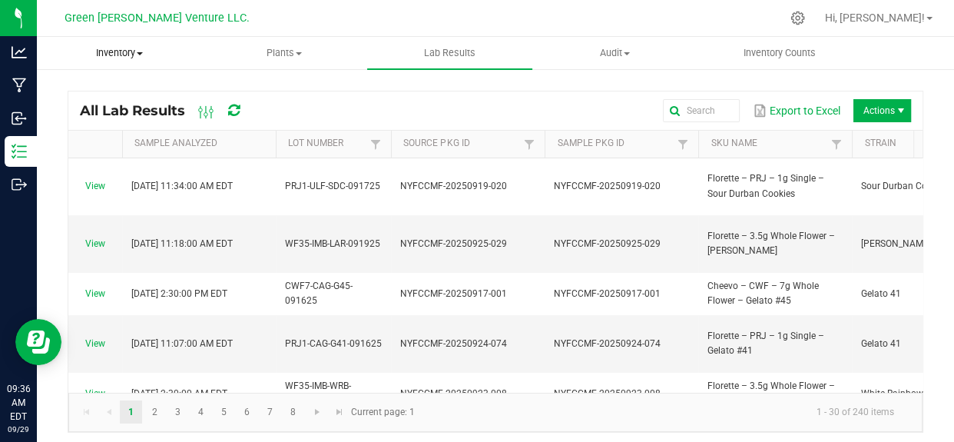
click at [90, 46] on span "Inventory" at bounding box center [120, 53] width 164 height 14
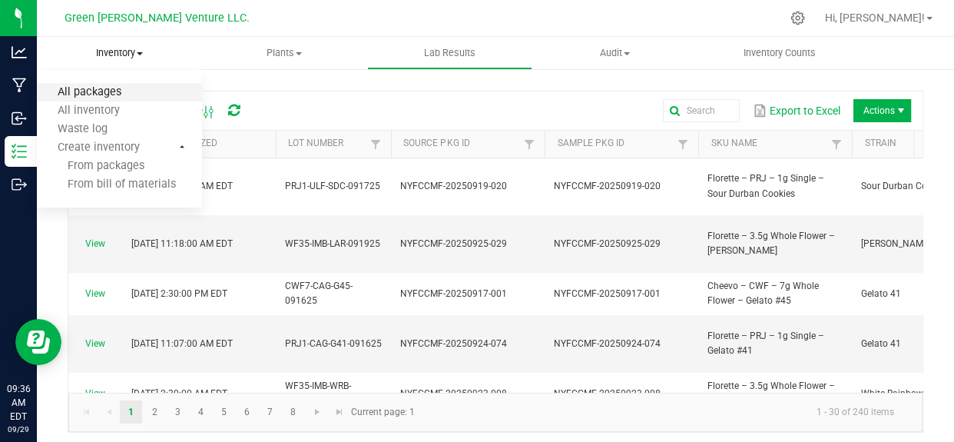
drag, startPoint x: 109, startPoint y: 79, endPoint x: 104, endPoint y: 90, distance: 12.0
click at [108, 81] on ul "All packages All inventory Waste log Create inventory From packages From bill o…" at bounding box center [119, 139] width 165 height 138
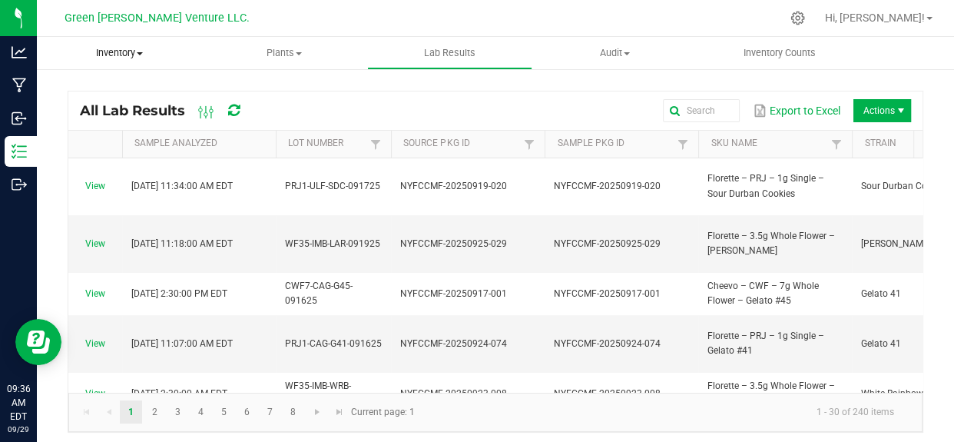
click at [104, 90] on span "All packages" at bounding box center [89, 92] width 105 height 13
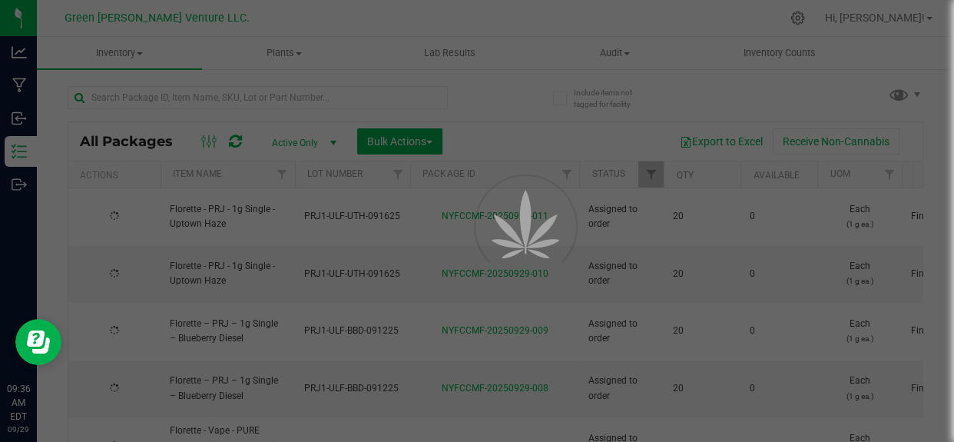
type input "[DATE]"
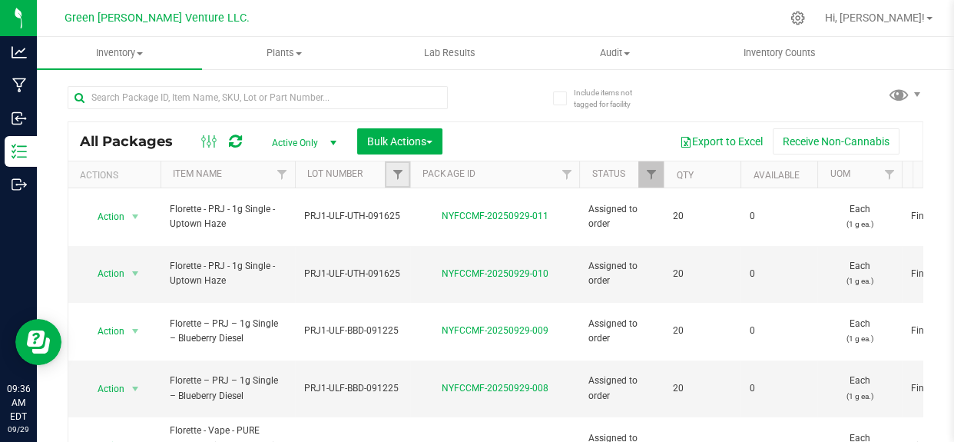
click at [385, 174] on link "Filter" at bounding box center [397, 174] width 25 height 26
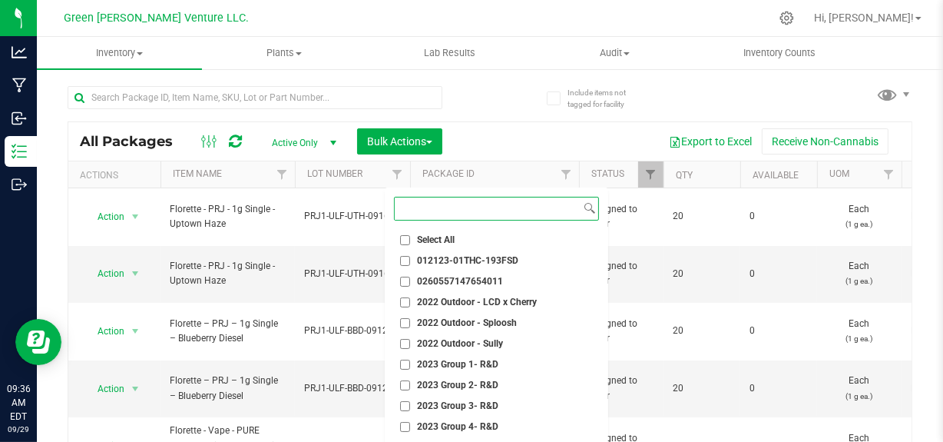
paste input "CVC-ULF-HBI-090225"
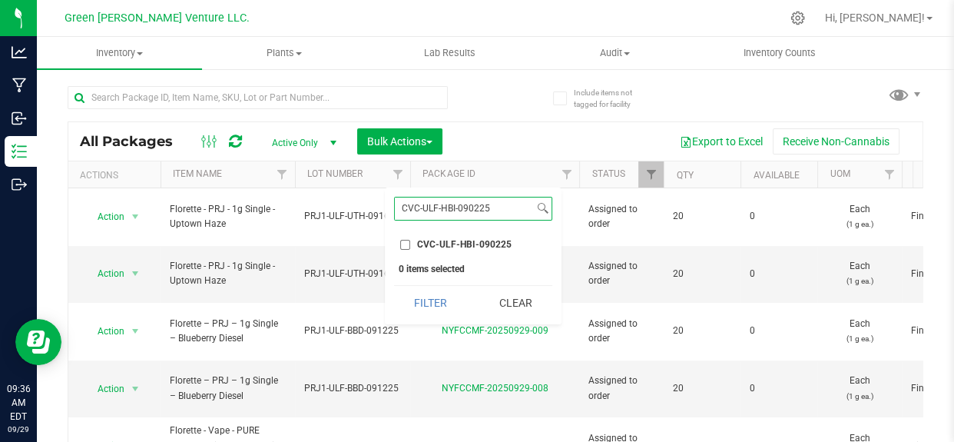
type input "CVC-ULF-HBI-090225"
click at [404, 242] on input "CVC-ULF-HBI-090225" at bounding box center [405, 245] width 10 height 10
checkbox input "true"
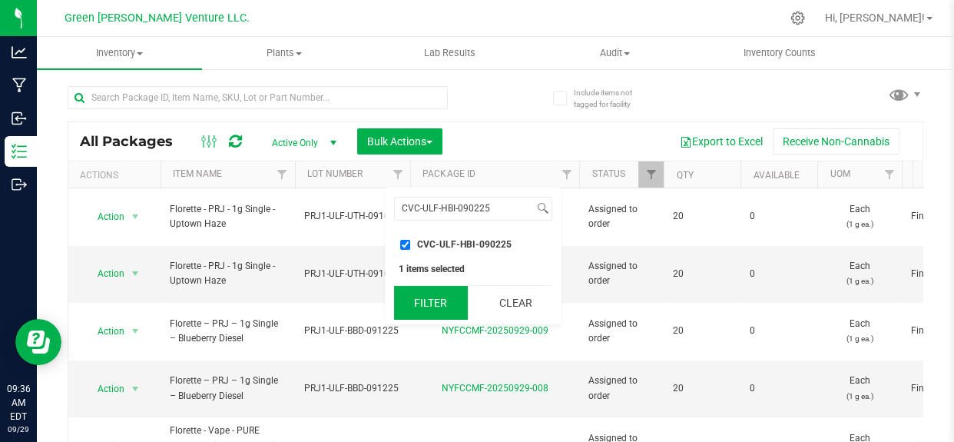
click at [440, 301] on button "Filter" at bounding box center [431, 303] width 74 height 34
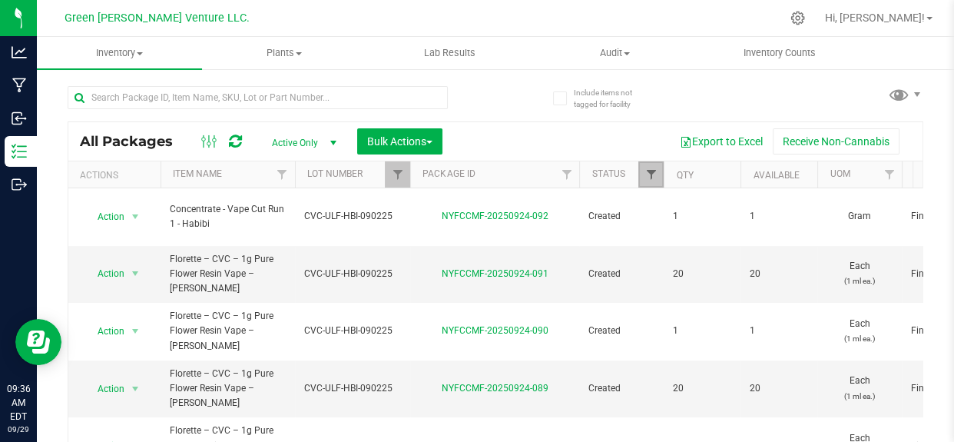
click at [647, 177] on span "Filter" at bounding box center [650, 174] width 12 height 12
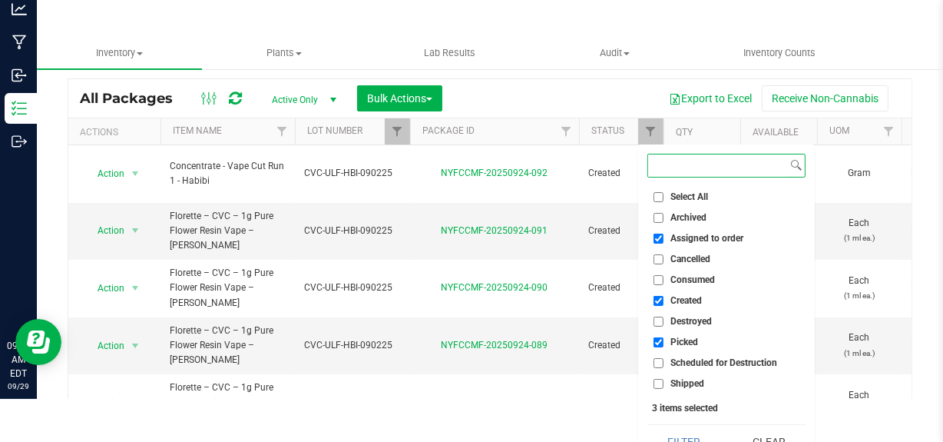
scroll to position [64, 0]
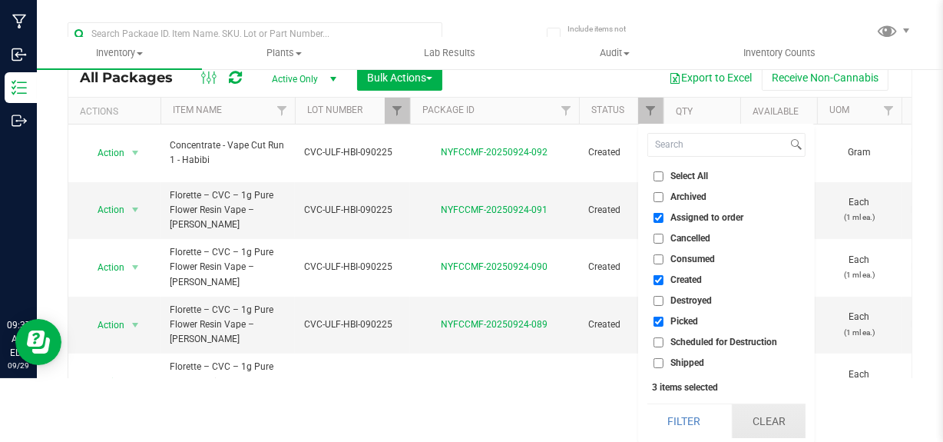
click at [753, 422] on button "Clear" at bounding box center [769, 421] width 74 height 34
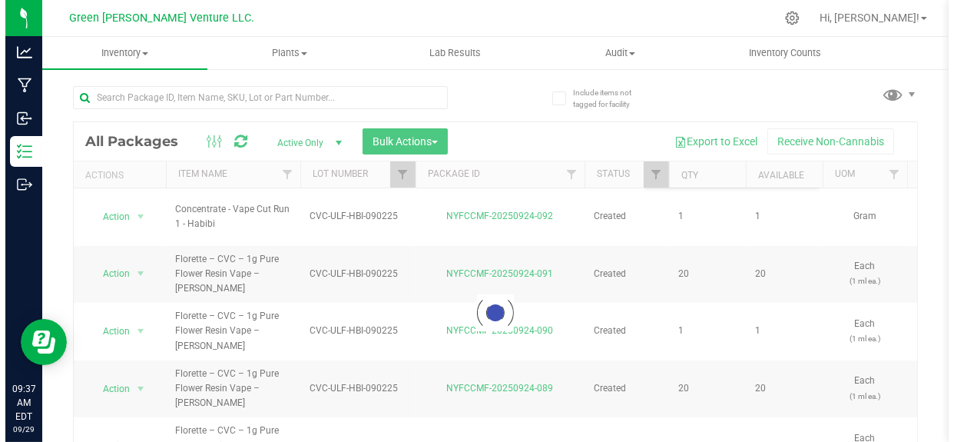
scroll to position [0, 0]
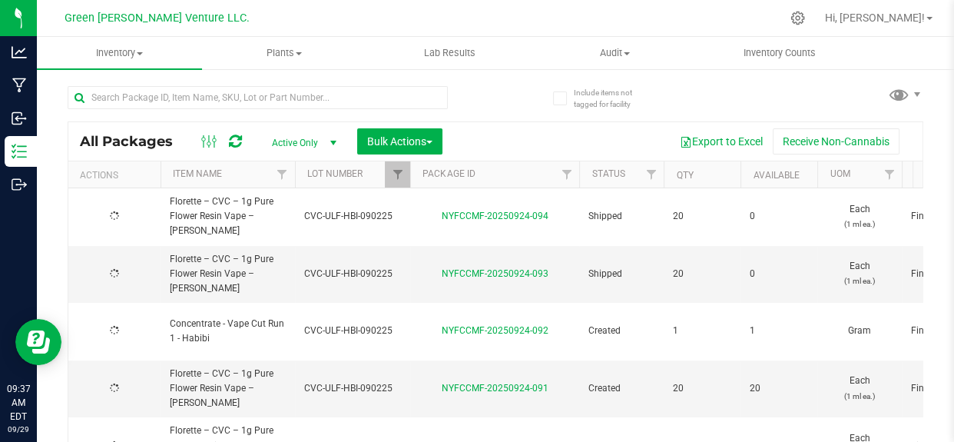
type input "[DATE]"
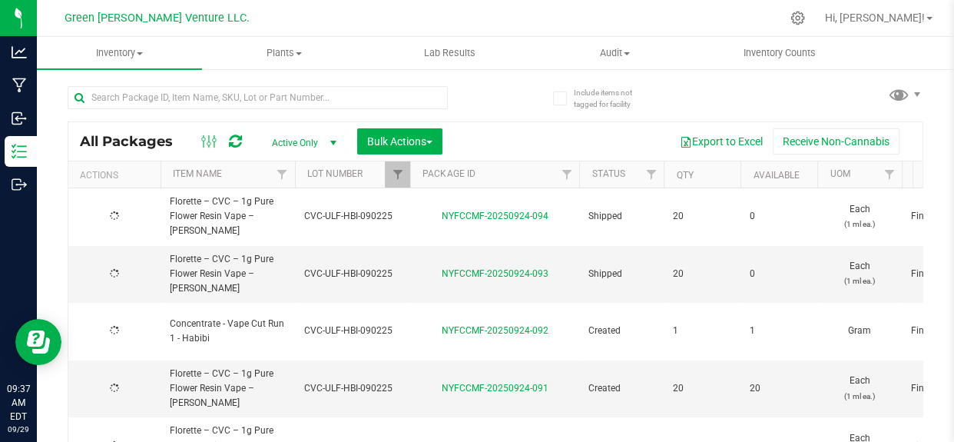
type input "[DATE]"
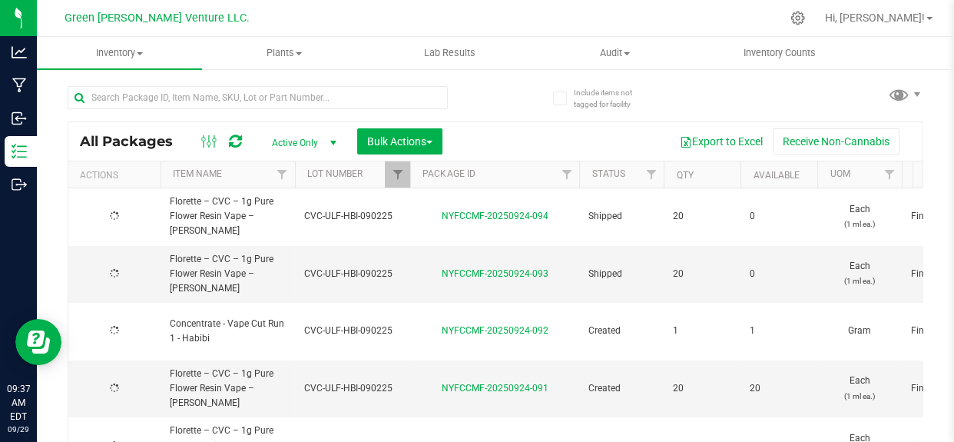
type input "[DATE]"
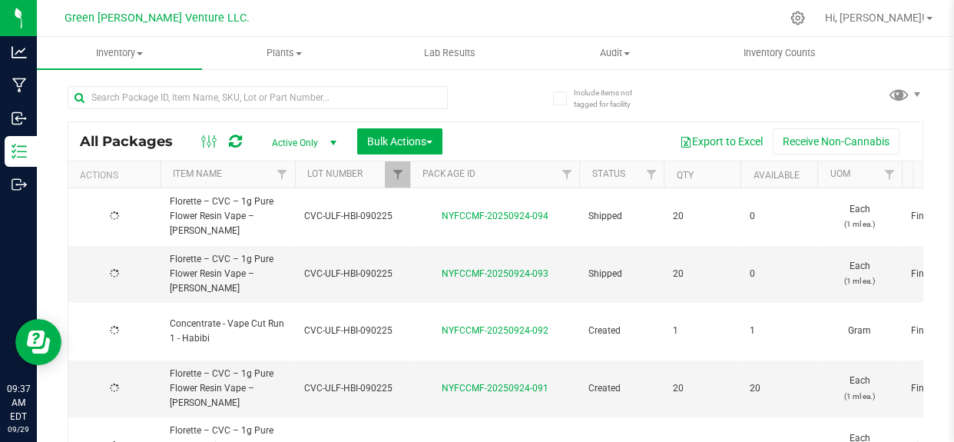
type input "[DATE]"
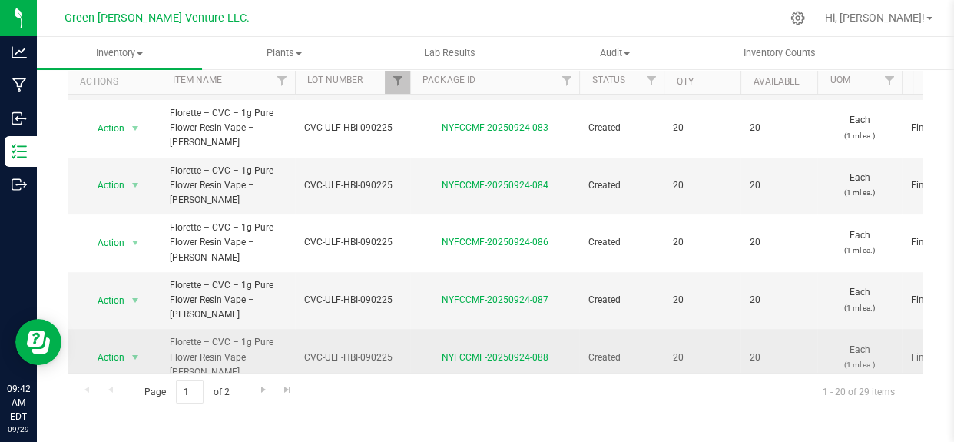
scroll to position [581, 0]
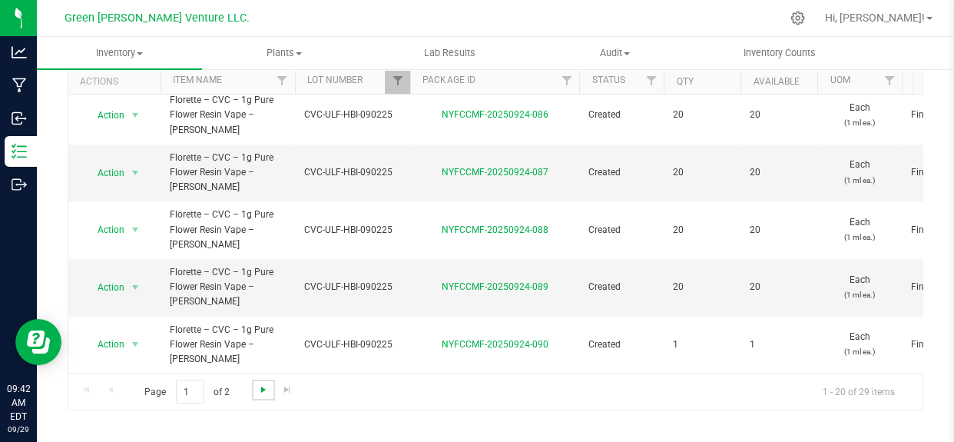
click at [259, 383] on span "Go to the next page" at bounding box center [263, 389] width 12 height 12
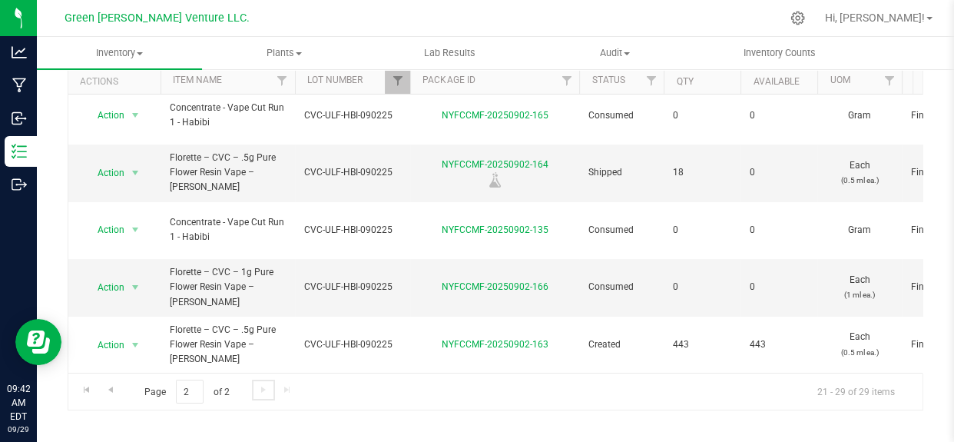
type input "[DATE]"
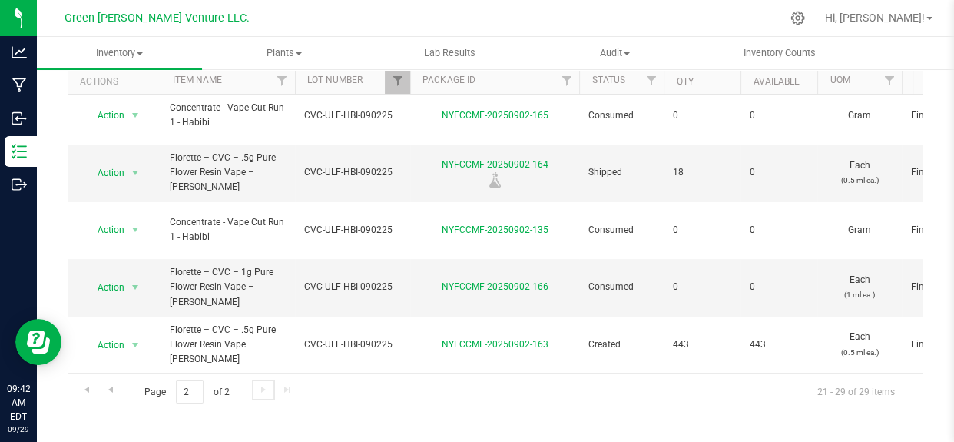
type input "[DATE]"
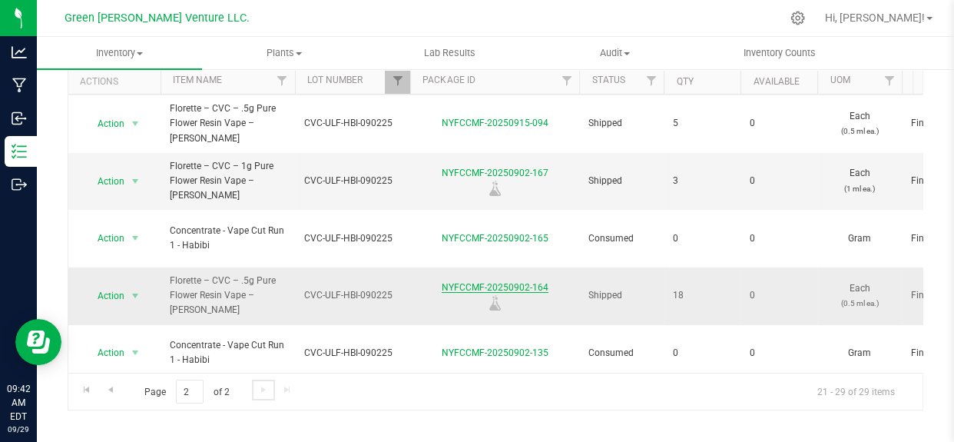
scroll to position [114, 0]
click at [112, 170] on span "Action" at bounding box center [104, 181] width 41 height 22
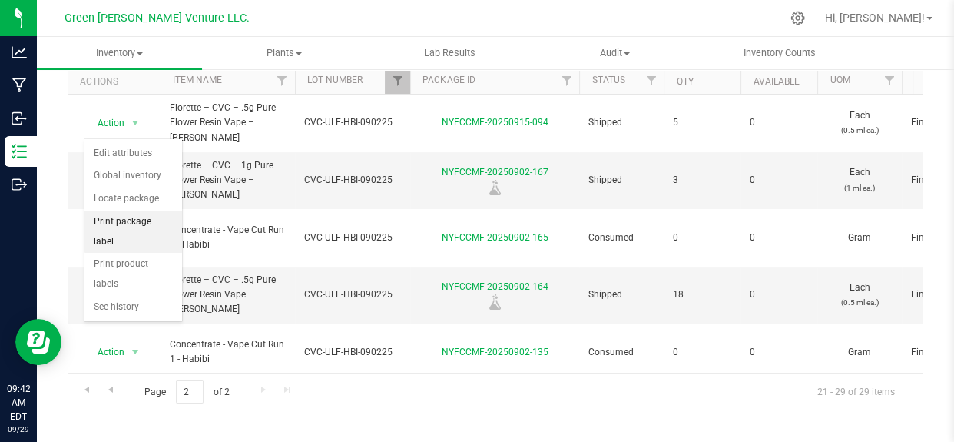
click at [135, 220] on li "Print package label" at bounding box center [133, 231] width 98 height 42
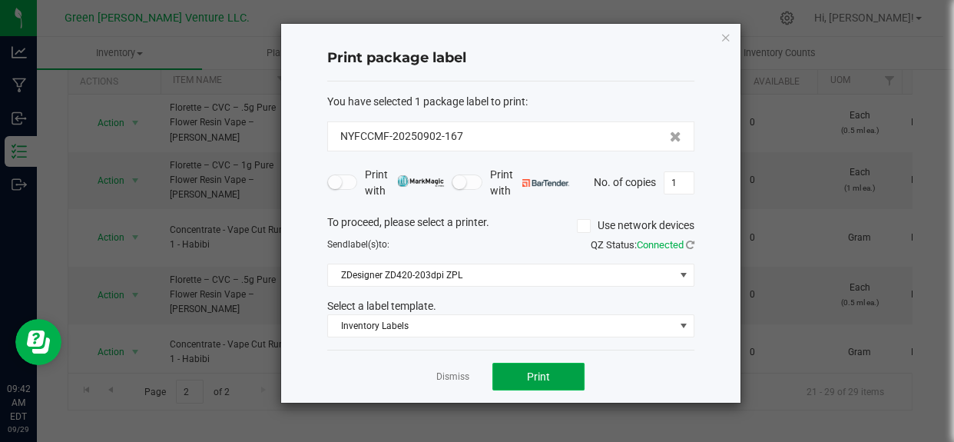
click at [521, 364] on button "Print" at bounding box center [538, 377] width 92 height 28
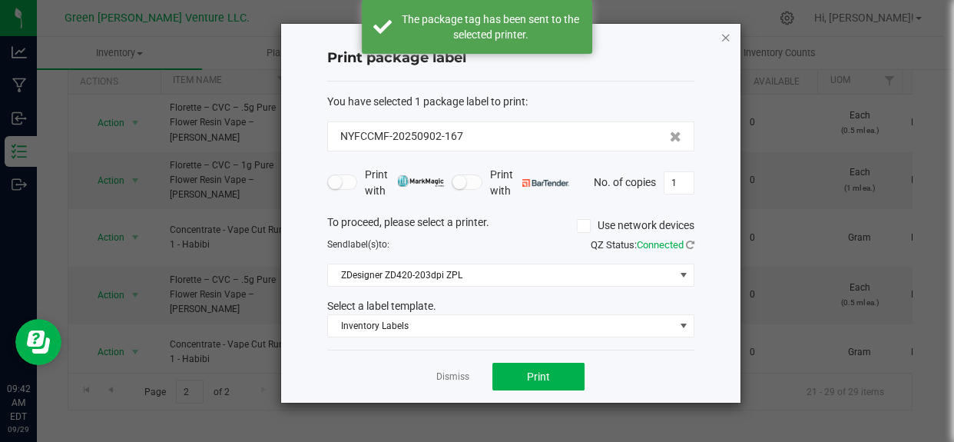
click at [725, 38] on icon "button" at bounding box center [725, 37] width 11 height 18
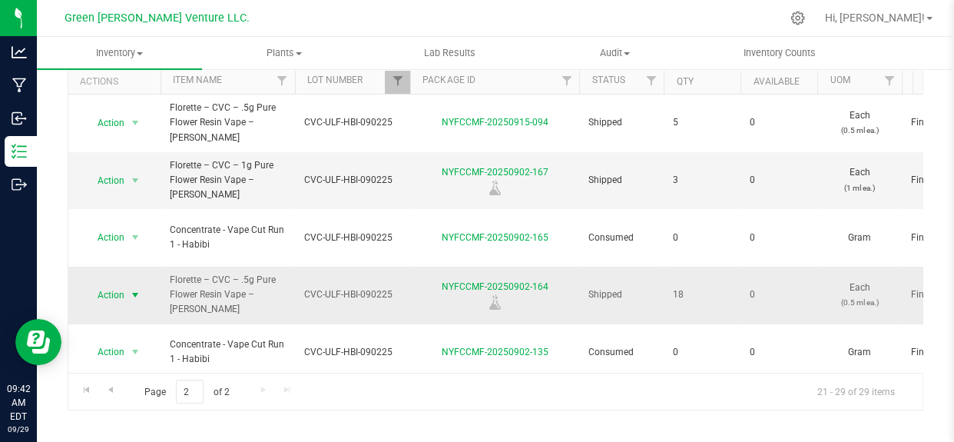
click at [121, 284] on span "Action" at bounding box center [104, 295] width 41 height 22
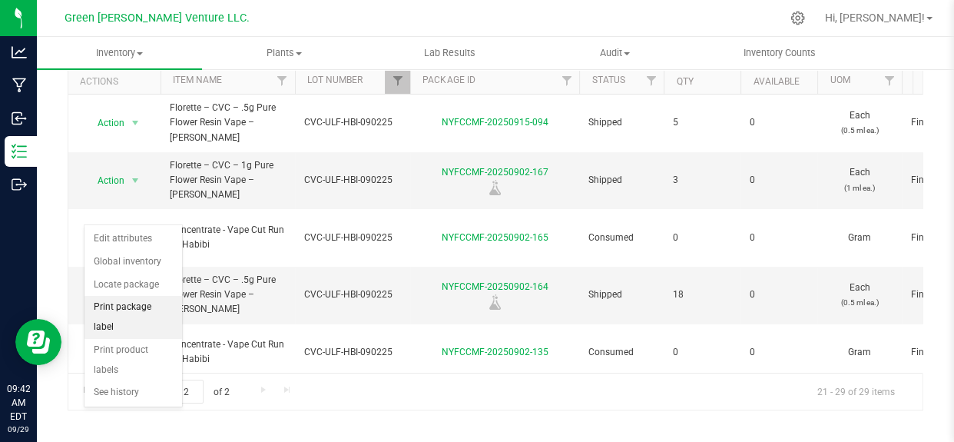
click at [147, 310] on li "Print package label" at bounding box center [133, 317] width 98 height 42
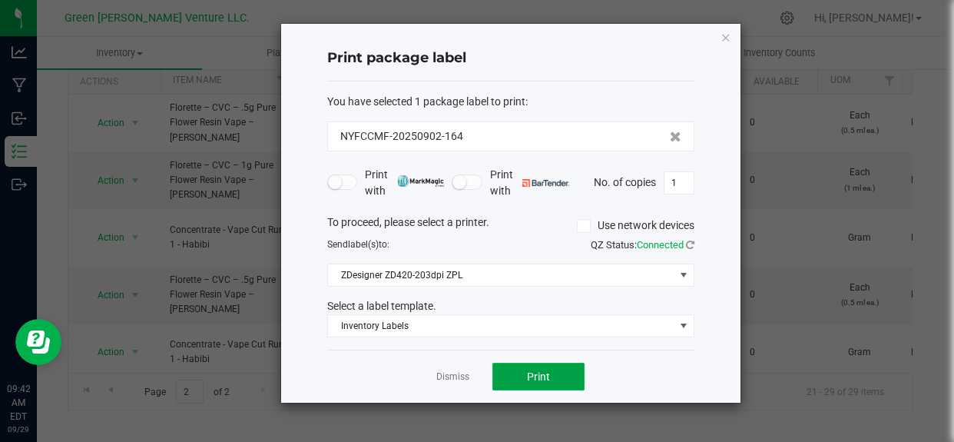
click at [523, 366] on button "Print" at bounding box center [538, 377] width 92 height 28
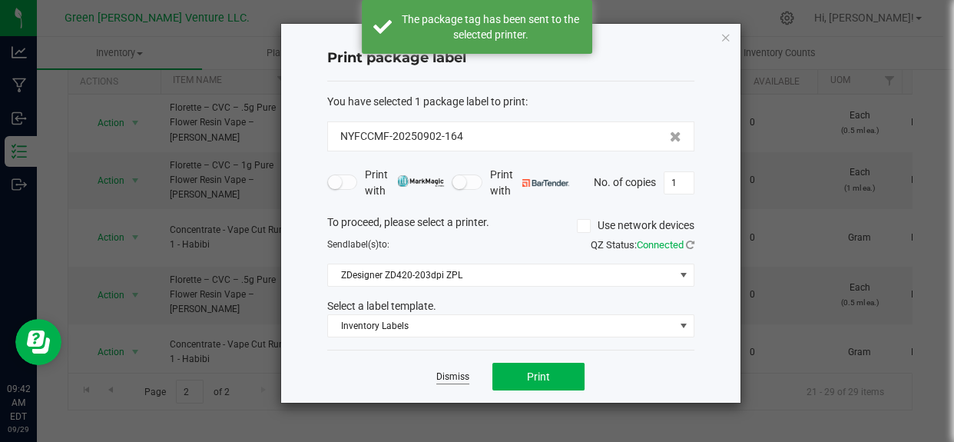
click at [456, 382] on link "Dismiss" at bounding box center [452, 376] width 33 height 13
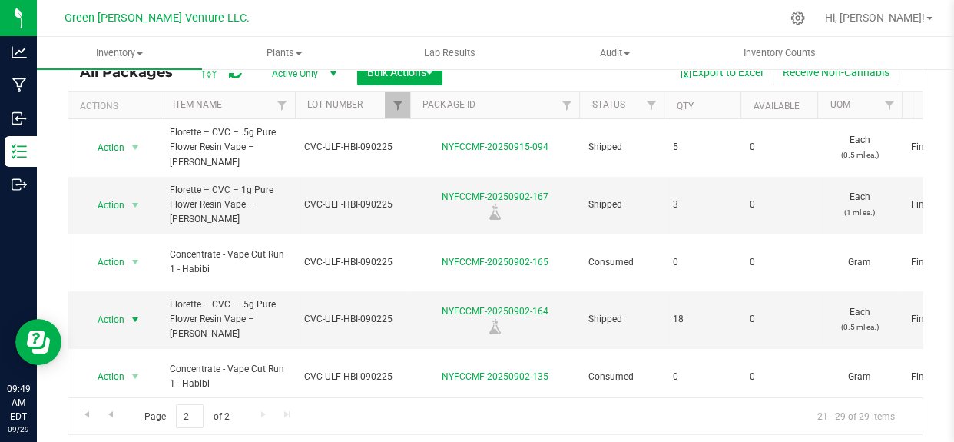
scroll to position [94, 0]
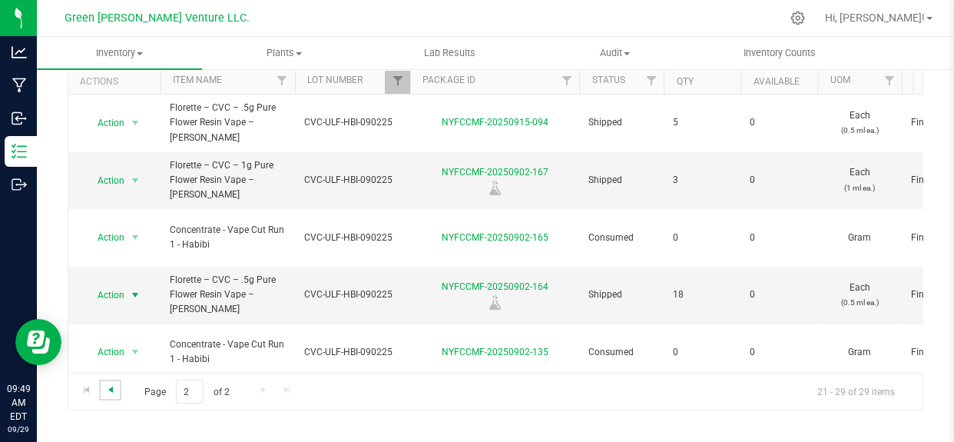
click at [114, 389] on span "Go to the previous page" at bounding box center [110, 389] width 12 height 12
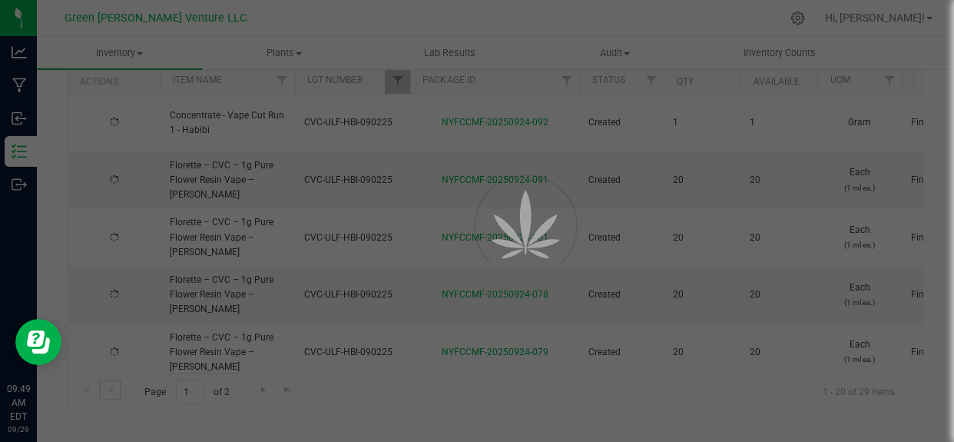
type input "[DATE]"
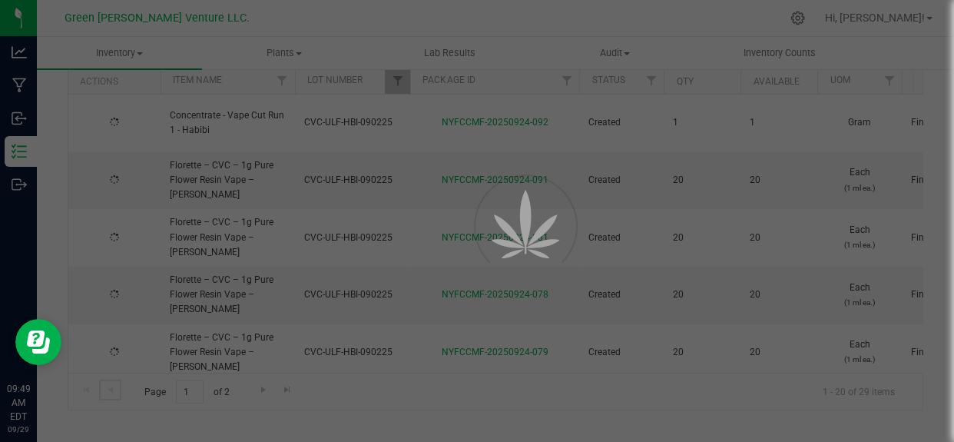
type input "[DATE]"
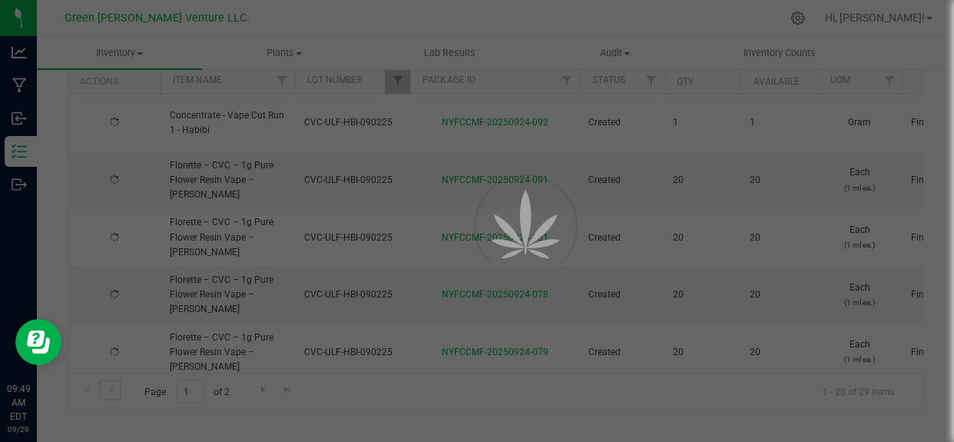
type input "[DATE]"
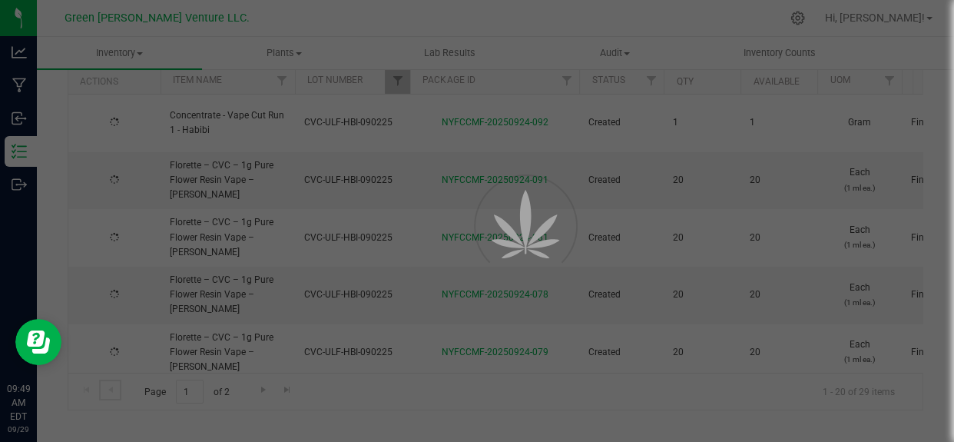
type input "[DATE]"
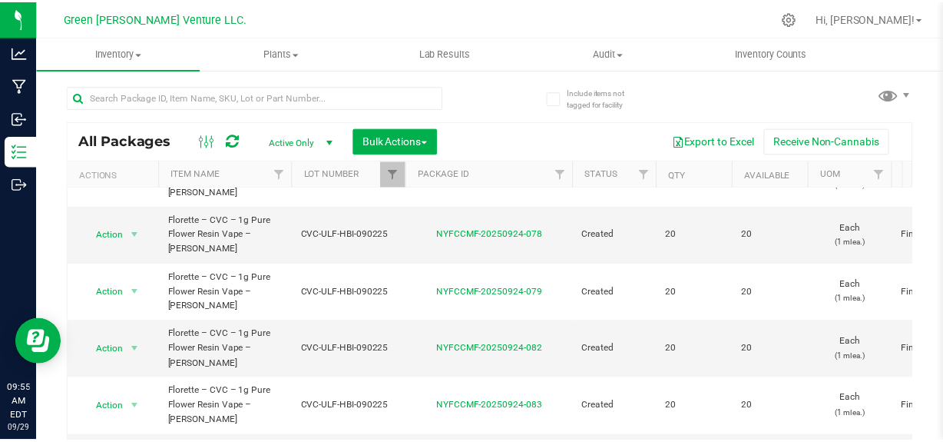
scroll to position [419, 0]
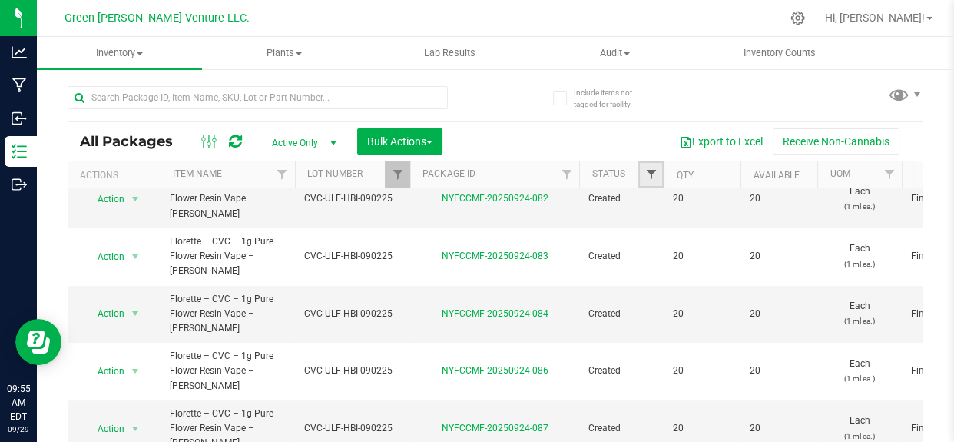
click at [645, 168] on span "Filter" at bounding box center [650, 174] width 12 height 12
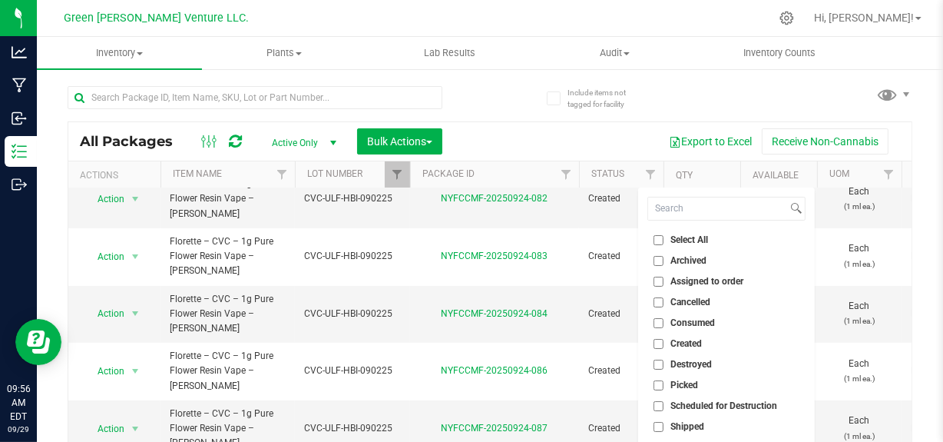
click at [655, 344] on input "Created" at bounding box center [659, 344] width 10 height 10
checkbox input "true"
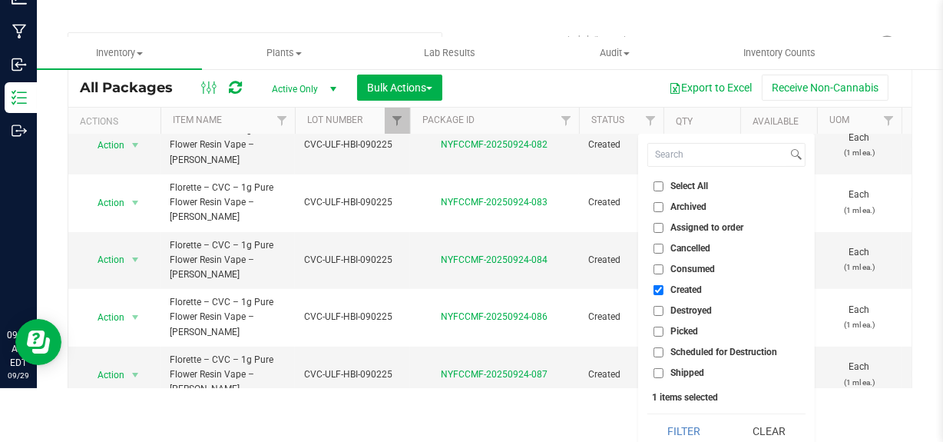
scroll to position [64, 0]
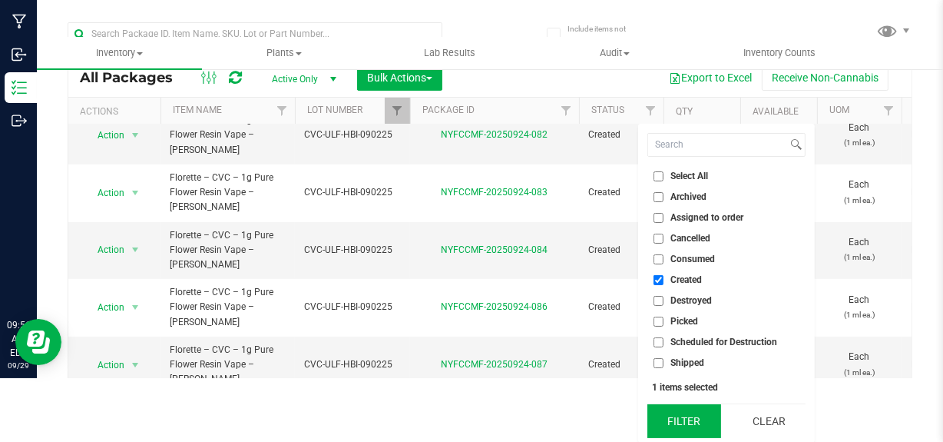
click at [702, 423] on button "Filter" at bounding box center [684, 421] width 74 height 34
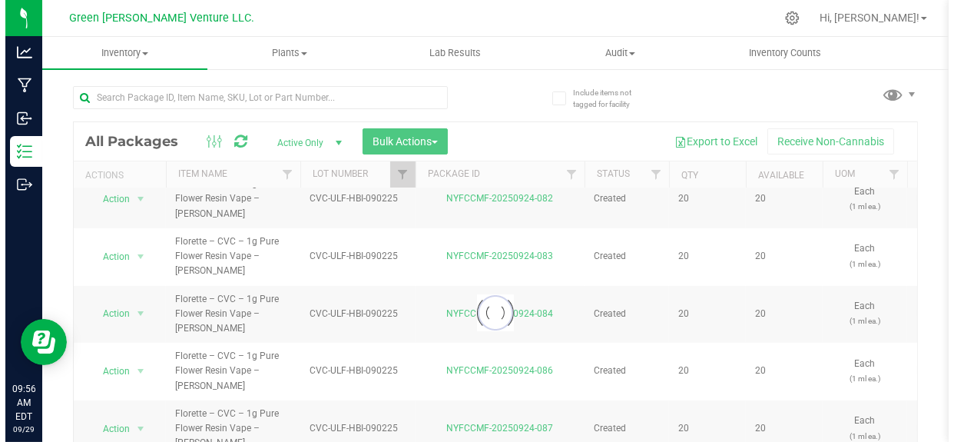
scroll to position [0, 0]
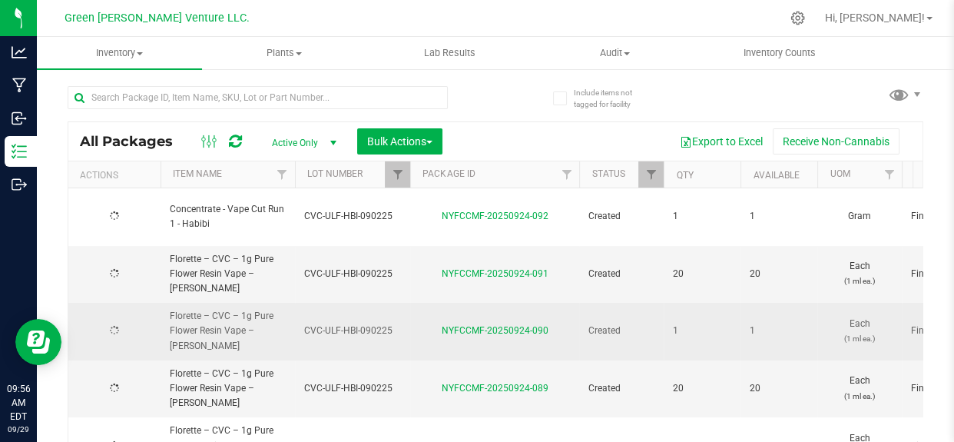
type input "[DATE]"
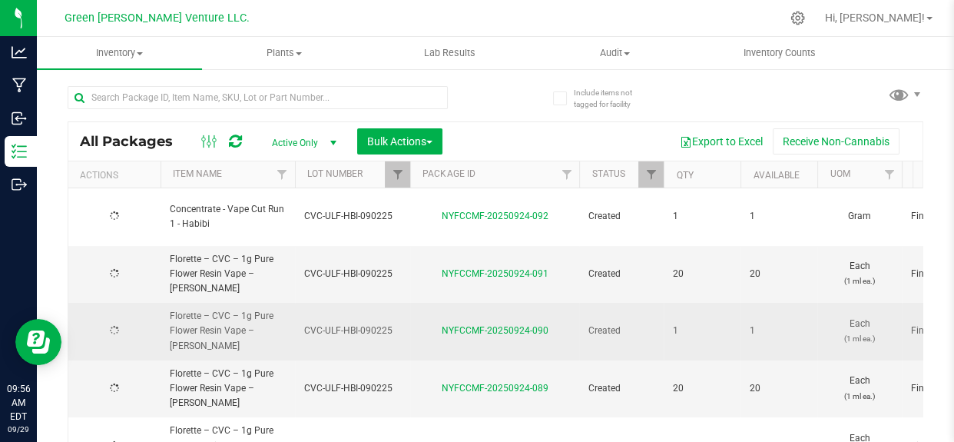
type input "[DATE]"
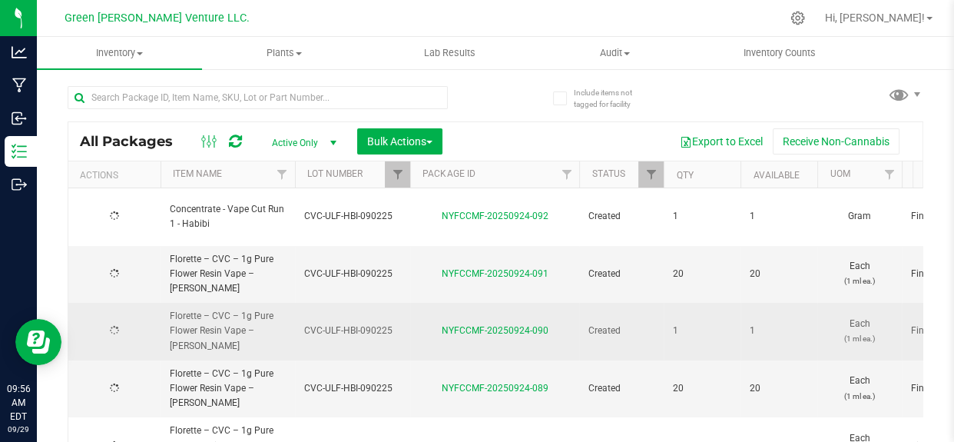
type input "[DATE]"
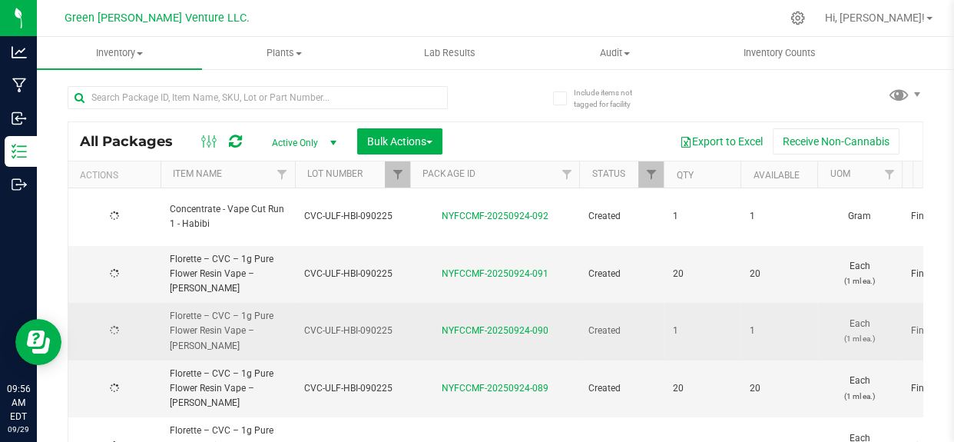
type input "[DATE]"
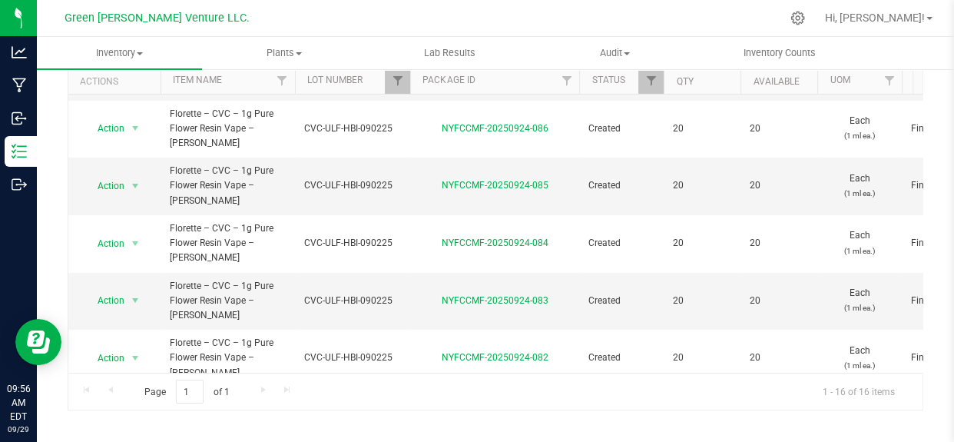
scroll to position [411, 0]
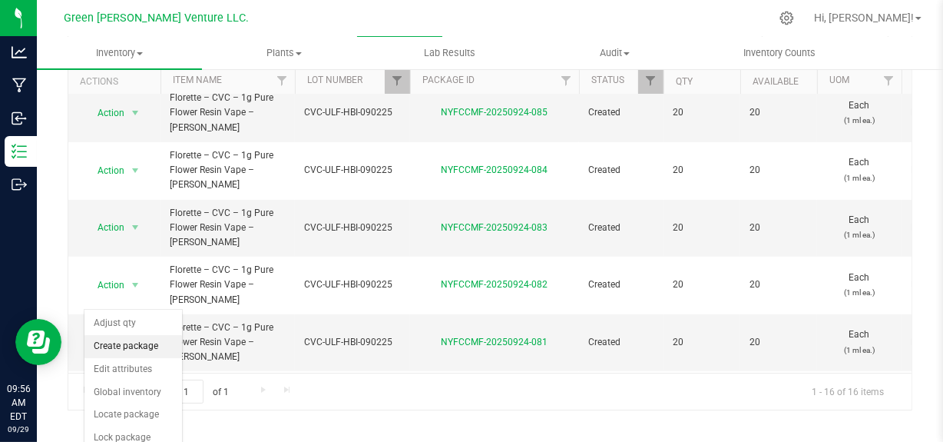
click at [148, 349] on li "Create package" at bounding box center [133, 346] width 98 height 23
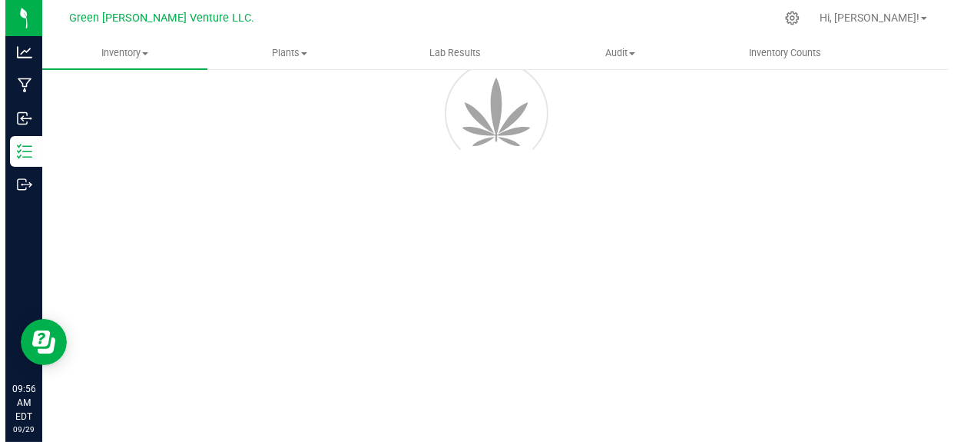
scroll to position [105, 0]
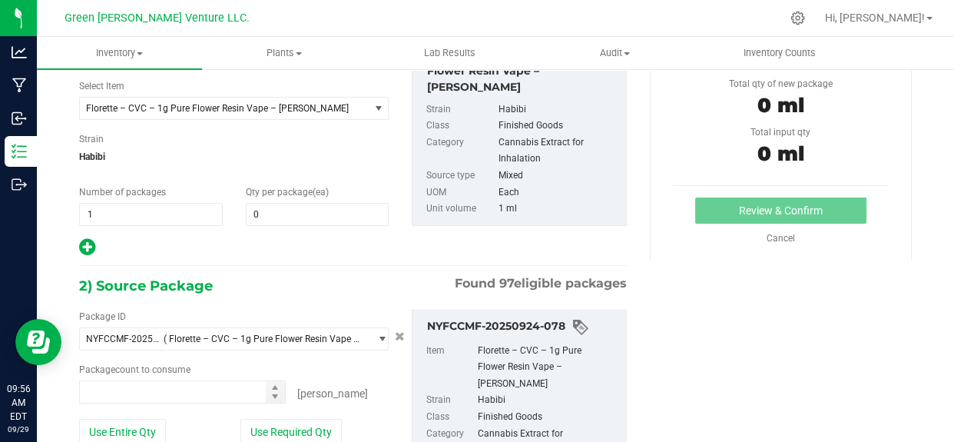
type input "0 ea"
click at [279, 213] on span at bounding box center [318, 214] width 144 height 23
type input "8"
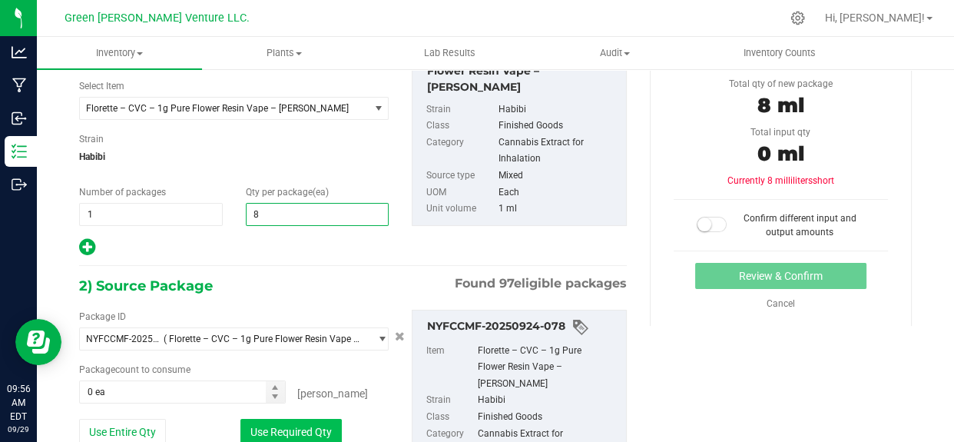
type input "8"
click at [286, 434] on button "Use Required Qty" at bounding box center [290, 432] width 101 height 26
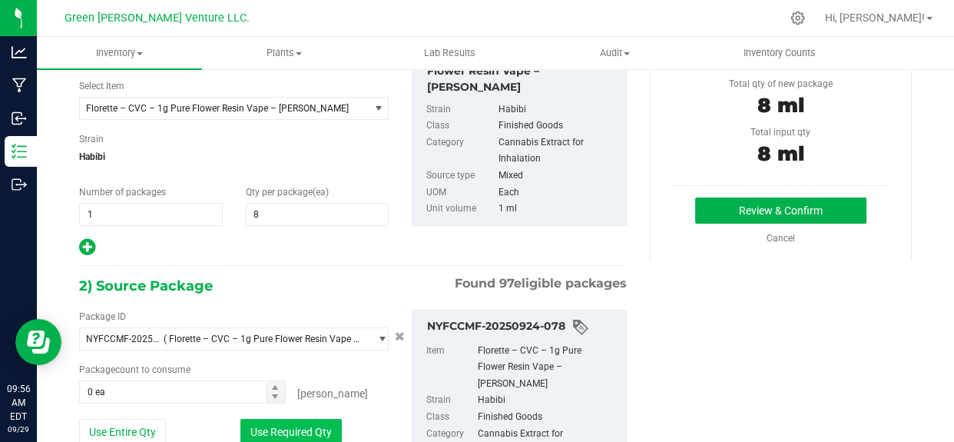
type input "8 ea"
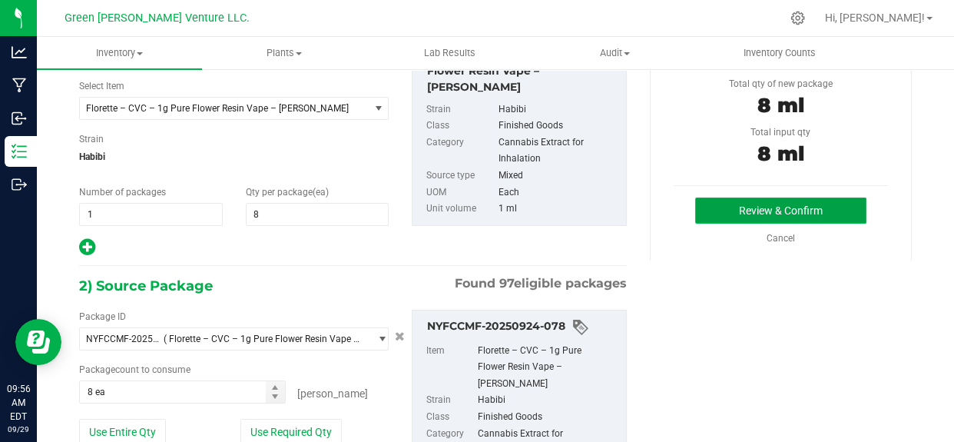
click at [728, 197] on button "Review & Confirm" at bounding box center [780, 210] width 171 height 26
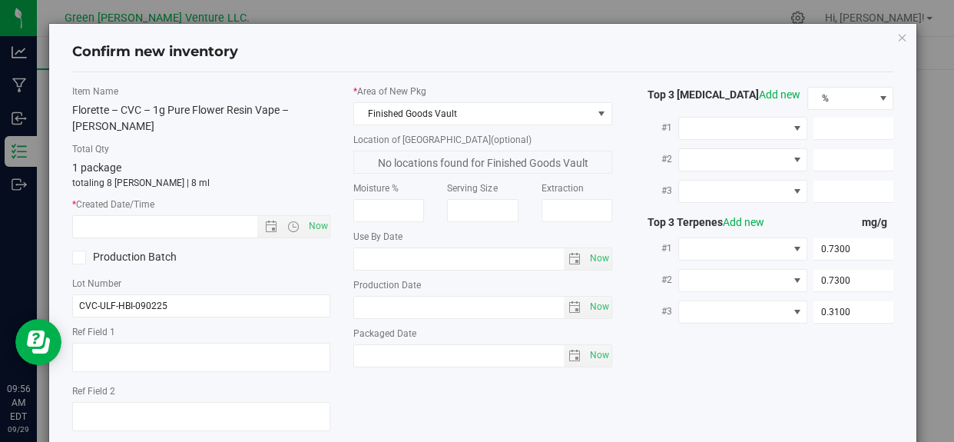
type input "[DATE]"
click at [322, 215] on span "Now" at bounding box center [318, 226] width 26 height 22
type input "9/29/2025 9:56 AM"
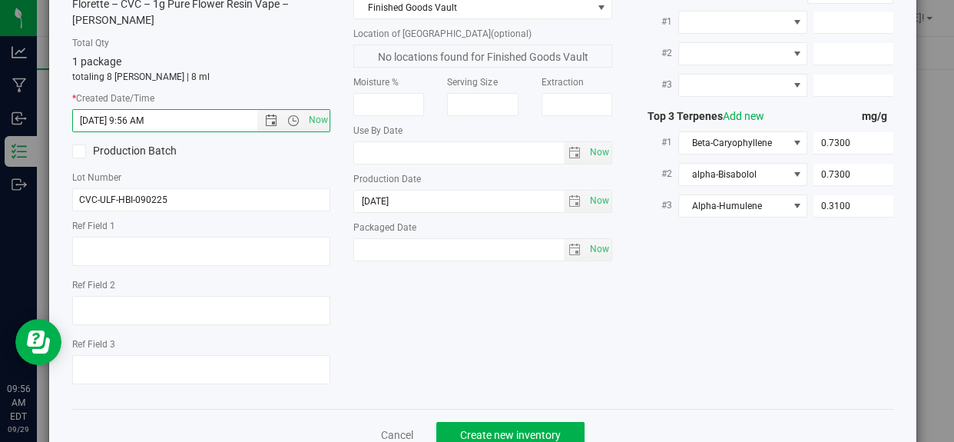
scroll to position [131, 0]
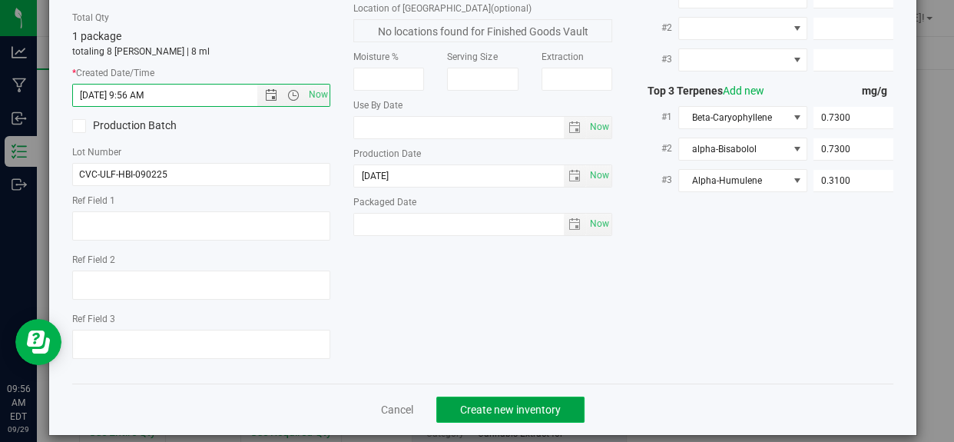
click at [508, 403] on span "Create new inventory" at bounding box center [510, 409] width 101 height 12
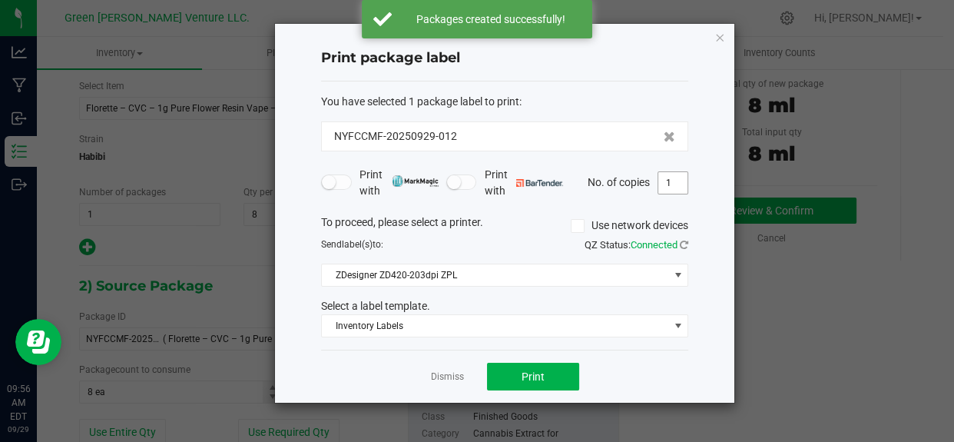
click at [681, 180] on input "1" at bounding box center [672, 183] width 29 height 22
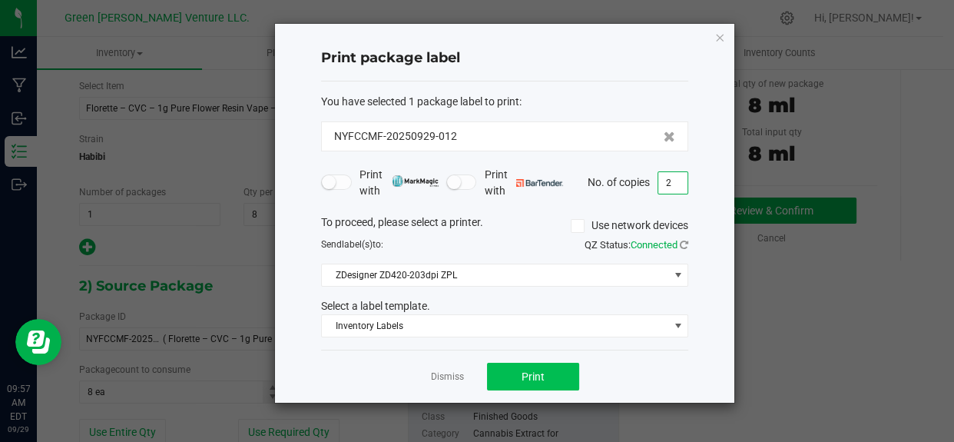
type input "2"
click at [551, 380] on button "Print" at bounding box center [533, 377] width 92 height 28
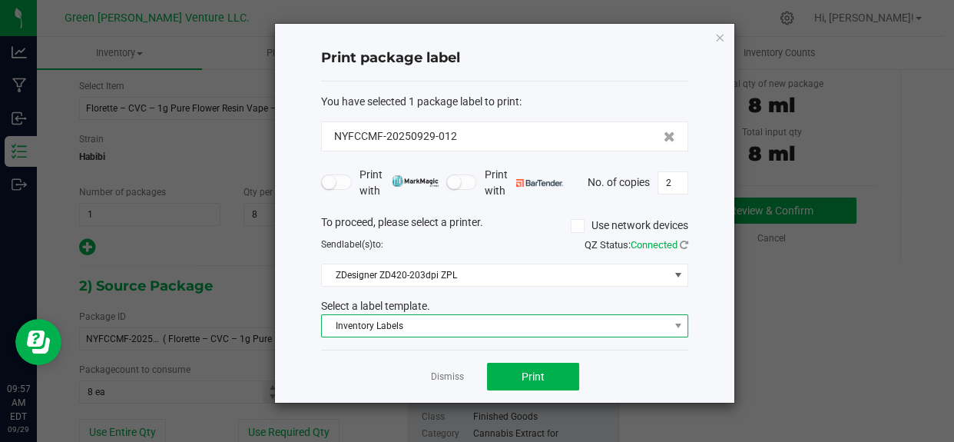
click at [447, 330] on span "Inventory Labels" at bounding box center [495, 326] width 346 height 22
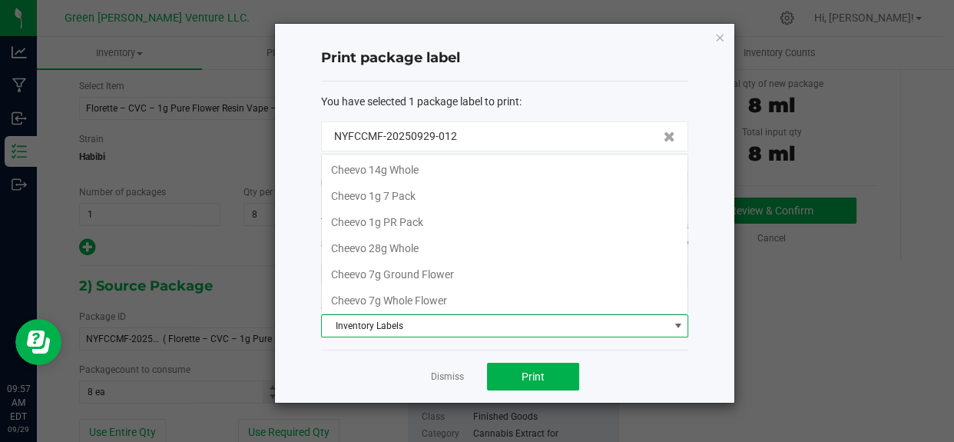
scroll to position [261, 0]
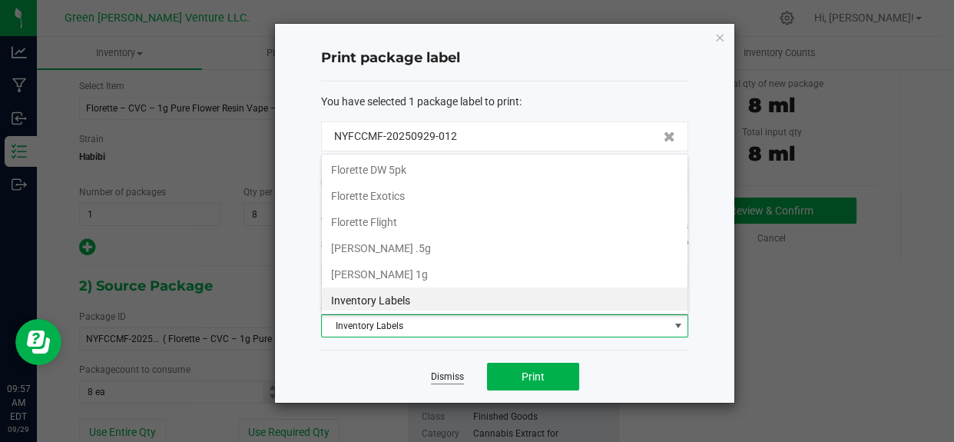
click at [452, 379] on link "Dismiss" at bounding box center [447, 376] width 33 height 13
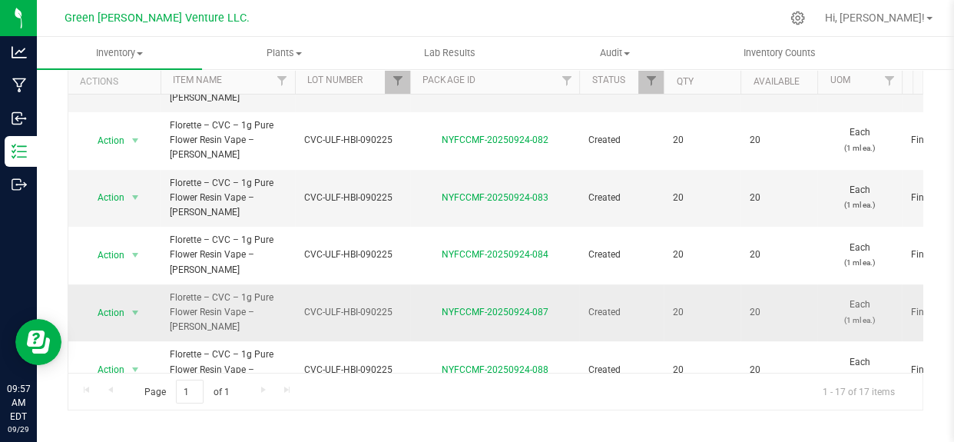
scroll to position [453, 0]
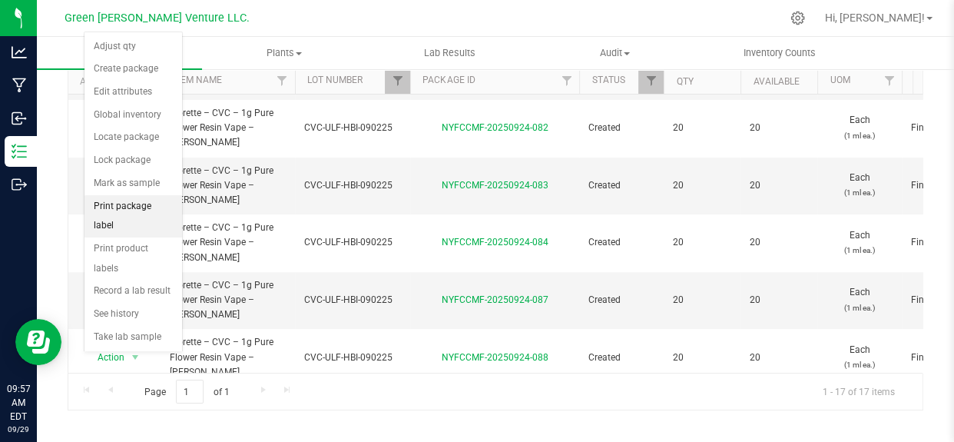
click at [134, 204] on li "Print package label" at bounding box center [133, 216] width 98 height 42
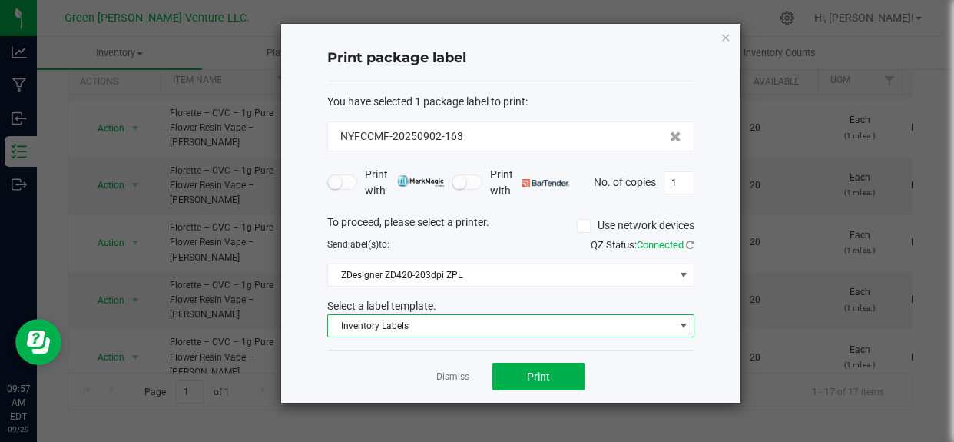
click at [452, 325] on span "Inventory Labels" at bounding box center [501, 326] width 346 height 22
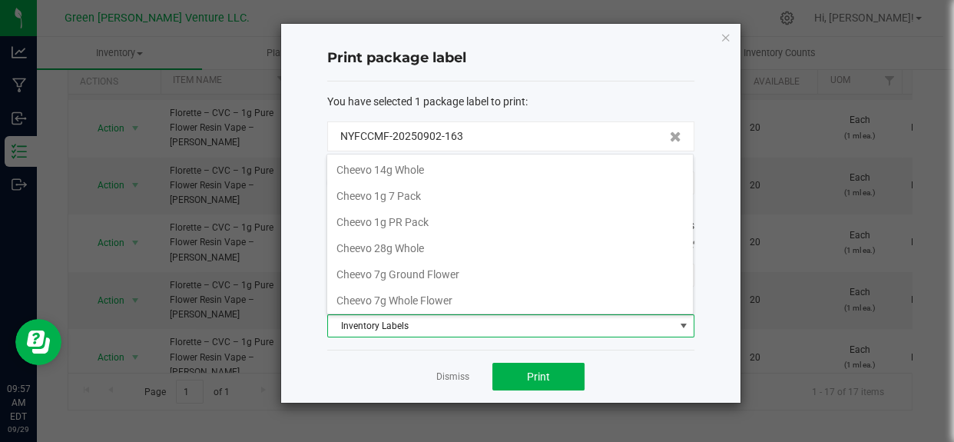
scroll to position [23, 367]
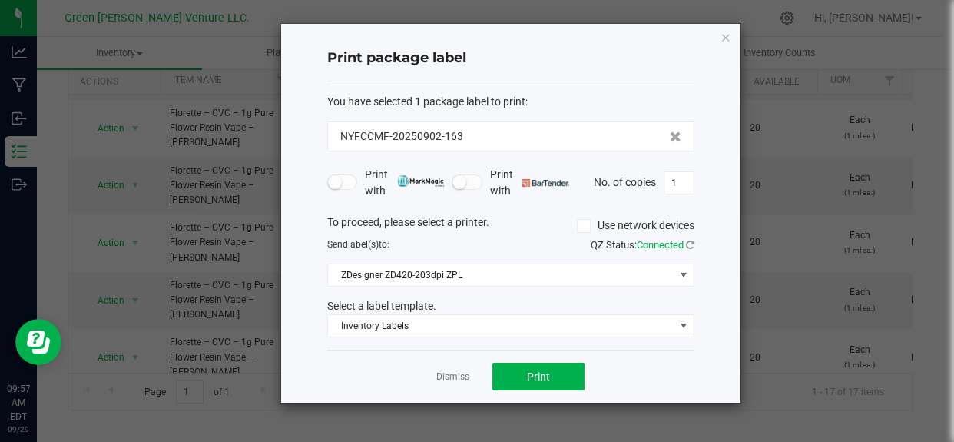
click at [419, 366] on div "Dismiss Print" at bounding box center [510, 375] width 367 height 53
click at [445, 375] on link "Dismiss" at bounding box center [452, 376] width 33 height 13
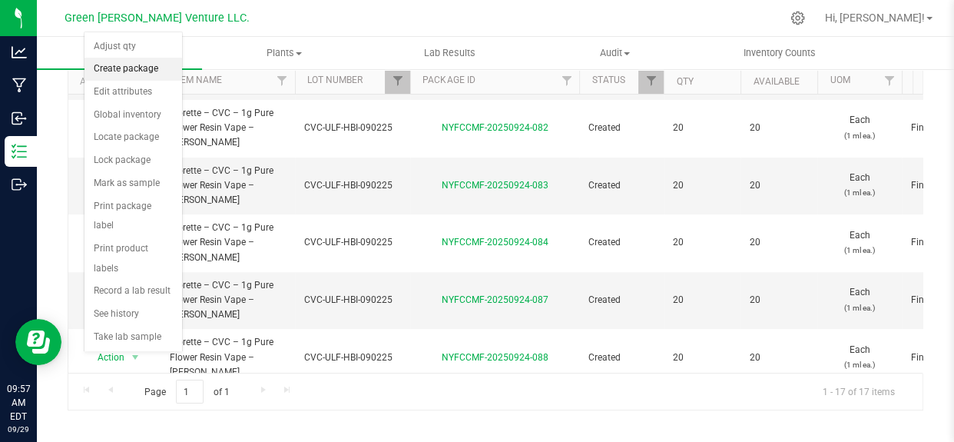
click at [132, 75] on li "Create package" at bounding box center [133, 69] width 98 height 23
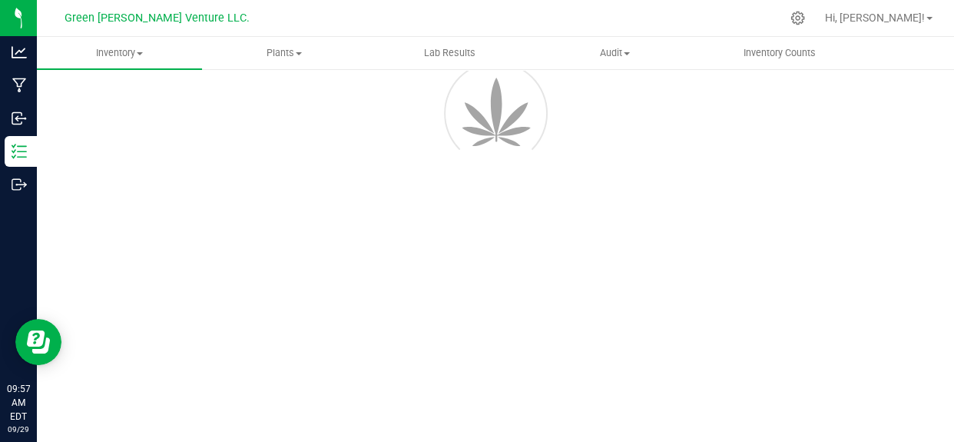
scroll to position [105, 0]
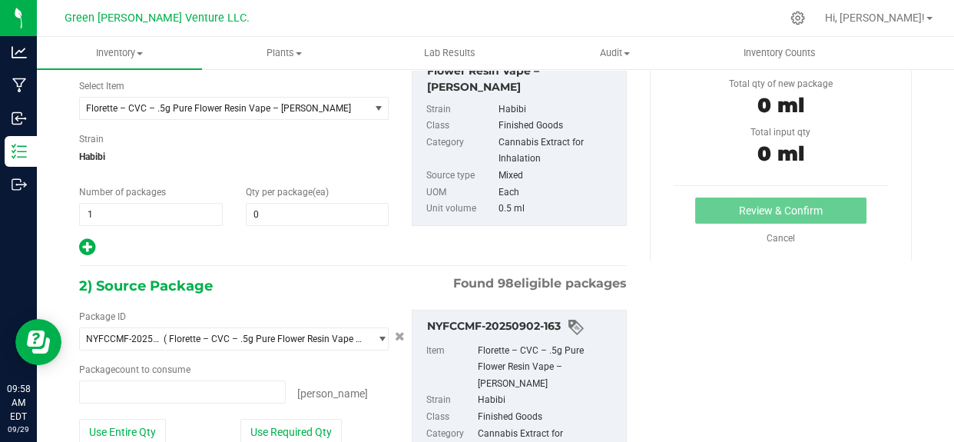
type input "0 ea"
click at [270, 207] on span "0 0" at bounding box center [318, 214] width 144 height 23
type input "8"
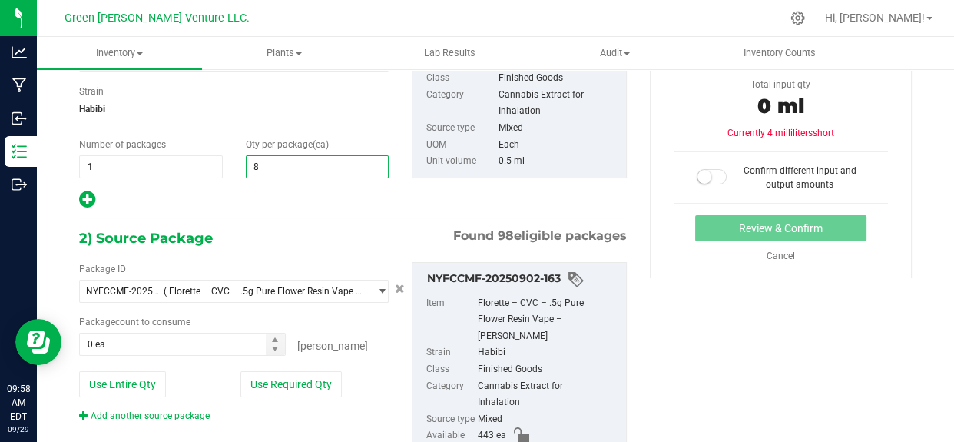
scroll to position [175, 0]
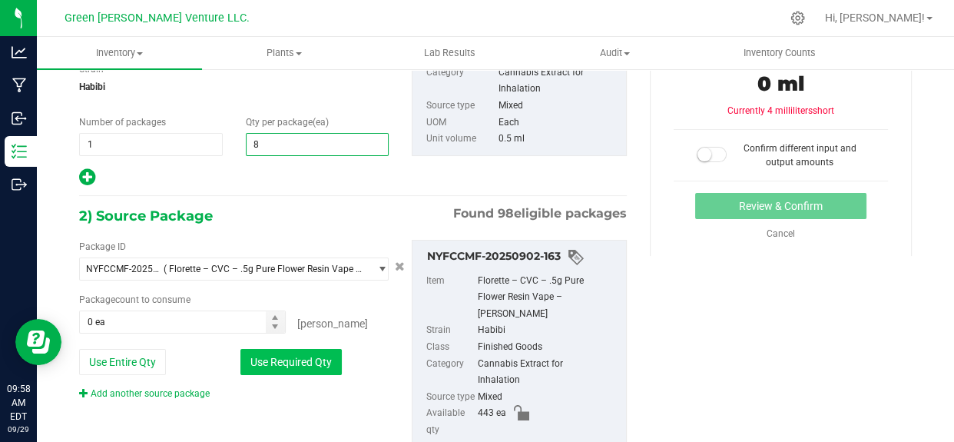
type input "8"
click at [314, 366] on button "Use Required Qty" at bounding box center [290, 362] width 101 height 26
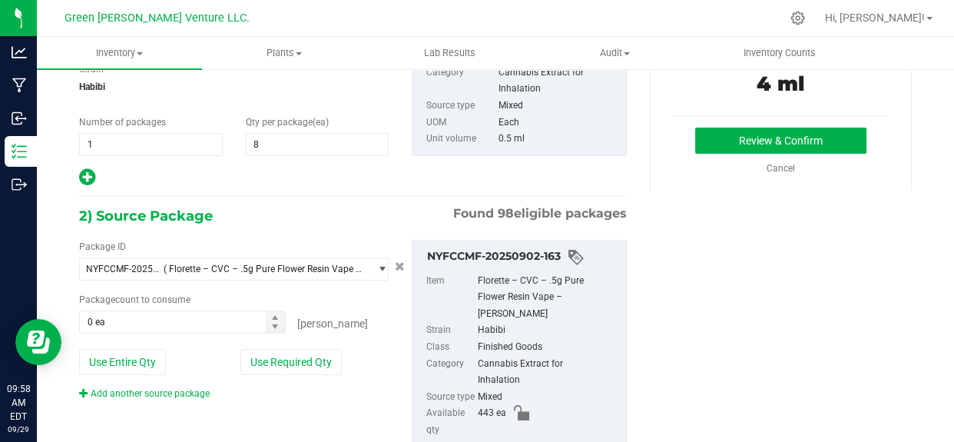
type input "8 ea"
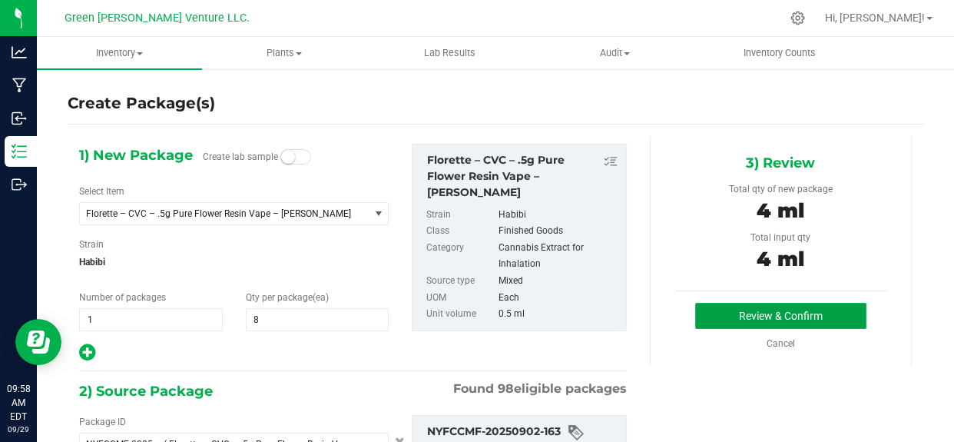
click at [730, 303] on button "Review & Confirm" at bounding box center [780, 316] width 171 height 26
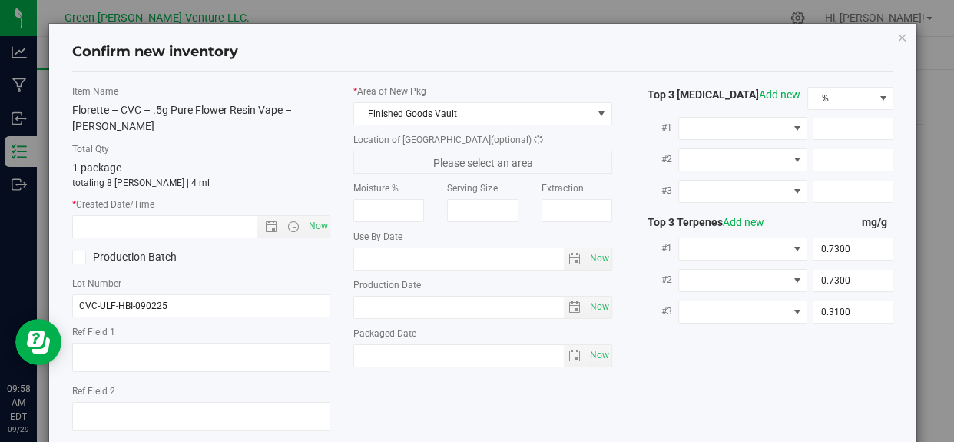
scroll to position [175, 0]
type input "[DATE]"
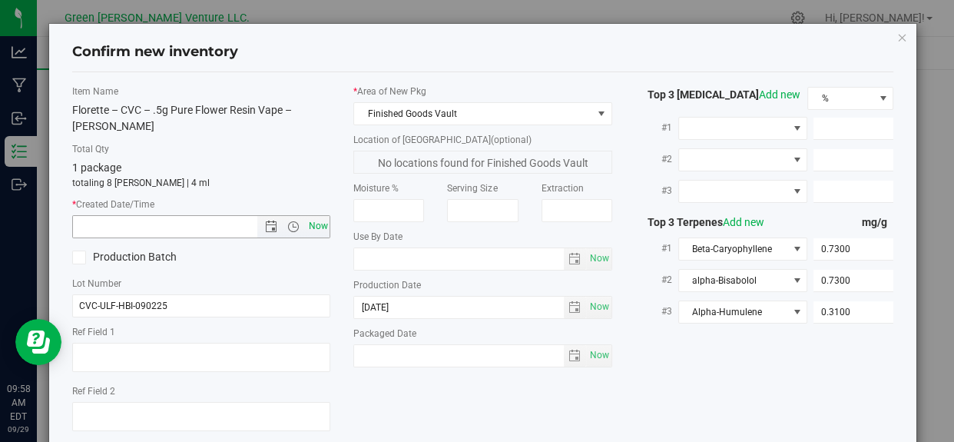
click at [321, 226] on span "Now" at bounding box center [318, 226] width 26 height 22
type input "[DATE] 9:58 AM"
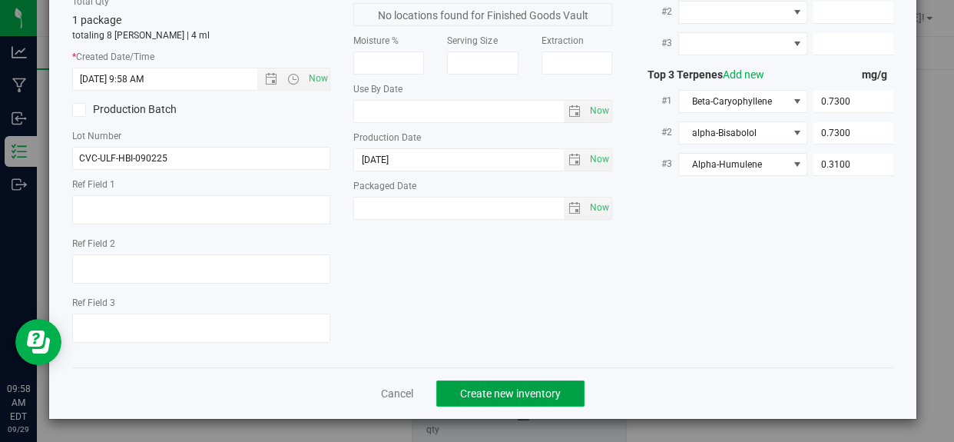
click at [490, 387] on span "Create new inventory" at bounding box center [510, 393] width 101 height 12
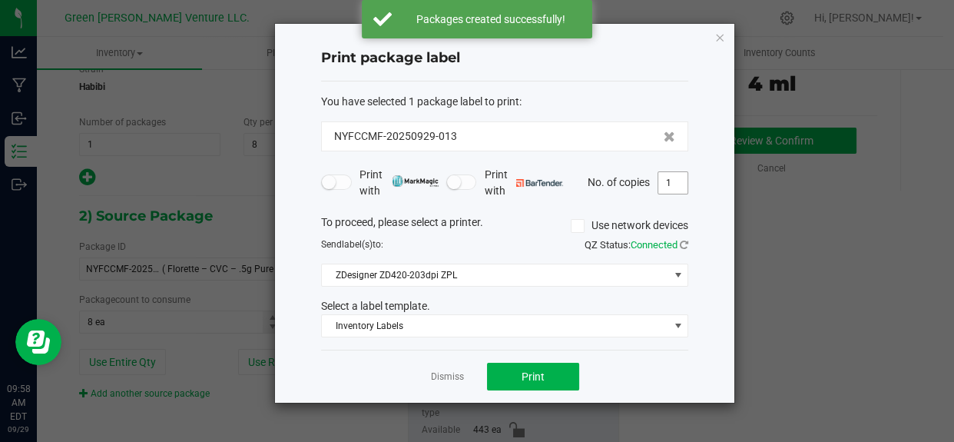
click at [684, 184] on input "1" at bounding box center [672, 183] width 29 height 22
type input "2"
click at [555, 372] on button "Print" at bounding box center [533, 377] width 92 height 28
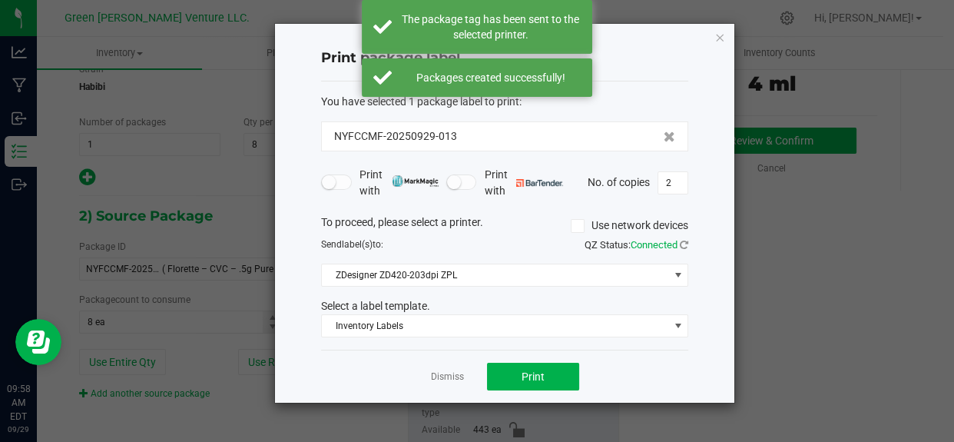
drag, startPoint x: 454, startPoint y: 134, endPoint x: 182, endPoint y: 109, distance: 273.1
click at [214, 119] on ngb-modal-window "Print package label You have selected 1 package label to print : NYFCCMF-202509…" at bounding box center [477, 221] width 954 height 442
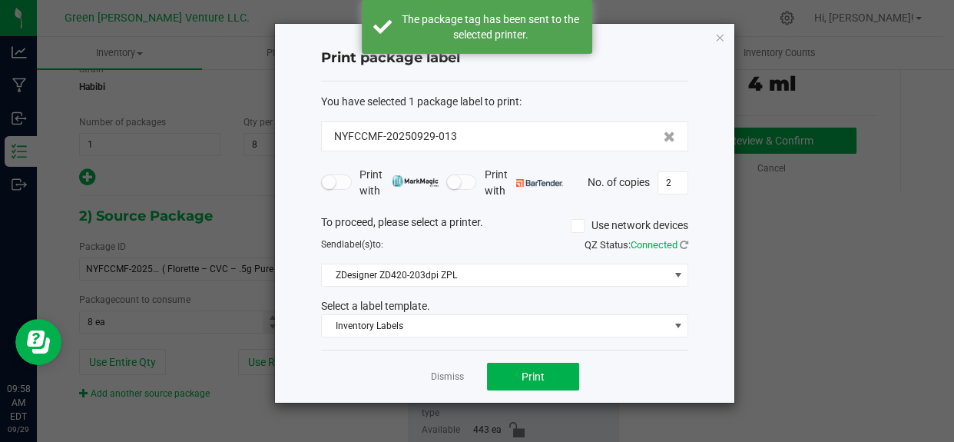
copy span "NYFCCMF-20250929-013"
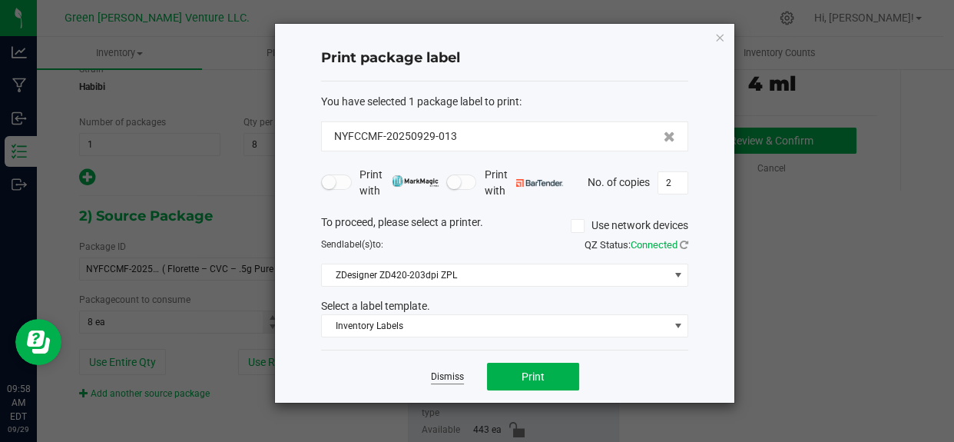
click at [448, 376] on link "Dismiss" at bounding box center [447, 376] width 33 height 13
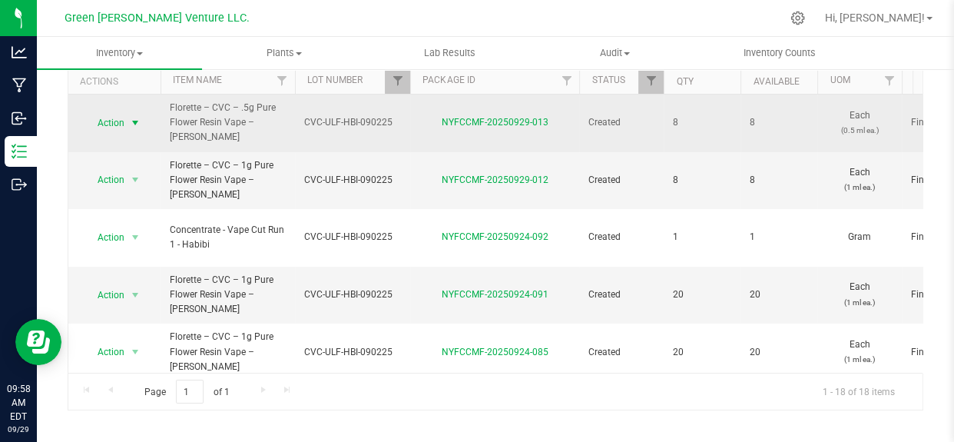
click at [111, 113] on span "Action" at bounding box center [104, 123] width 41 height 22
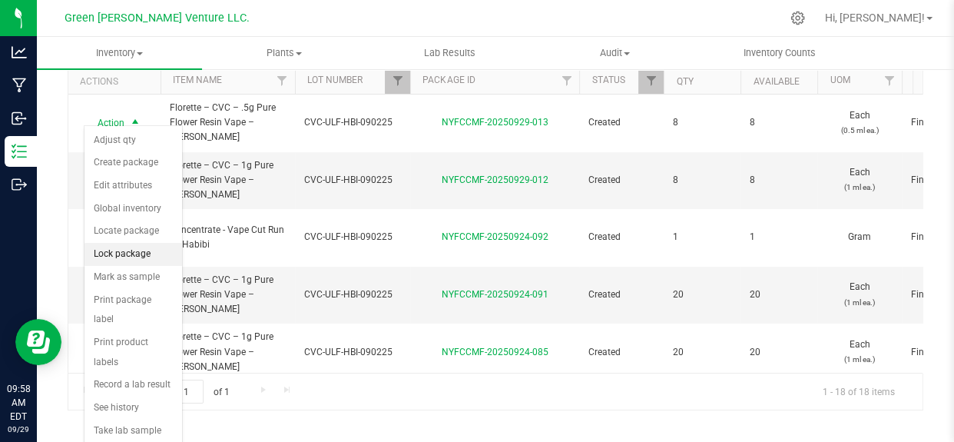
click at [137, 251] on li "Lock package" at bounding box center [133, 254] width 98 height 23
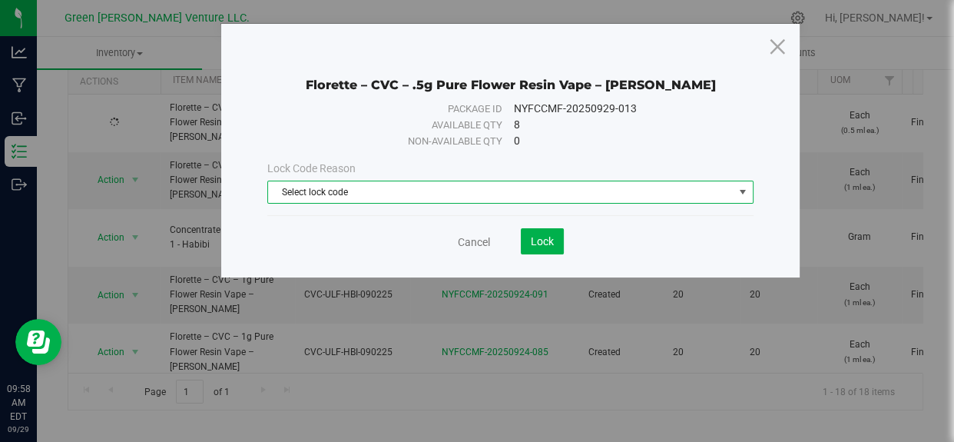
click at [432, 195] on span "Select lock code" at bounding box center [500, 192] width 465 height 22
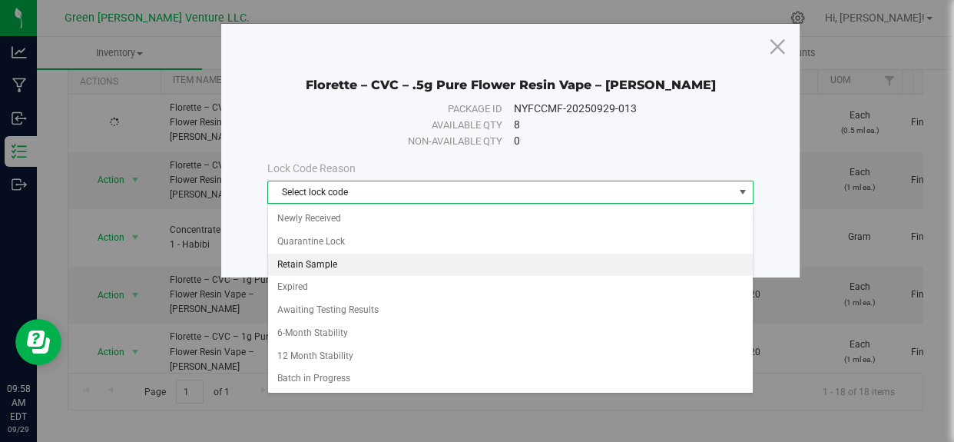
click at [317, 263] on li "Retain Sample" at bounding box center [510, 264] width 484 height 23
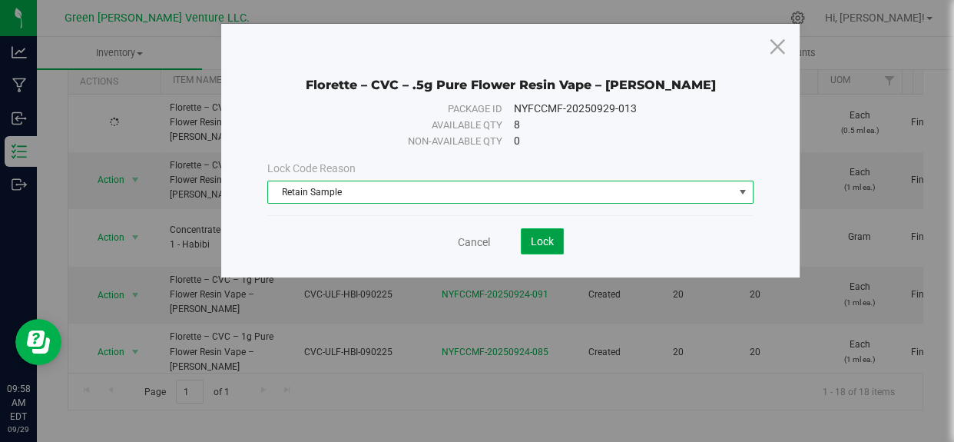
click at [544, 243] on span "Lock" at bounding box center [542, 241] width 23 height 12
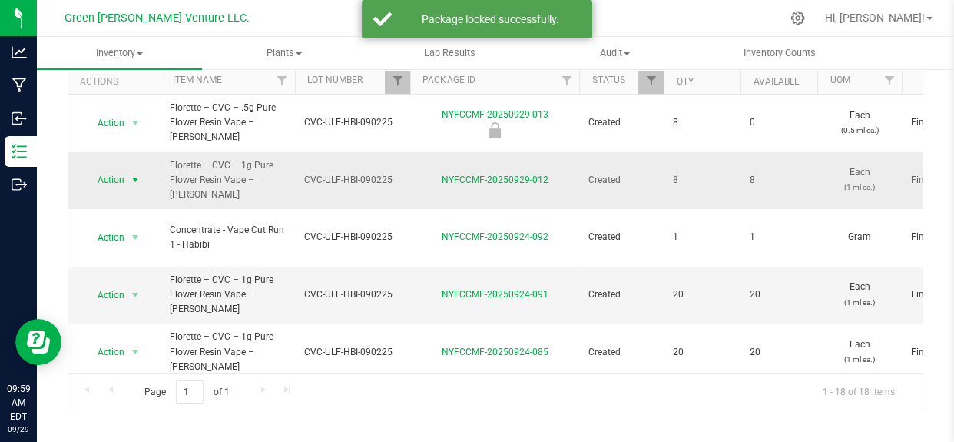
click at [131, 174] on span "select" at bounding box center [135, 180] width 12 height 12
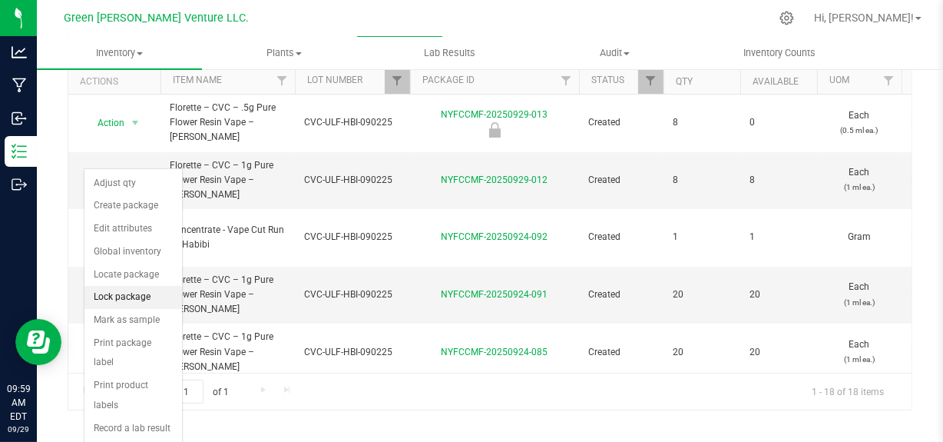
click at [132, 299] on li "Lock package" at bounding box center [133, 297] width 98 height 23
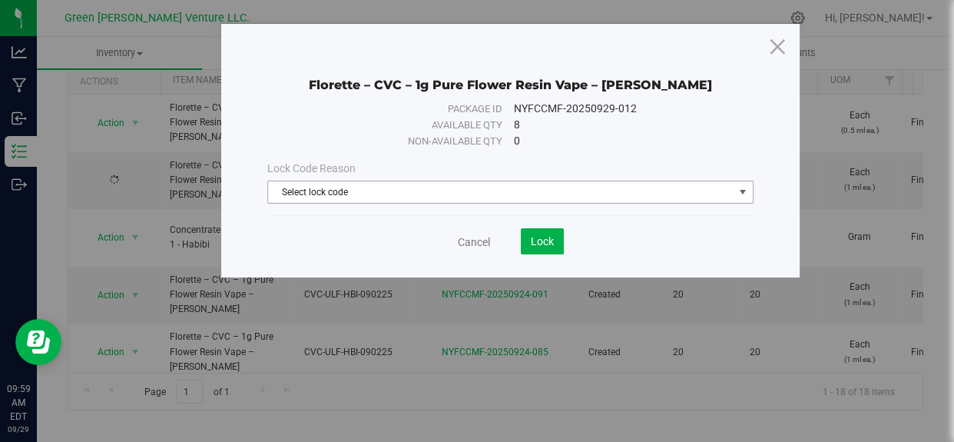
click at [485, 197] on span "Select lock code" at bounding box center [500, 192] width 465 height 22
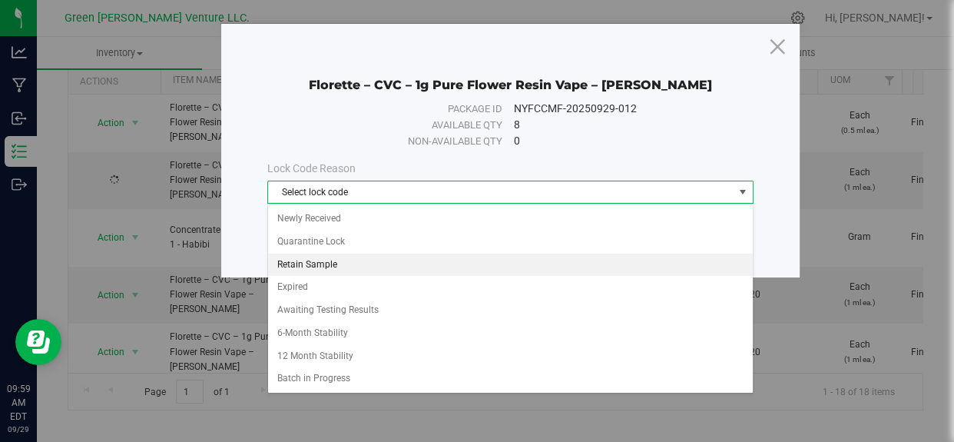
click at [330, 269] on li "Retain Sample" at bounding box center [510, 264] width 484 height 23
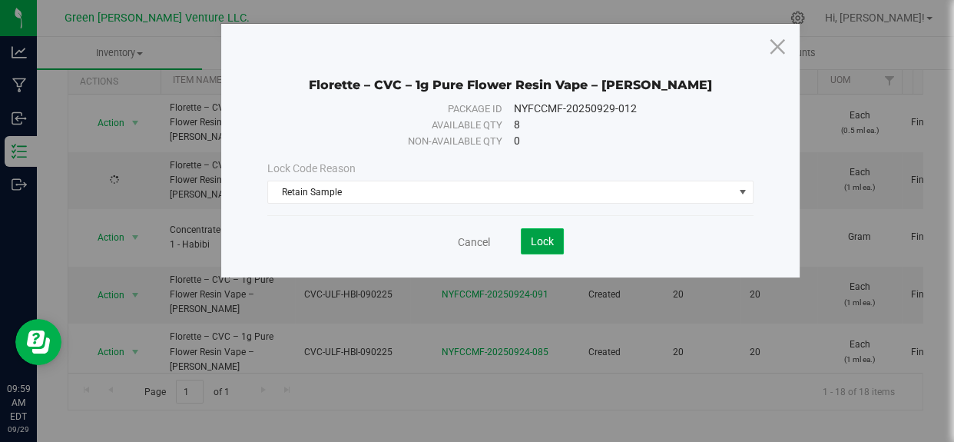
click at [538, 247] on span "Lock" at bounding box center [542, 241] width 23 height 12
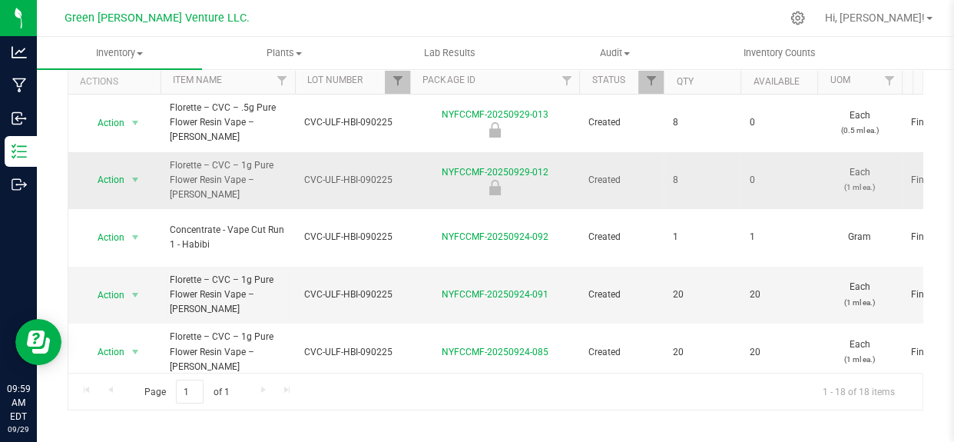
drag, startPoint x: 558, startPoint y: 146, endPoint x: 448, endPoint y: 144, distance: 109.9
click at [448, 165] on div "NYFCCMF-20250929-012" at bounding box center [495, 180] width 174 height 30
click at [54, 190] on div "Include items not tagged for facility All Packages Active Only Active Only Lab …" at bounding box center [495, 208] width 917 height 469
drag, startPoint x: 551, startPoint y: 148, endPoint x: 423, endPoint y: 142, distance: 128.4
click at [423, 165] on div "NYFCCMF-20250929-012" at bounding box center [495, 180] width 174 height 30
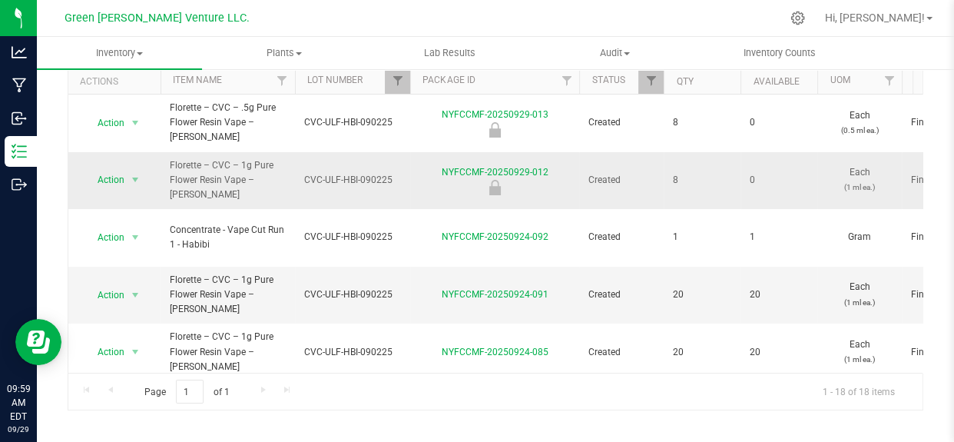
copy link "NYFCCMF-20250929-012"
click at [398, 78] on span "Filter" at bounding box center [397, 81] width 12 height 12
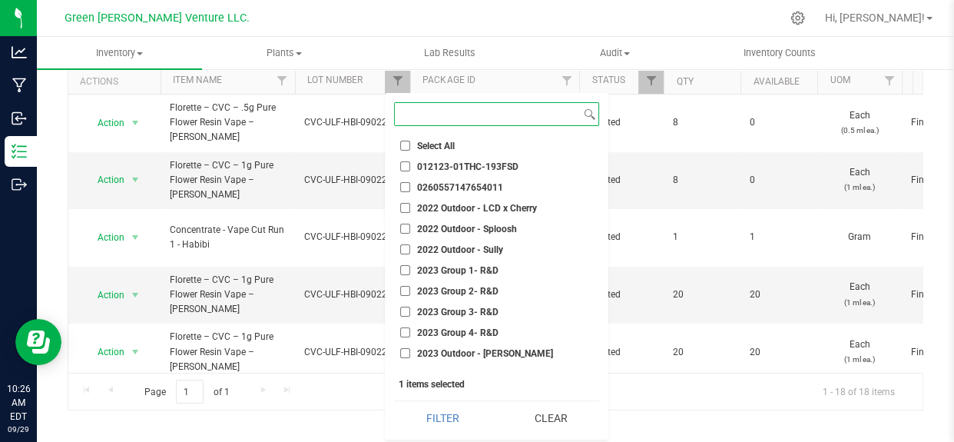
paste input "CWF7-CAG-G45-091625"
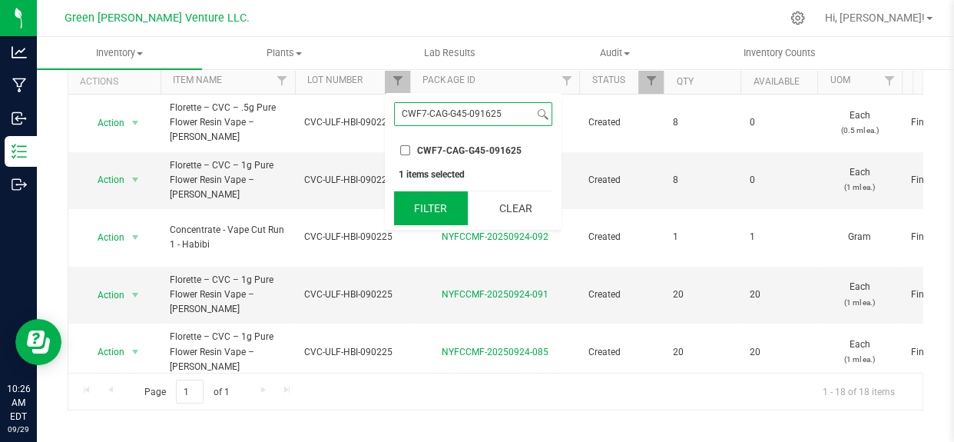
type input "CWF7-CAG-G45-091625"
click at [423, 198] on button "Filter" at bounding box center [431, 208] width 74 height 34
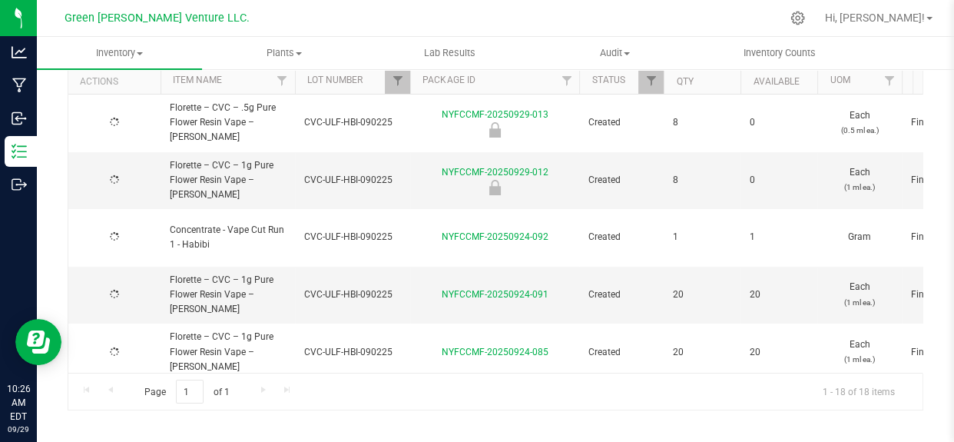
type input "[DATE]"
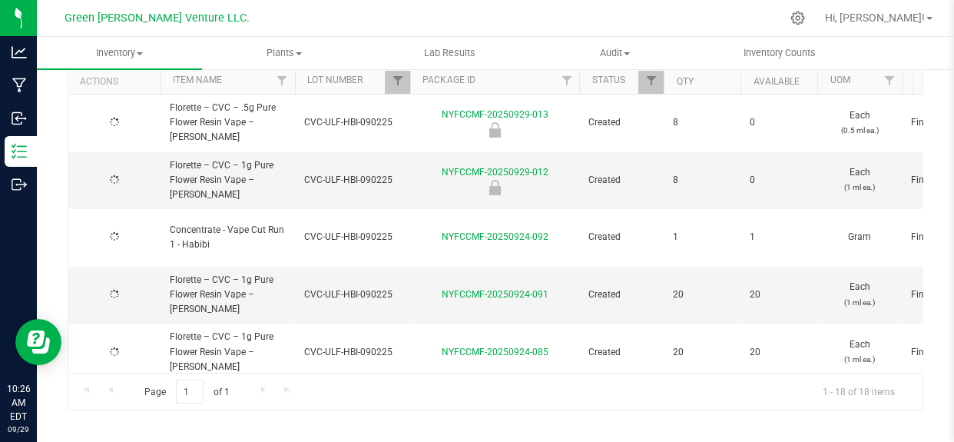
type input "[DATE]"
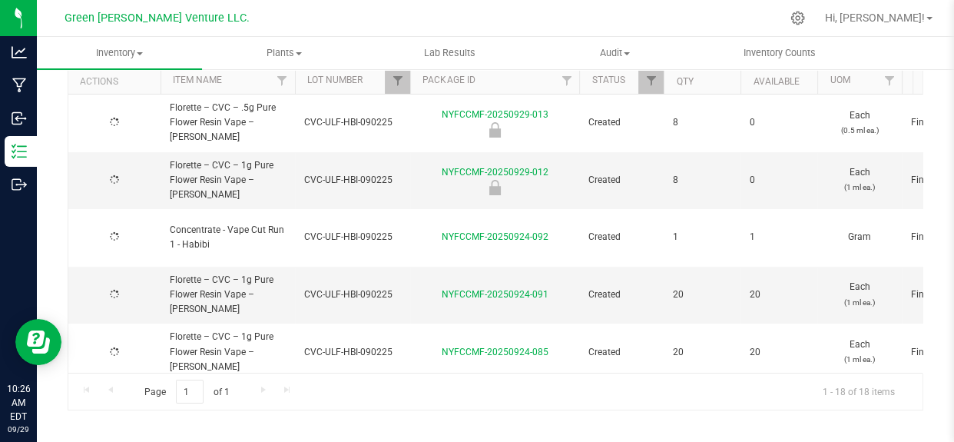
type input "[DATE]"
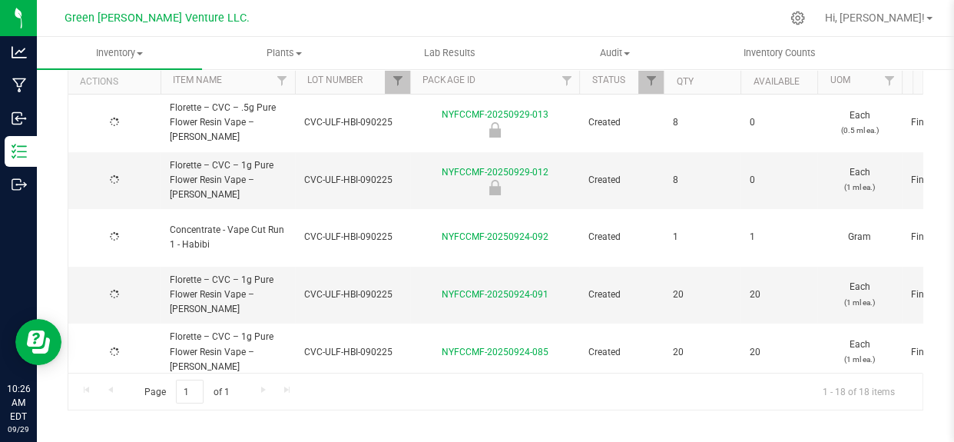
type input "[DATE]"
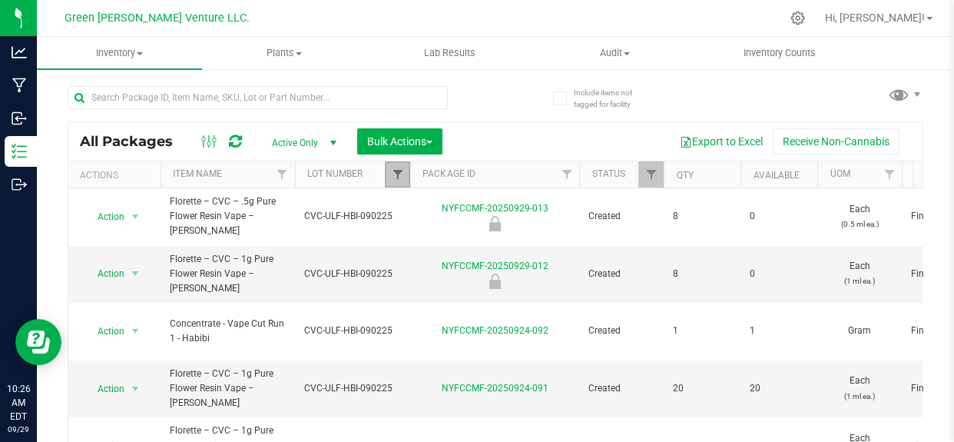
click at [392, 176] on span "Filter" at bounding box center [397, 174] width 12 height 12
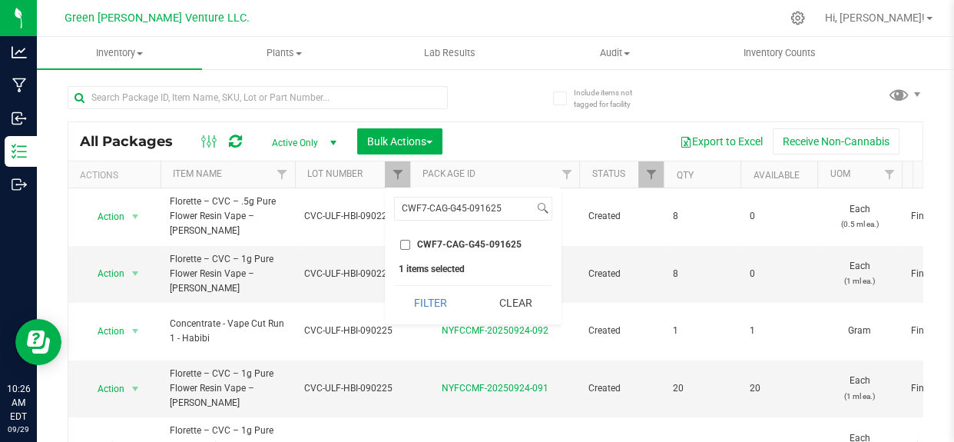
click at [406, 243] on input "CWF7-CAG-G45-091625" at bounding box center [405, 245] width 10 height 10
checkbox input "true"
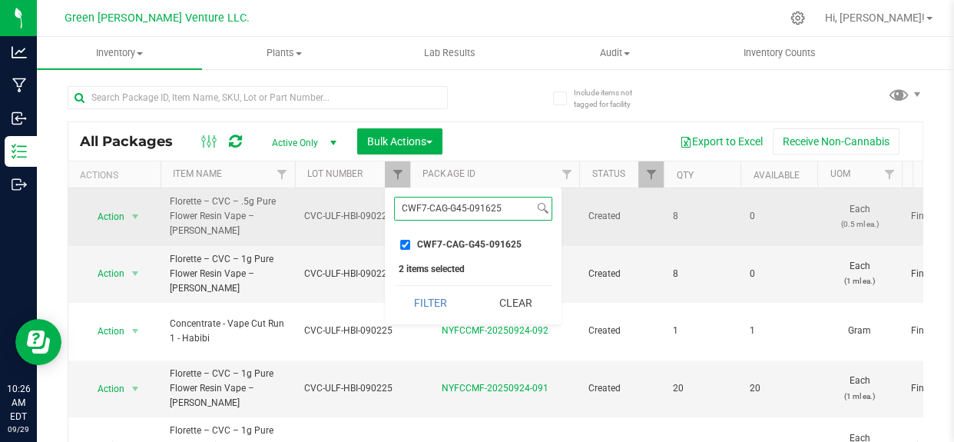
drag, startPoint x: 505, startPoint y: 210, endPoint x: 351, endPoint y: 207, distance: 153.6
click at [353, 207] on body "Analytics Manufacturing Inbound Inventory Outbound 10:26 AM EDT [DATE] 09/29 Gr…" at bounding box center [477, 221] width 954 height 442
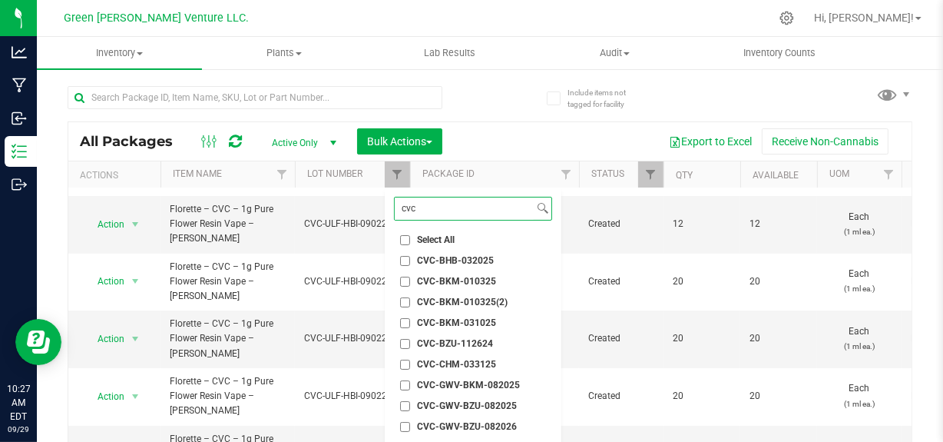
scroll to position [303, 0]
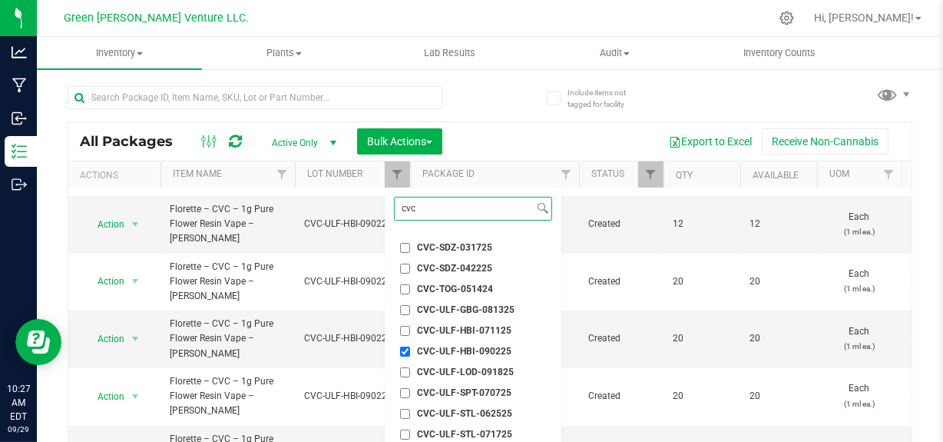
type input "cvc"
click at [402, 346] on input "CVC-ULF-HBI-090225" at bounding box center [405, 351] width 10 height 10
checkbox input "false"
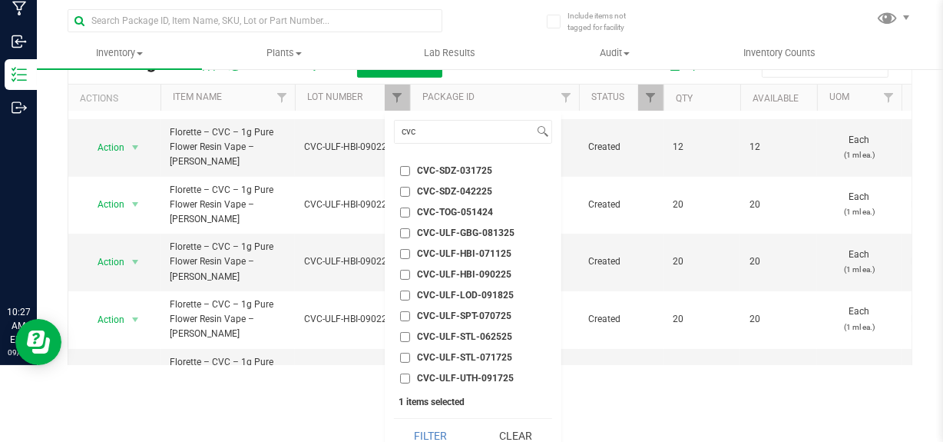
scroll to position [92, 0]
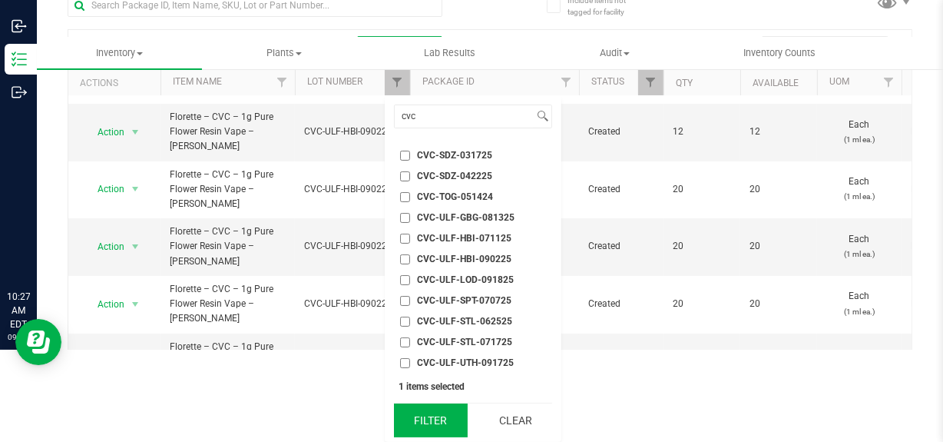
click at [427, 419] on button "Filter" at bounding box center [431, 420] width 74 height 34
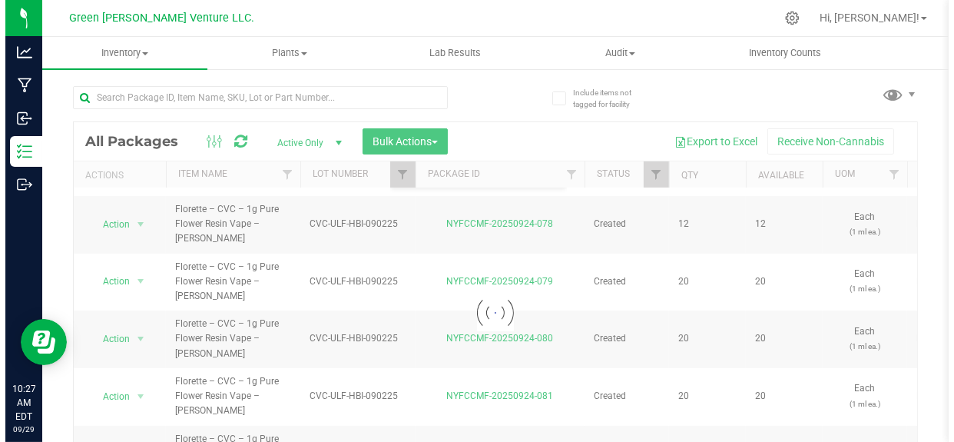
scroll to position [0, 0]
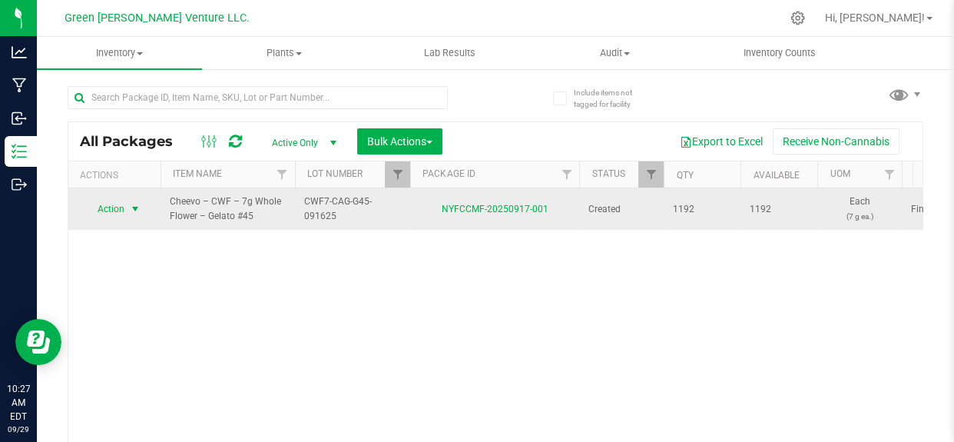
click at [123, 207] on span "Action" at bounding box center [104, 209] width 41 height 22
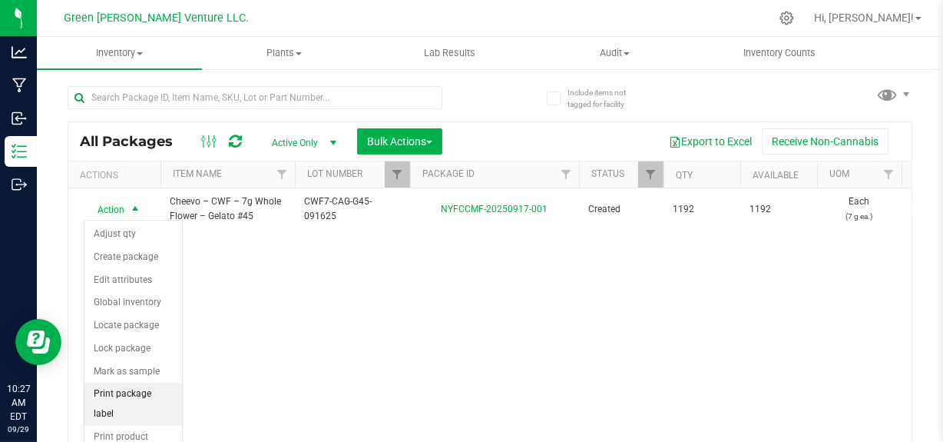
click at [140, 390] on li "Print package label" at bounding box center [133, 404] width 98 height 42
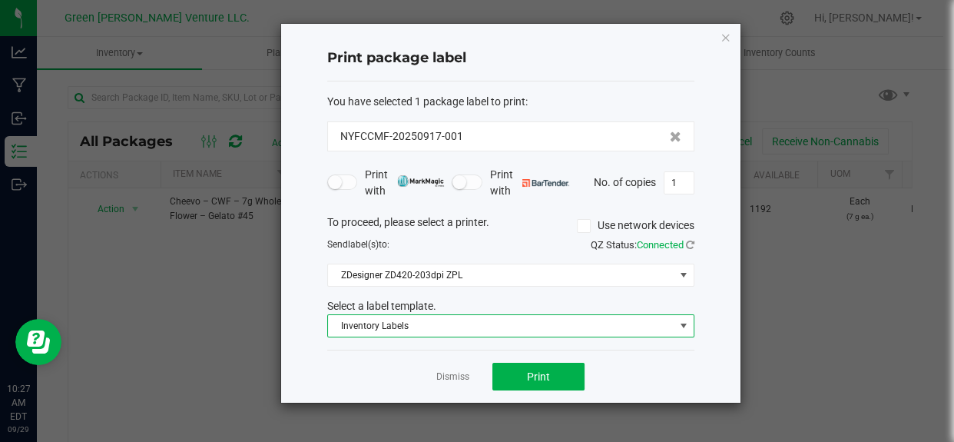
click at [389, 328] on span "Inventory Labels" at bounding box center [501, 326] width 346 height 22
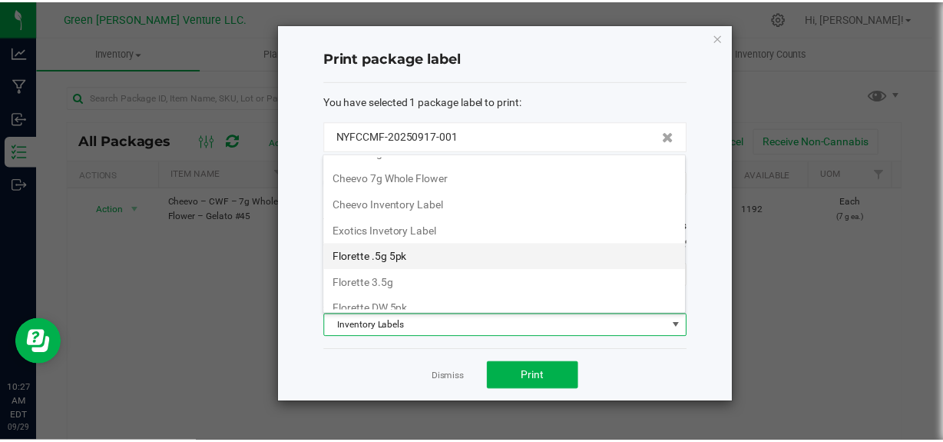
scroll to position [52, 0]
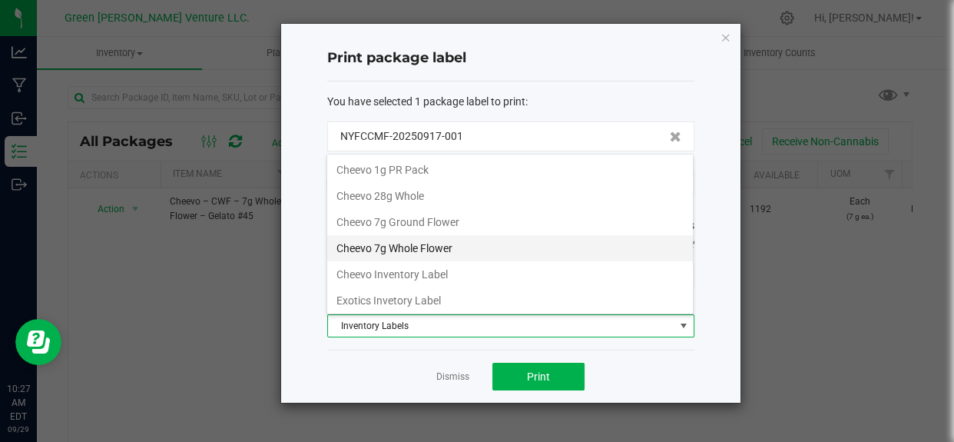
click at [434, 252] on li "Cheevo 7g Whole Flower" at bounding box center [510, 248] width 366 height 26
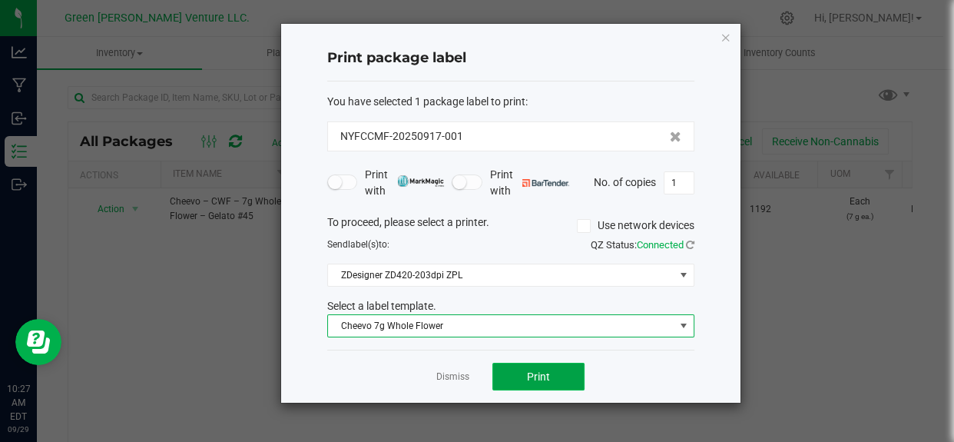
click at [498, 373] on button "Print" at bounding box center [538, 377] width 92 height 28
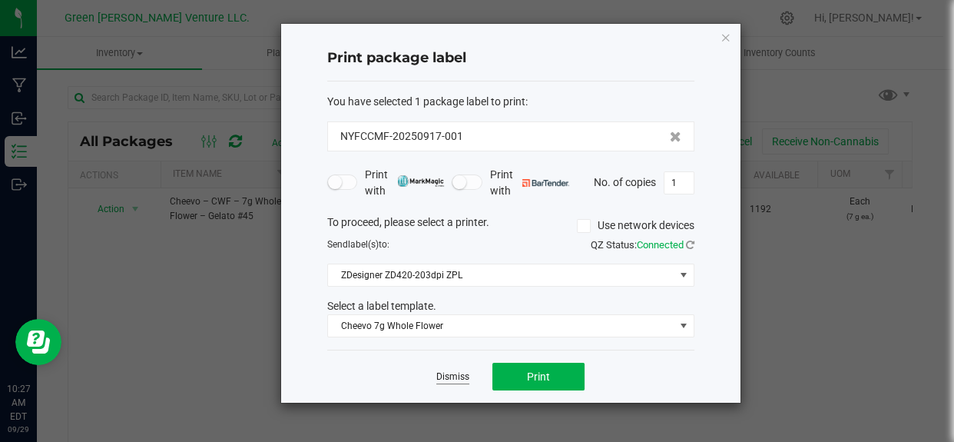
click at [445, 382] on link "Dismiss" at bounding box center [452, 376] width 33 height 13
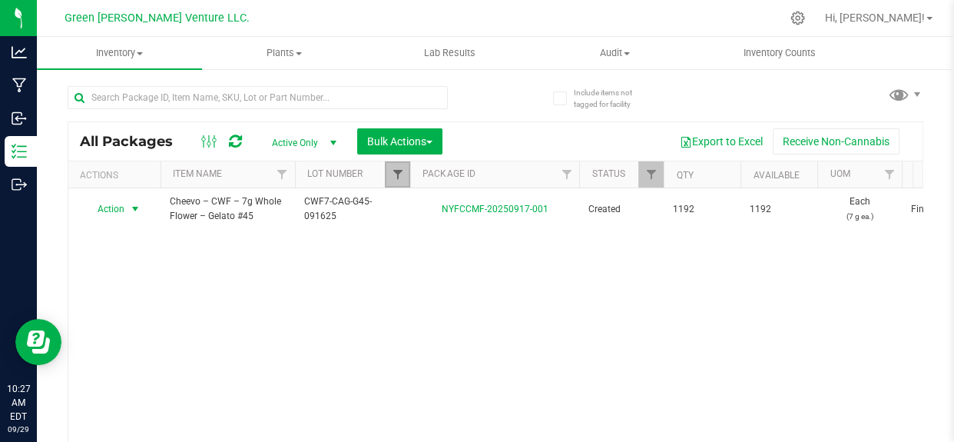
click at [399, 178] on span "Filter" at bounding box center [397, 174] width 12 height 12
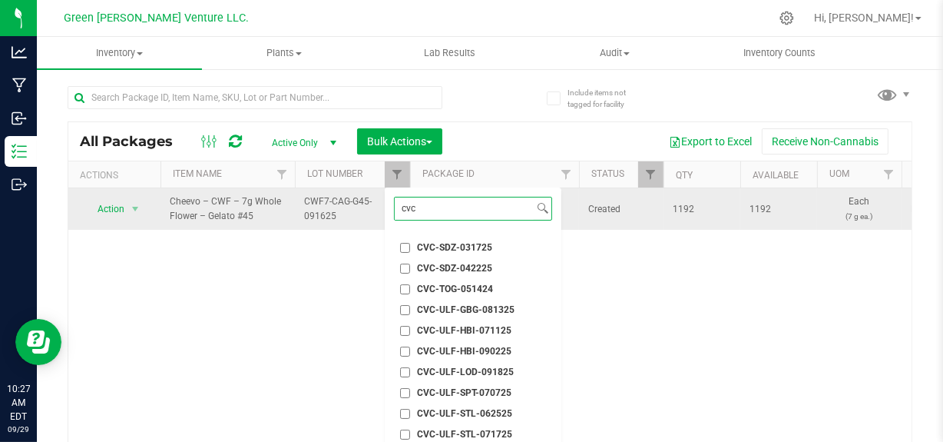
drag, startPoint x: 441, startPoint y: 212, endPoint x: 355, endPoint y: 210, distance: 86.1
click at [355, 210] on body "Analytics Manufacturing Inbound Inventory Outbound 10:27 AM EDT [DATE] 09/29 Gr…" at bounding box center [471, 221] width 943 height 442
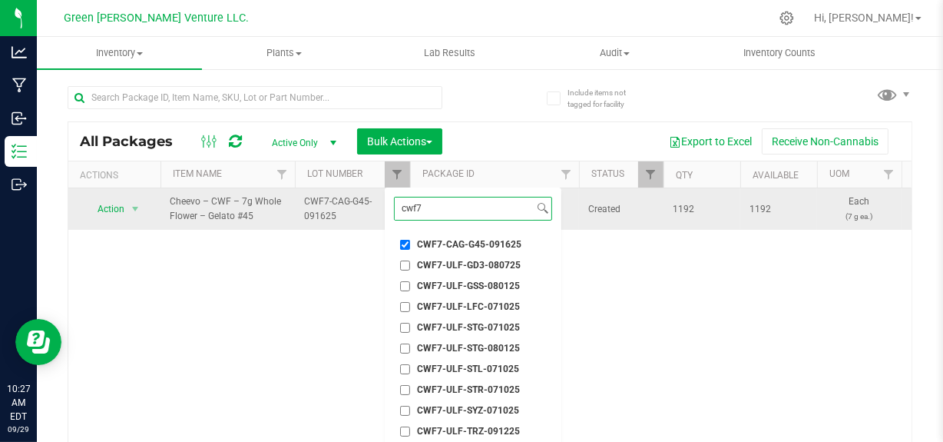
scroll to position [0, 0]
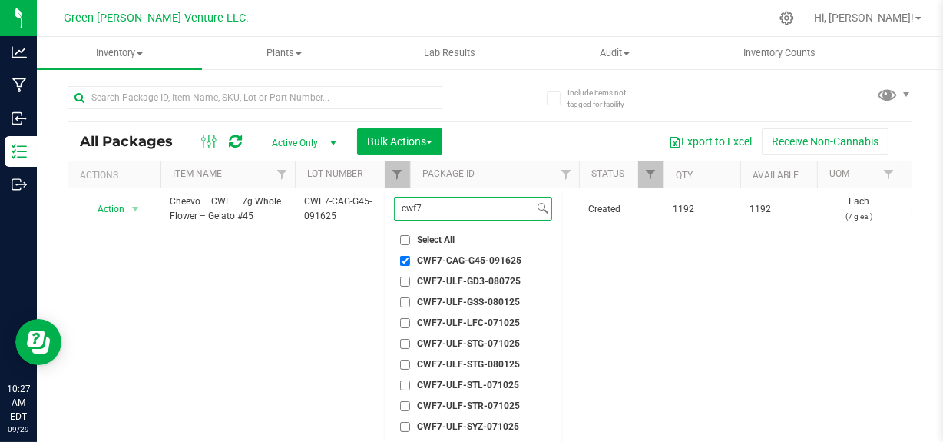
type input "cwf7"
click at [401, 257] on input "CWF7-CAG-G45-091625" at bounding box center [405, 261] width 10 height 10
checkbox input "false"
click at [458, 215] on input "cwf7" at bounding box center [464, 208] width 139 height 22
type input "cgf"
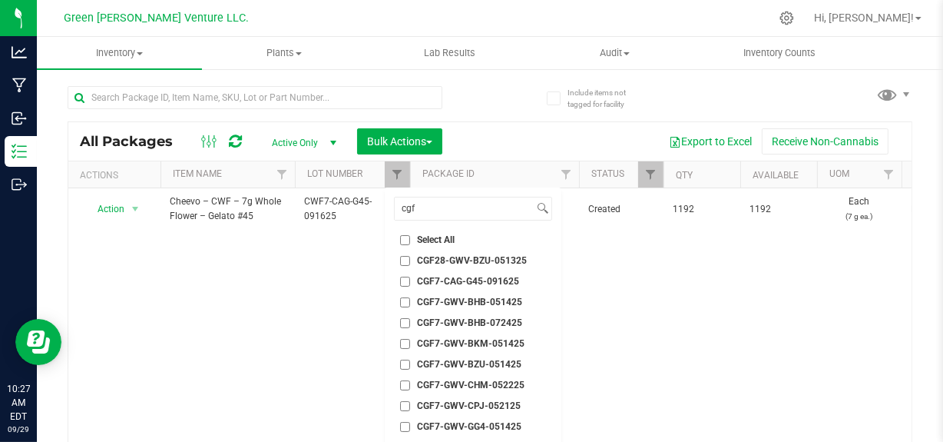
click at [439, 280] on span "CGF7-CAG-G45-091625" at bounding box center [468, 281] width 102 height 9
click at [410, 280] on input "CGF7-CAG-G45-091625" at bounding box center [405, 282] width 10 height 10
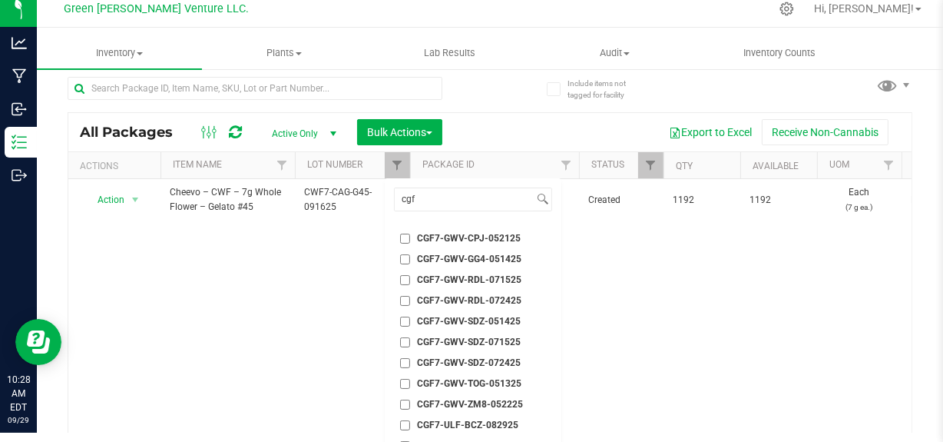
scroll to position [92, 0]
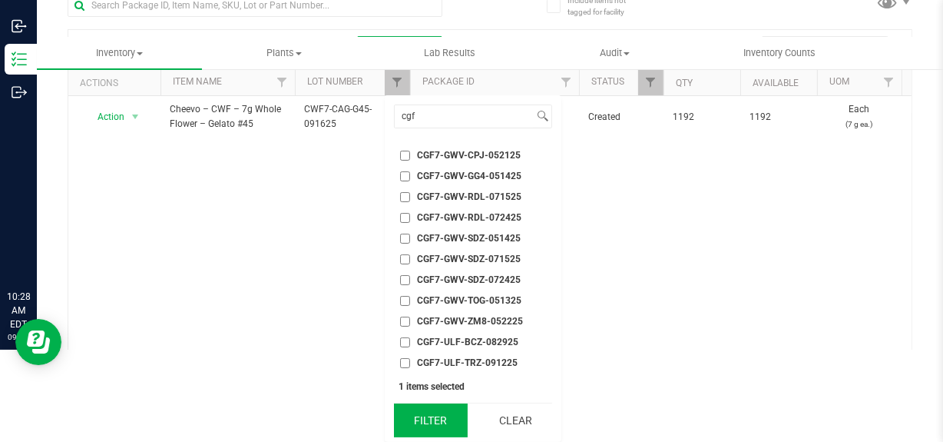
click at [405, 420] on button "Filter" at bounding box center [431, 420] width 74 height 34
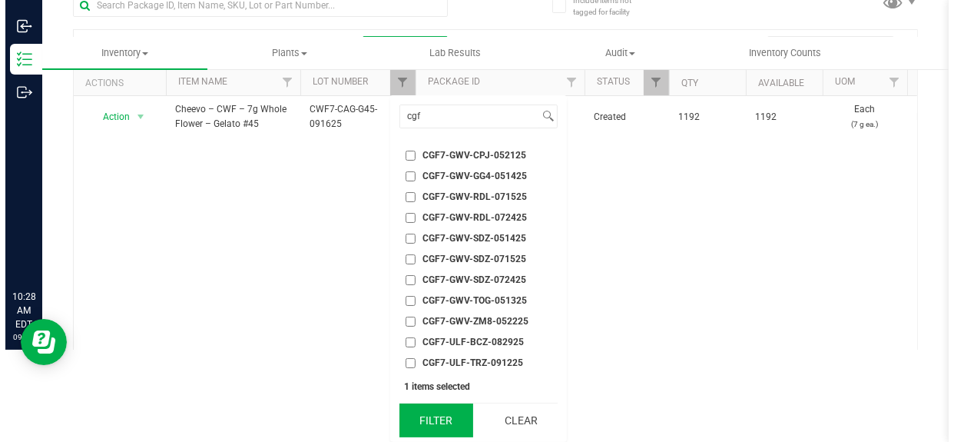
scroll to position [0, 0]
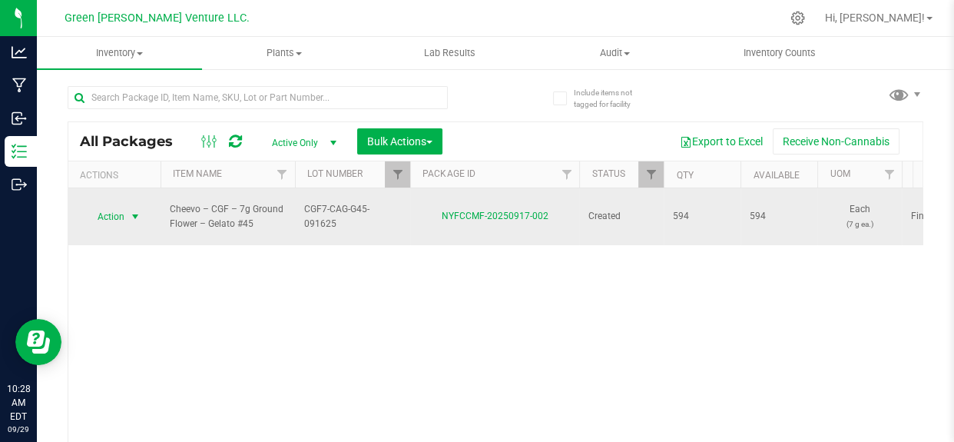
click at [101, 210] on span "Action" at bounding box center [104, 217] width 41 height 22
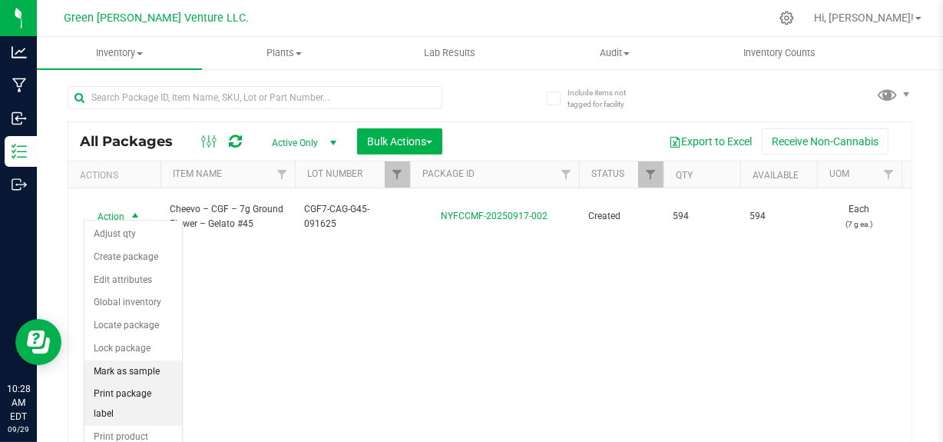
drag, startPoint x: 131, startPoint y: 386, endPoint x: 131, endPoint y: 379, distance: 7.7
click at [131, 384] on li "Print package label" at bounding box center [133, 404] width 98 height 42
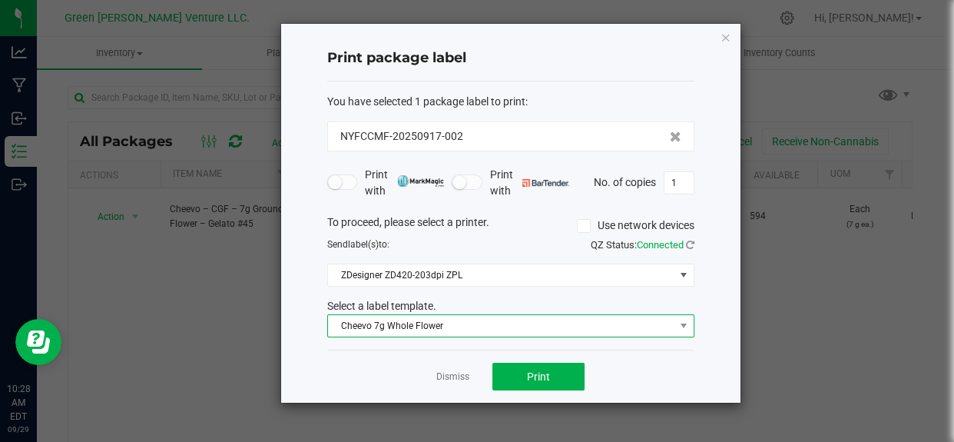
click at [453, 326] on span "Cheevo 7g Whole Flower" at bounding box center [501, 326] width 346 height 22
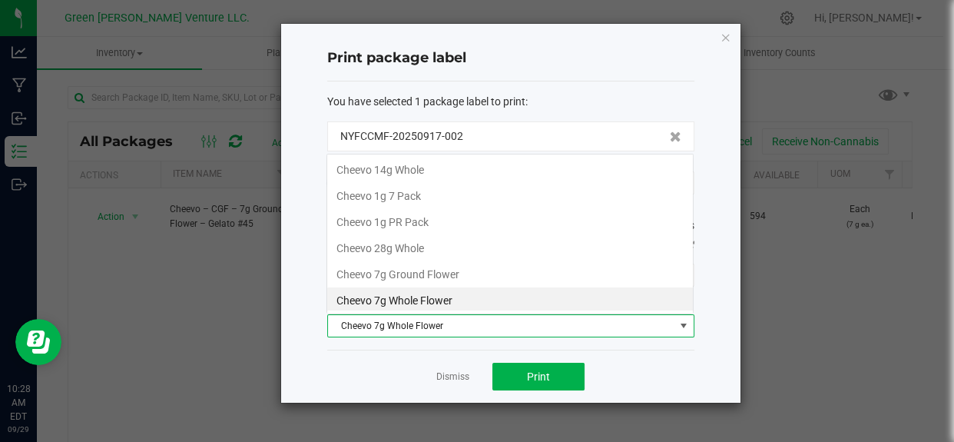
scroll to position [2, 0]
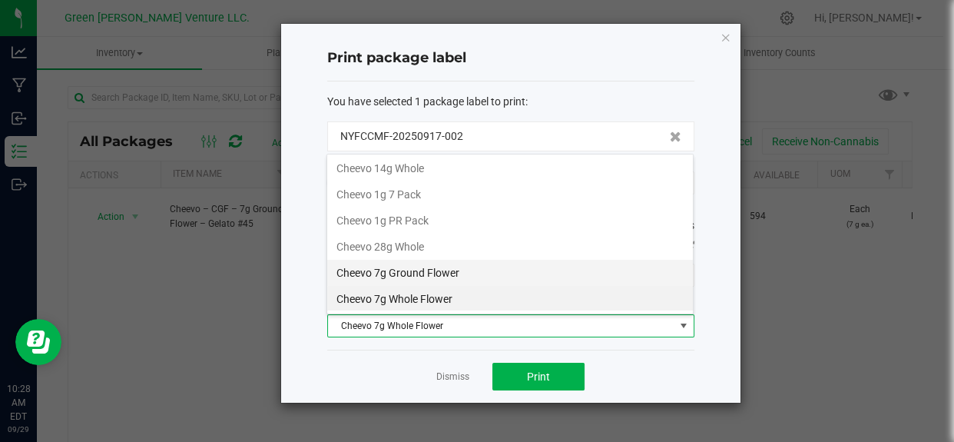
click at [436, 271] on li "Cheevo 7g Ground Flower" at bounding box center [510, 273] width 366 height 26
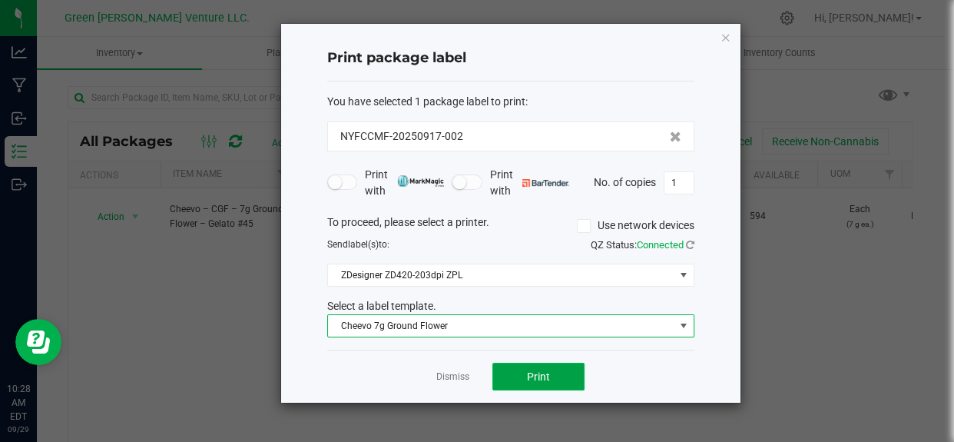
click at [542, 381] on span "Print" at bounding box center [538, 376] width 23 height 12
click at [445, 320] on span "Cheevo 7g Ground Flower" at bounding box center [501, 326] width 346 height 22
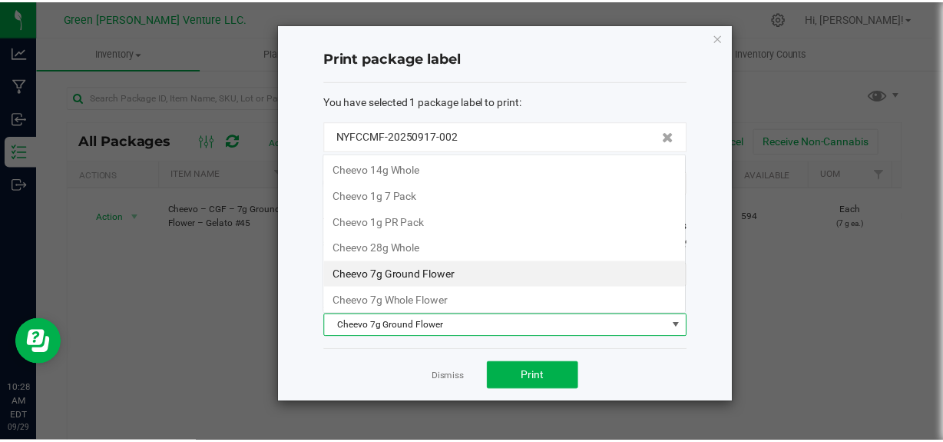
scroll to position [23, 367]
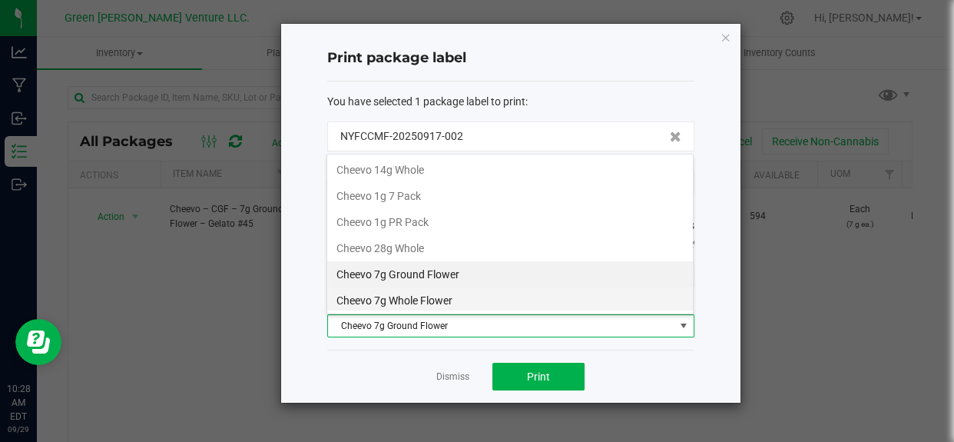
click at [428, 291] on li "Cheevo 7g Whole Flower" at bounding box center [510, 300] width 366 height 26
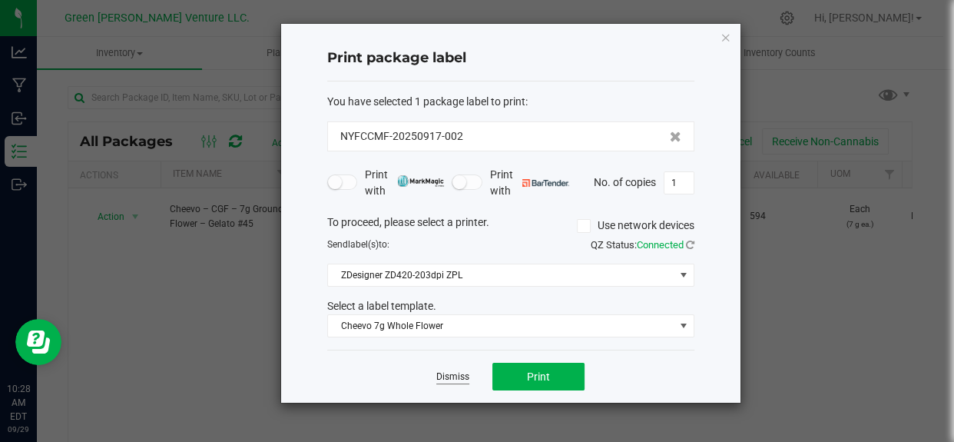
click at [442, 375] on link "Dismiss" at bounding box center [452, 376] width 33 height 13
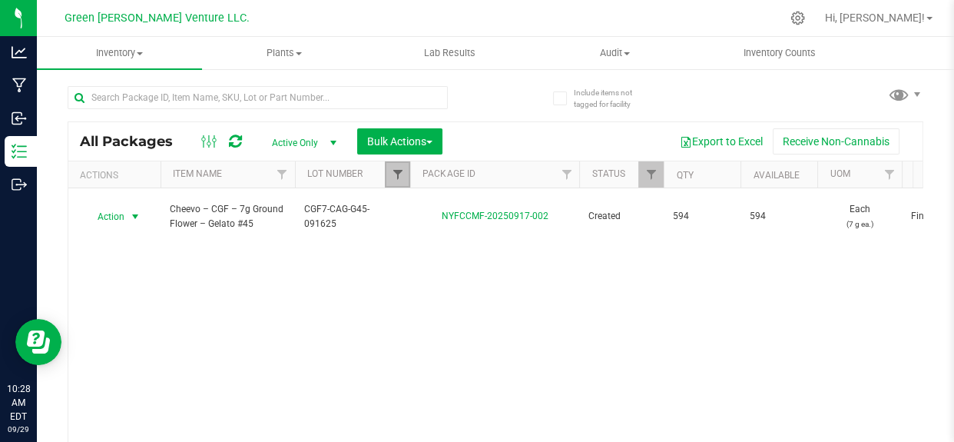
click at [393, 172] on span "Filter" at bounding box center [397, 174] width 12 height 12
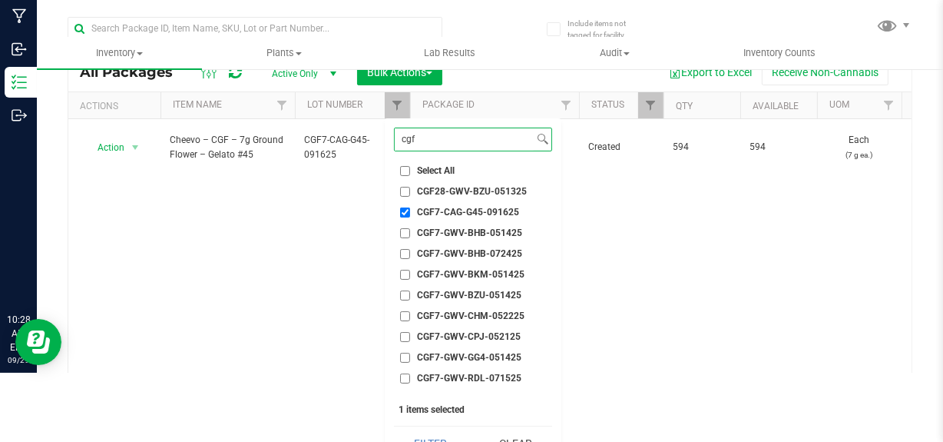
scroll to position [0, 0]
click at [402, 208] on input "CGF7-CAG-G45-091625" at bounding box center [405, 212] width 10 height 10
checkbox input "false"
click at [422, 138] on input "cgf" at bounding box center [464, 139] width 139 height 22
type input "cwf7"
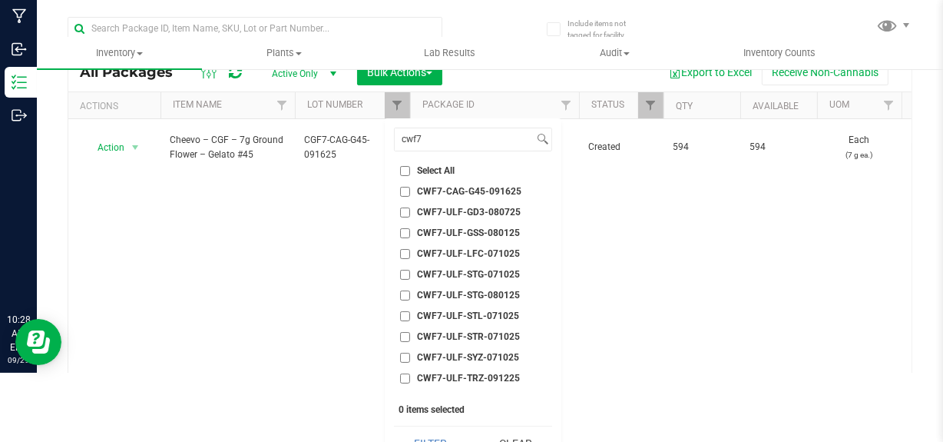
click at [432, 190] on span "CWF7-CAG-G45-091625" at bounding box center [469, 191] width 104 height 9
click at [410, 190] on input "CWF7-CAG-G45-091625" at bounding box center [405, 192] width 10 height 10
checkbox input "true"
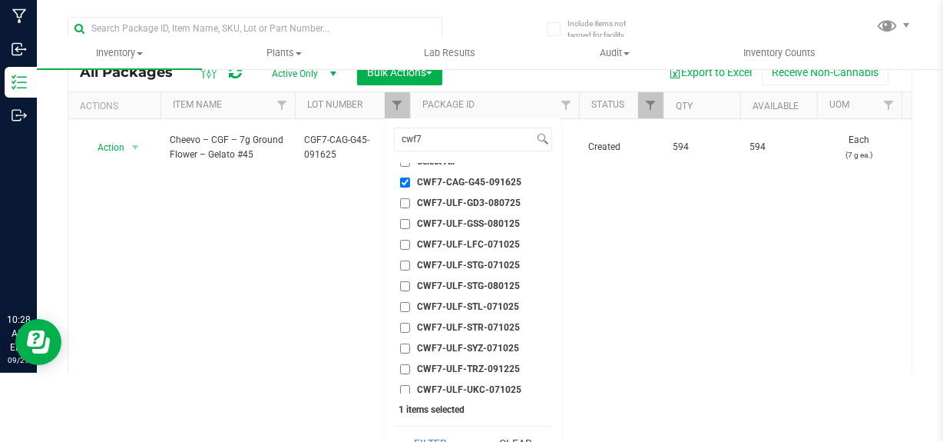
scroll to position [13, 0]
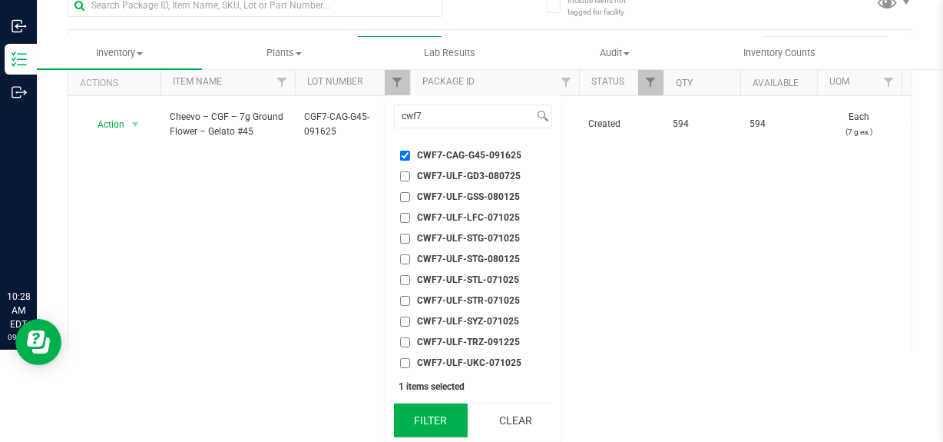
click at [442, 432] on button "Filter" at bounding box center [431, 420] width 74 height 34
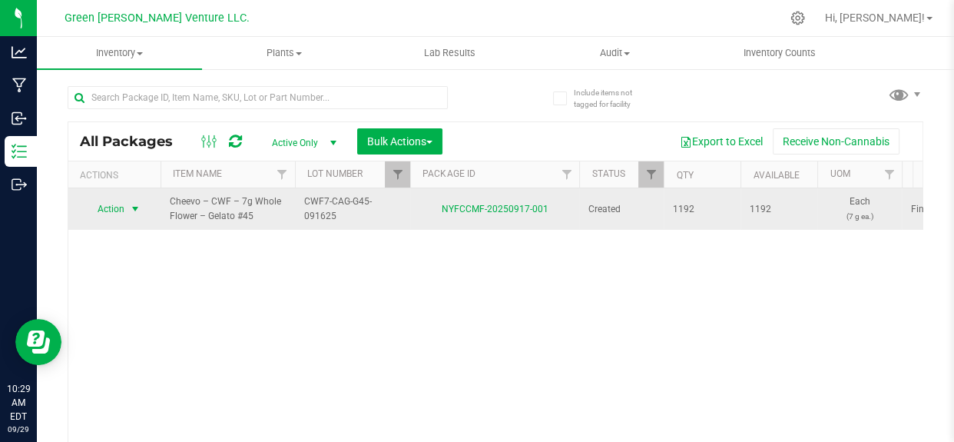
click at [110, 209] on span "Action" at bounding box center [104, 209] width 41 height 22
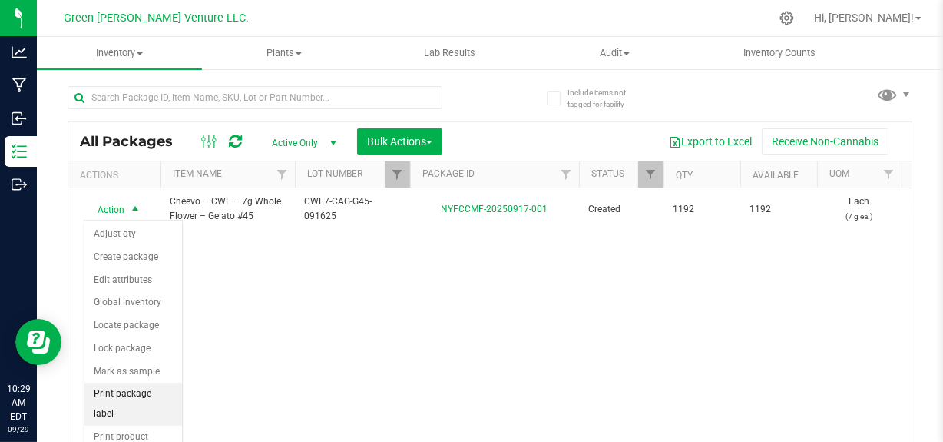
click at [111, 389] on li "Print package label" at bounding box center [133, 404] width 98 height 42
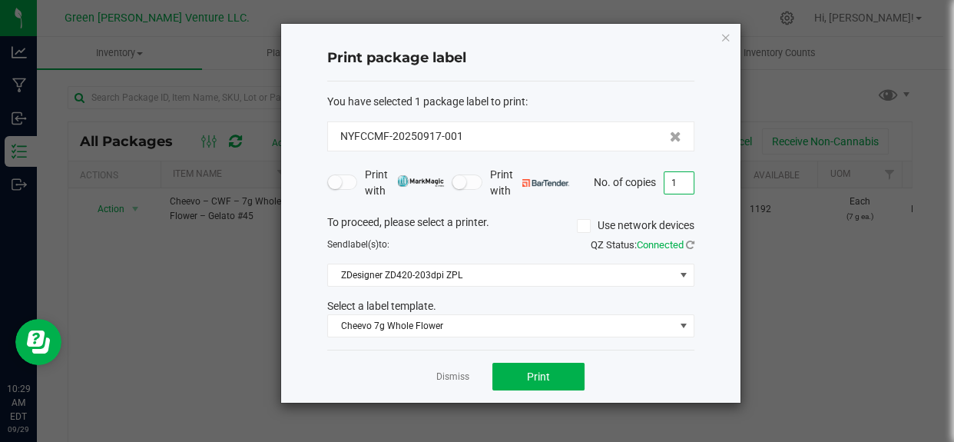
click at [669, 184] on input "1" at bounding box center [678, 183] width 29 height 22
type input "500"
click at [522, 375] on button "Print" at bounding box center [538, 377] width 92 height 28
click at [462, 372] on link "Dismiss" at bounding box center [452, 376] width 33 height 13
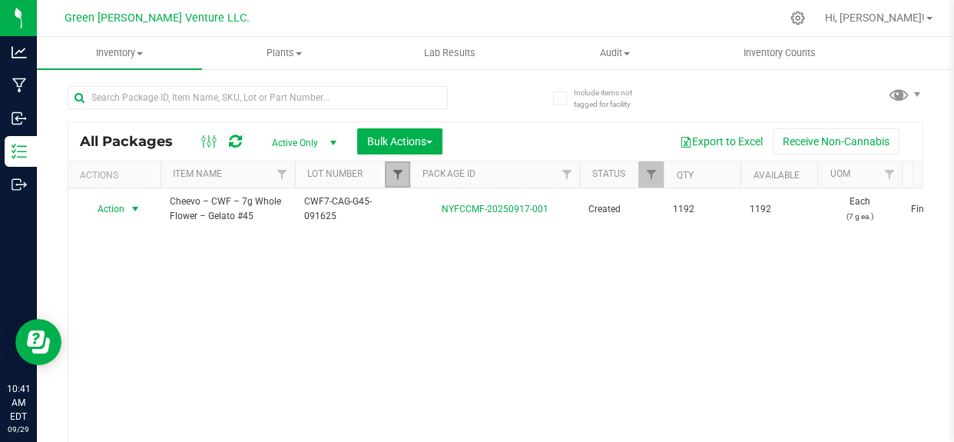
click at [395, 178] on span "Filter" at bounding box center [397, 174] width 12 height 12
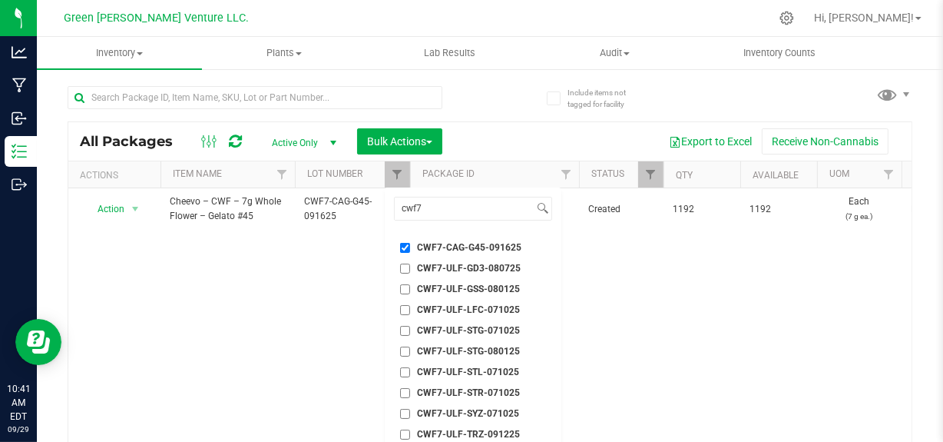
click at [402, 247] on input "CWF7-CAG-G45-091625" at bounding box center [405, 248] width 10 height 10
checkbox input "false"
click at [428, 215] on input "cwf7" at bounding box center [464, 208] width 139 height 22
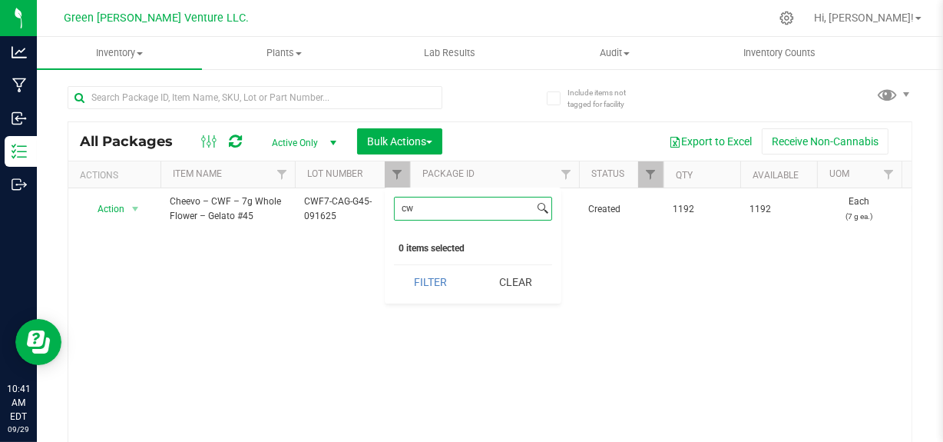
type input "c"
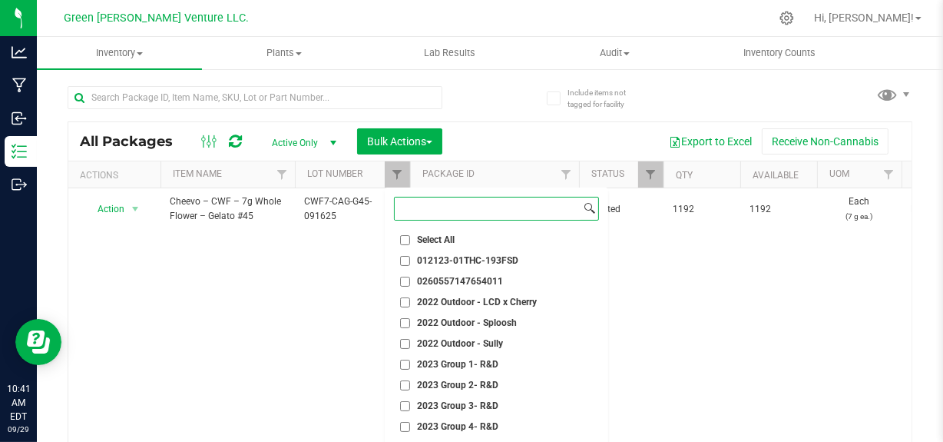
paste input "CWFS-ULF-UKC-091225"
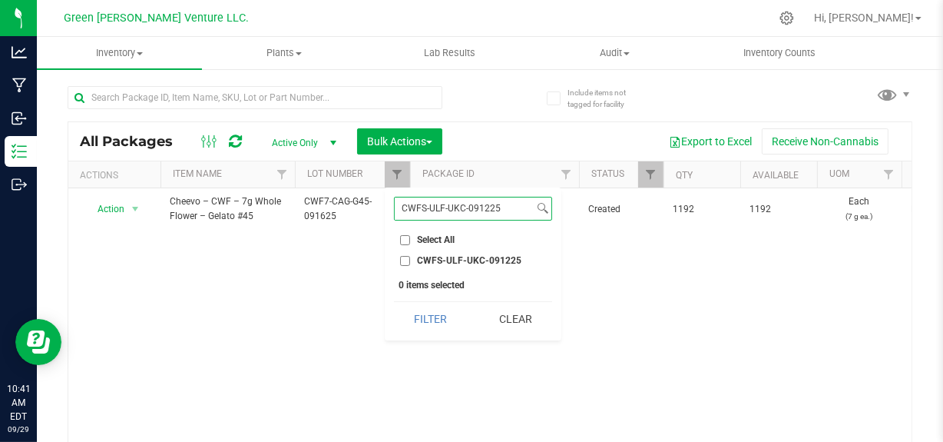
type input "CWFS-ULF-UKC-091225"
click at [432, 261] on span "CWFS-ULF-UKC-091225" at bounding box center [469, 260] width 104 height 9
click at [410, 261] on input "CWFS-ULF-UKC-091225" at bounding box center [405, 261] width 10 height 10
checkbox input "true"
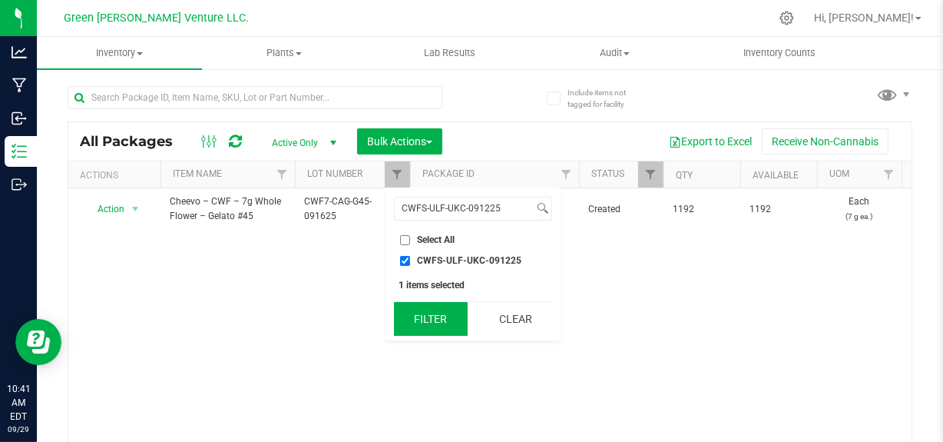
click at [426, 320] on button "Filter" at bounding box center [431, 319] width 74 height 34
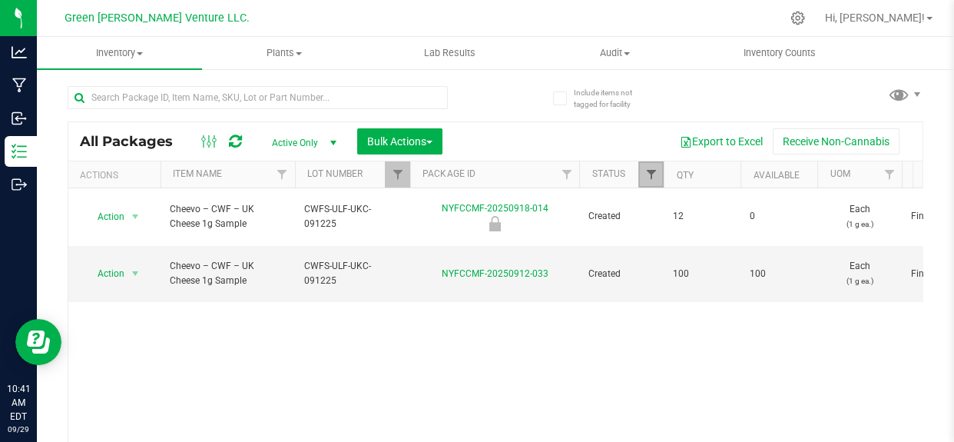
click at [651, 171] on span "Filter" at bounding box center [650, 174] width 12 height 12
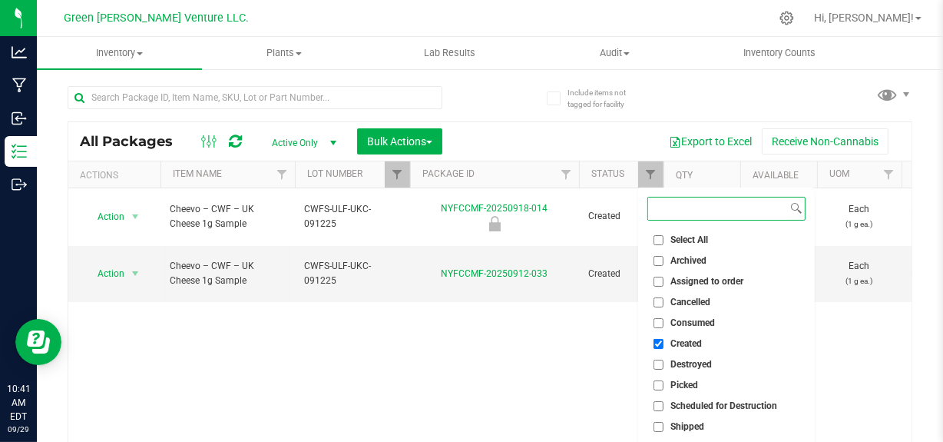
scroll to position [64, 0]
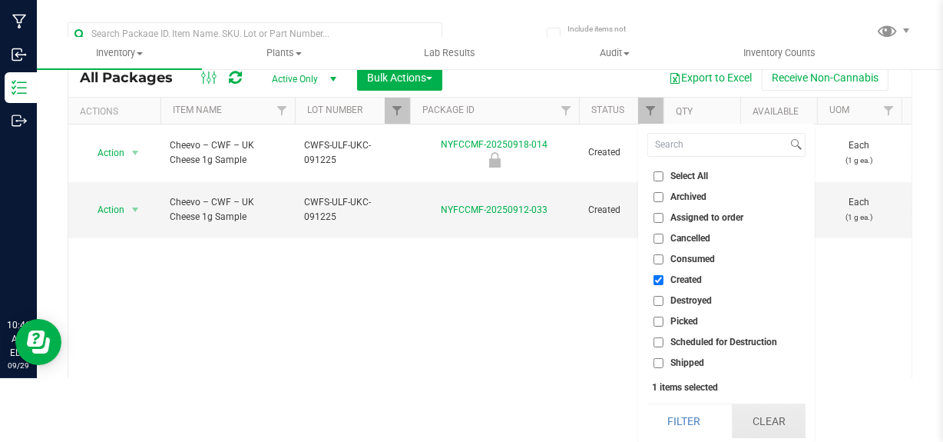
click at [750, 426] on button "Clear" at bounding box center [769, 421] width 74 height 34
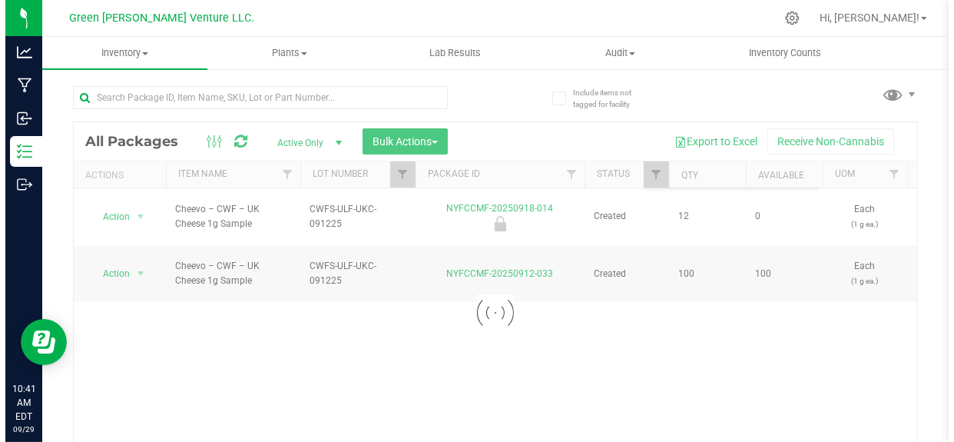
scroll to position [0, 0]
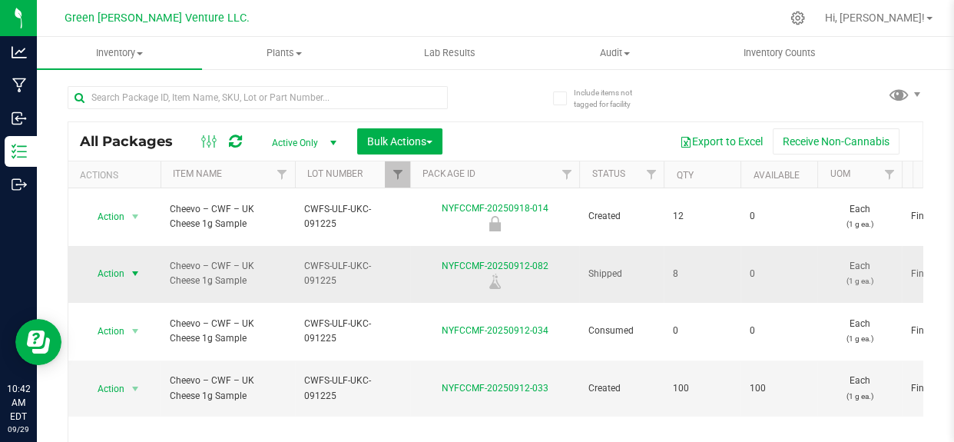
click at [101, 263] on span "Action" at bounding box center [104, 274] width 41 height 22
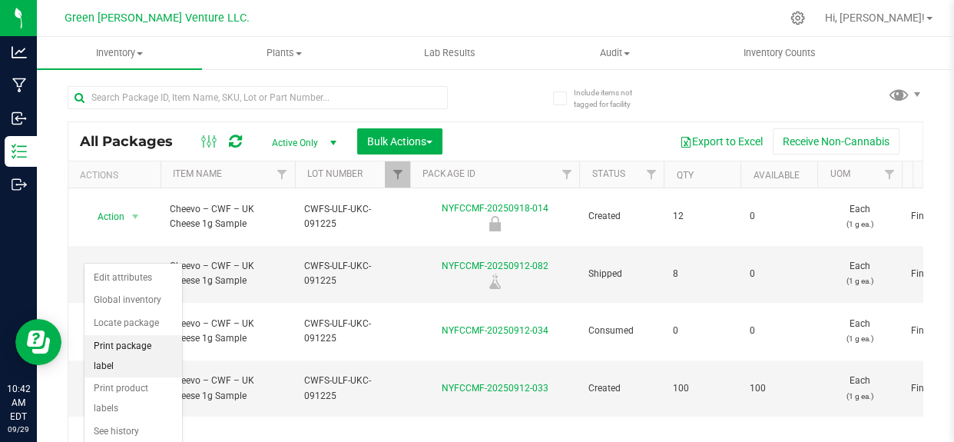
click at [123, 345] on li "Print package label" at bounding box center [133, 356] width 98 height 42
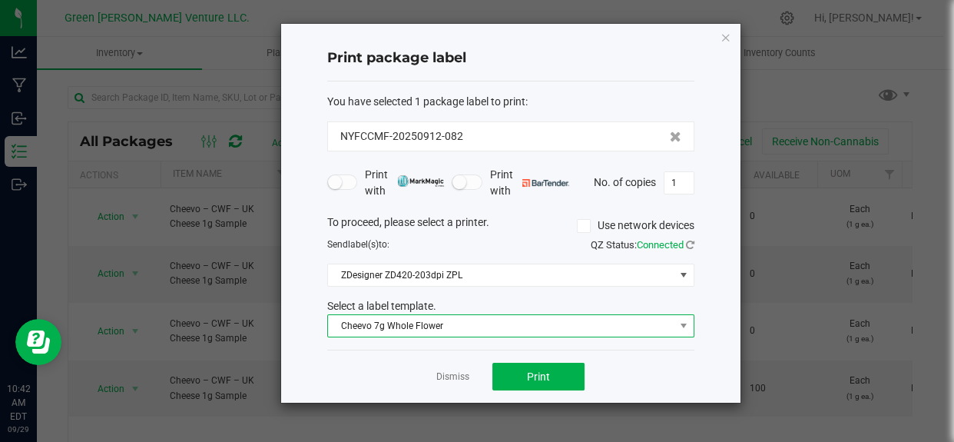
click at [383, 330] on span "Cheevo 7g Whole Flower" at bounding box center [501, 326] width 346 height 22
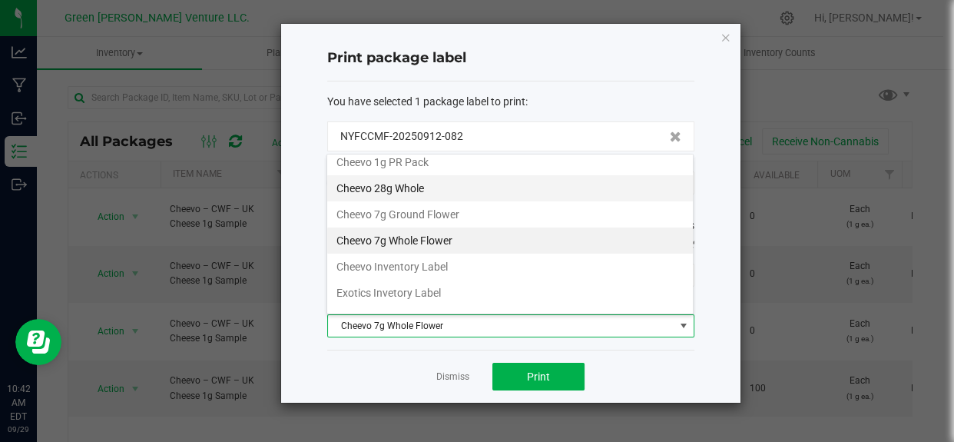
scroll to position [139, 0]
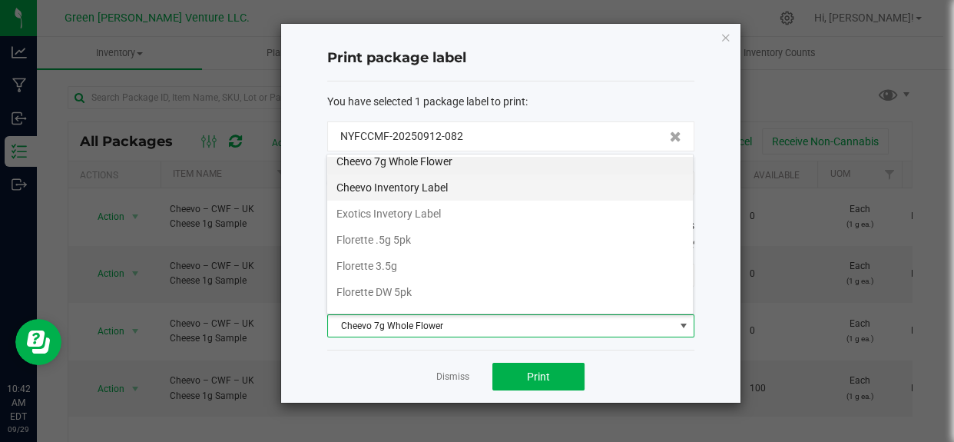
click at [445, 187] on li "Cheevo Inventory Label" at bounding box center [510, 187] width 366 height 26
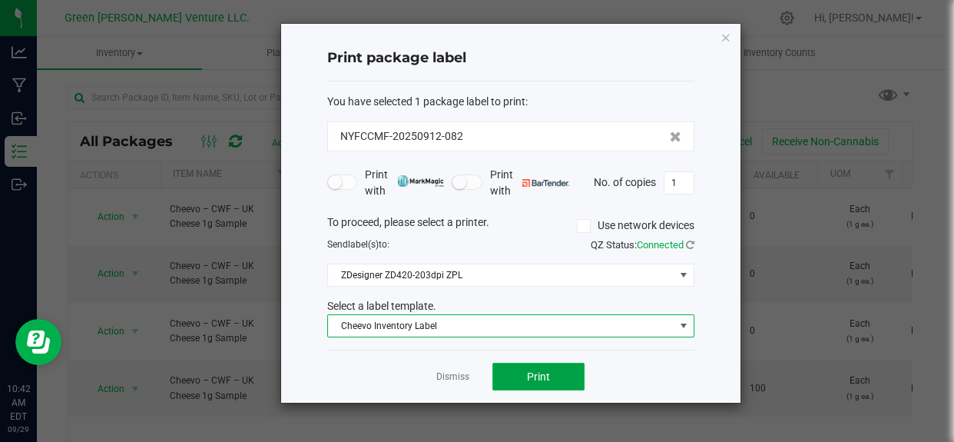
click at [545, 370] on span "Print" at bounding box center [538, 376] width 23 height 12
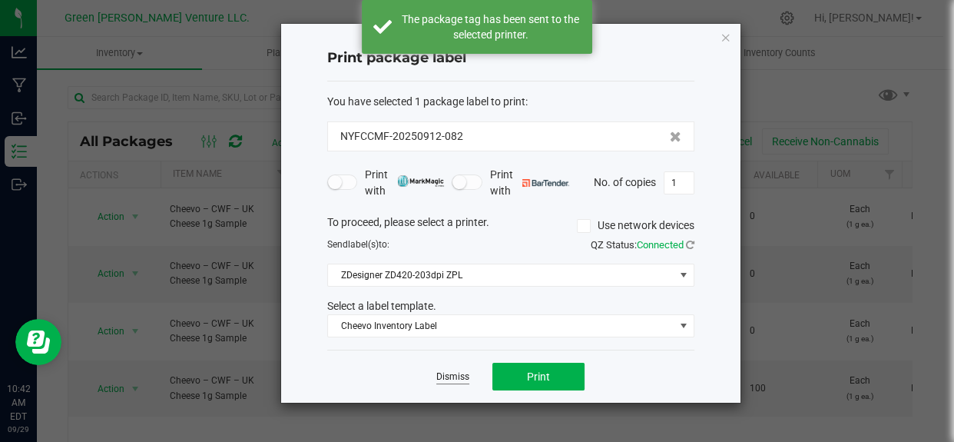
click at [447, 383] on link "Dismiss" at bounding box center [452, 376] width 33 height 13
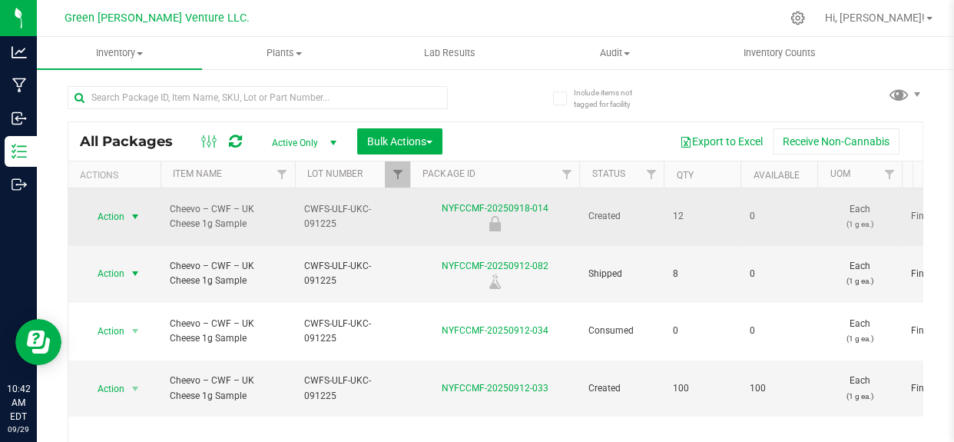
click at [121, 206] on span "Action" at bounding box center [104, 217] width 41 height 22
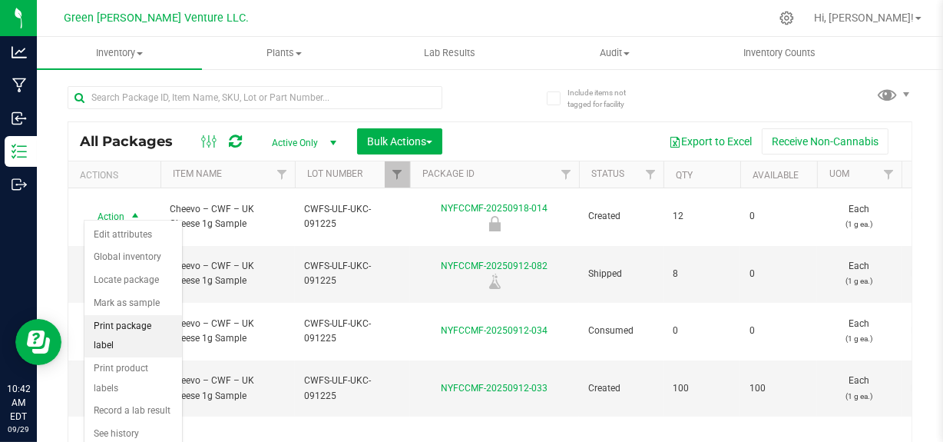
click at [133, 326] on li "Print package label" at bounding box center [133, 336] width 98 height 42
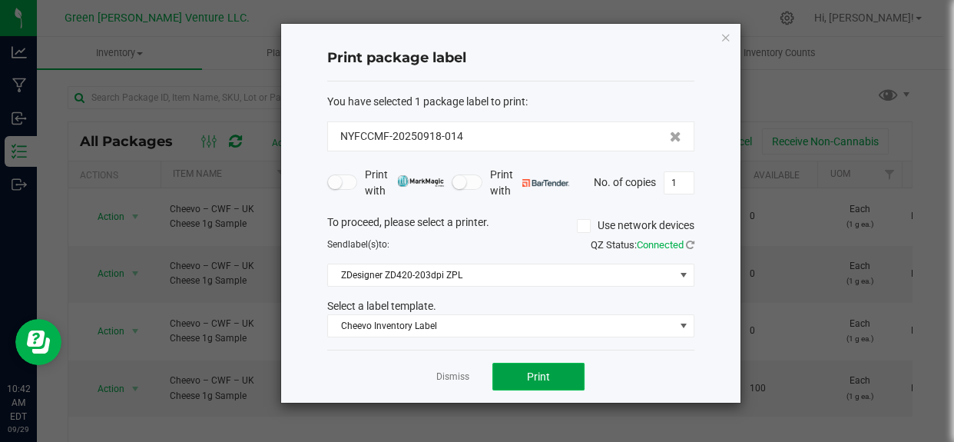
click at [527, 371] on span "Print" at bounding box center [538, 376] width 23 height 12
click at [441, 379] on link "Dismiss" at bounding box center [452, 376] width 33 height 13
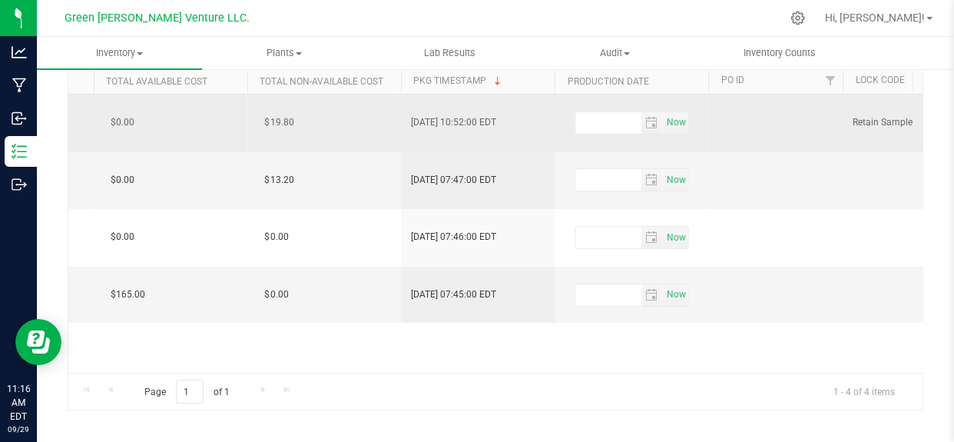
scroll to position [0, 0]
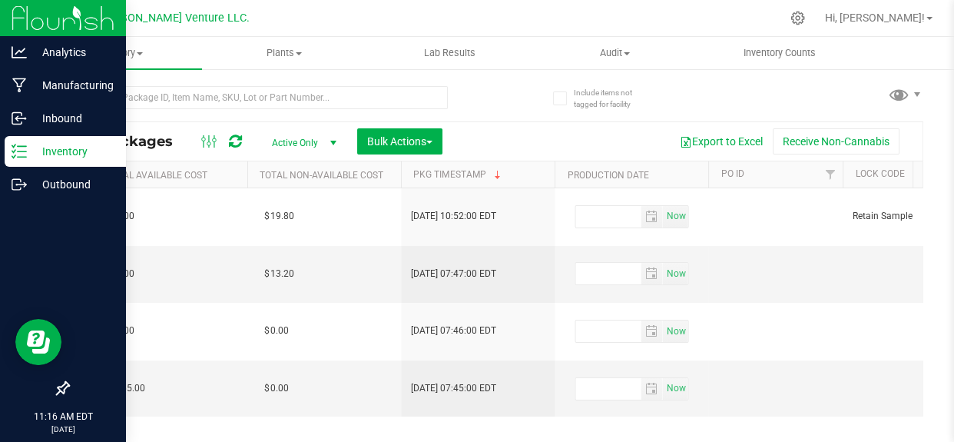
click at [59, 146] on p "Inventory" at bounding box center [73, 151] width 92 height 18
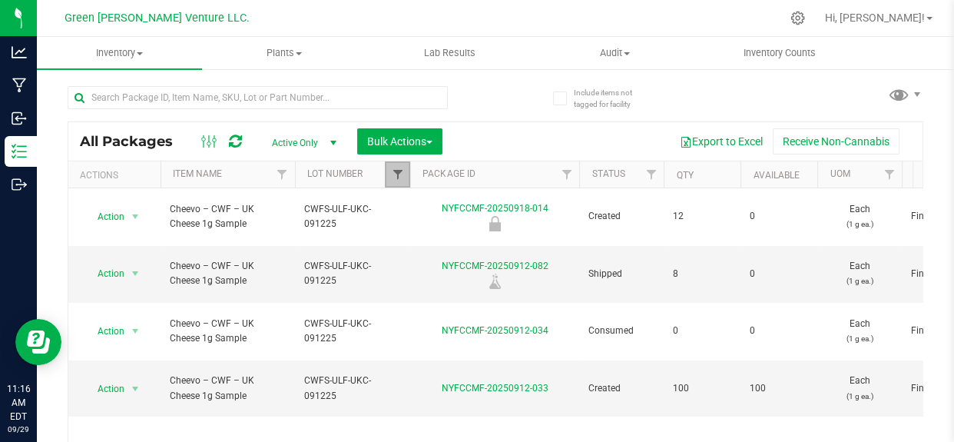
click at [400, 175] on span "Filter" at bounding box center [397, 174] width 12 height 12
checkbox input "true"
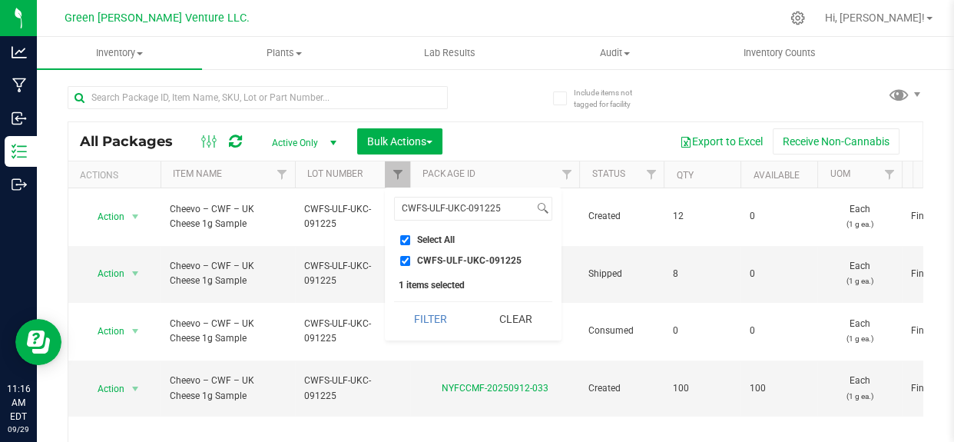
drag, startPoint x: 404, startPoint y: 258, endPoint x: 432, endPoint y: 233, distance: 37.0
click at [405, 258] on input "CWFS-ULF-UKC-091225" at bounding box center [405, 261] width 10 height 10
checkbox input "false"
drag, startPoint x: 505, startPoint y: 213, endPoint x: 164, endPoint y: 167, distance: 344.0
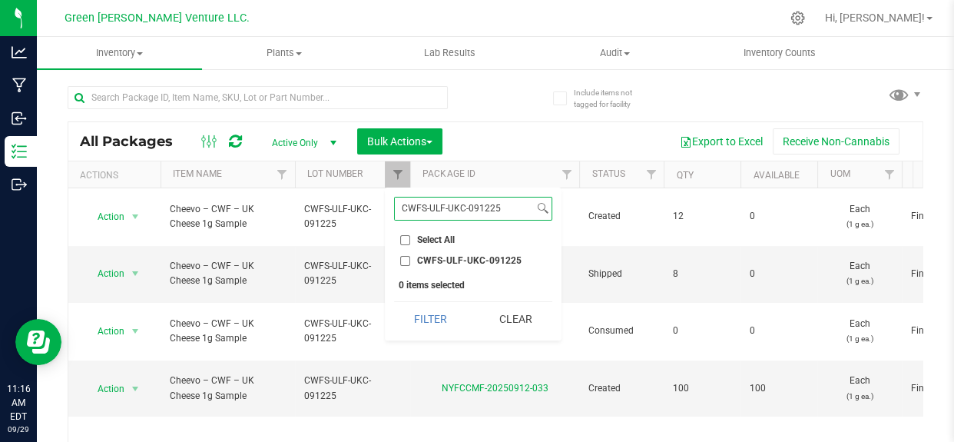
click at [167, 177] on body "Analytics Manufacturing Inbound Inventory Outbound 11:16 AM EDT [DATE] 09/29 Gr…" at bounding box center [477, 221] width 954 height 442
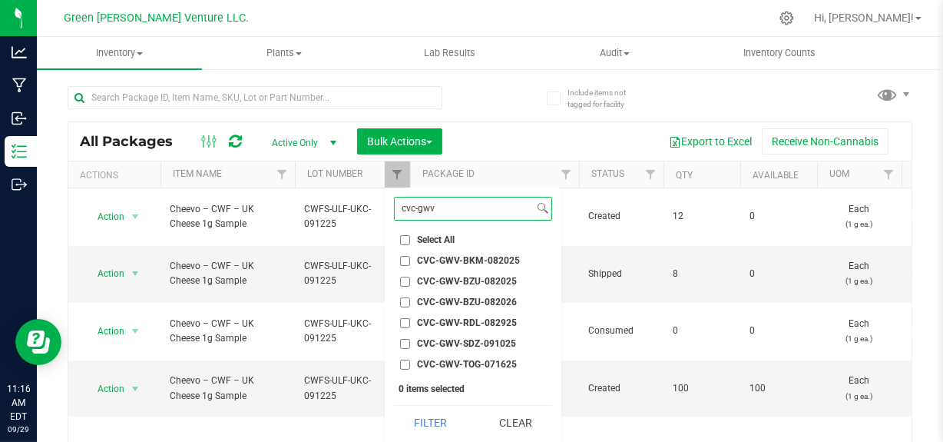
type input "cvc-gwv"
click at [487, 320] on span "CVC-GWV-RDL-082925" at bounding box center [467, 322] width 100 height 9
click at [410, 320] on input "CVC-GWV-RDL-082925" at bounding box center [405, 323] width 10 height 10
checkbox input "true"
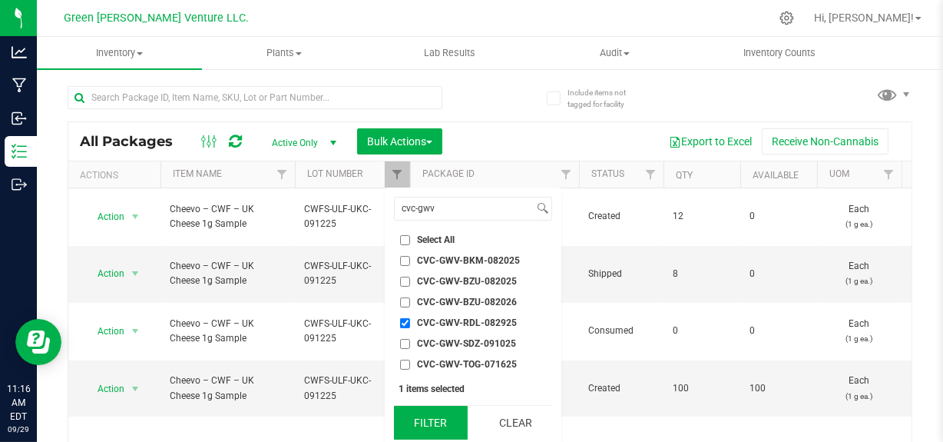
click at [436, 432] on button "Filter" at bounding box center [431, 423] width 74 height 34
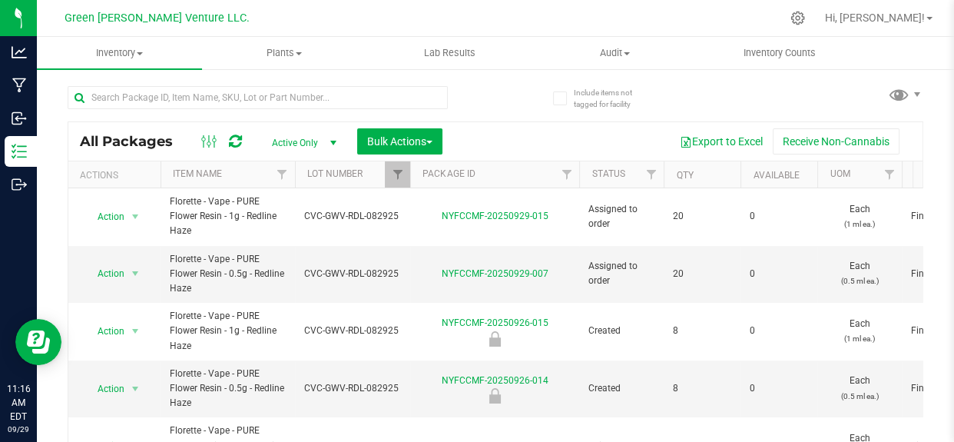
type input "[DATE]"
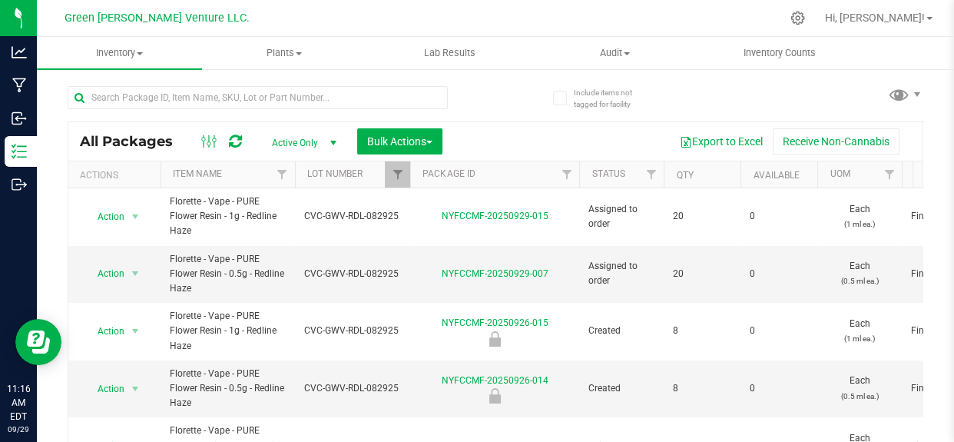
type input "[DATE]"
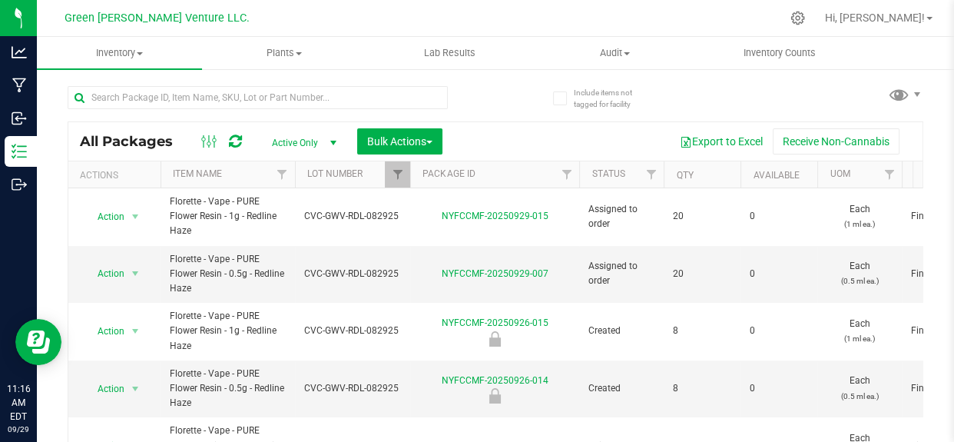
type input "[DATE]"
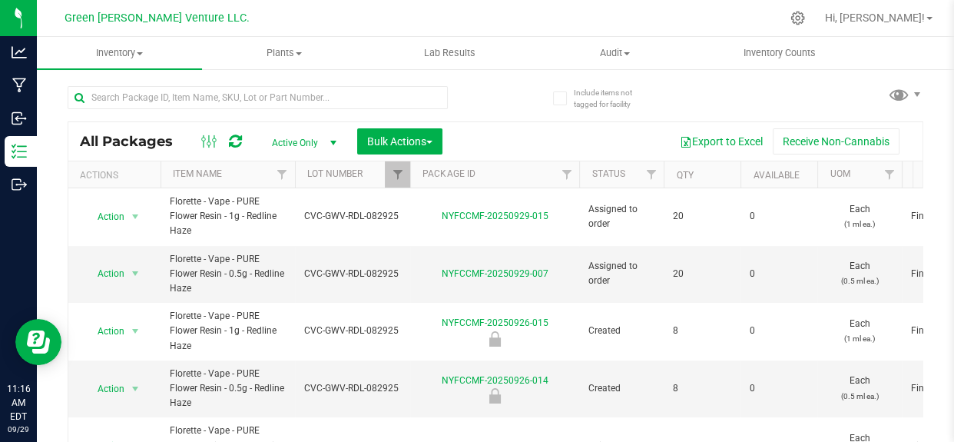
type input "[DATE]"
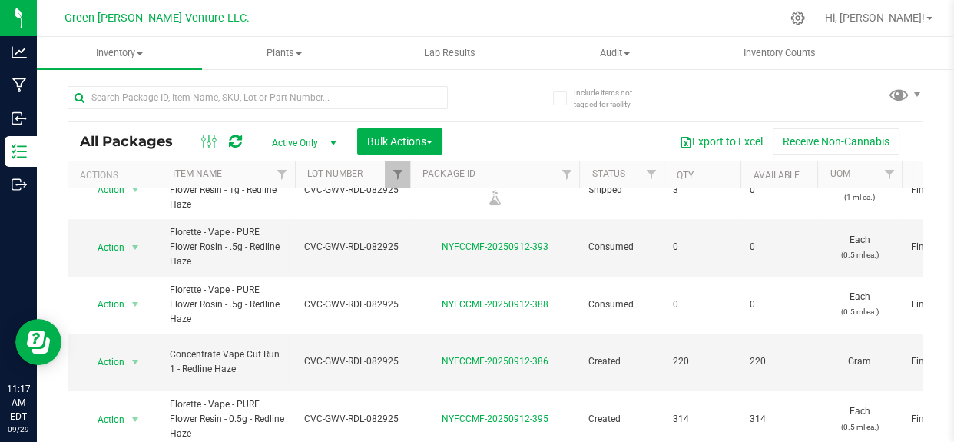
scroll to position [746, 0]
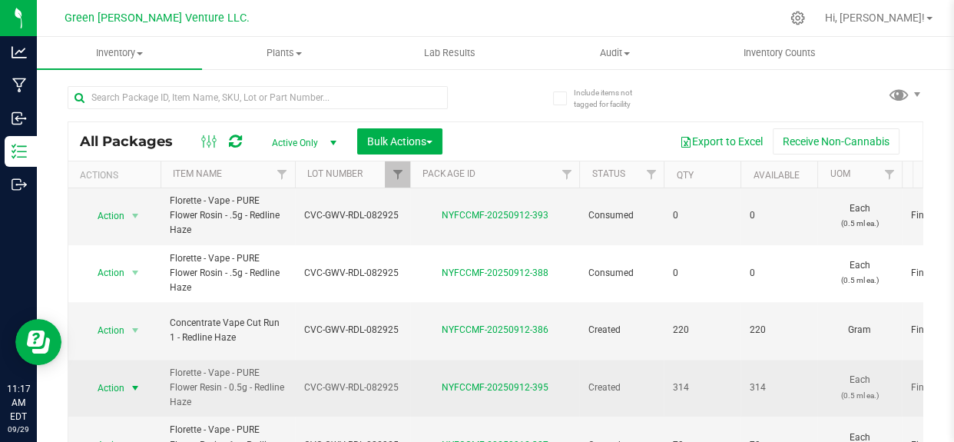
click at [124, 377] on span "Action" at bounding box center [104, 388] width 41 height 22
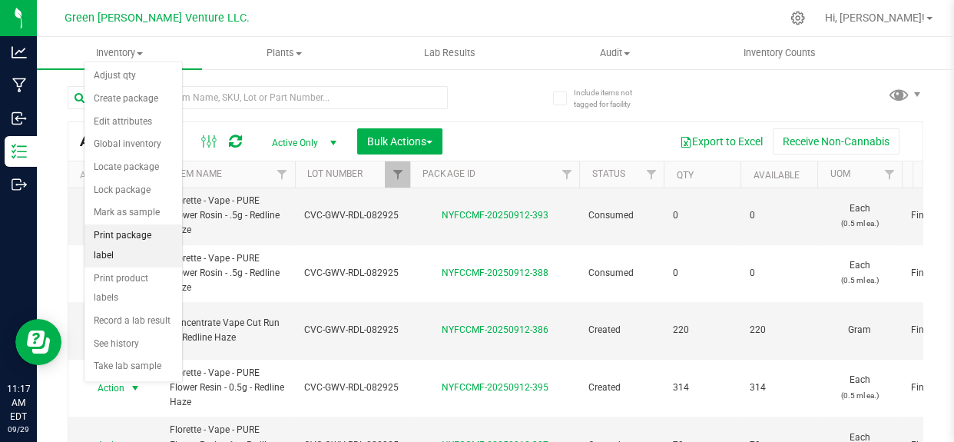
click at [114, 237] on li "Print package label" at bounding box center [133, 245] width 98 height 42
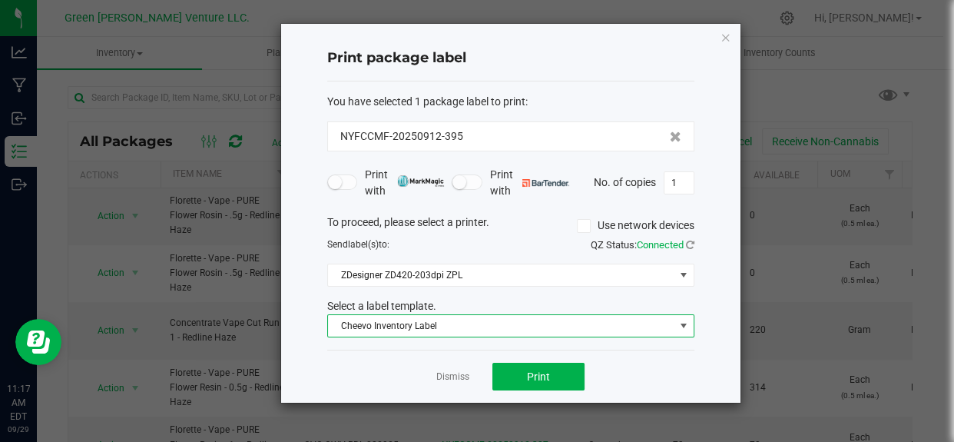
click at [442, 330] on span "Cheevo Inventory Label" at bounding box center [501, 326] width 346 height 22
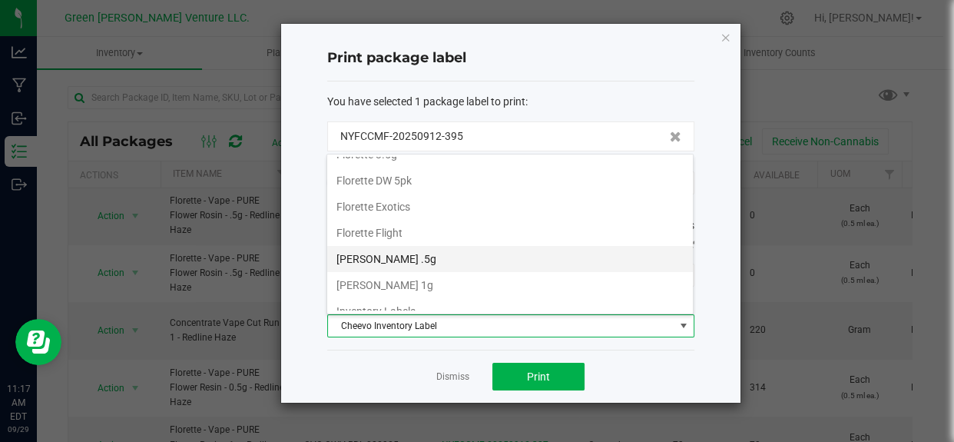
scroll to position [261, 0]
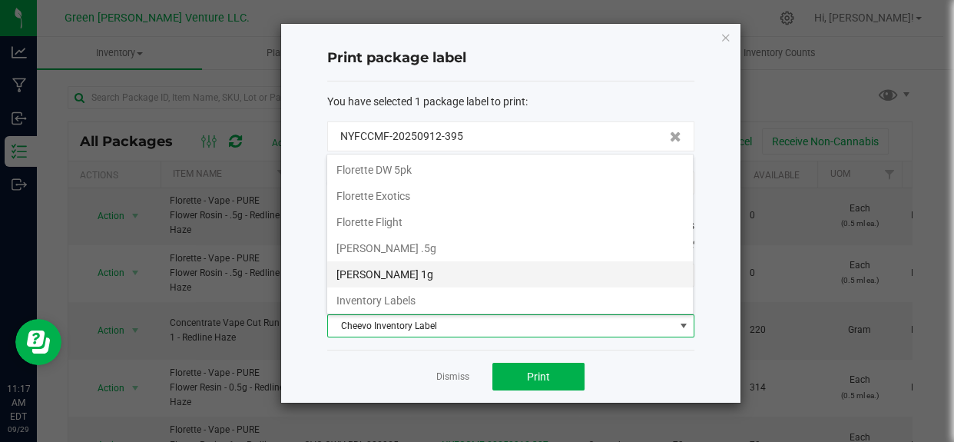
click at [424, 265] on li "[PERSON_NAME] 1g" at bounding box center [510, 274] width 366 height 26
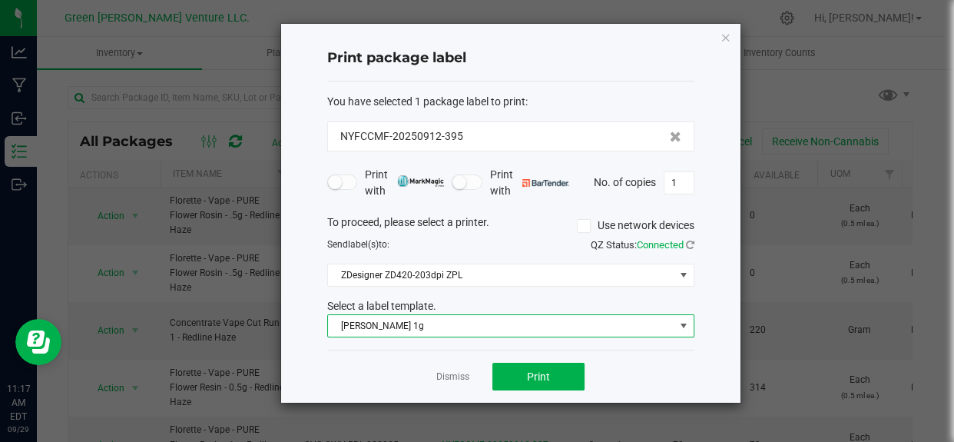
click at [405, 323] on span "[PERSON_NAME] 1g" at bounding box center [501, 326] width 346 height 22
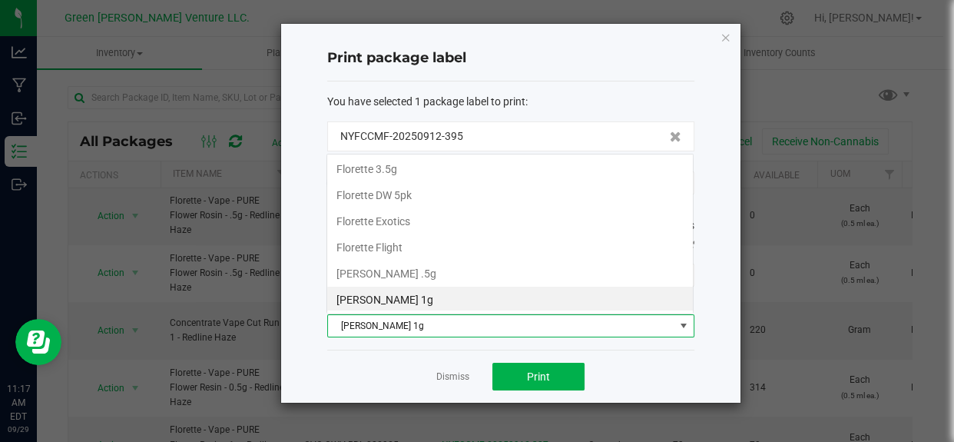
scroll to position [23, 367]
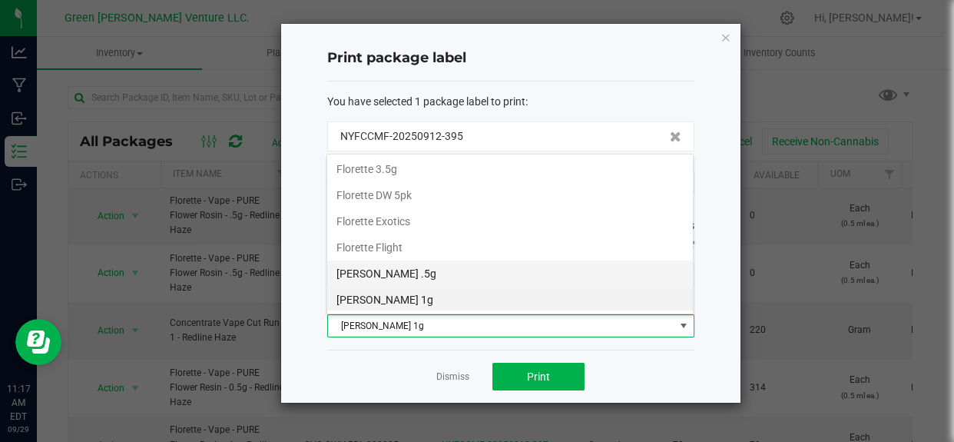
click at [409, 275] on li "[PERSON_NAME] .5g" at bounding box center [510, 273] width 366 height 26
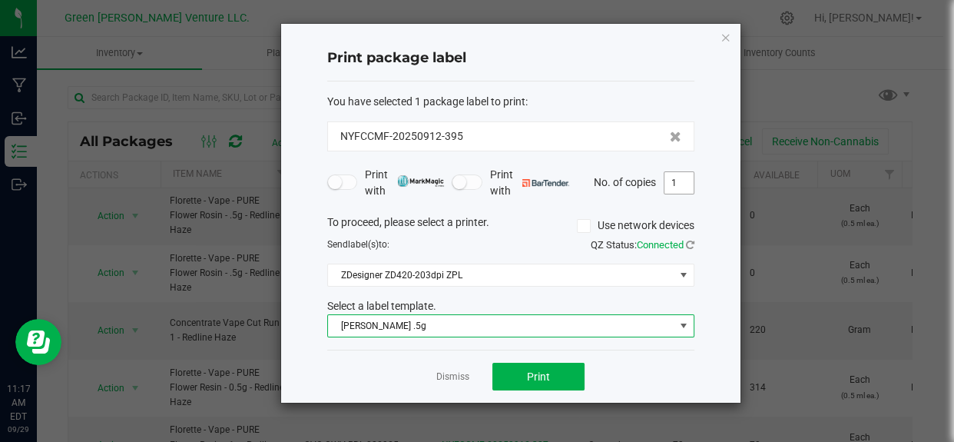
click at [679, 182] on input "1" at bounding box center [678, 183] width 29 height 22
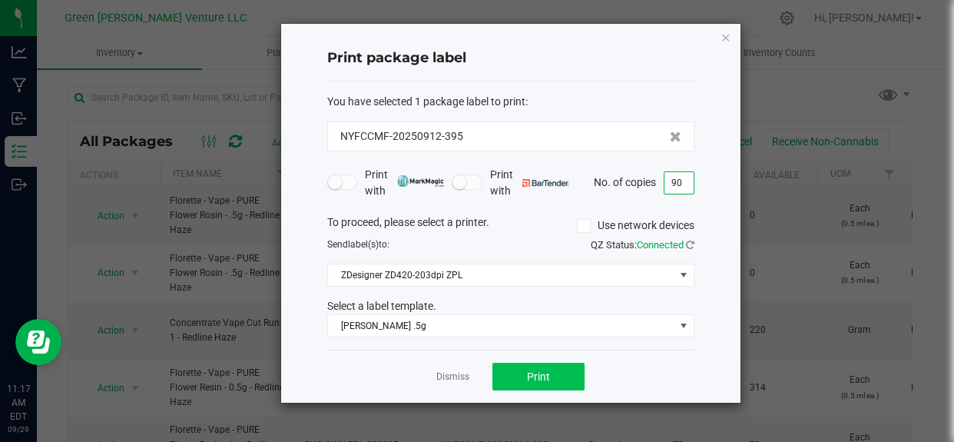
type input "90"
click at [532, 370] on span "Print" at bounding box center [538, 376] width 23 height 12
